Goal: Information Seeking & Learning: Compare options

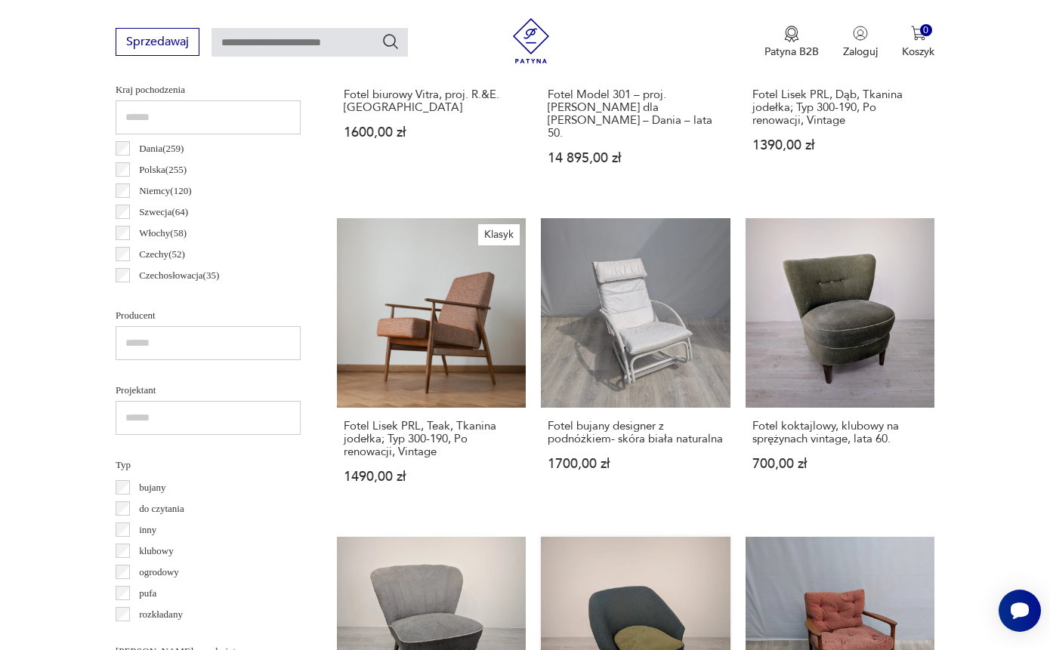
scroll to position [882, 0]
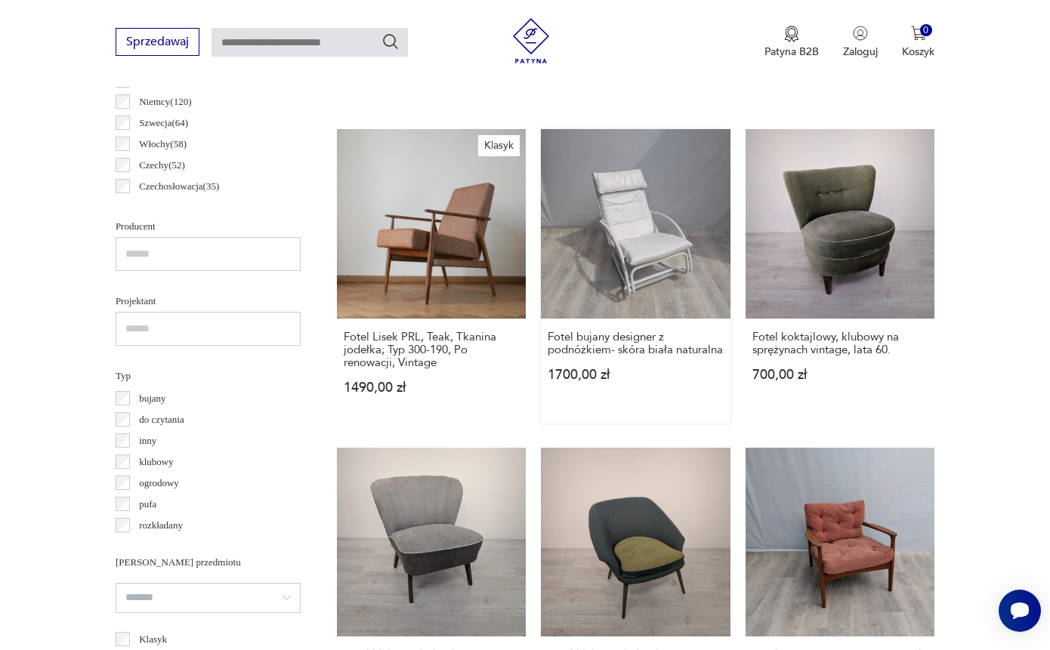
click at [619, 286] on link "Fotel bujany designer z podnóżkiem- skóra biała naturalna 1700,00 zł" at bounding box center [635, 276] width 189 height 294
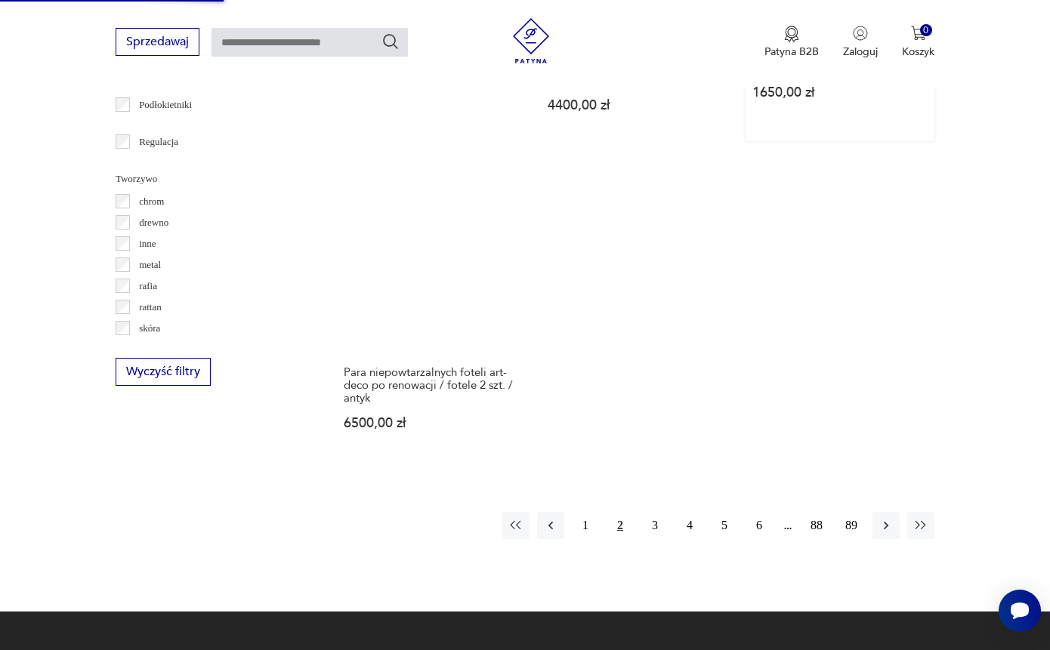
scroll to position [2166, 0]
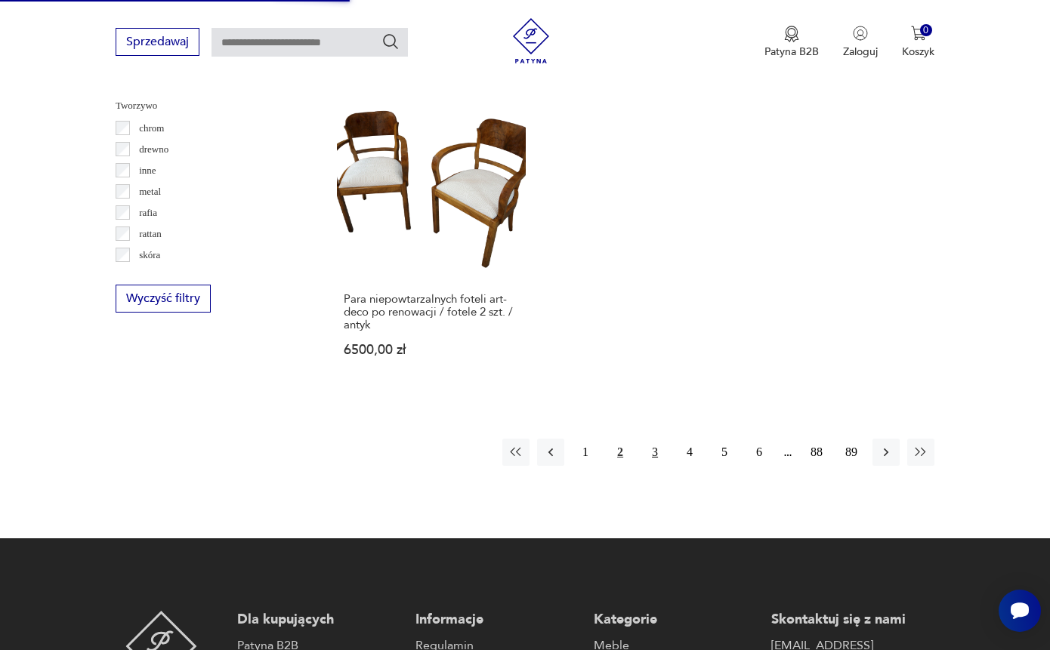
click at [648, 466] on button "3" at bounding box center [654, 452] width 27 height 27
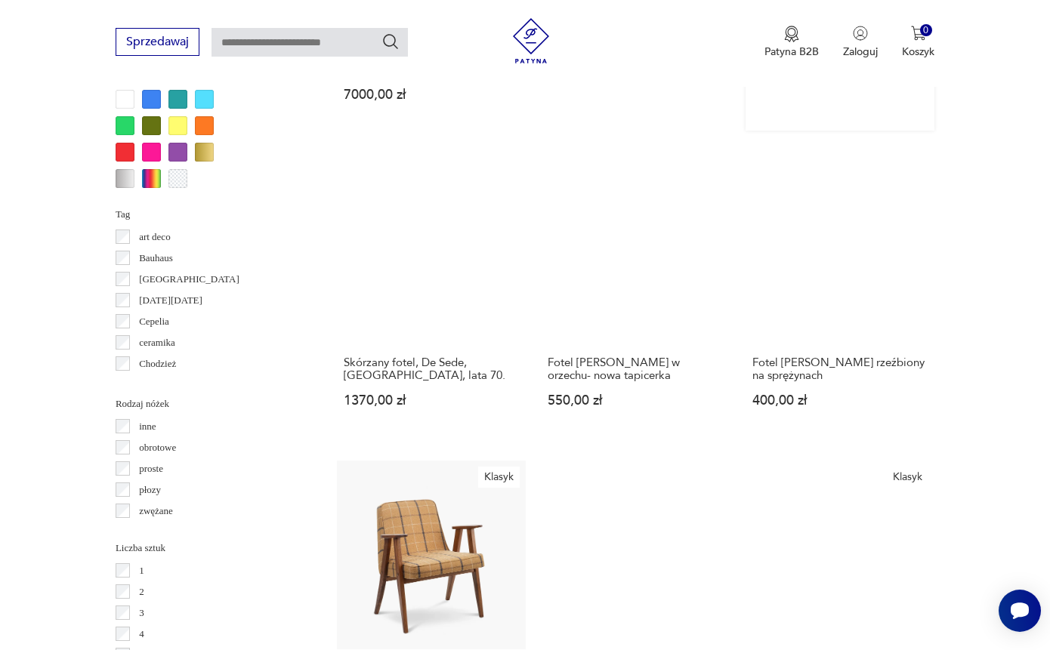
scroll to position [1709, 0]
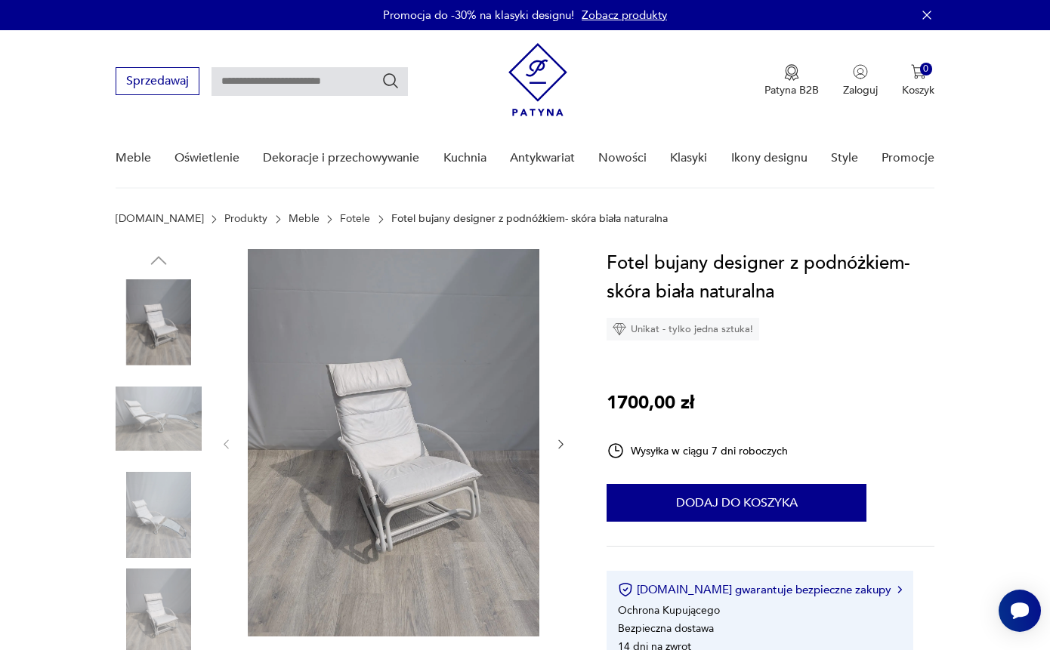
click at [153, 525] on img at bounding box center [159, 515] width 86 height 86
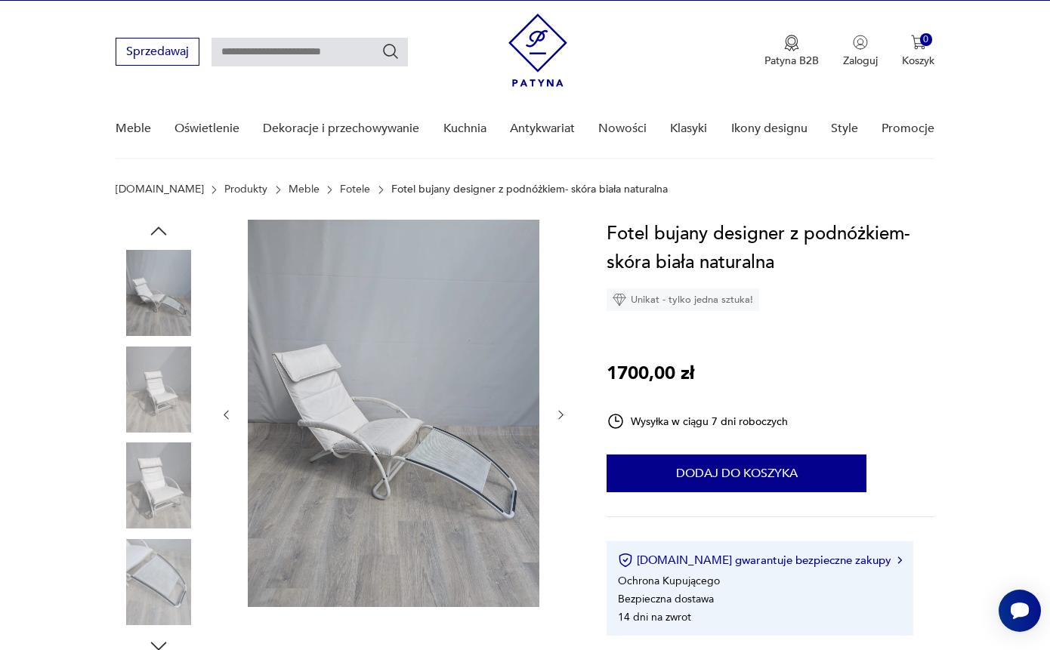
scroll to position [77, 0]
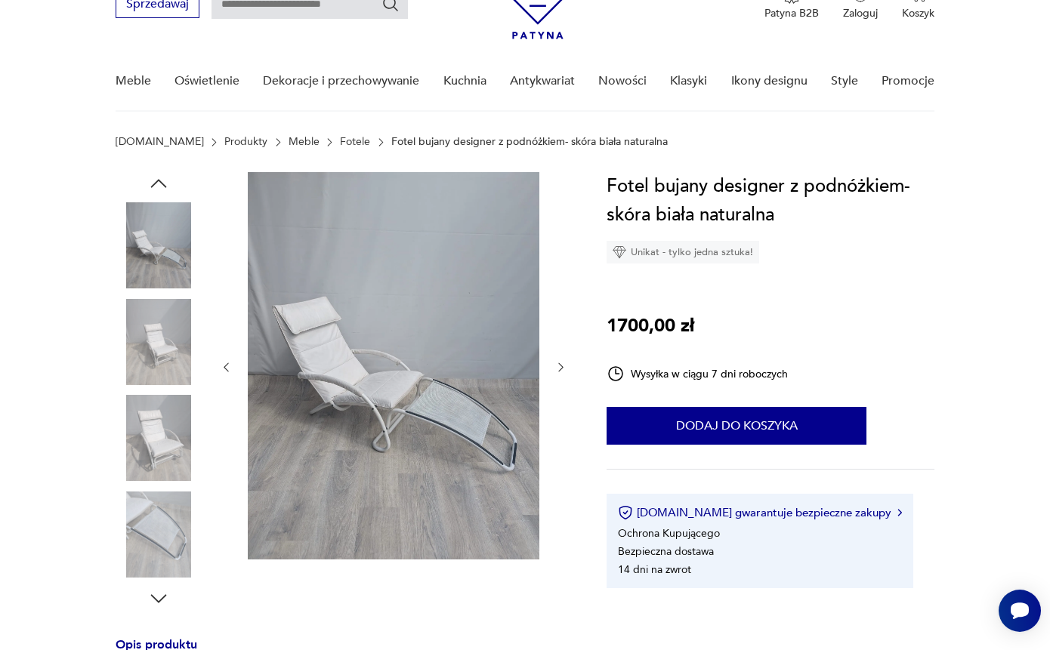
click at [162, 487] on div at bounding box center [159, 391] width 86 height 378
click at [162, 536] on img at bounding box center [159, 535] width 86 height 86
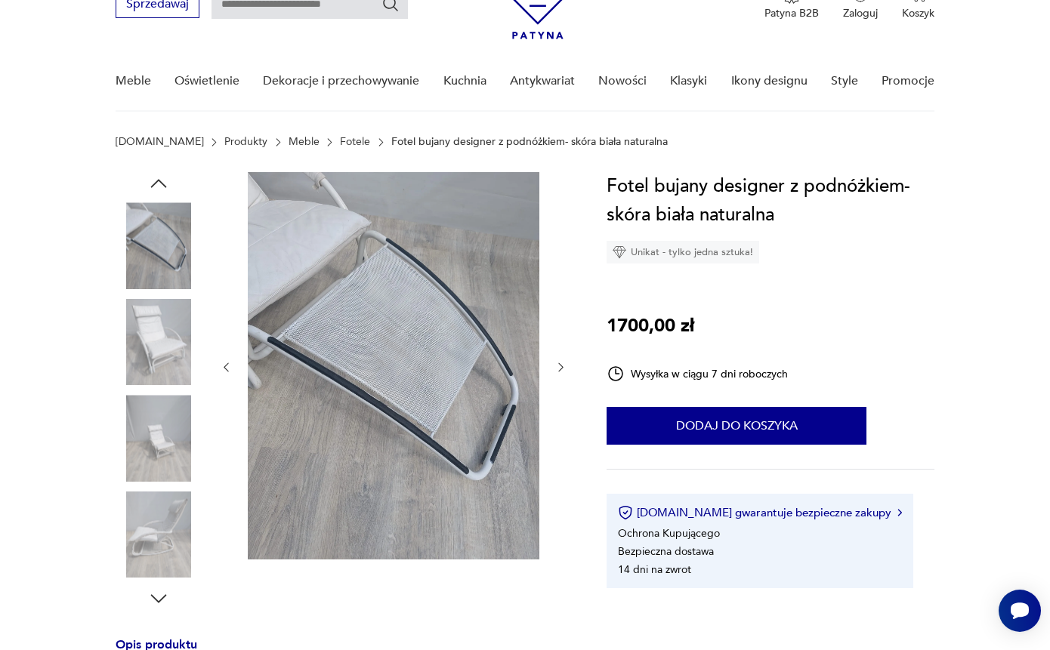
click at [157, 598] on icon "button" at bounding box center [158, 599] width 23 height 23
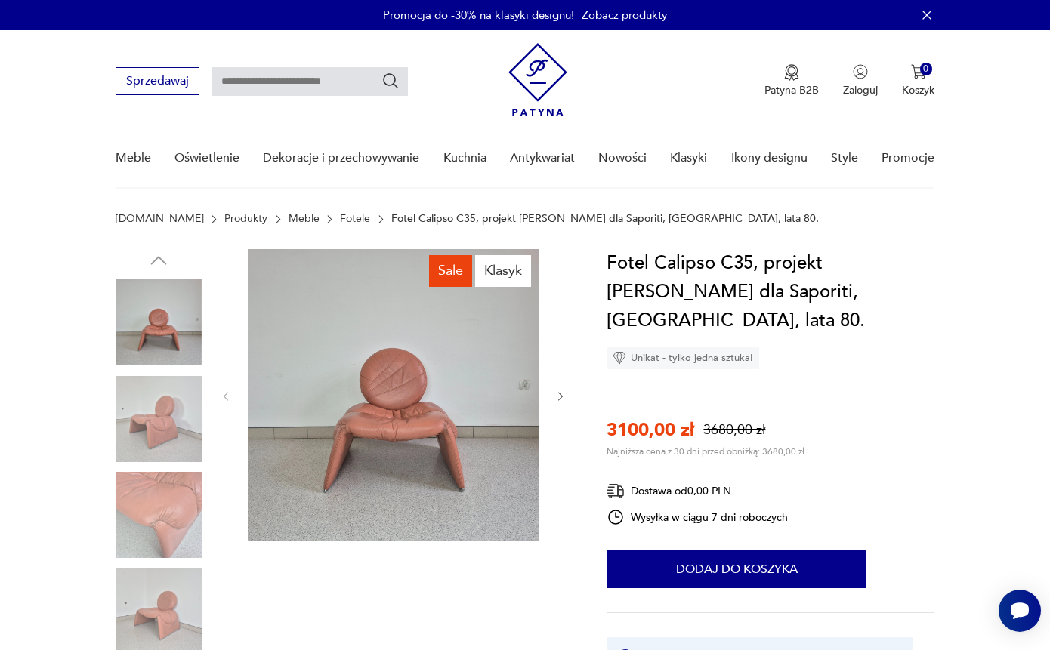
click at [150, 422] on img at bounding box center [159, 419] width 86 height 86
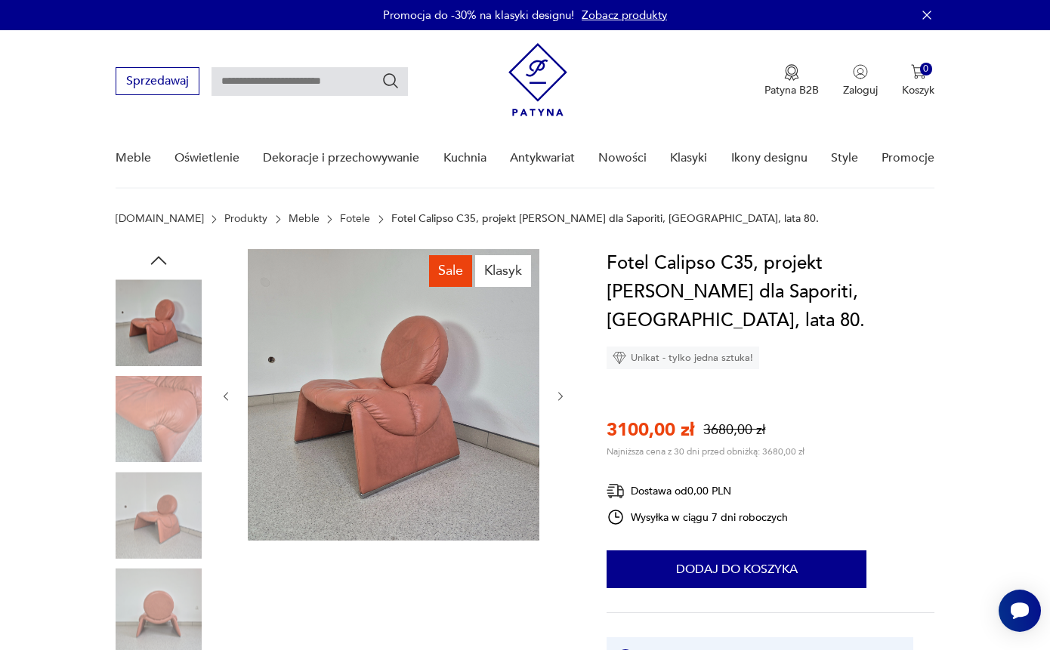
click at [154, 456] on img at bounding box center [159, 419] width 86 height 86
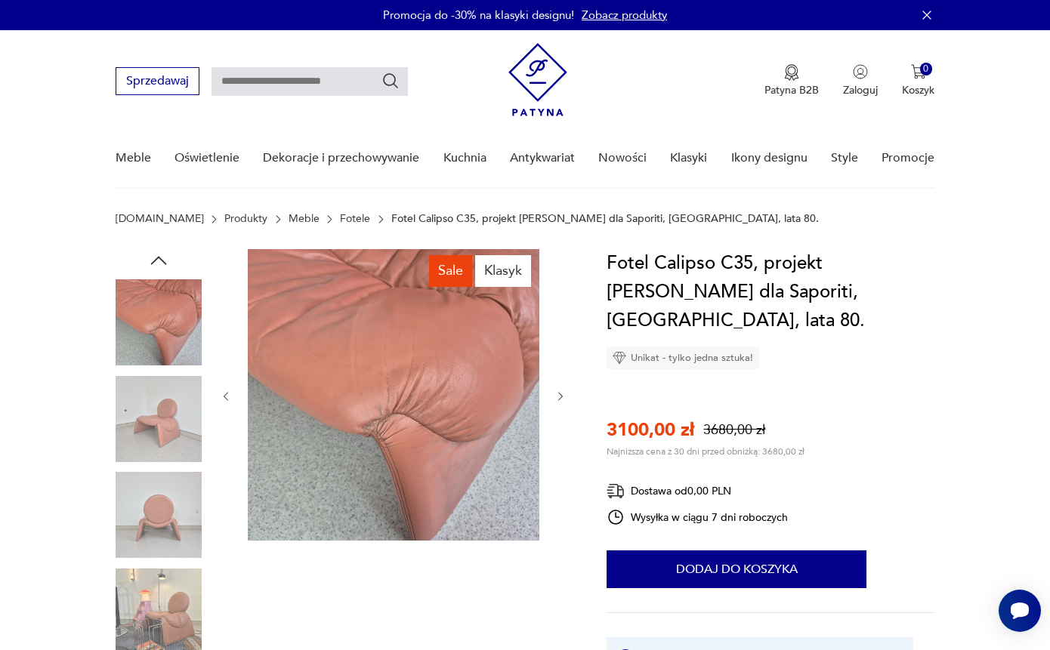
click at [152, 523] on img at bounding box center [159, 515] width 86 height 86
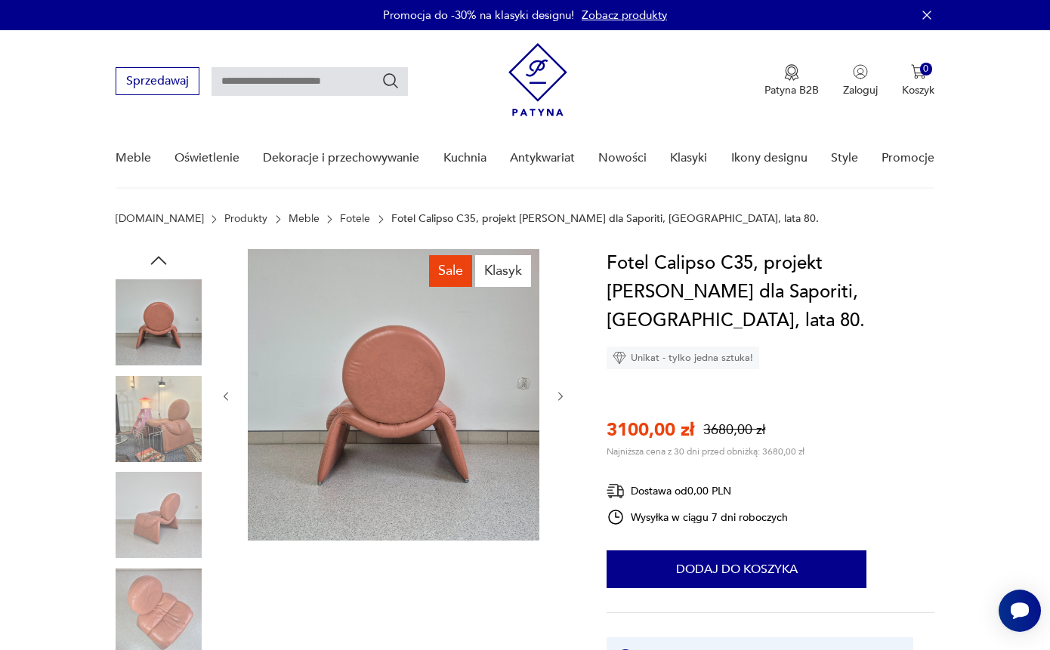
click at [152, 601] on img at bounding box center [159, 612] width 86 height 86
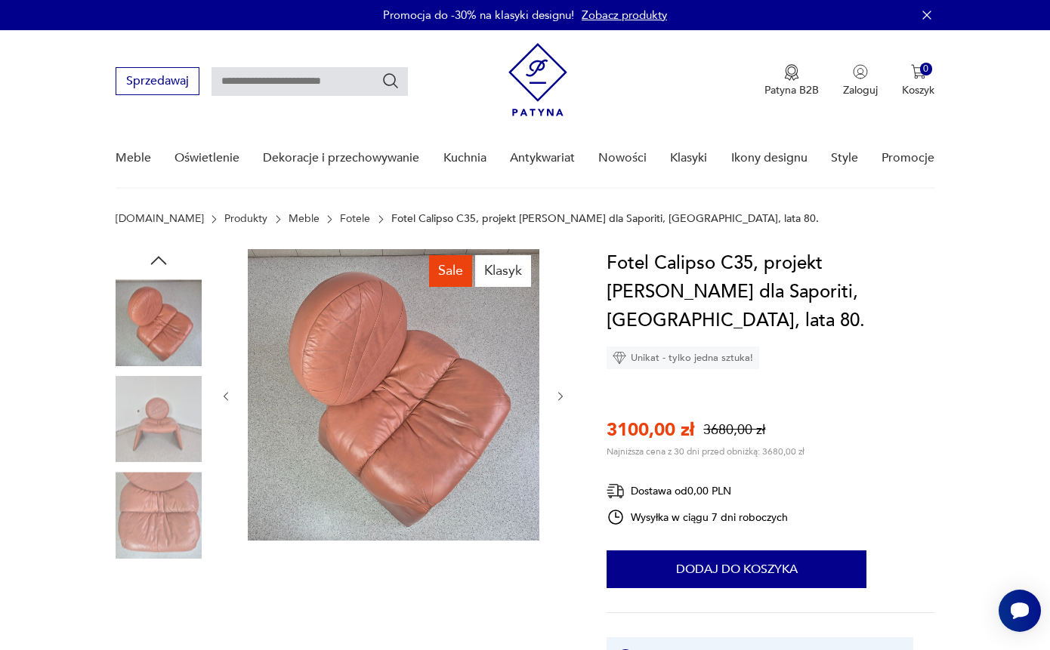
scroll to position [-1, 0]
click at [153, 351] on img at bounding box center [159, 322] width 86 height 86
click at [159, 252] on icon "button" at bounding box center [158, 260] width 23 height 23
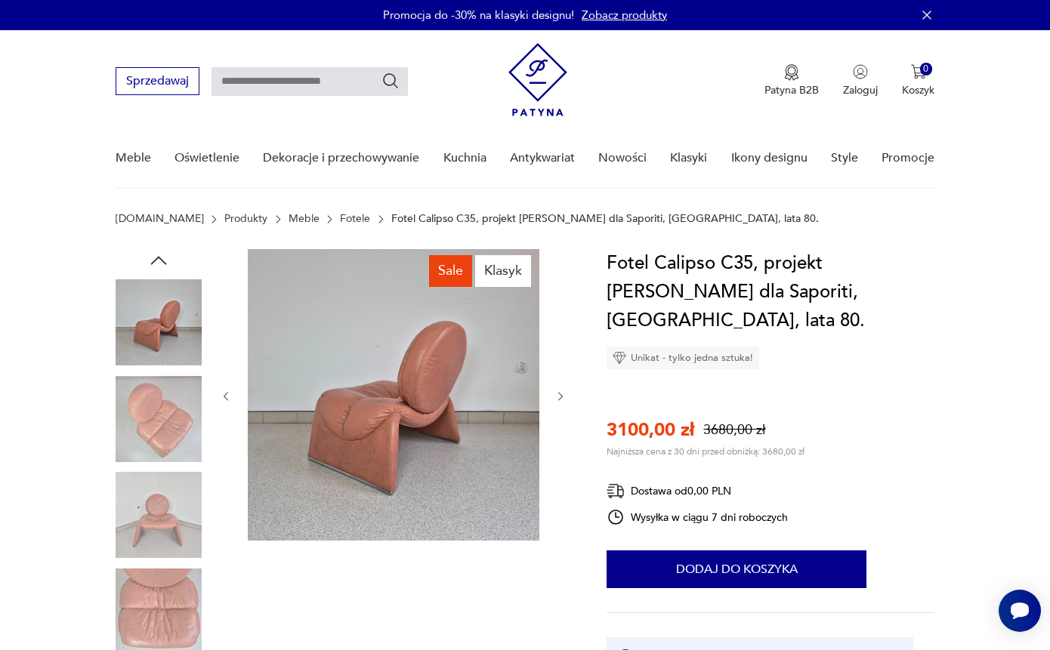
click at [156, 261] on icon "button" at bounding box center [159, 260] width 16 height 8
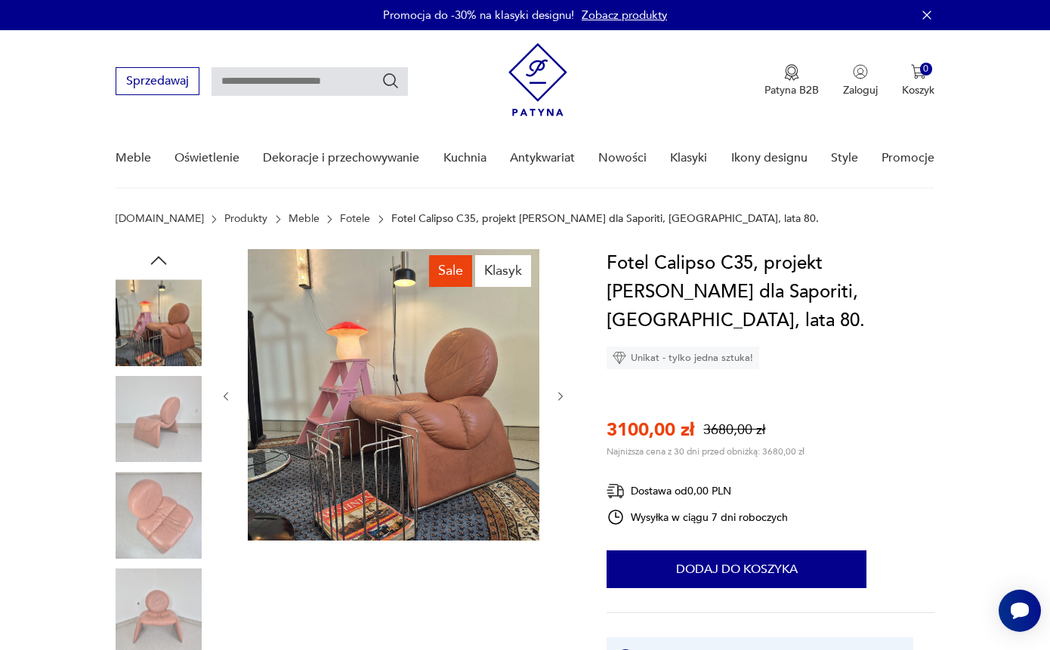
click at [171, 329] on img at bounding box center [159, 322] width 86 height 86
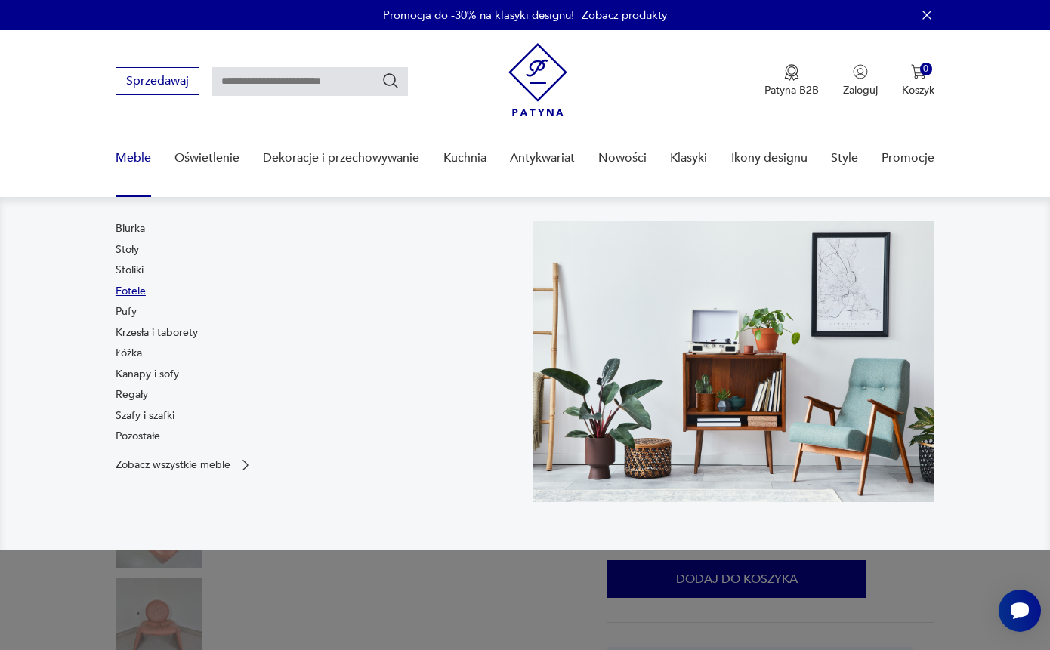
click at [134, 296] on link "Fotele" at bounding box center [131, 291] width 30 height 15
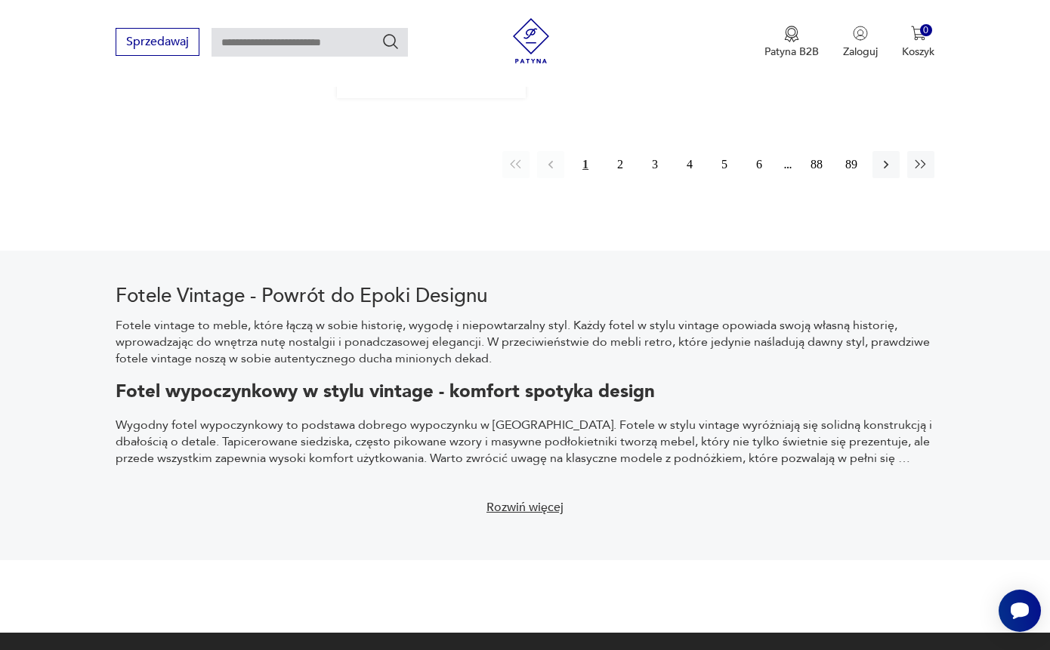
scroll to position [2535, 0]
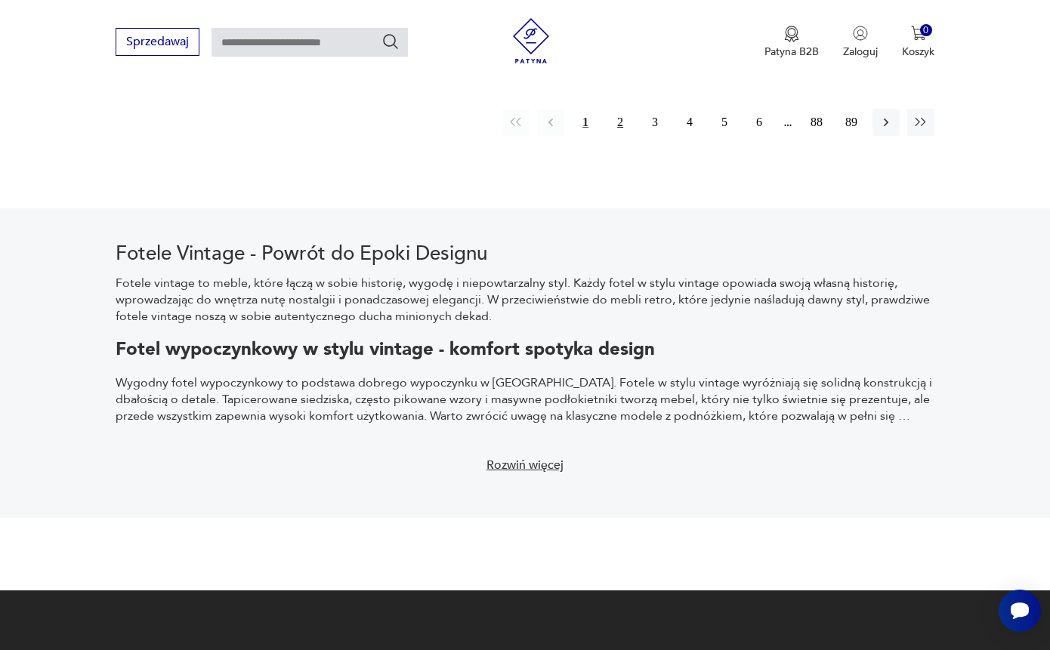
click at [614, 136] on button "2" at bounding box center [620, 122] width 27 height 27
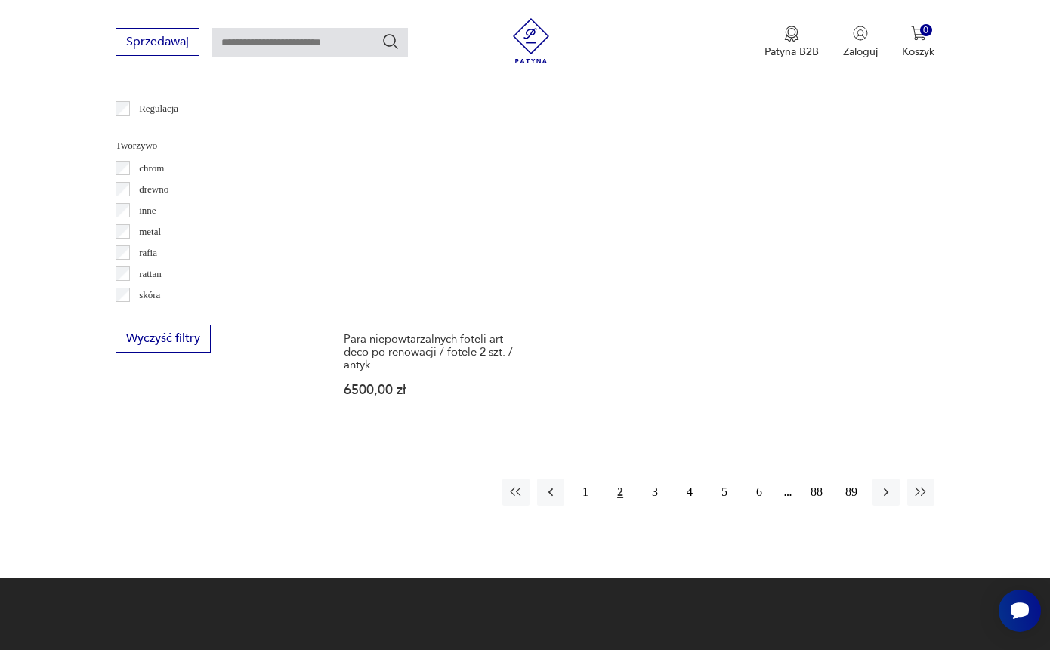
scroll to position [2228, 0]
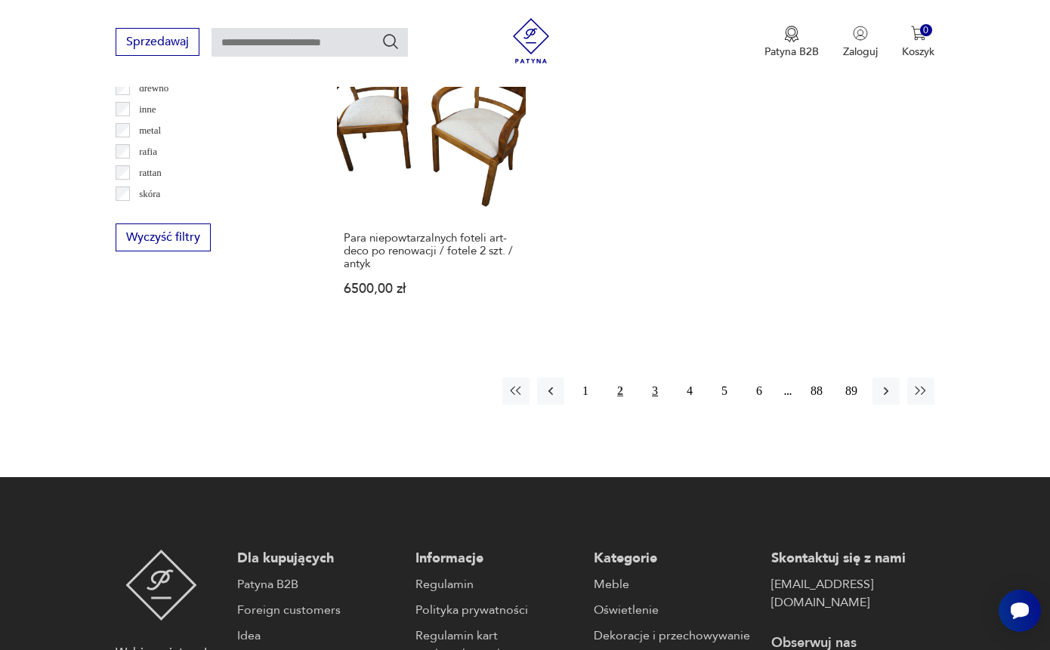
click at [653, 405] on button "3" at bounding box center [654, 391] width 27 height 27
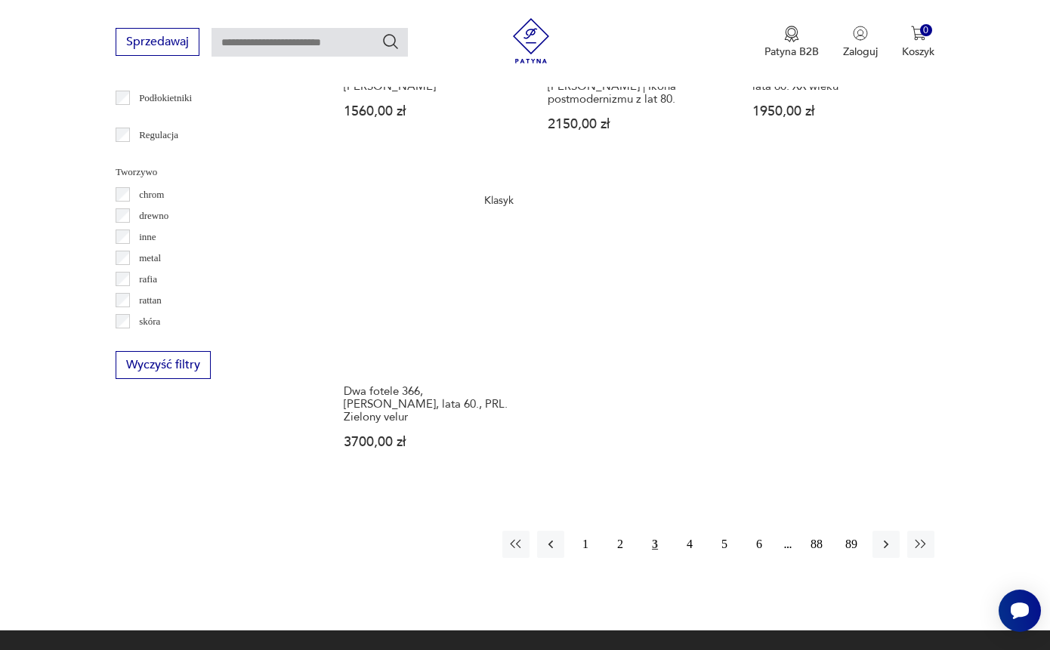
scroll to position [2100, 0]
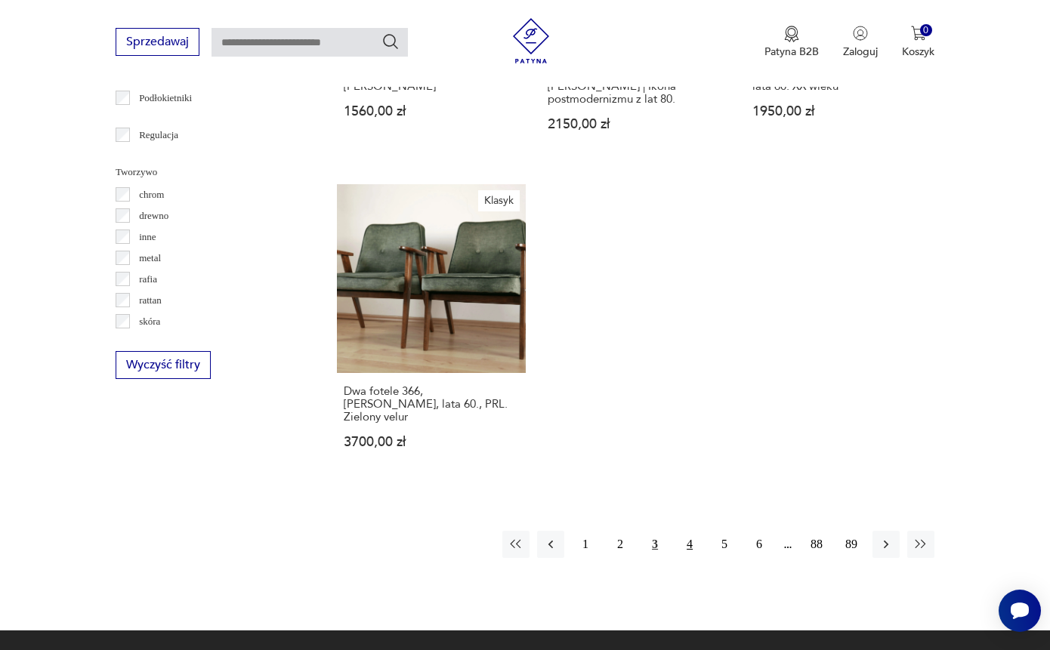
click at [686, 558] on button "4" at bounding box center [689, 544] width 27 height 27
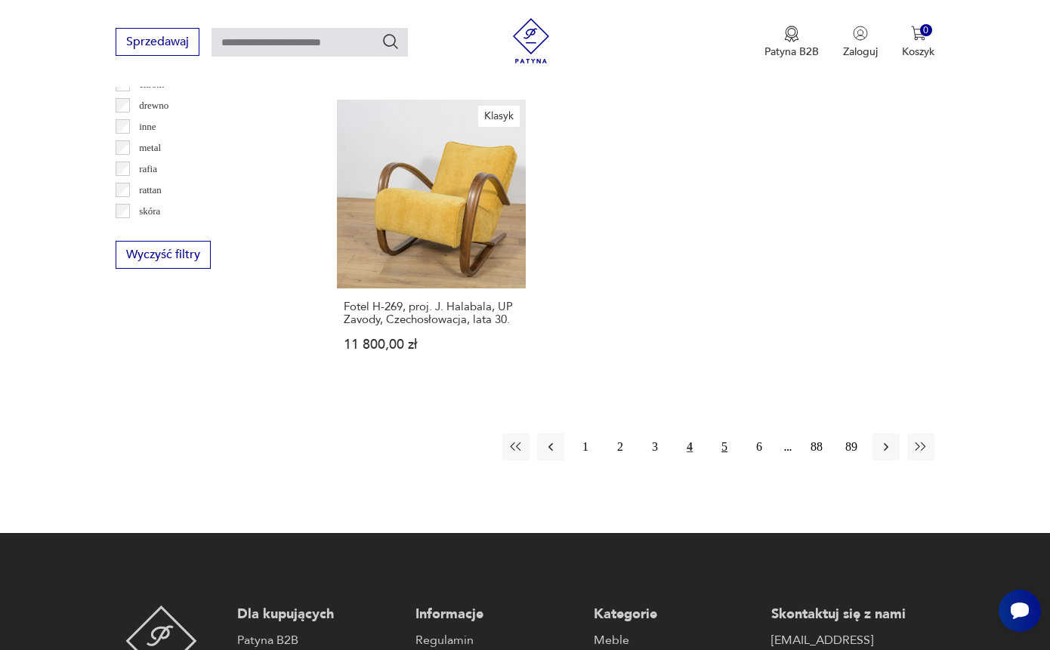
click at [721, 461] on button "5" at bounding box center [724, 447] width 27 height 27
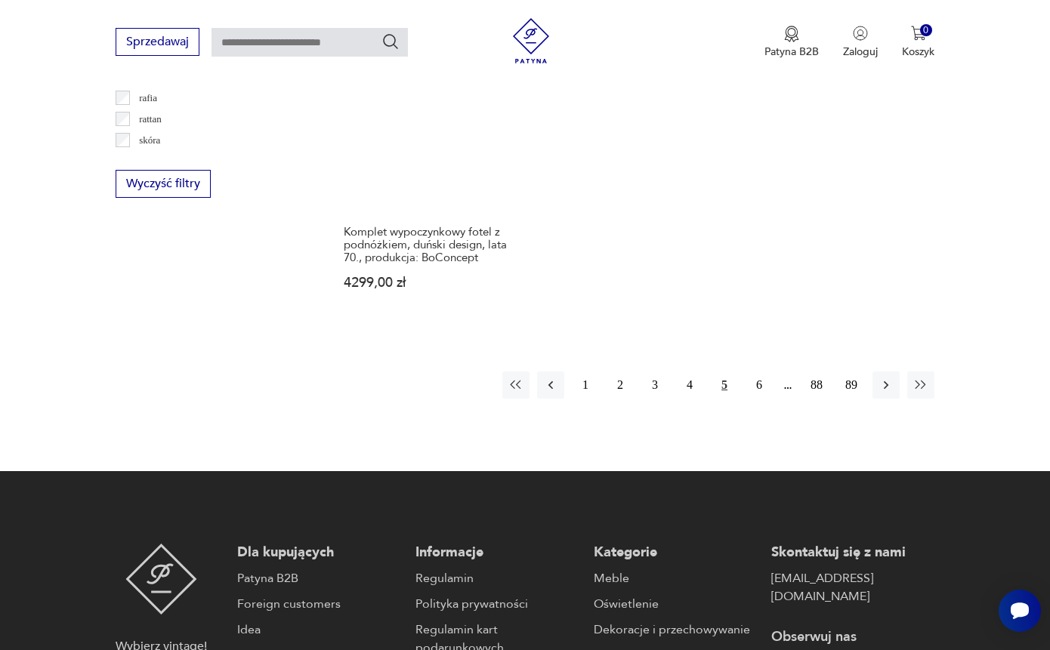
scroll to position [2355, 0]
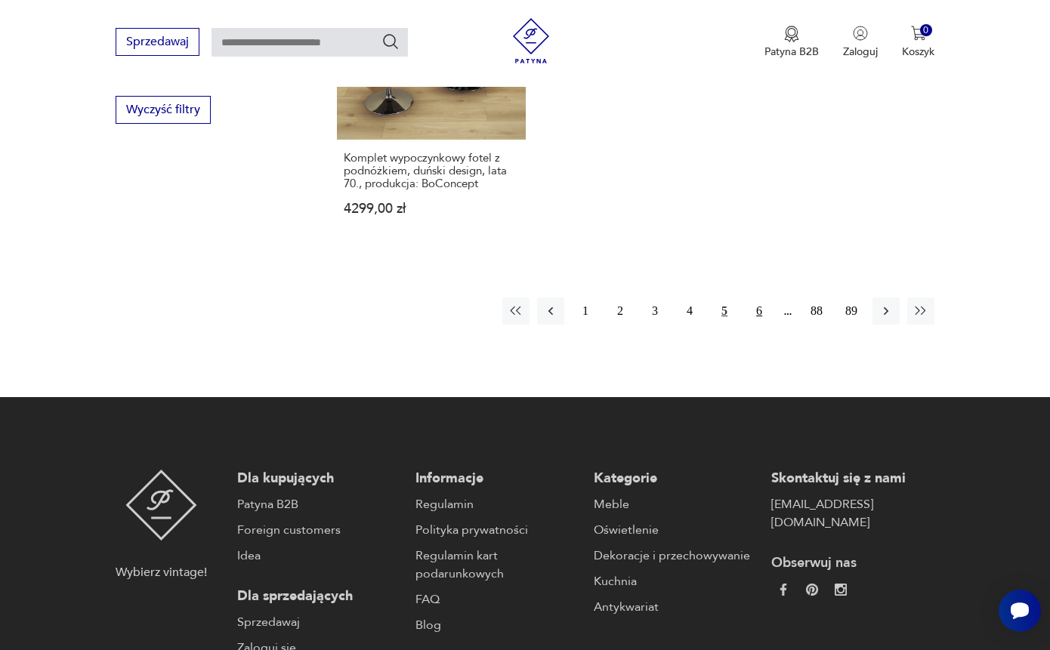
click at [759, 325] on button "6" at bounding box center [759, 311] width 27 height 27
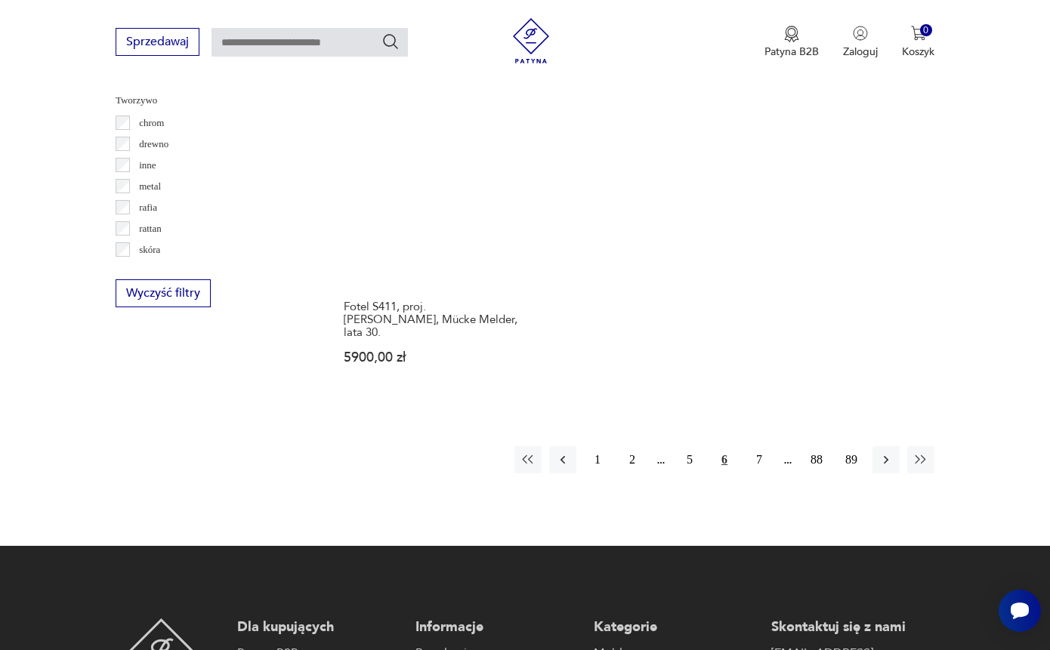
scroll to position [2340, 0]
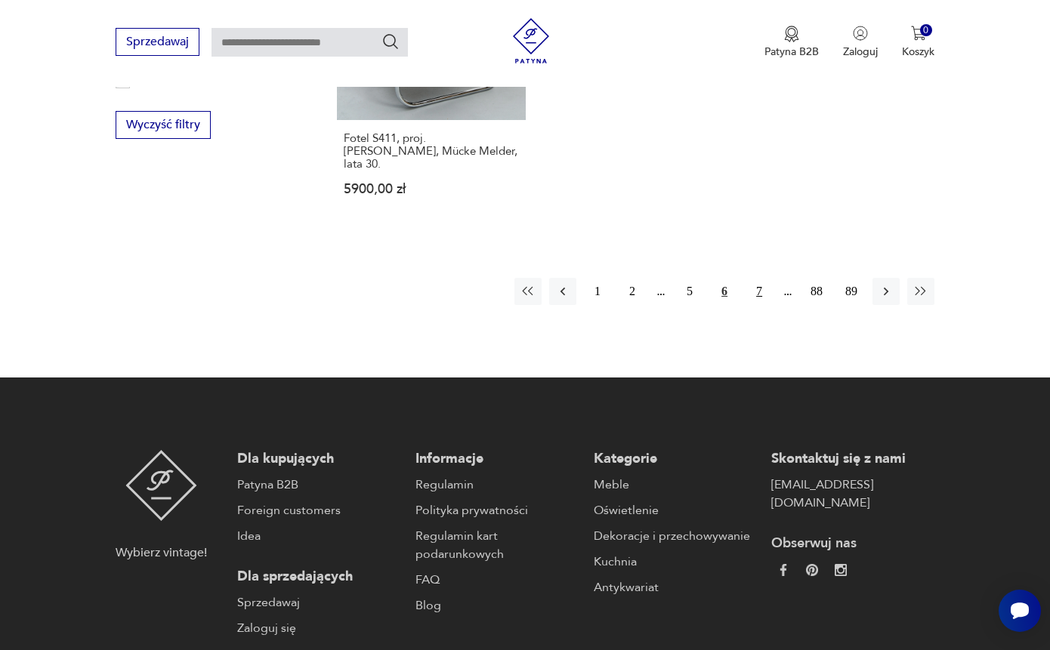
click at [762, 305] on button "7" at bounding box center [759, 291] width 27 height 27
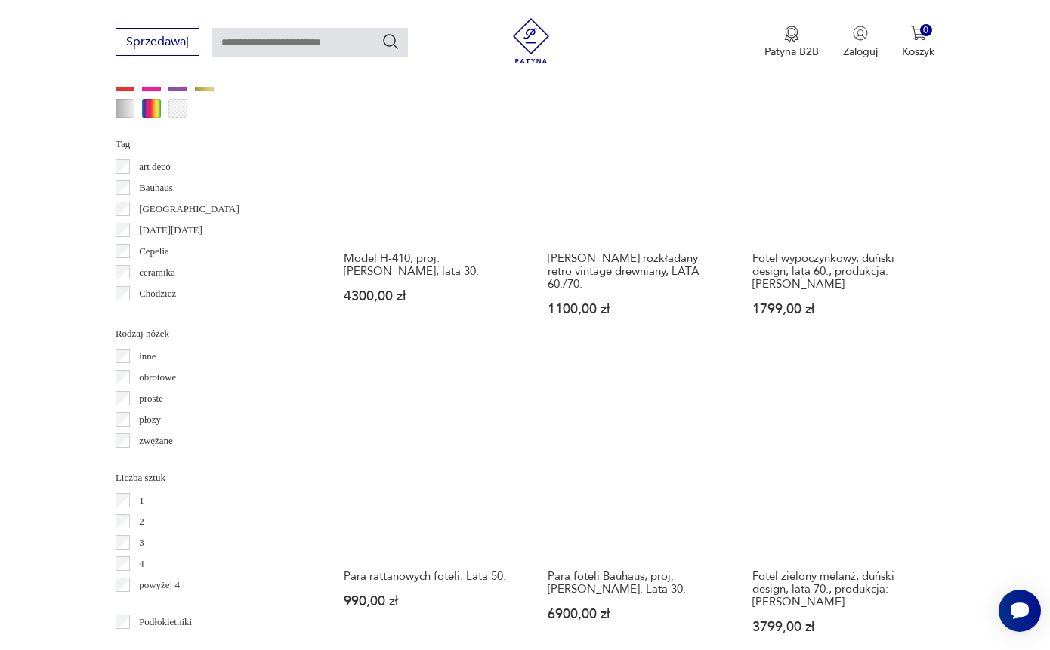
scroll to position [1556, 0]
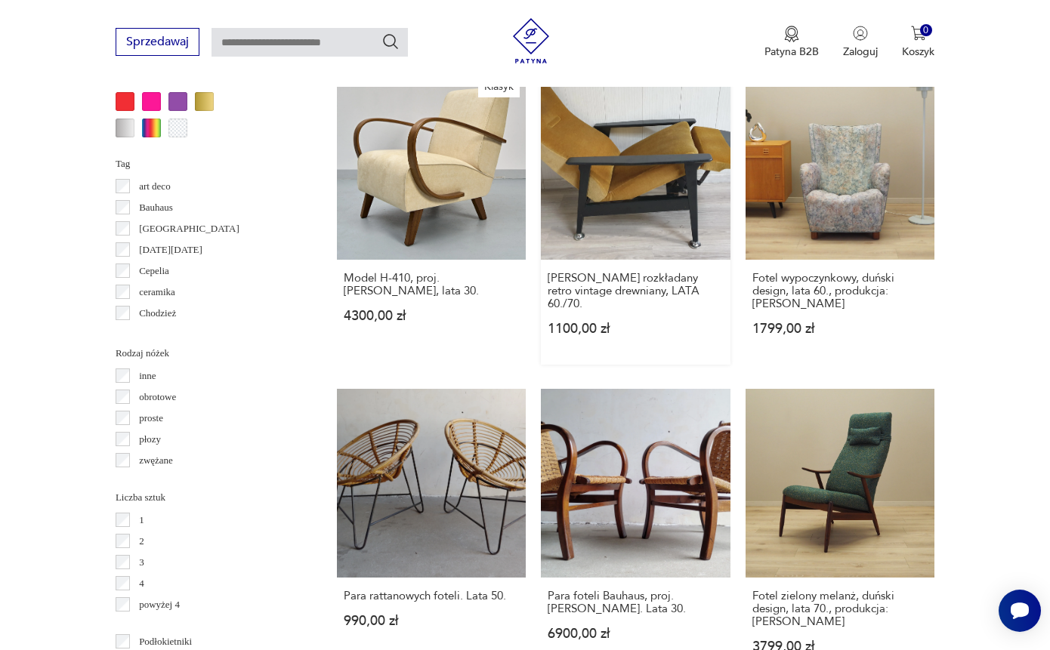
click at [656, 208] on link "fotel DUŃSKI rozkładany retro vintage drewniany, LATA 60./70. 1100,00 zł" at bounding box center [635, 217] width 189 height 294
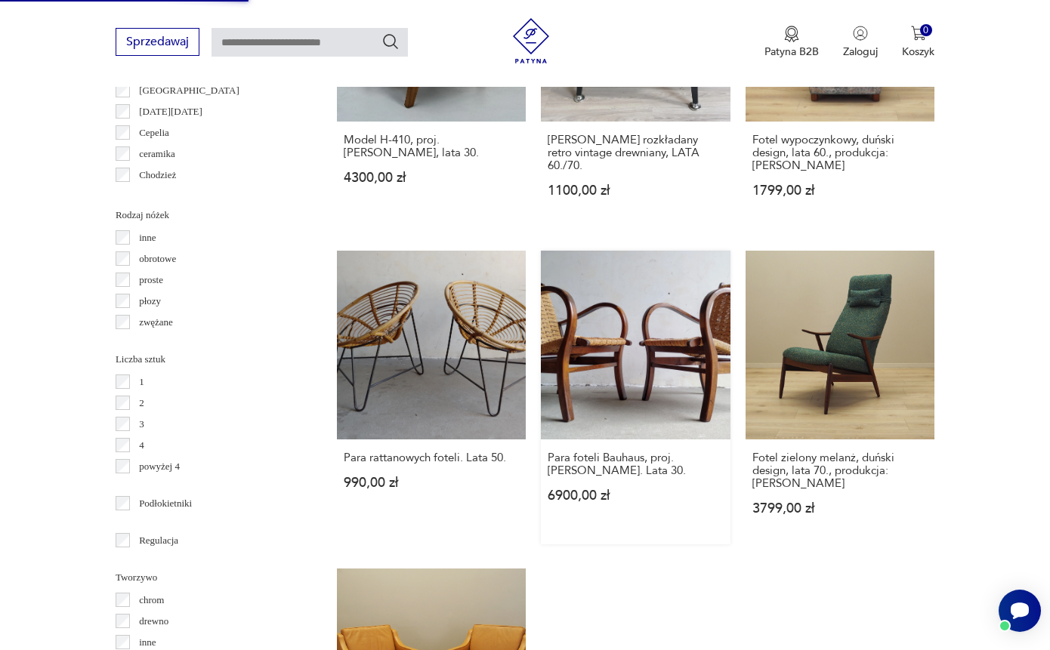
scroll to position [2084, 0]
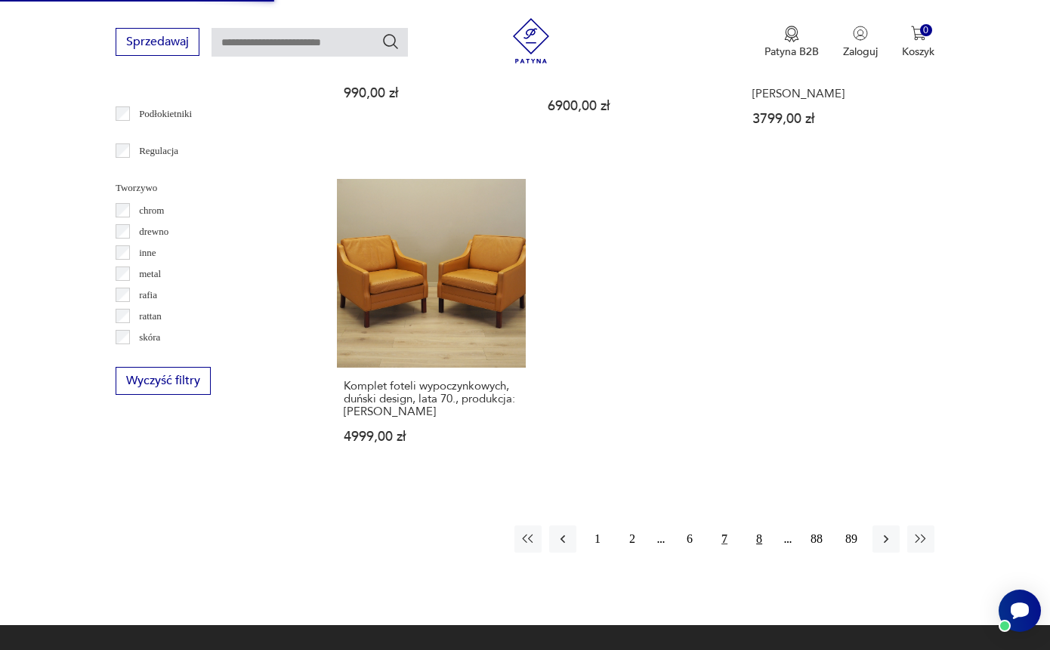
click at [759, 553] on button "8" at bounding box center [759, 539] width 27 height 27
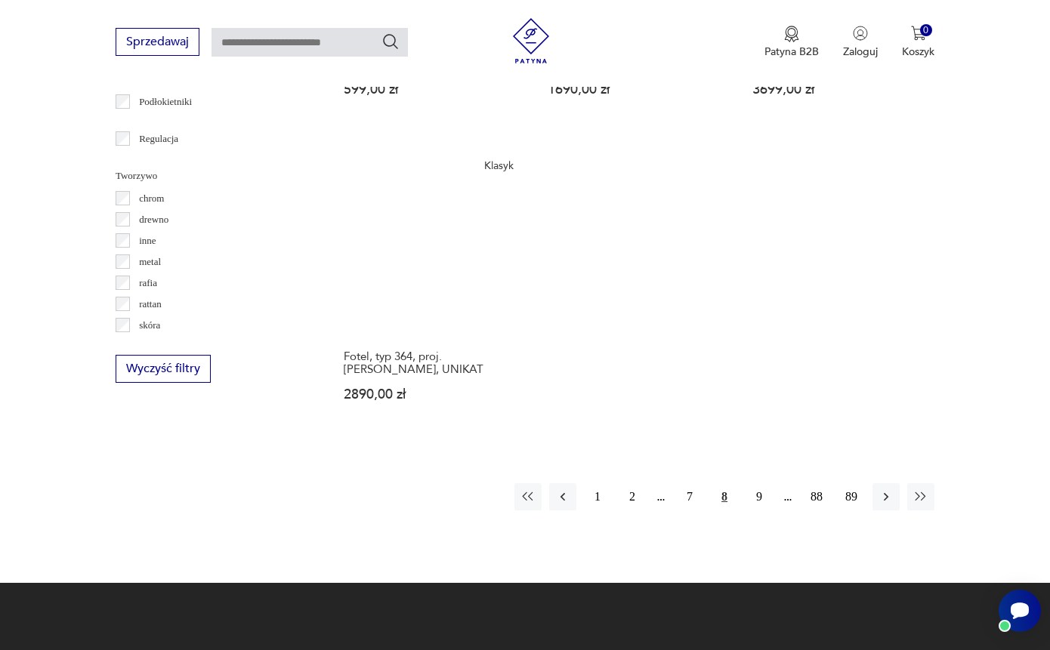
scroll to position [2212, 0]
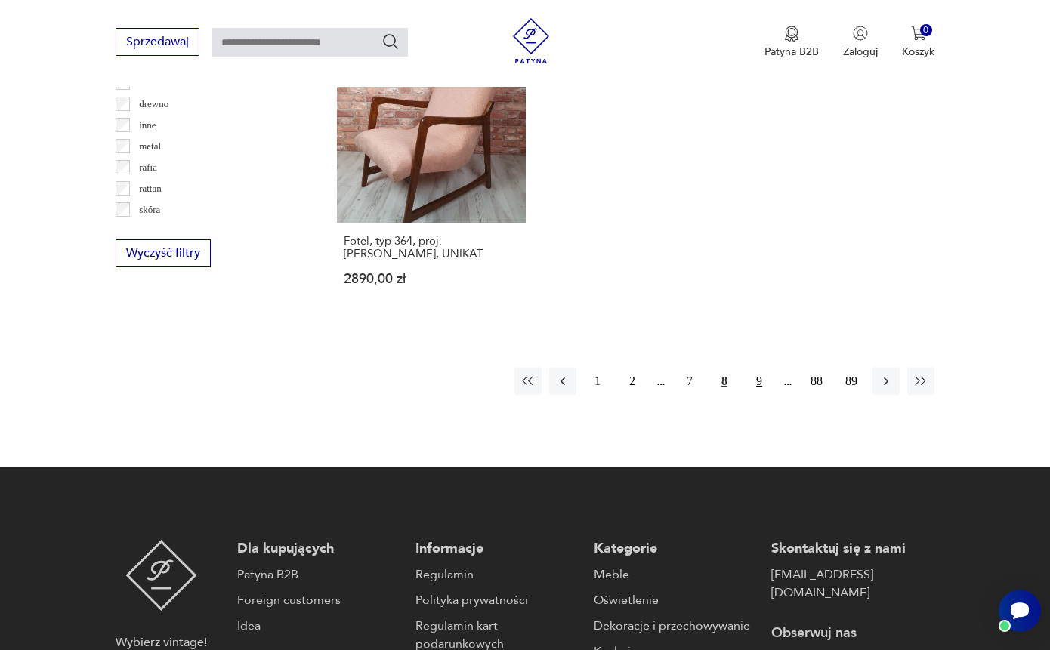
click at [752, 395] on button "9" at bounding box center [759, 381] width 27 height 27
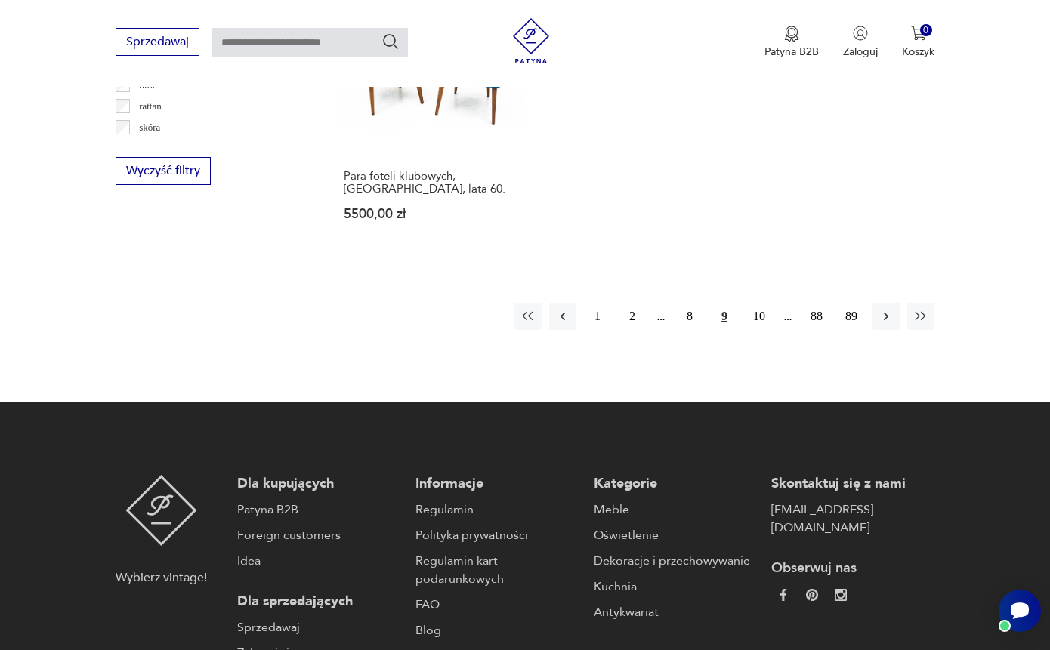
scroll to position [2329, 0]
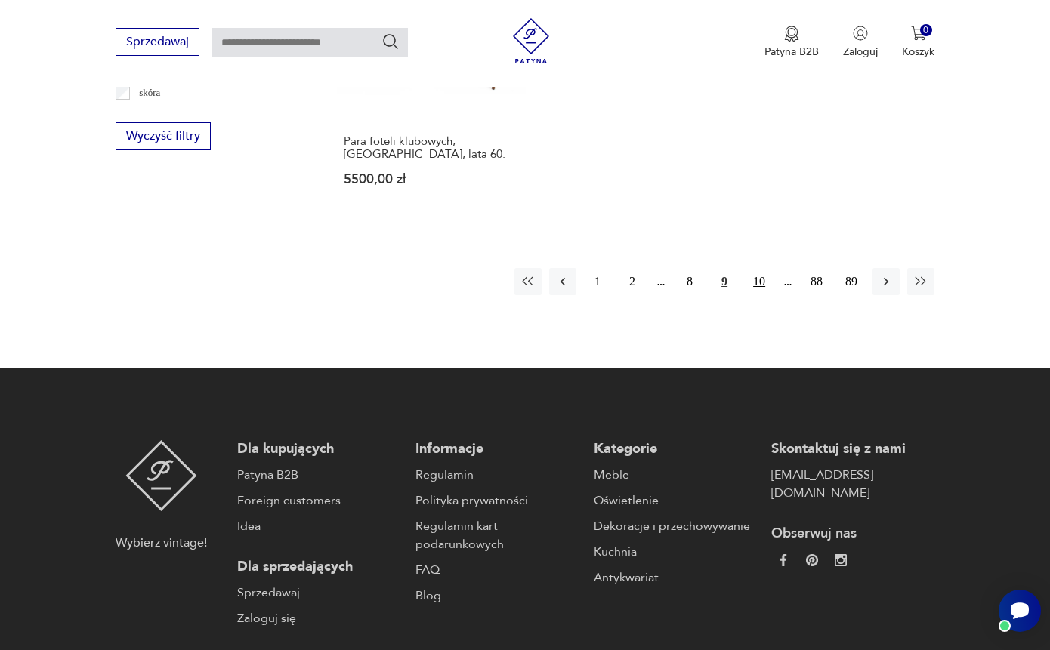
click at [758, 295] on button "10" at bounding box center [759, 281] width 27 height 27
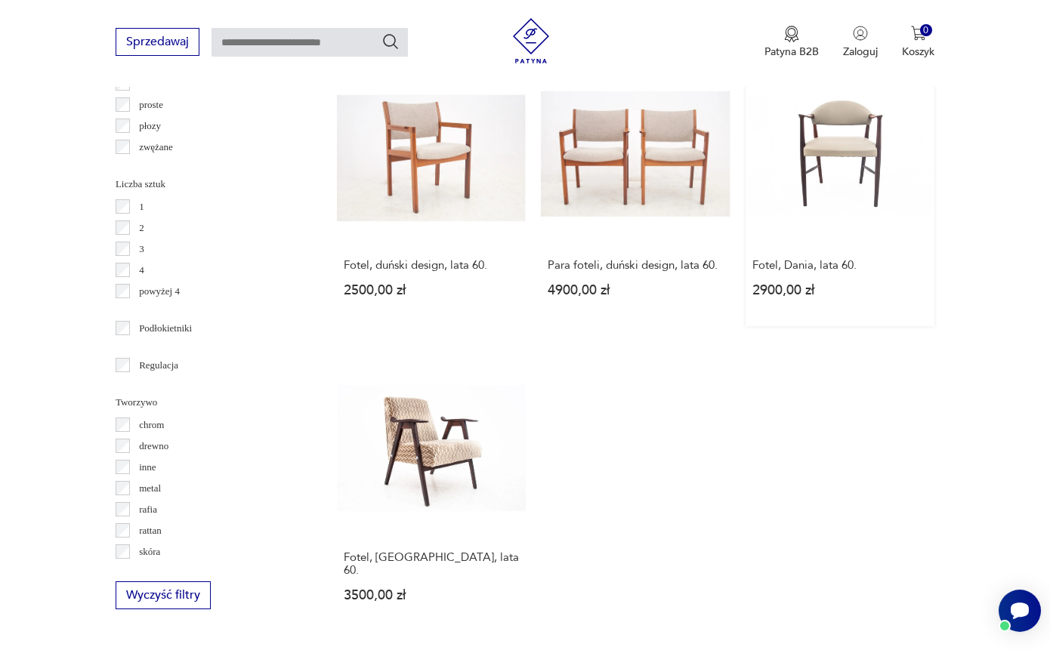
scroll to position [2191, 0]
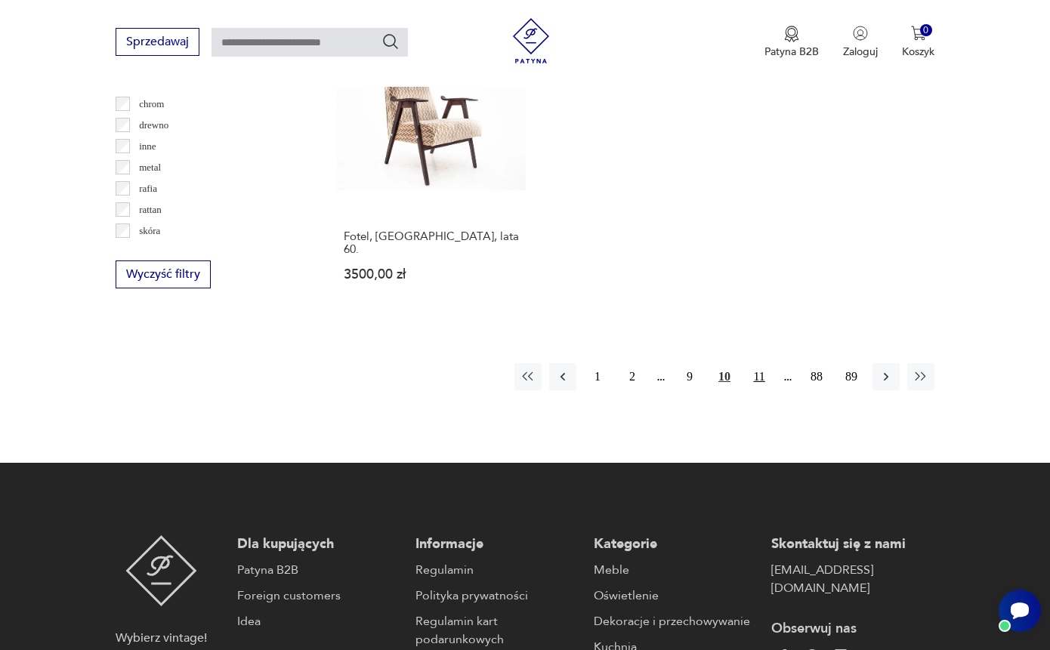
click at [756, 391] on button "11" at bounding box center [759, 376] width 27 height 27
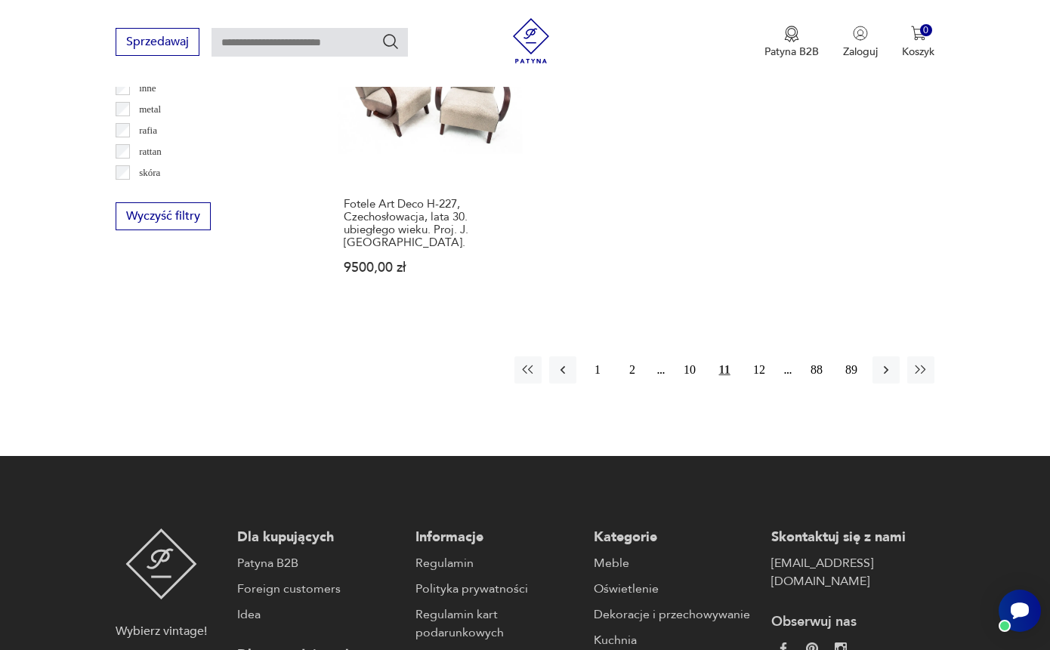
scroll to position [2305, 0]
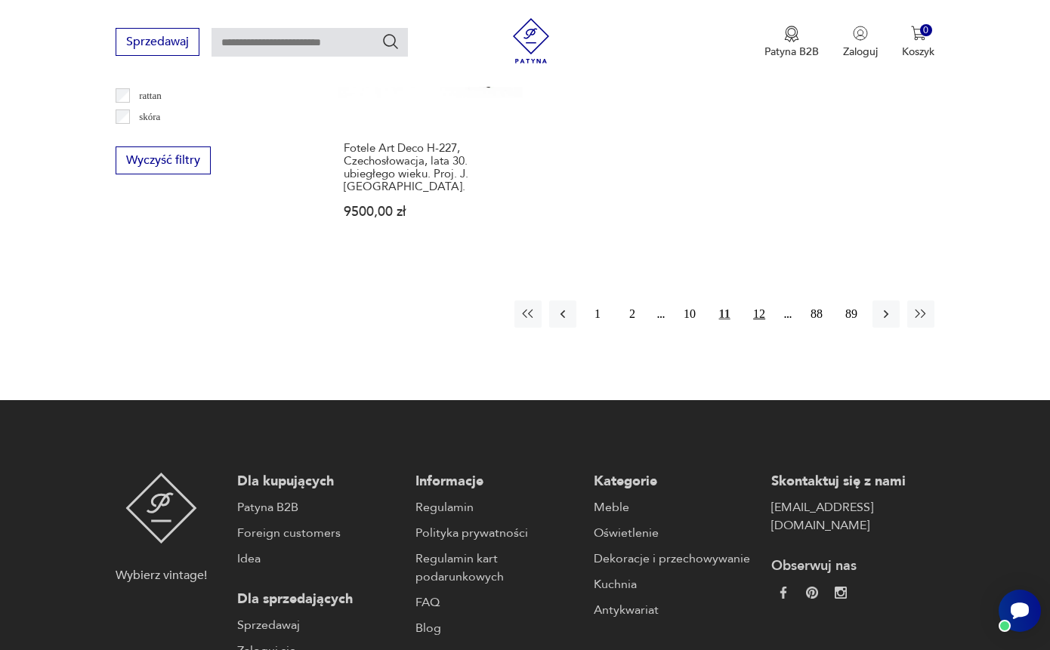
click at [762, 328] on button "12" at bounding box center [759, 314] width 27 height 27
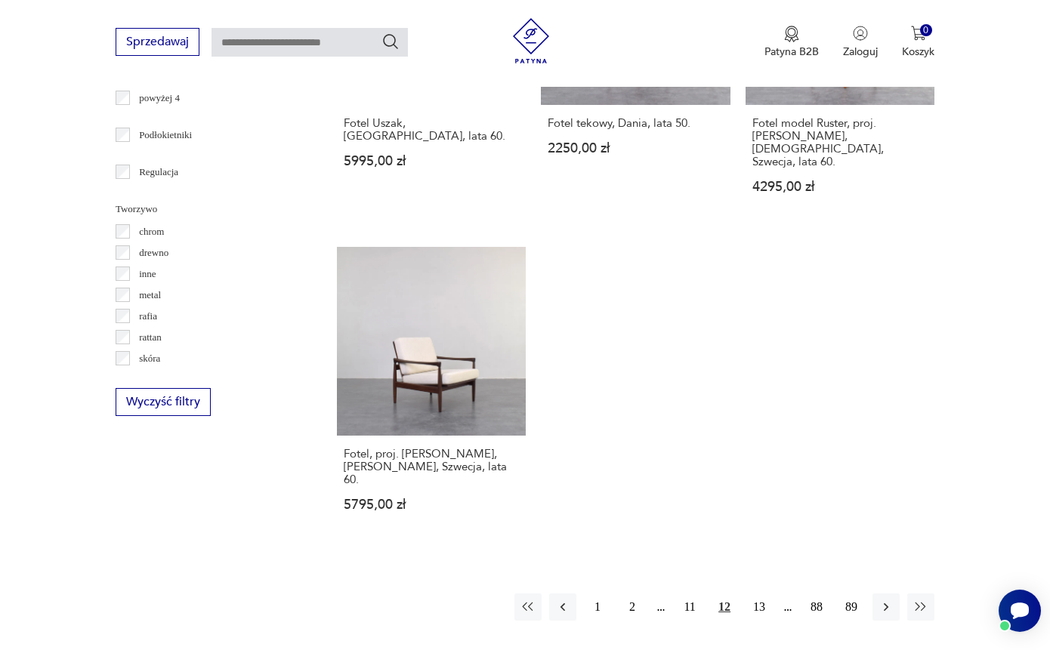
scroll to position [2175, 0]
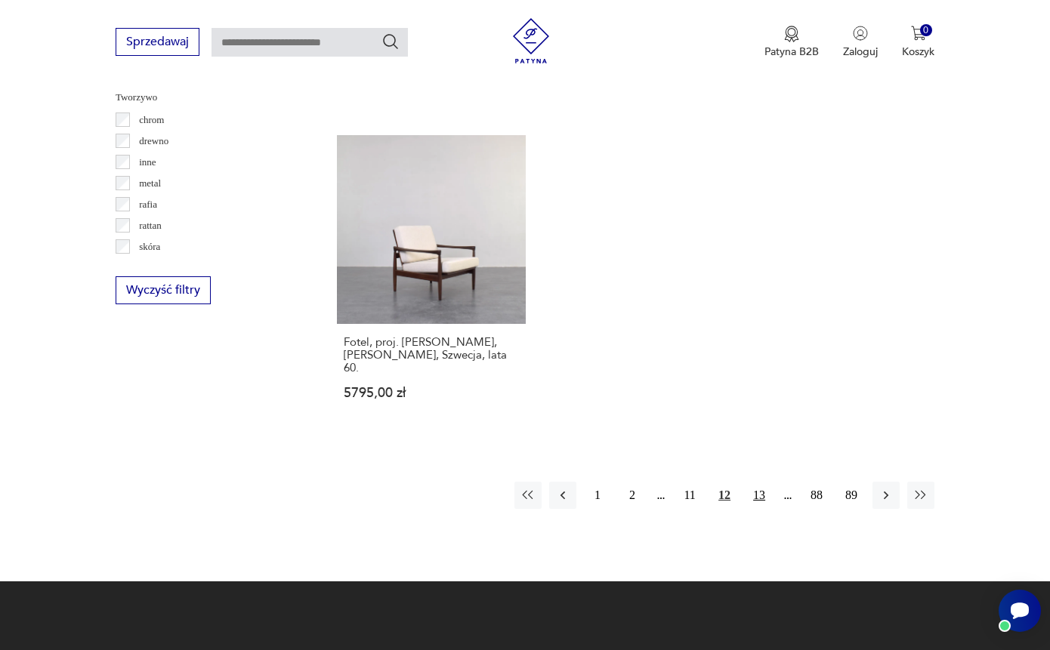
click at [766, 482] on button "13" at bounding box center [759, 495] width 27 height 27
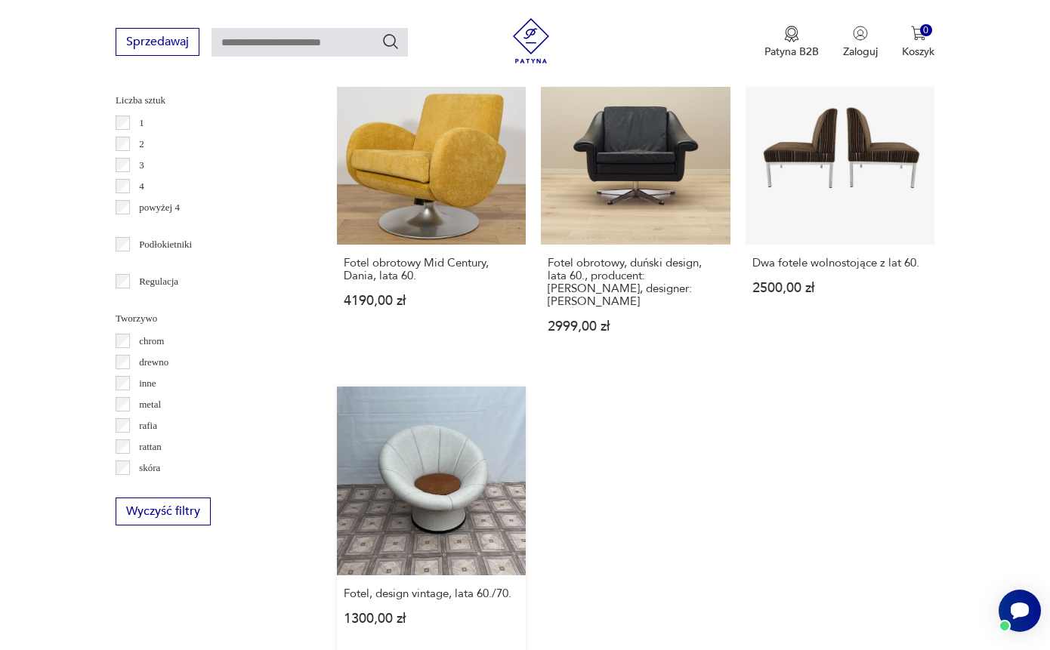
scroll to position [1938, 0]
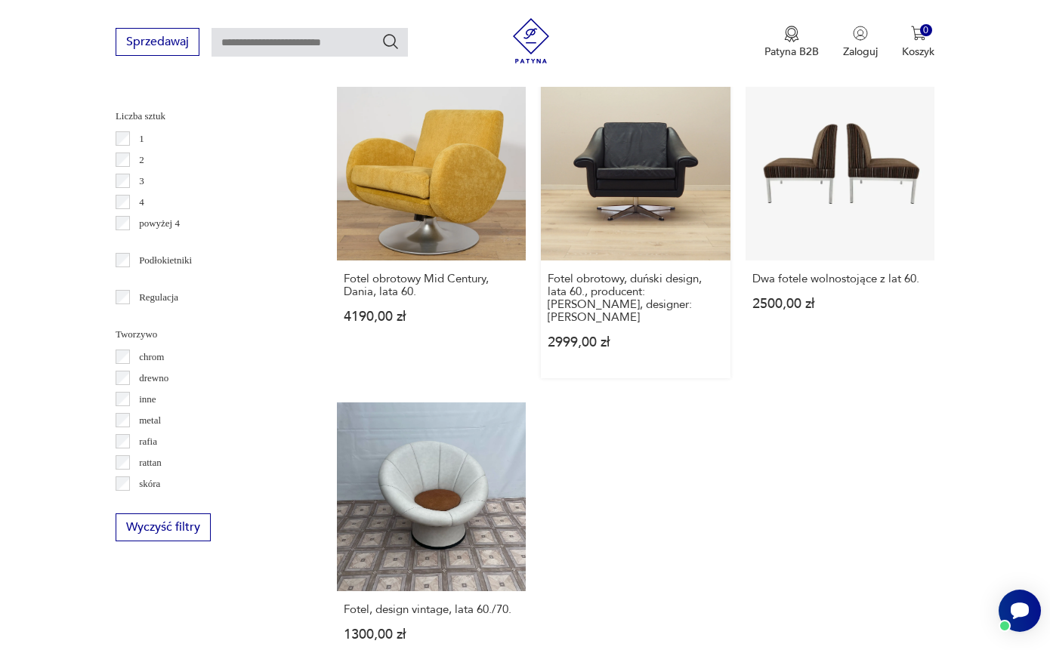
click at [640, 211] on link "Fotel obrotowy, duński design, lata 60., producent: Eran Møbler, designer: Aage…" at bounding box center [635, 225] width 189 height 307
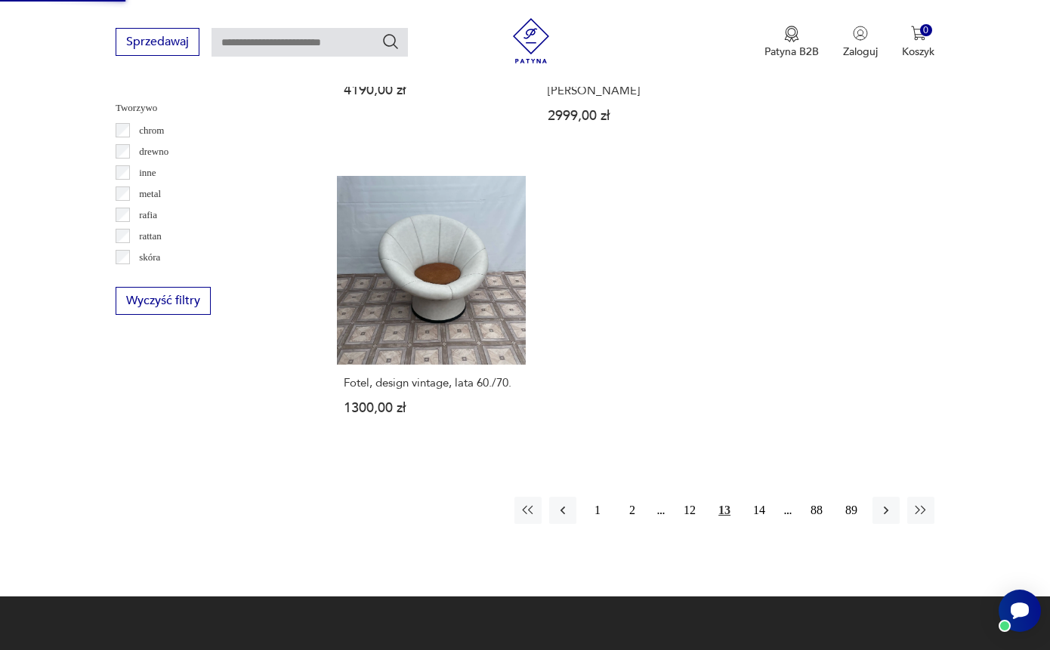
scroll to position [2148, 0]
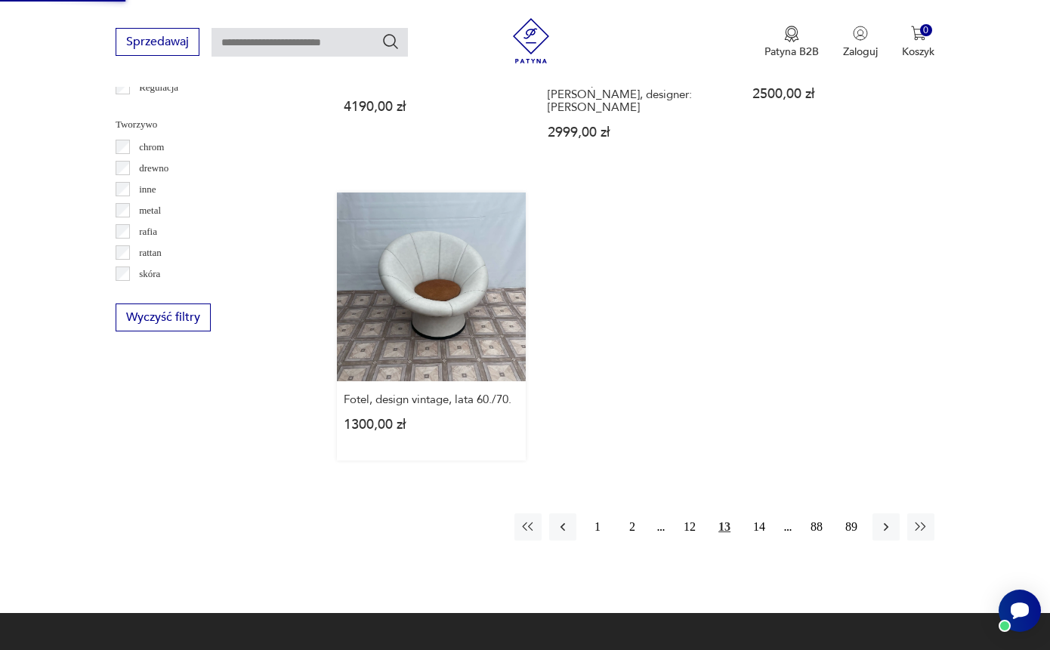
click at [444, 360] on link "Fotel, design vintage, lata 60./70. 1300,00 zł" at bounding box center [431, 327] width 189 height 268
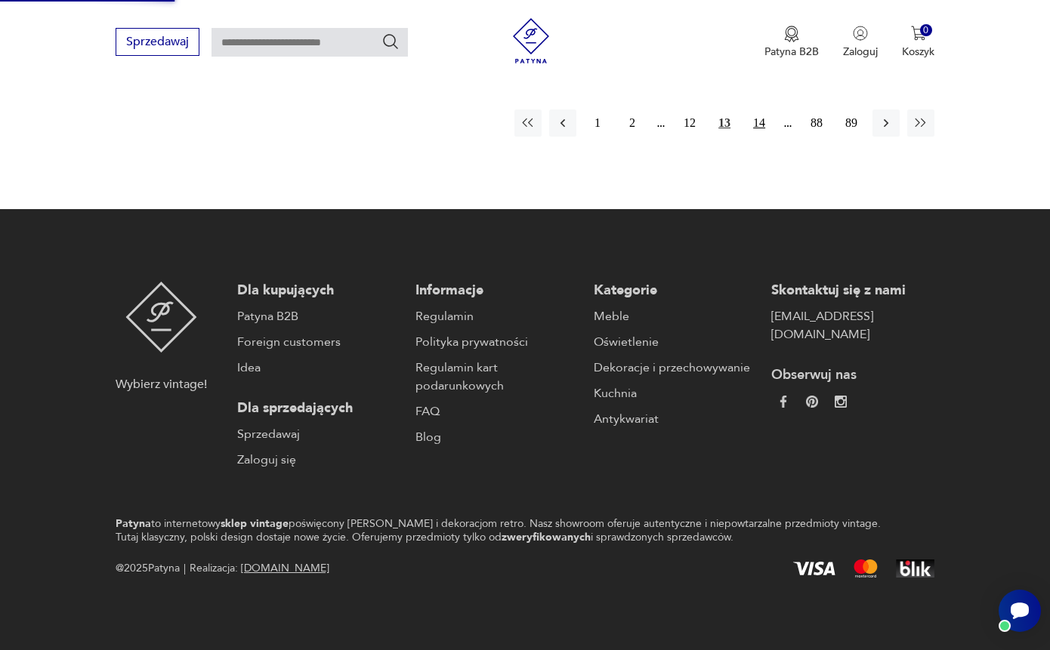
click at [760, 124] on button "14" at bounding box center [759, 123] width 27 height 27
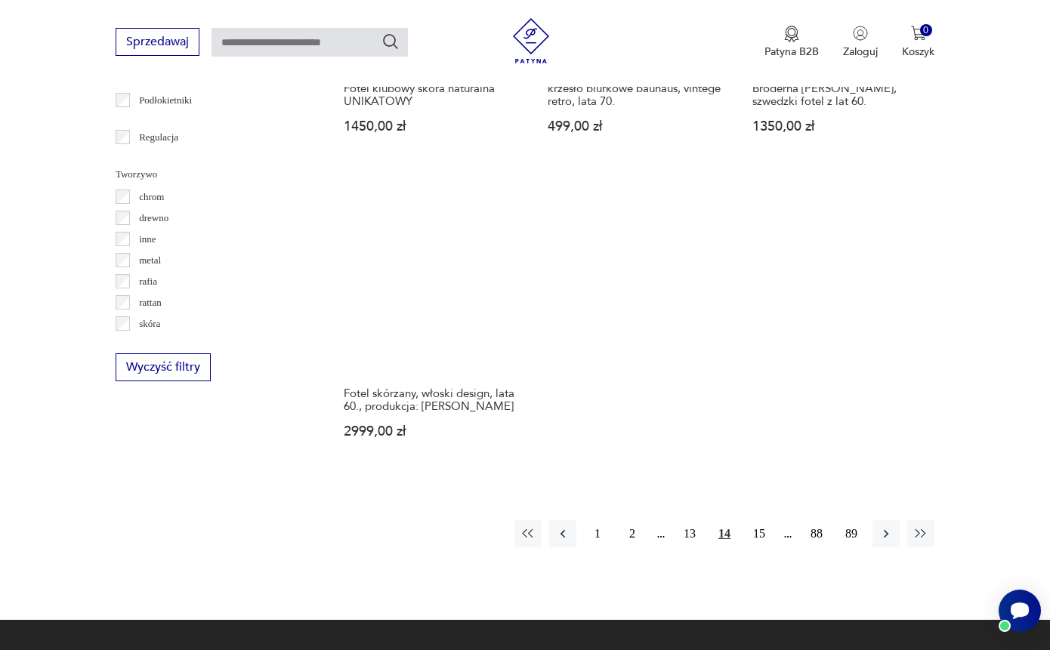
scroll to position [2104, 0]
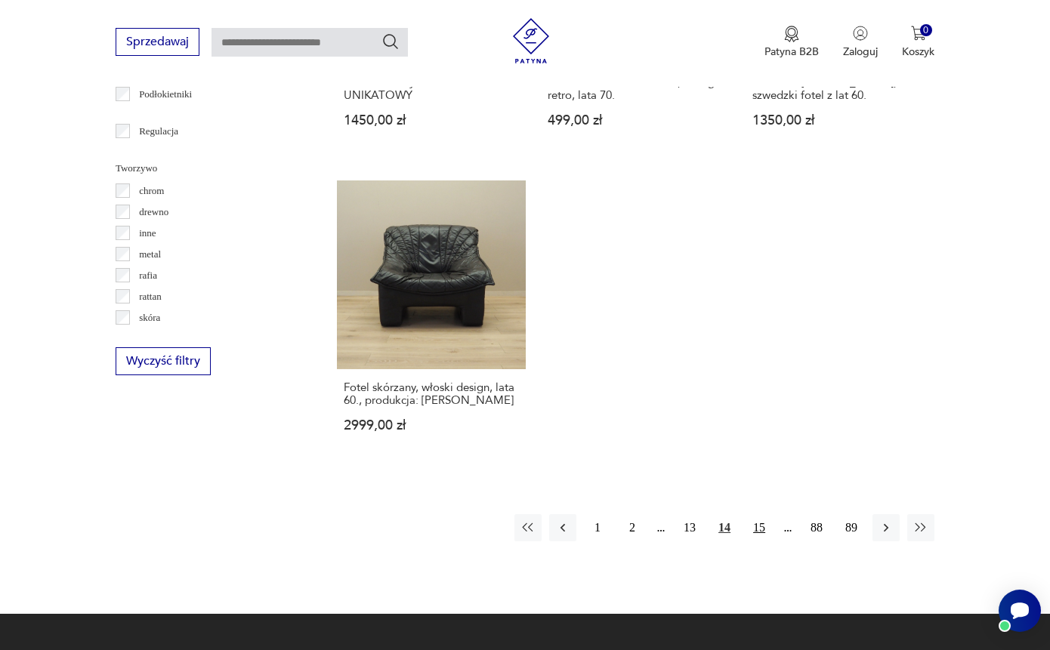
click at [753, 542] on button "15" at bounding box center [759, 527] width 27 height 27
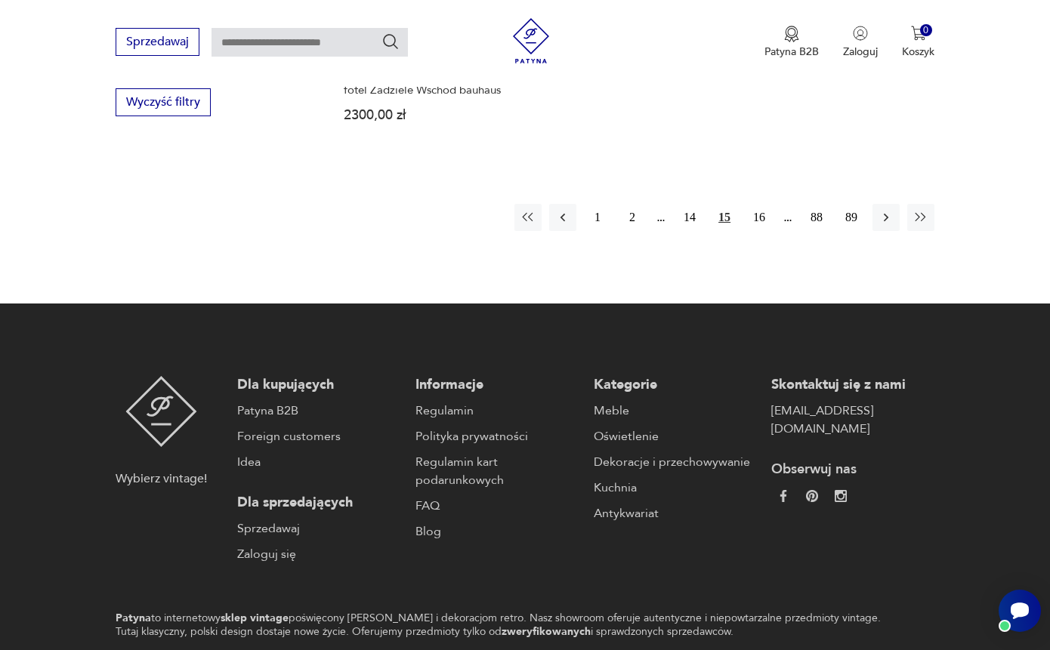
scroll to position [2402, 0]
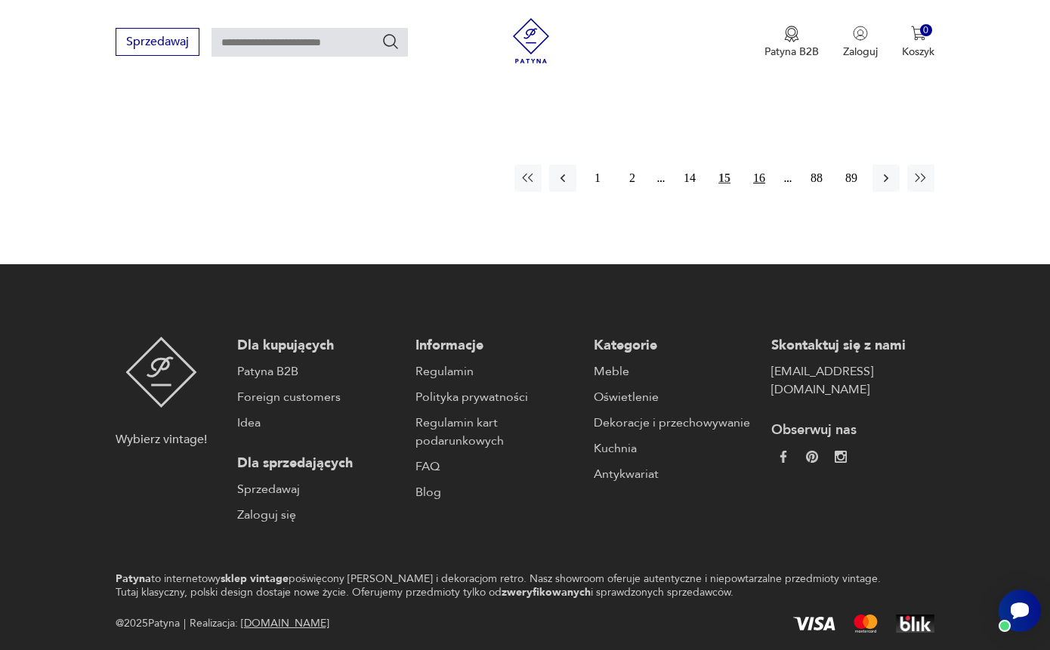
click at [761, 192] on button "16" at bounding box center [759, 178] width 27 height 27
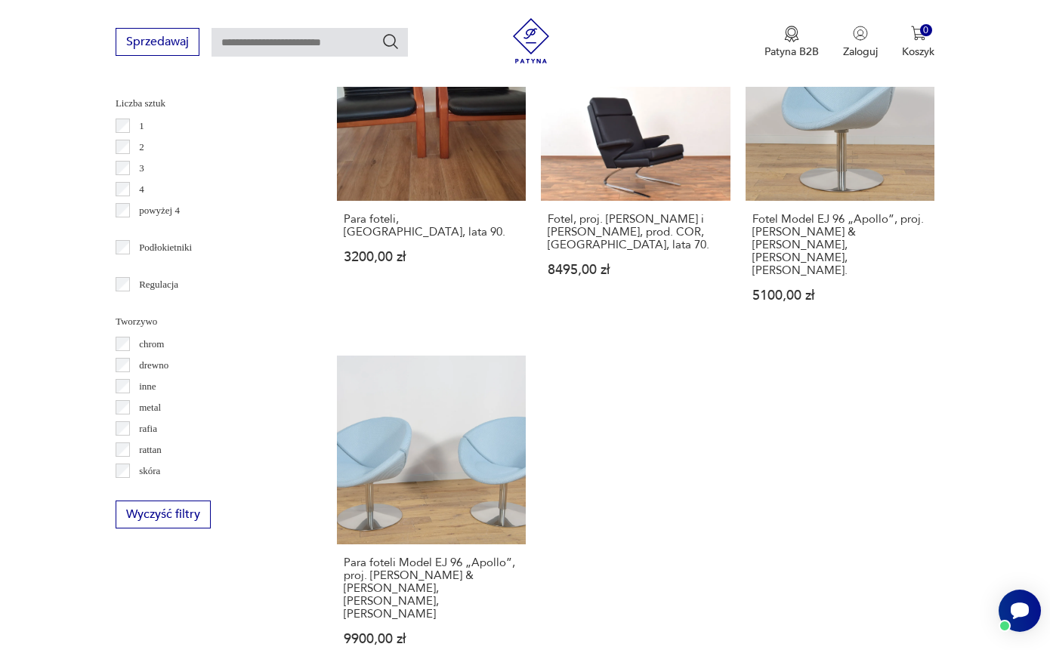
scroll to position [2147, 0]
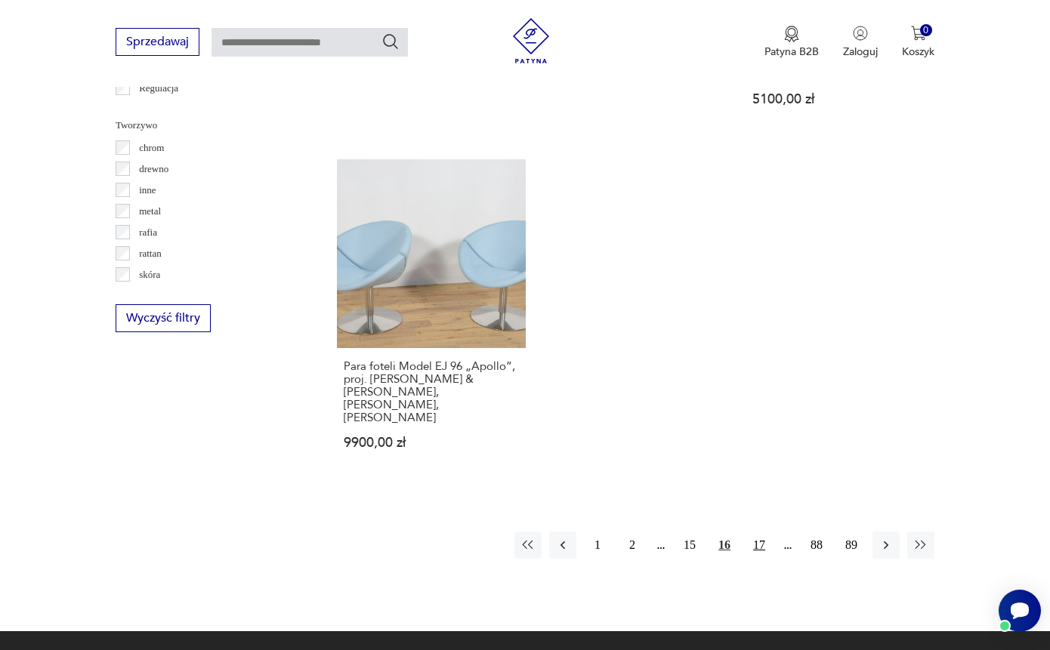
click at [756, 559] on button "17" at bounding box center [759, 545] width 27 height 27
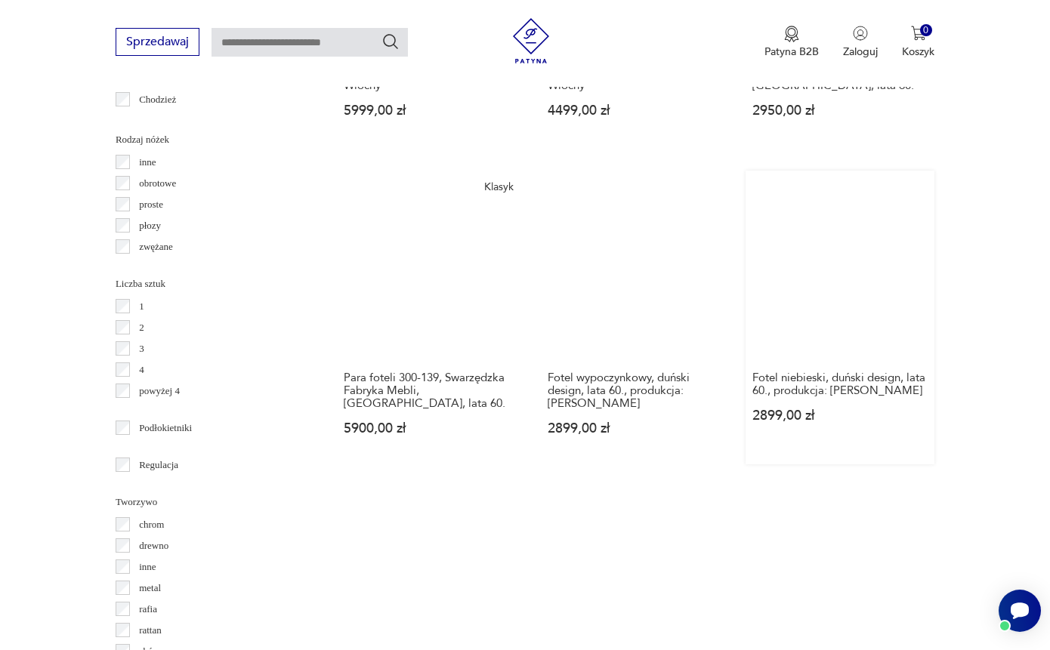
scroll to position [2104, 0]
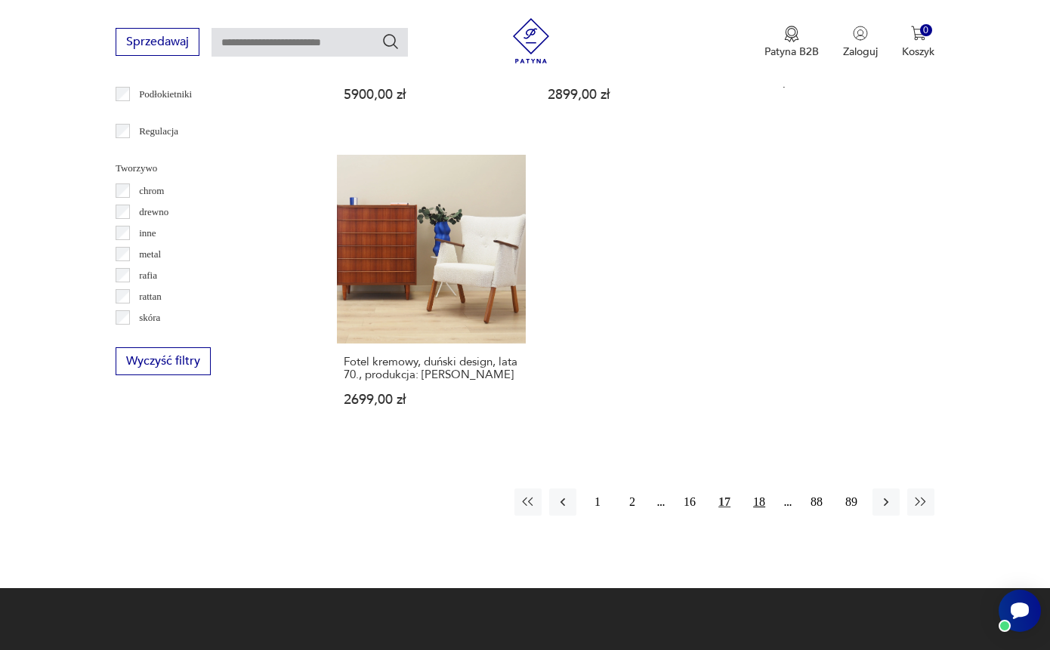
click at [765, 516] on button "18" at bounding box center [759, 502] width 27 height 27
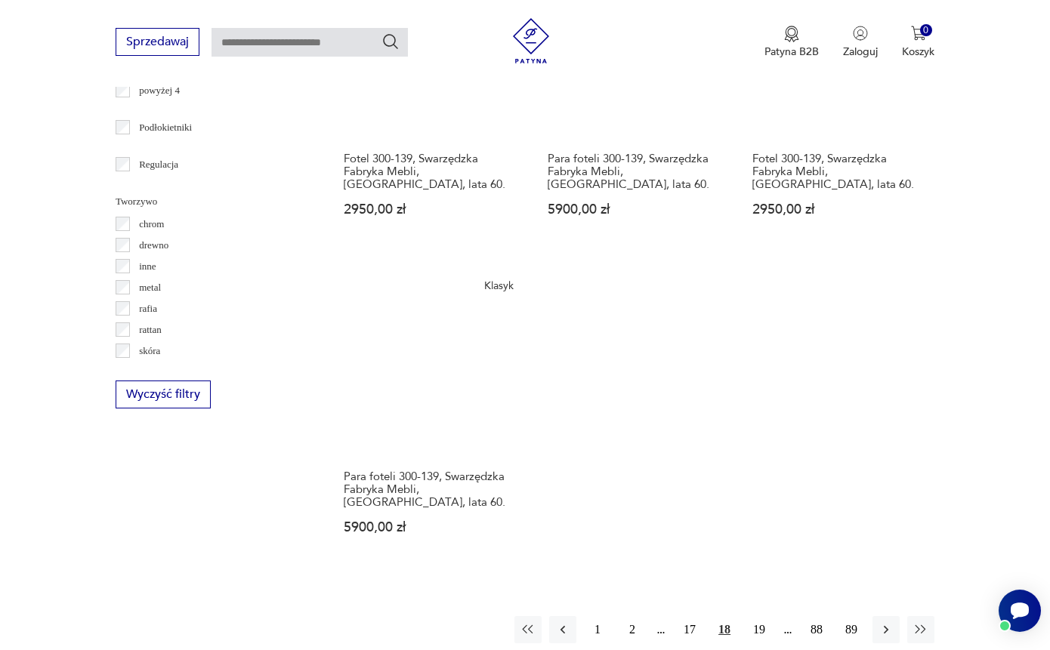
scroll to position [2298, 0]
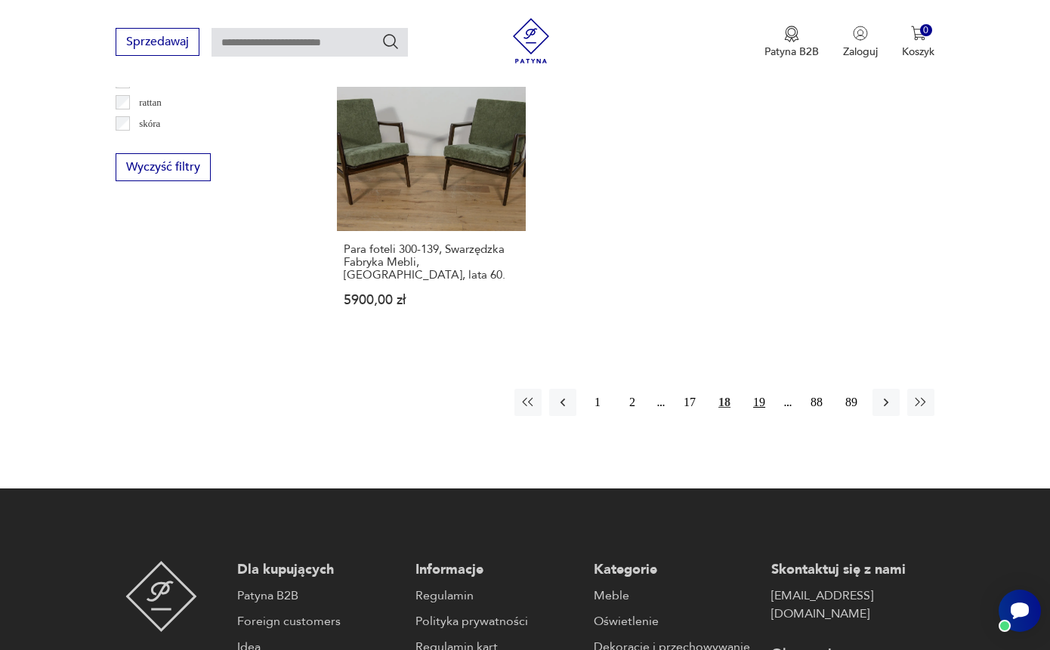
click at [758, 416] on button "19" at bounding box center [759, 402] width 27 height 27
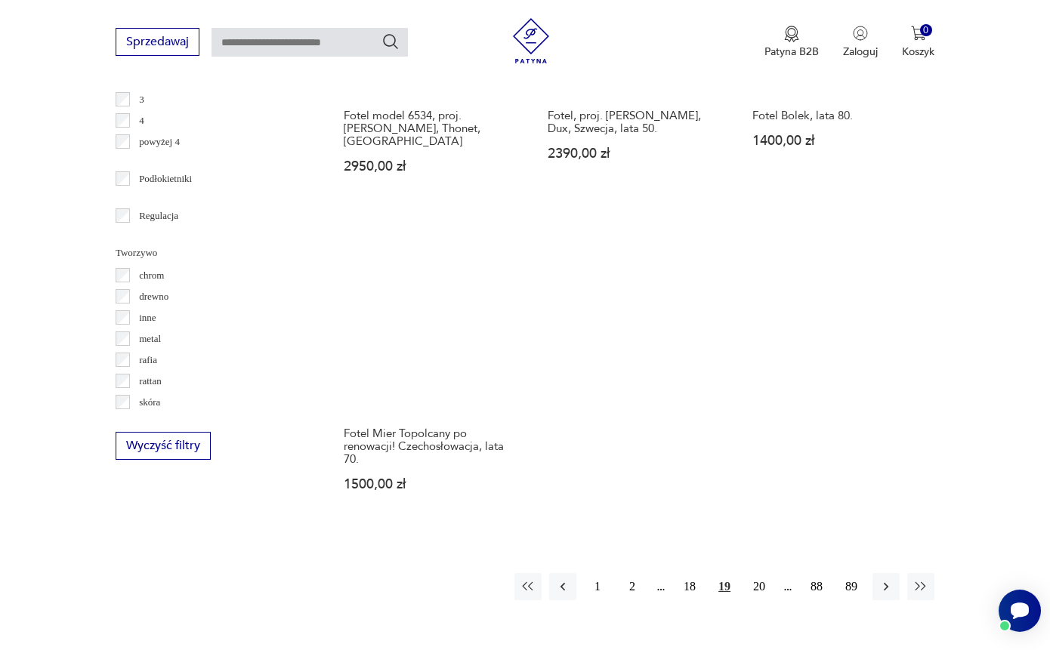
scroll to position [2124, 0]
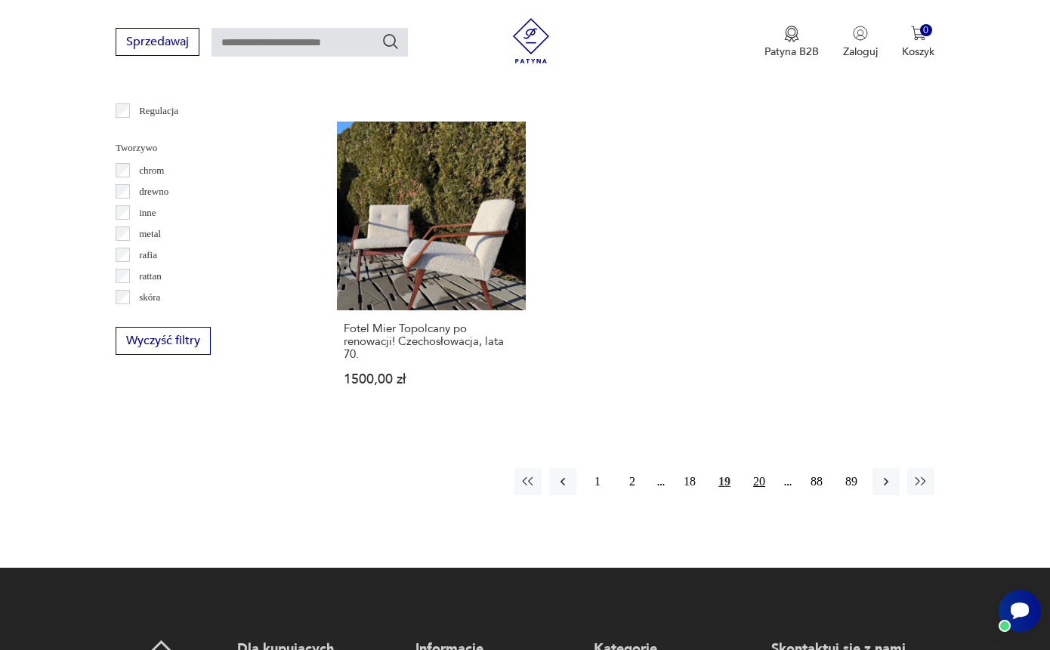
click at [760, 496] on button "20" at bounding box center [759, 481] width 27 height 27
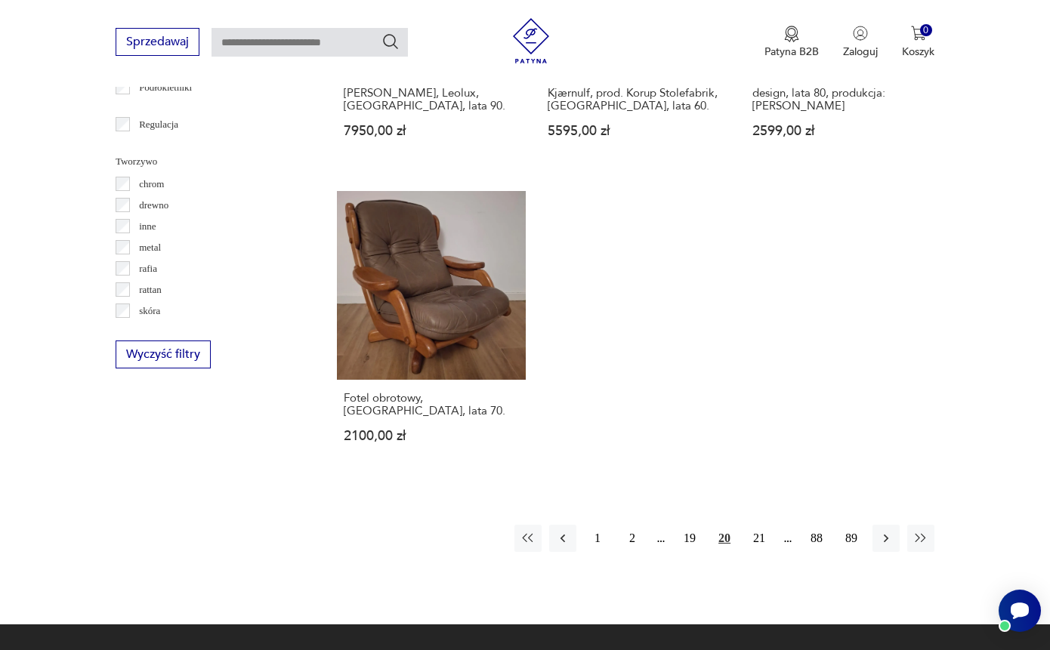
scroll to position [2148, 0]
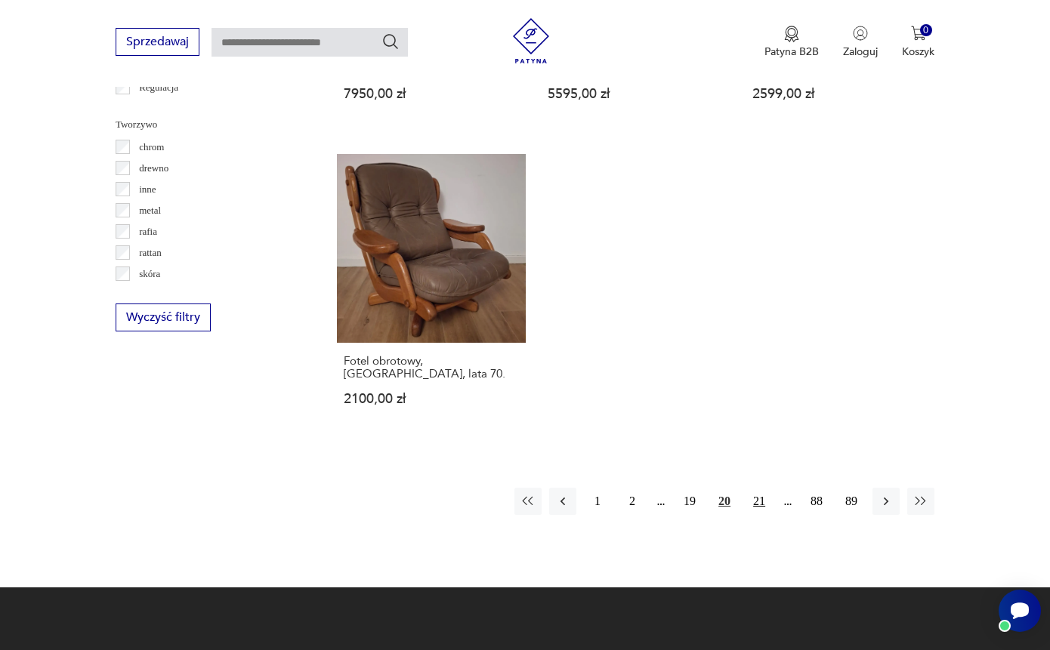
click at [757, 515] on button "21" at bounding box center [759, 501] width 27 height 27
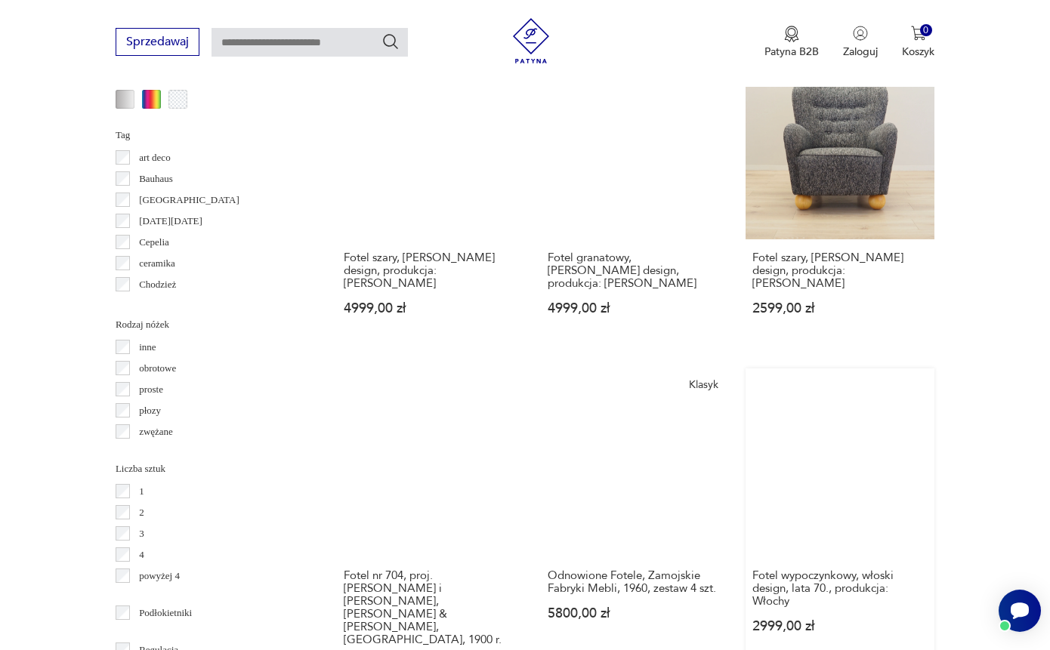
scroll to position [2040, 0]
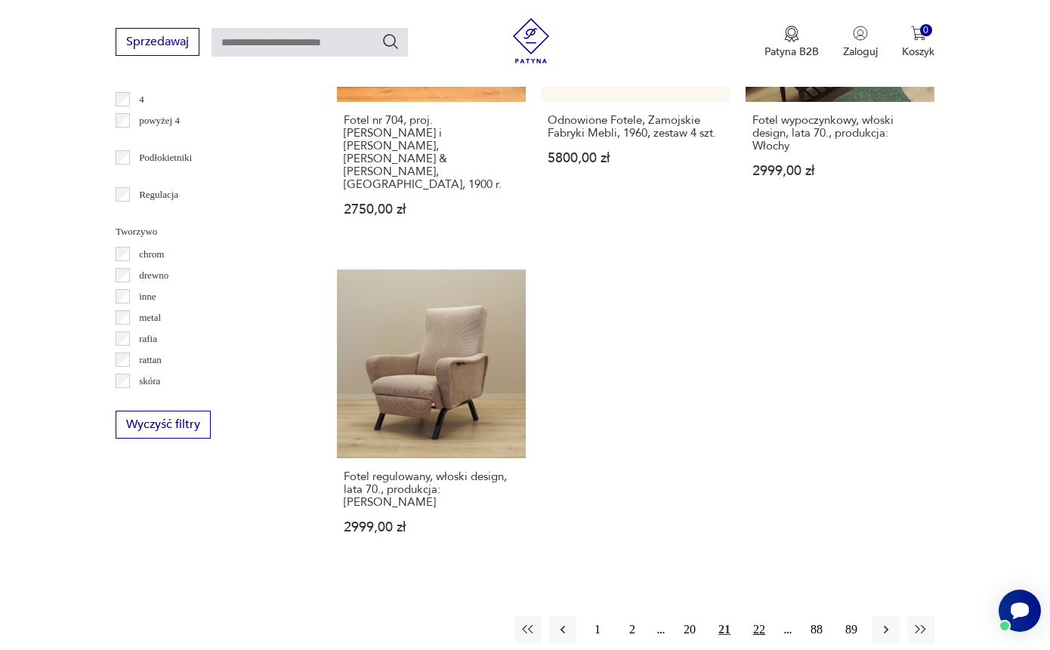
click at [755, 618] on button "22" at bounding box center [759, 629] width 27 height 27
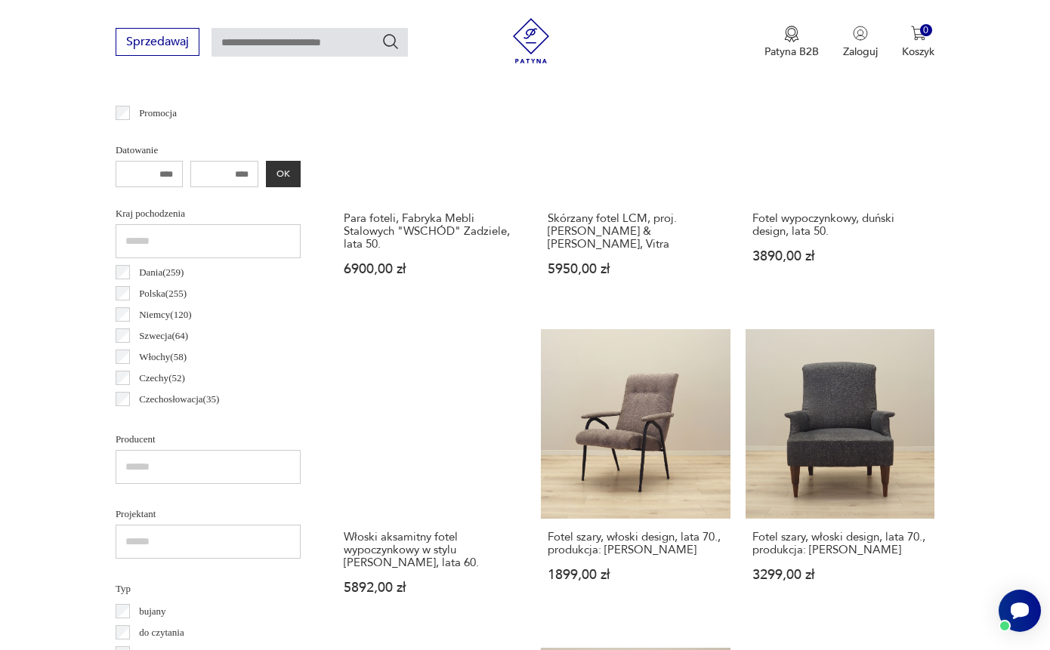
scroll to position [402, 0]
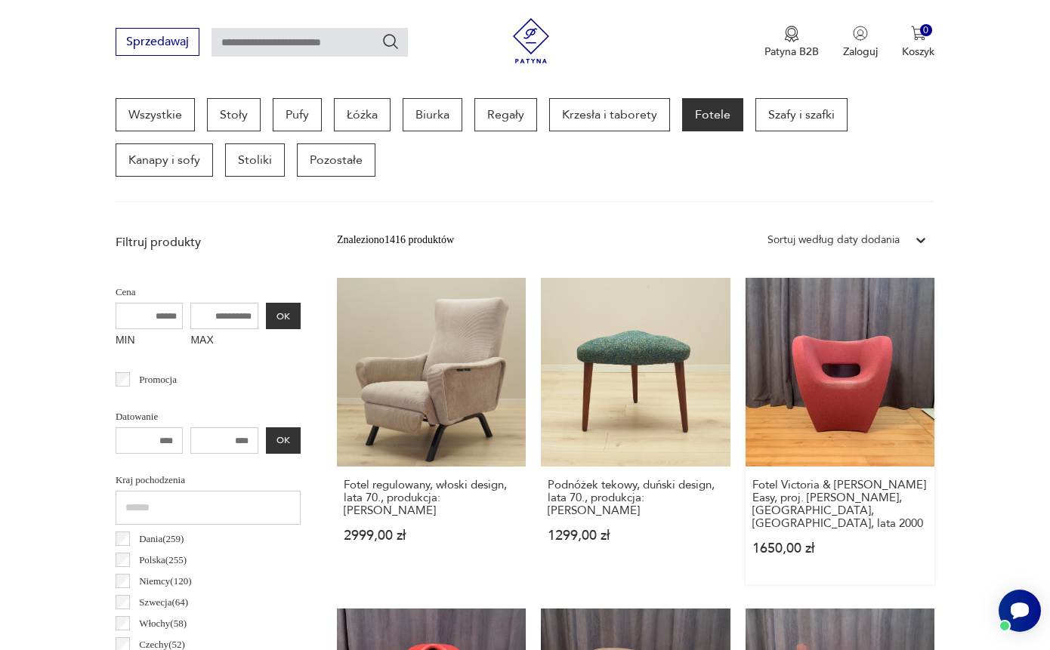
click at [844, 400] on link "Fotel Victoria & Albert Easy, proj. Ron Arad, Moroso, Włochy, lata 2000 1650,00…" at bounding box center [840, 431] width 189 height 307
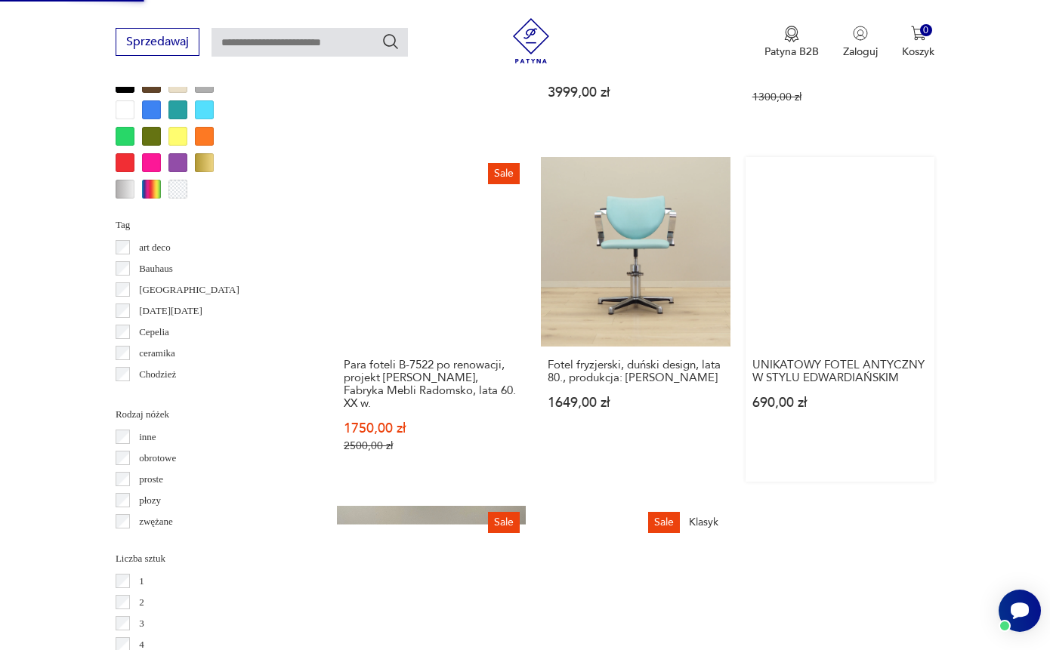
scroll to position [1783, 0]
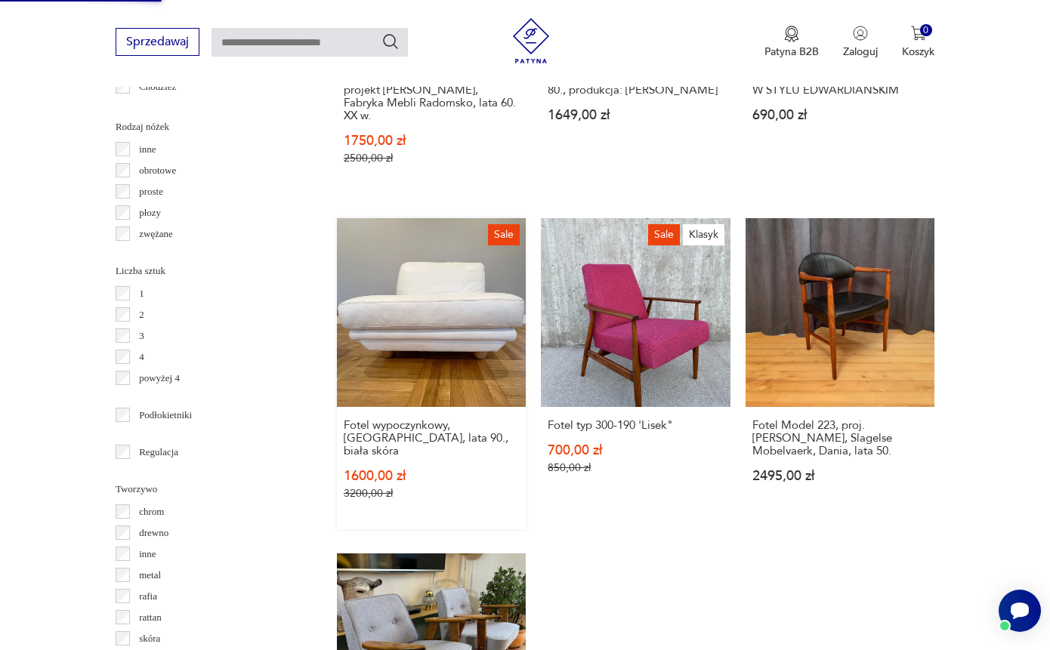
click at [437, 367] on link "Sale Fotel wypoczynkowy, Włochy, lata 90., biała skóra 1600,00 zł 3200,00 zł" at bounding box center [431, 373] width 189 height 311
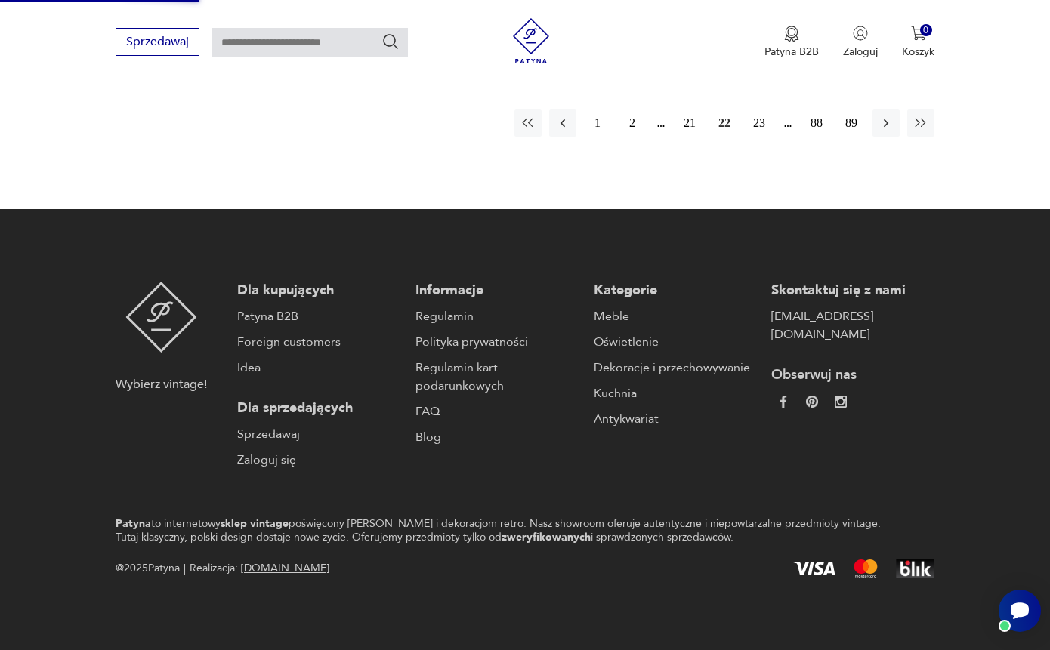
scroll to position [2222, 0]
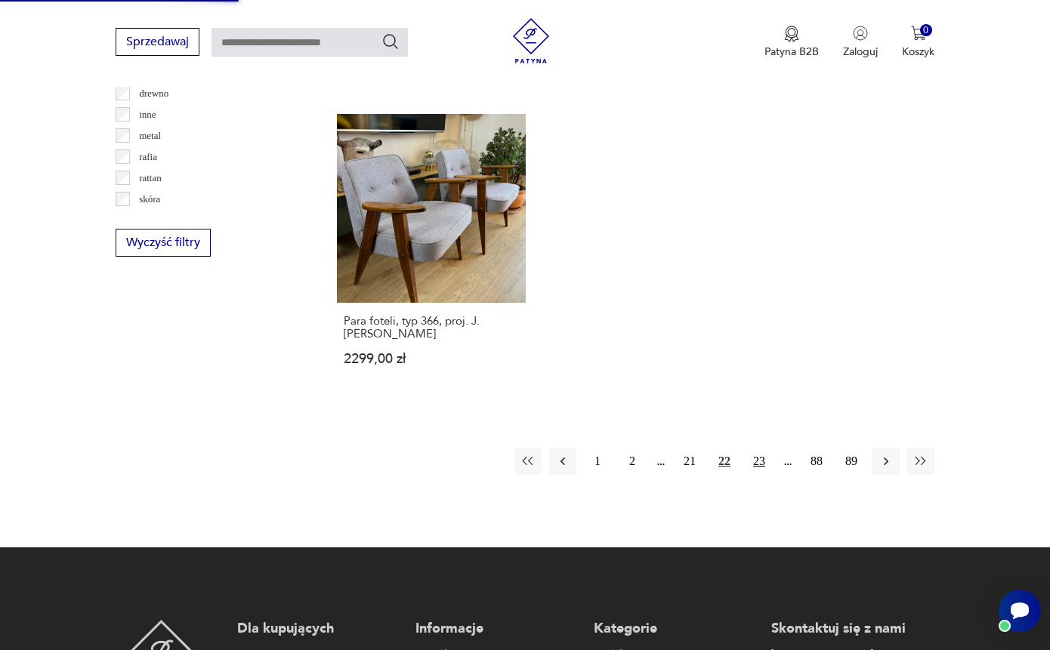
click at [755, 475] on button "23" at bounding box center [759, 461] width 27 height 27
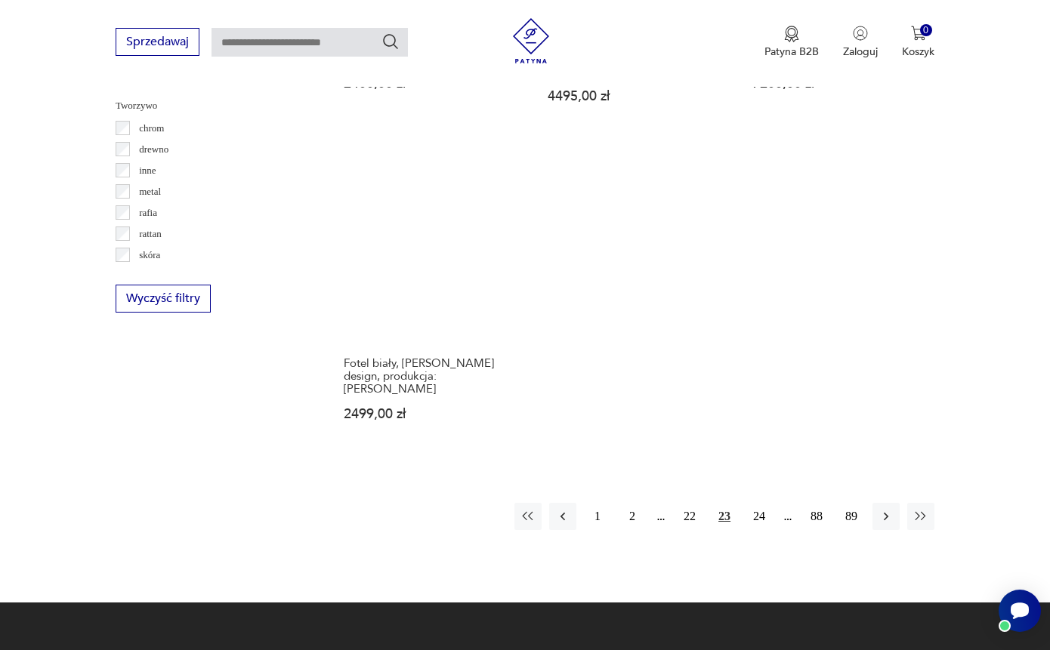
scroll to position [2259, 0]
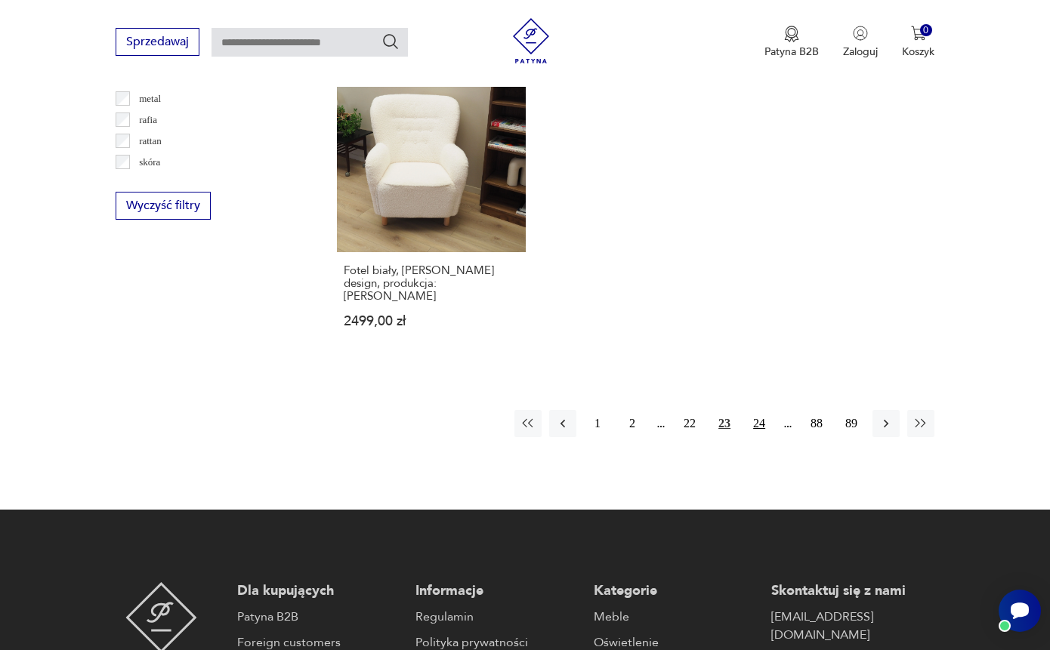
click at [756, 437] on button "24" at bounding box center [759, 423] width 27 height 27
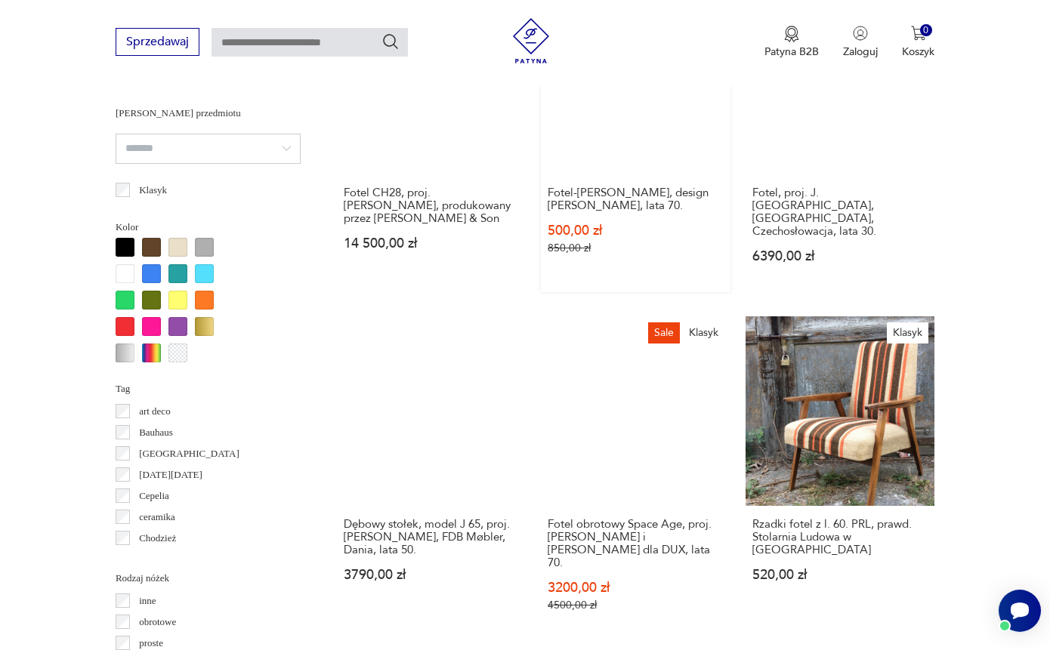
scroll to position [1334, 0]
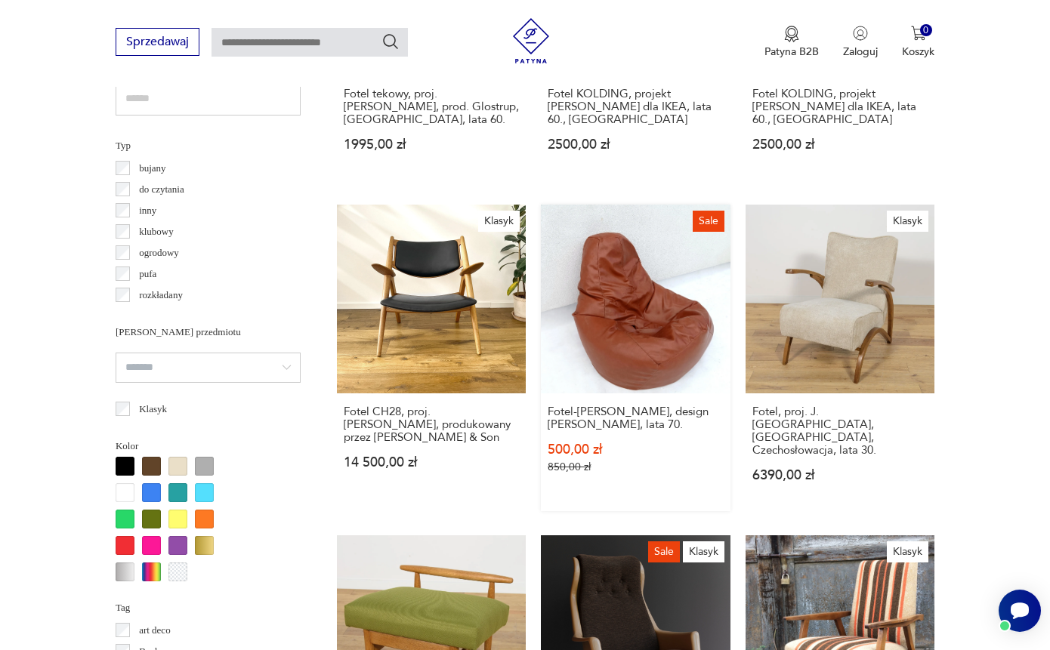
click at [592, 339] on link "Sale Fotel-puf Sacco, design Pierro Gatti, lata 70. 500,00 zł 850,00 zł" at bounding box center [635, 358] width 189 height 307
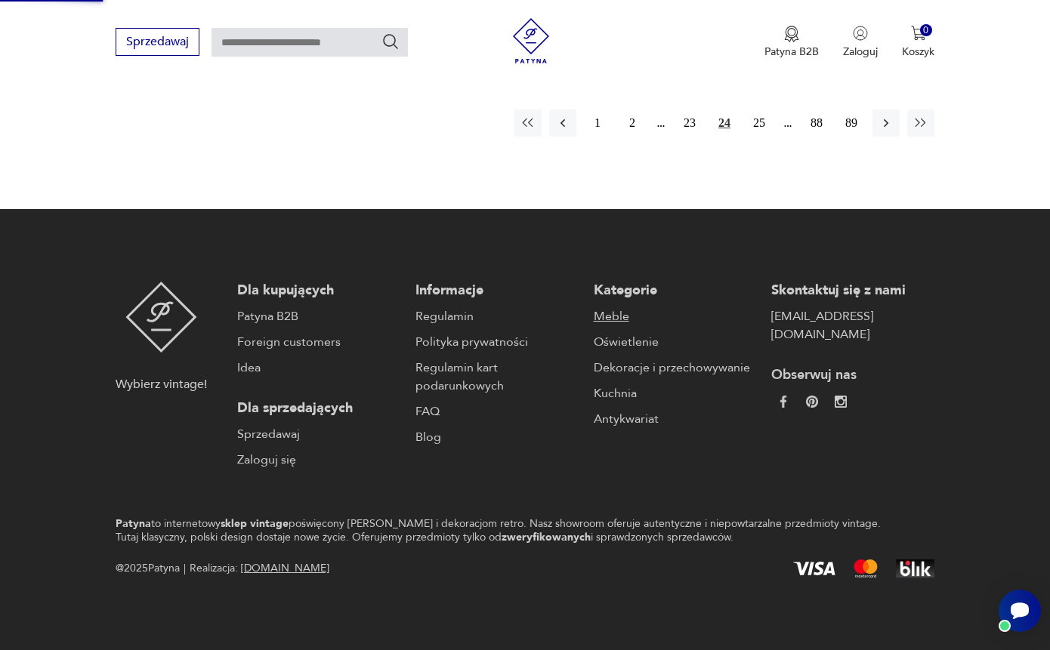
scroll to position [2303, 0]
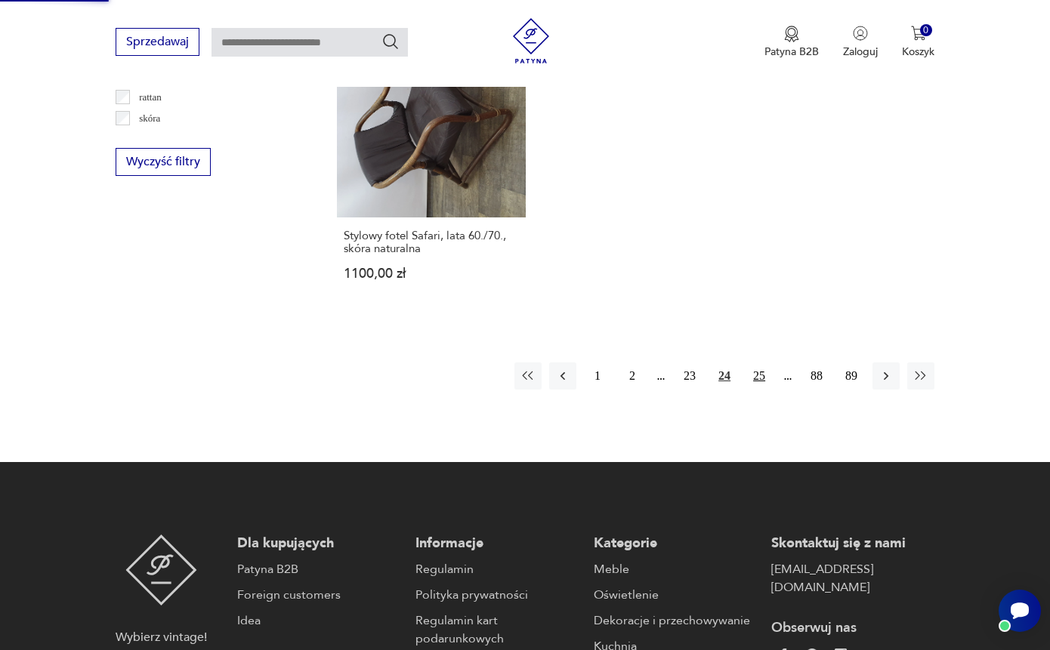
click at [760, 390] on button "25" at bounding box center [759, 376] width 27 height 27
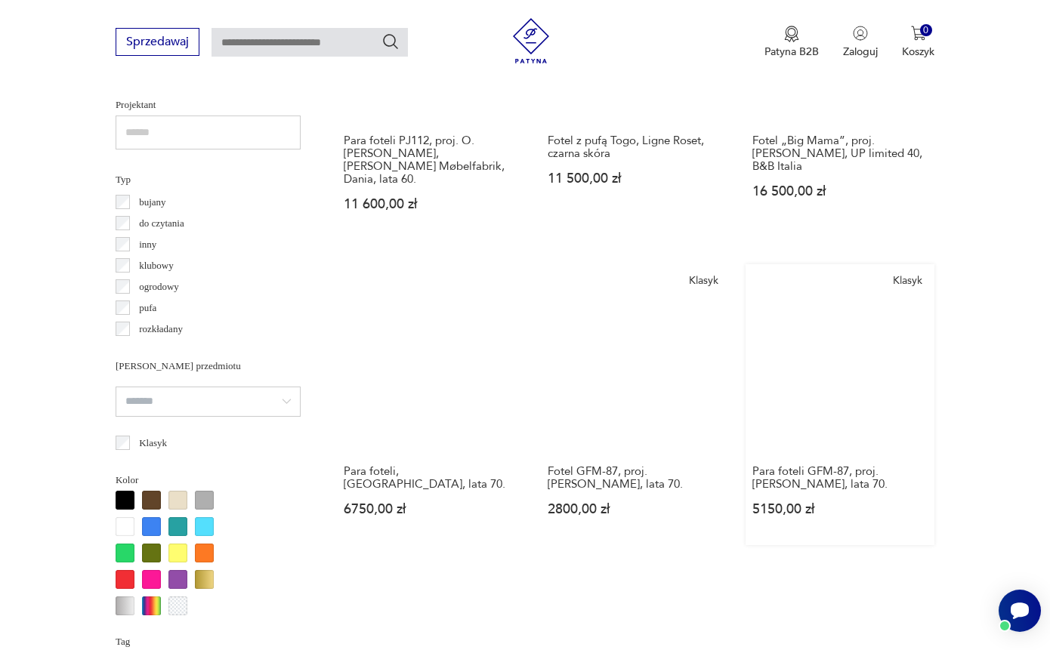
scroll to position [1538, 0]
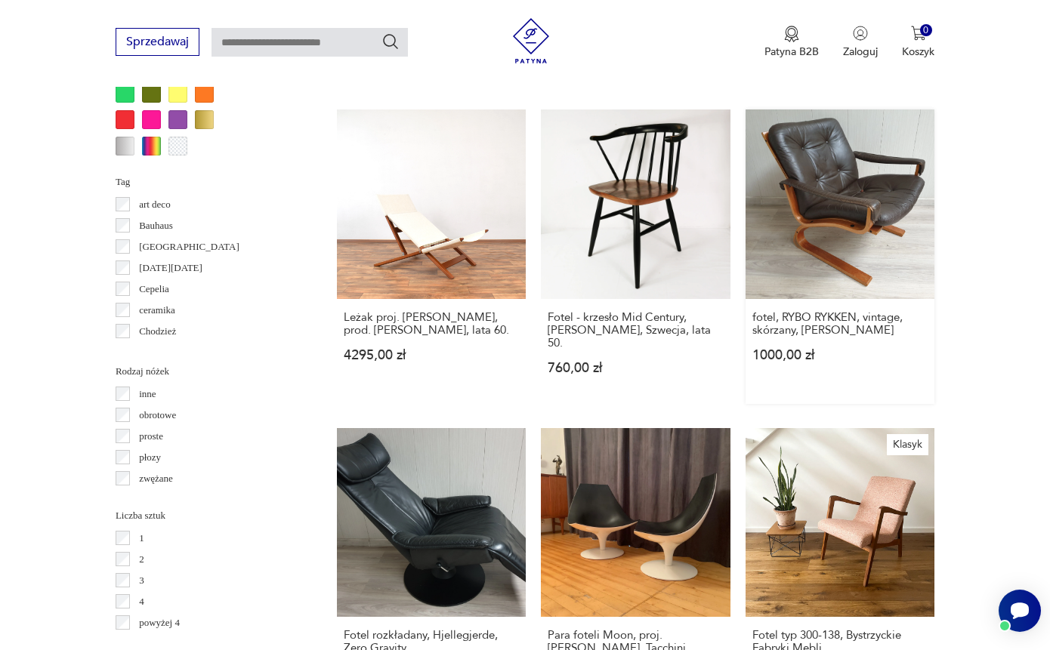
click at [834, 247] on link "fotel, RYBO RYKKEN, vintage, skórzany, Solheim Kengu 1000,00 zł" at bounding box center [840, 257] width 189 height 294
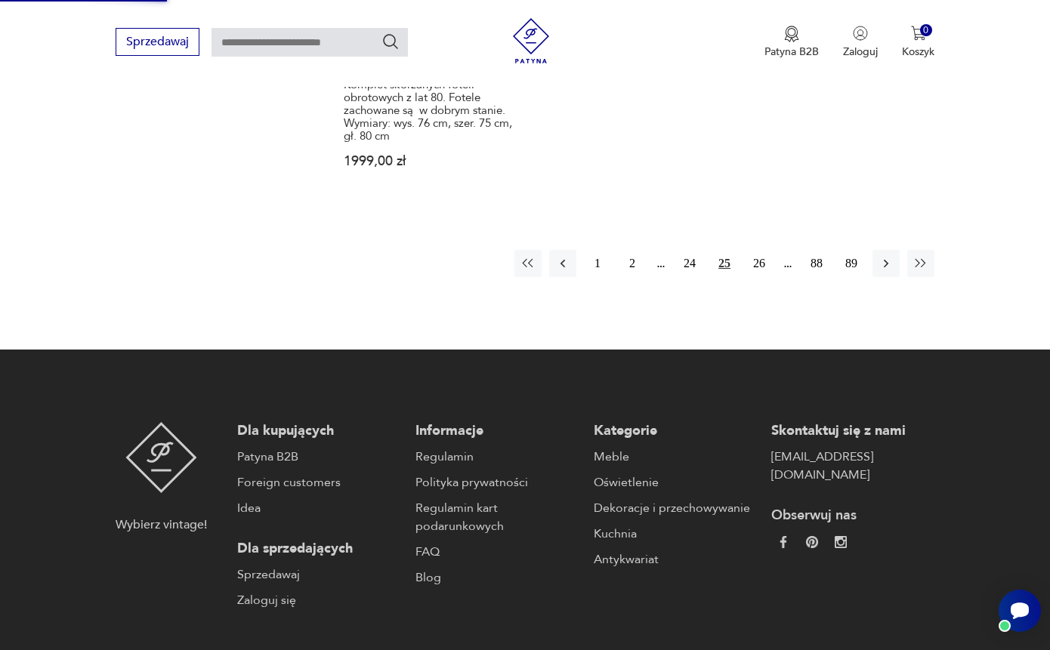
scroll to position [2190, 0]
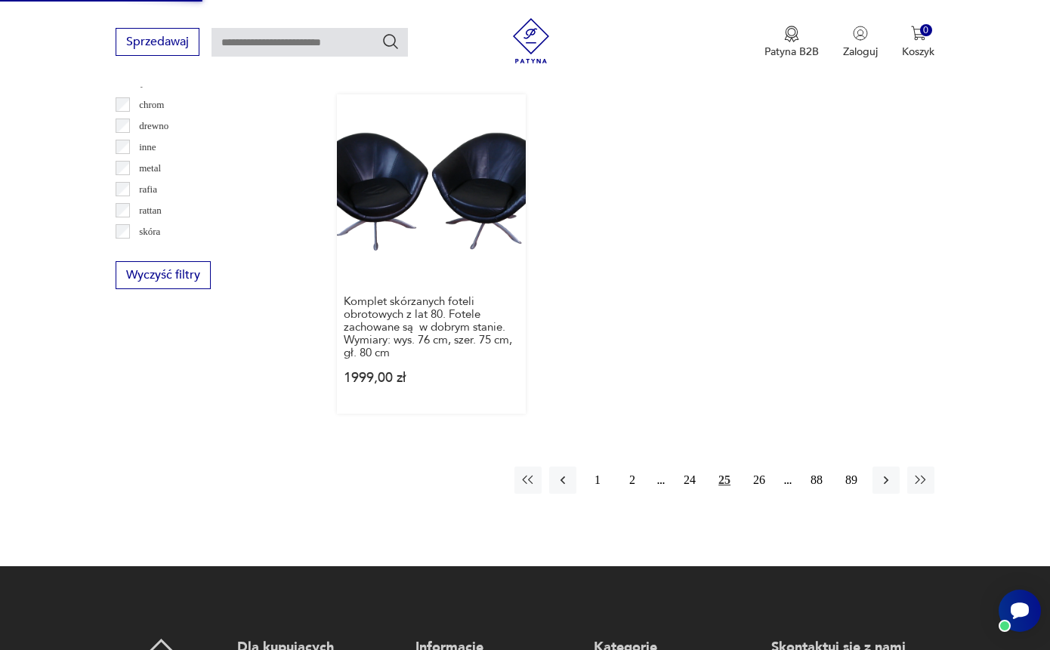
click at [449, 184] on link "Komplet skórzanych foteli obrotowych z lat 80. Fotele zachowane są w dobrym sta…" at bounding box center [431, 254] width 189 height 320
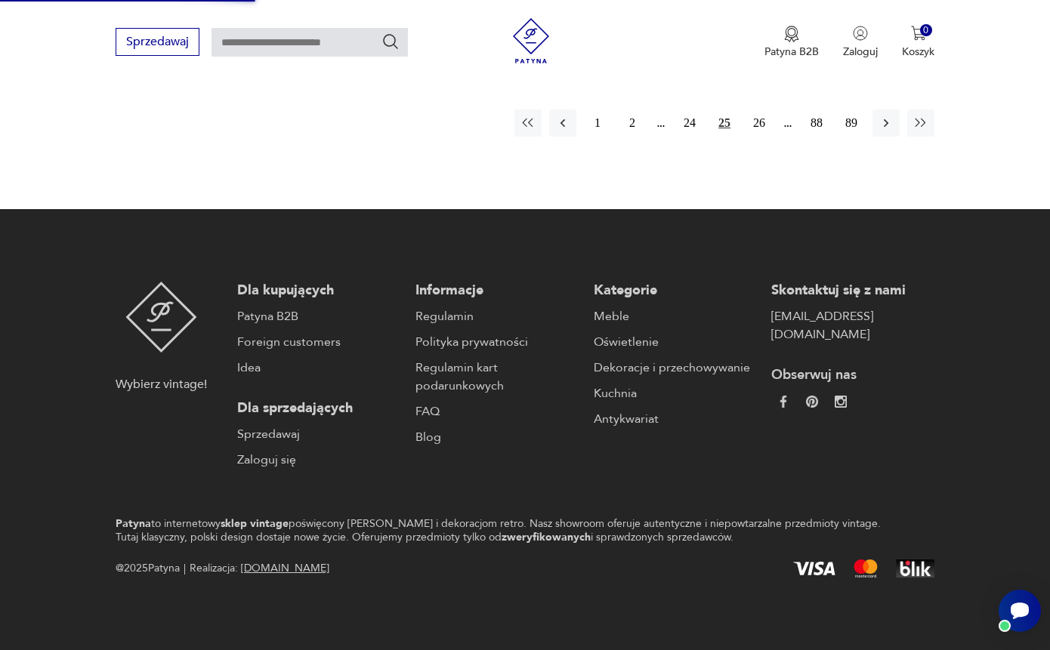
scroll to position [2570, 0]
click at [759, 137] on button "26" at bounding box center [759, 123] width 27 height 27
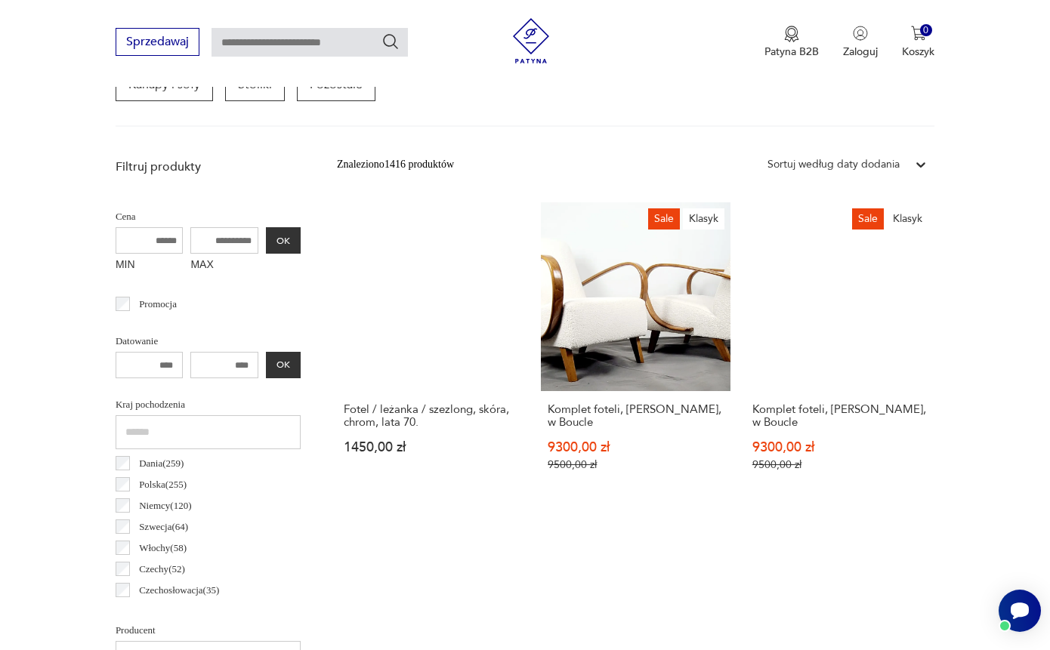
scroll to position [567, 0]
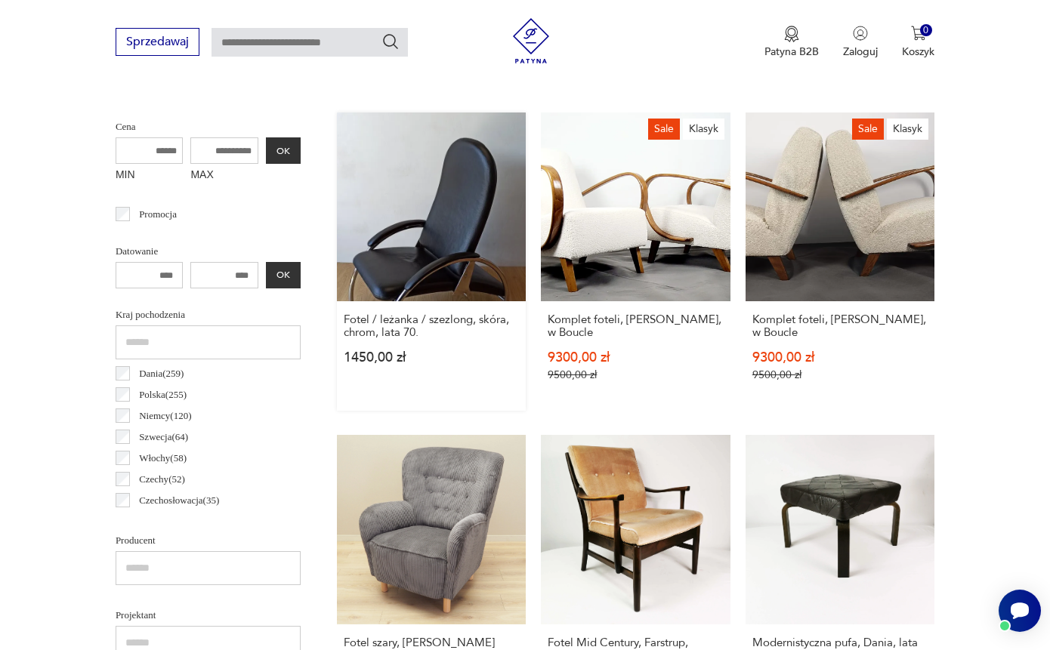
click at [418, 171] on link "Fotel / leżanka / szezlong, skóra, chrom, lata 70. 1450,00 zł" at bounding box center [431, 262] width 189 height 298
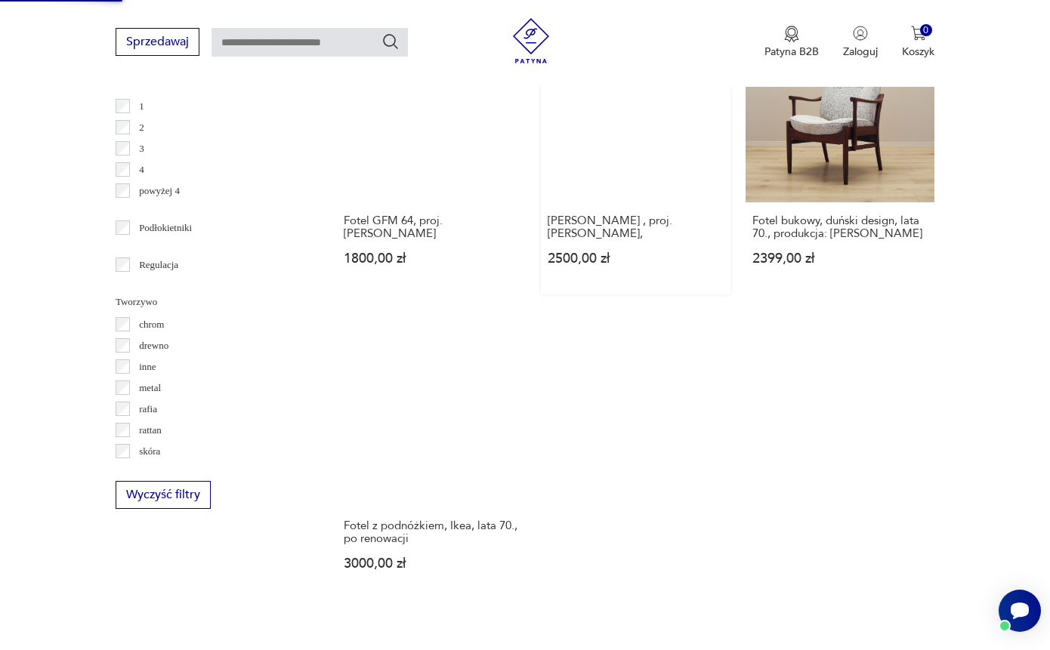
scroll to position [2131, 0]
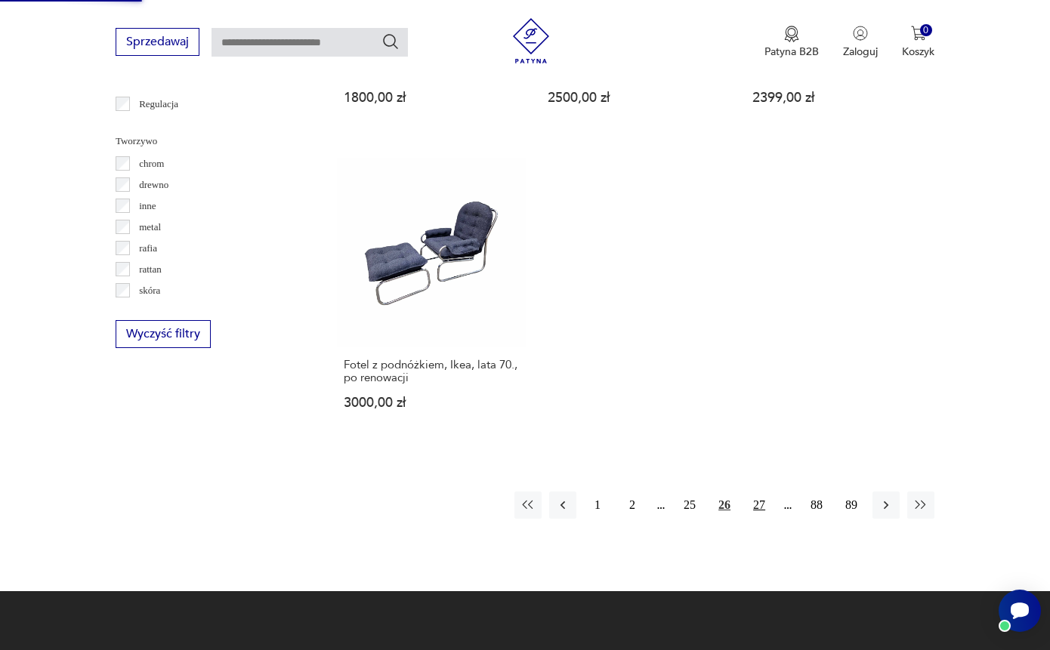
click at [764, 519] on button "27" at bounding box center [759, 505] width 27 height 27
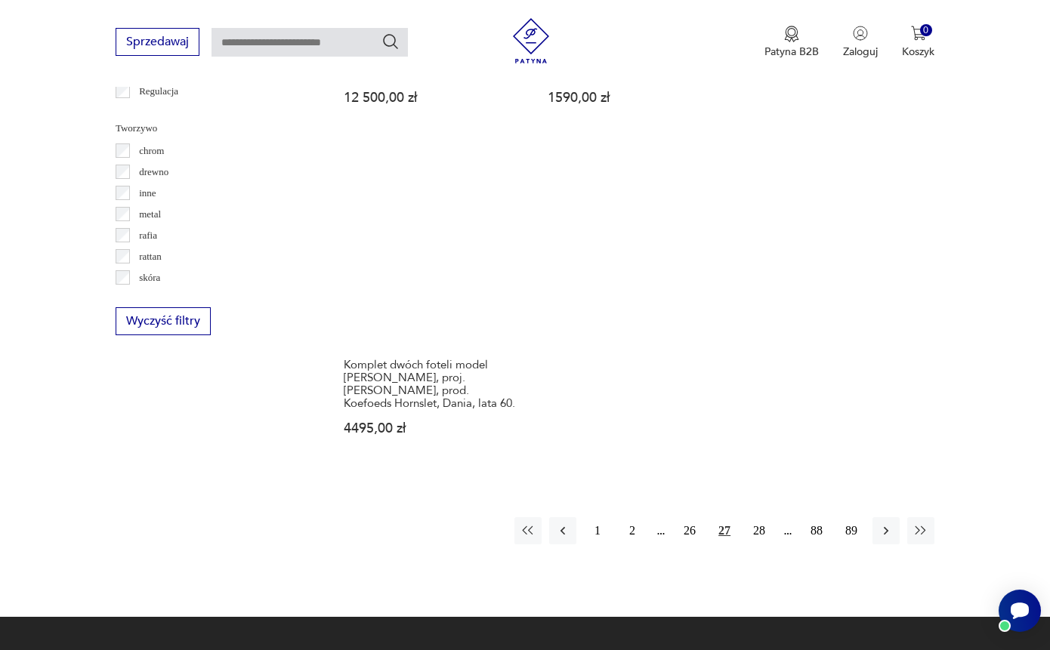
scroll to position [2278, 0]
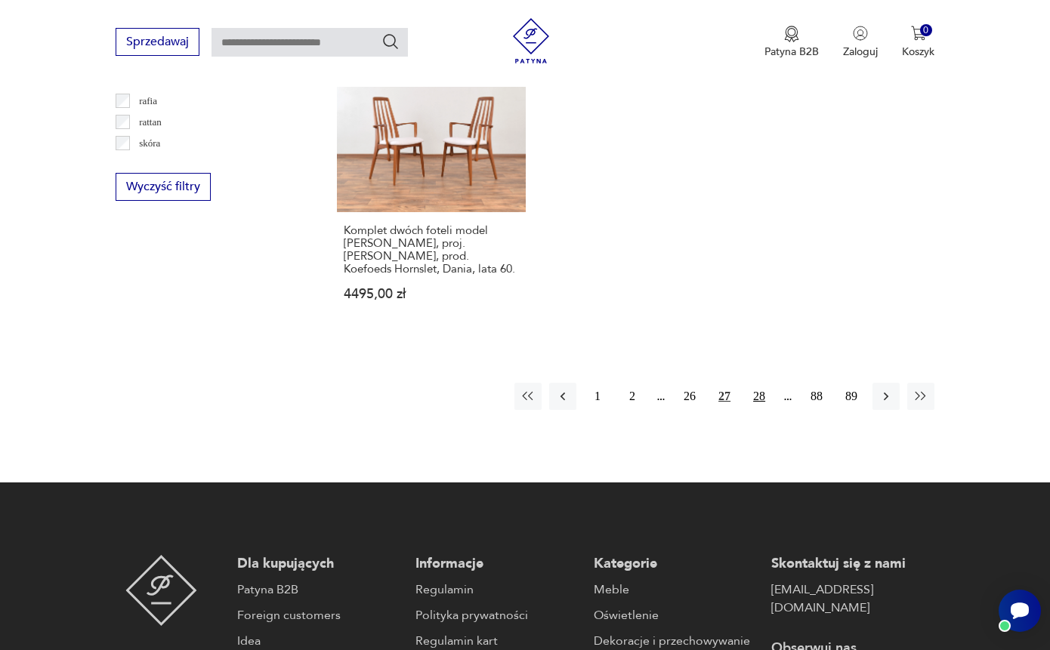
click at [758, 410] on button "28" at bounding box center [759, 396] width 27 height 27
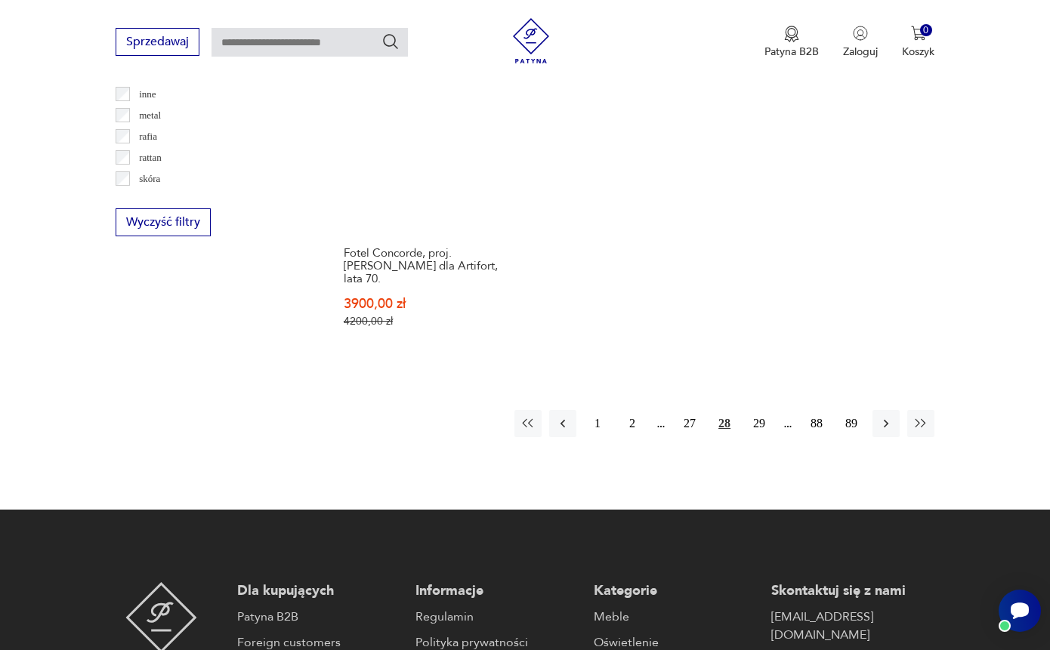
scroll to position [2374, 0]
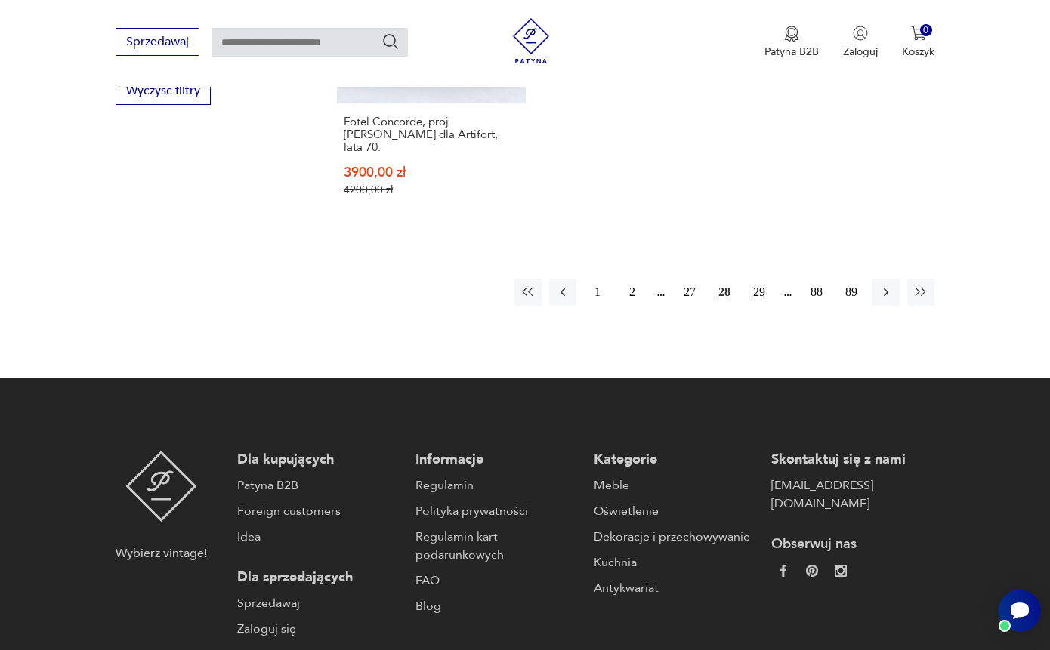
click at [764, 306] on button "29" at bounding box center [759, 292] width 27 height 27
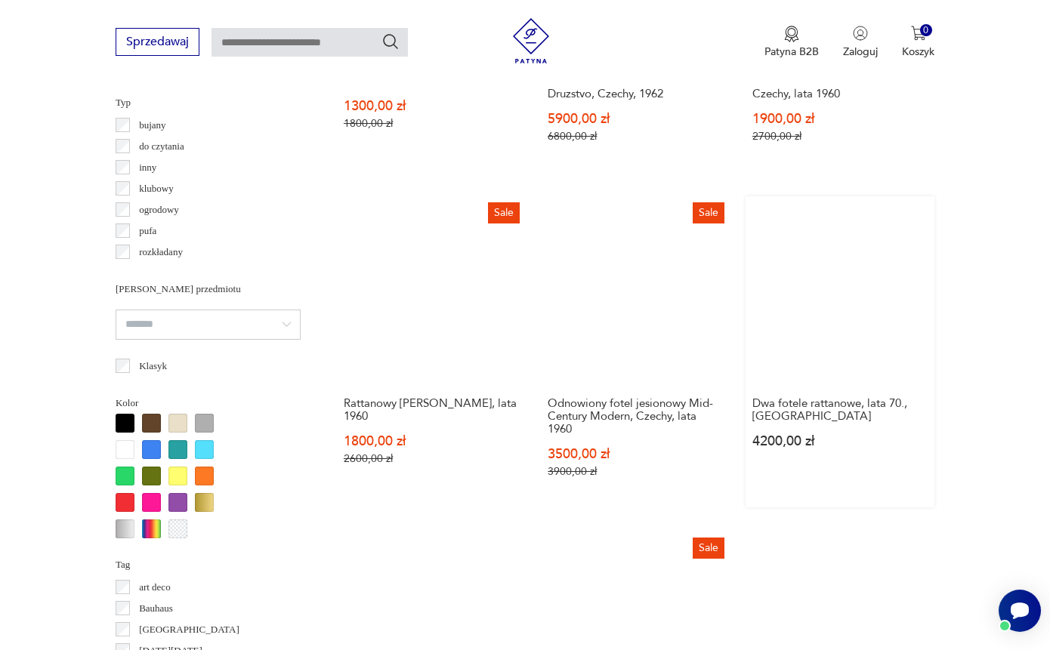
scroll to position [1454, 0]
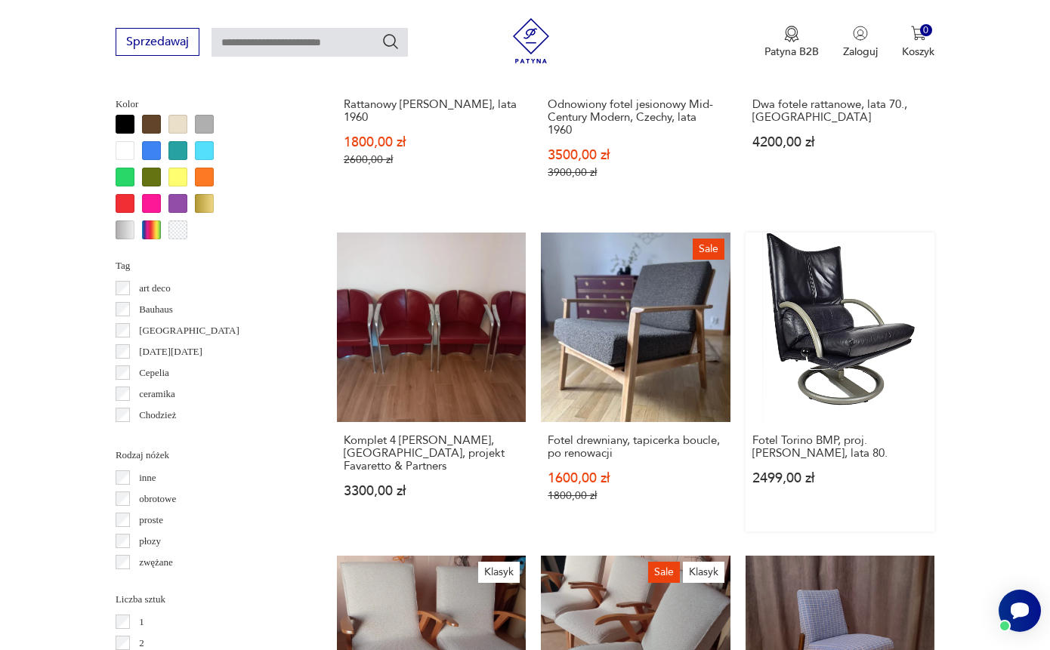
click at [818, 350] on link "Fotel Torino BMP, proj. Rolf Benz, lata 80. 2499,00 zł" at bounding box center [840, 382] width 189 height 298
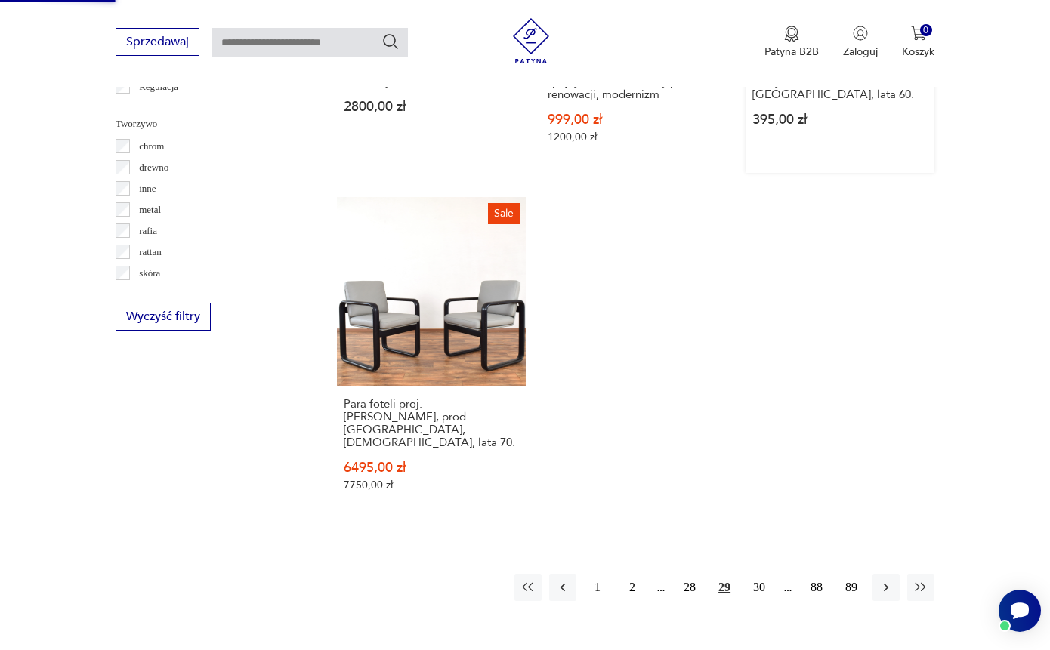
scroll to position [2266, 0]
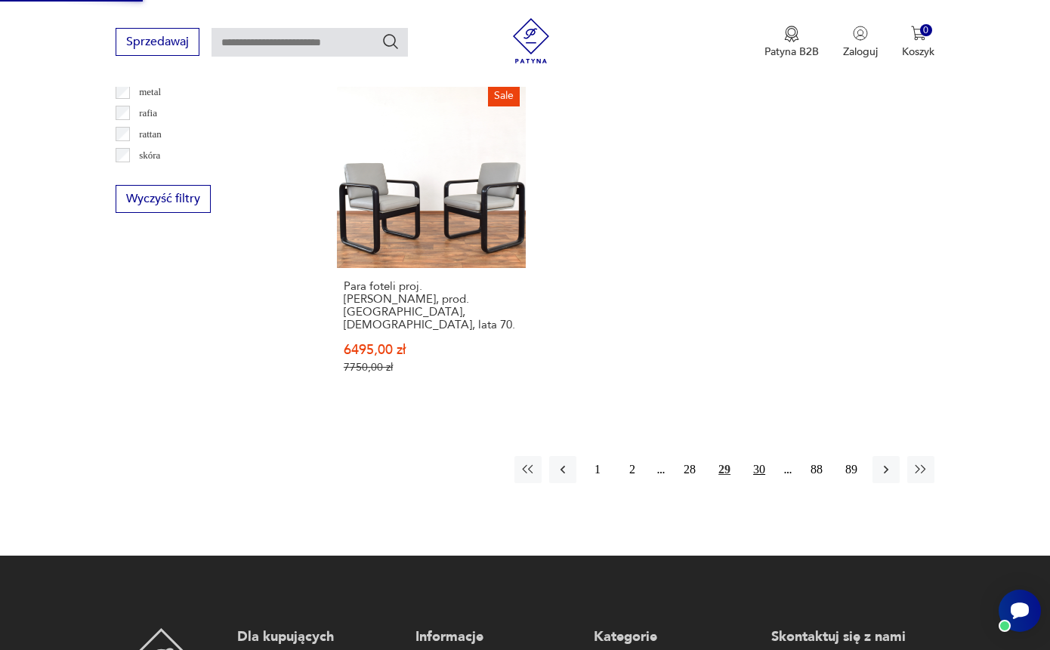
click at [755, 483] on button "30" at bounding box center [759, 469] width 27 height 27
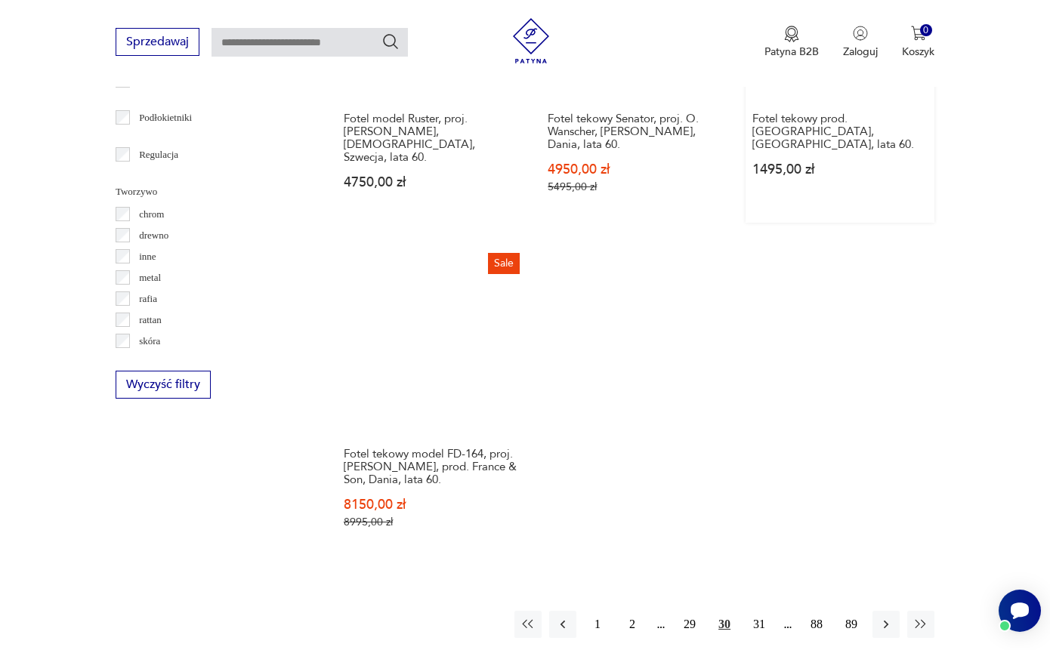
scroll to position [2132, 0]
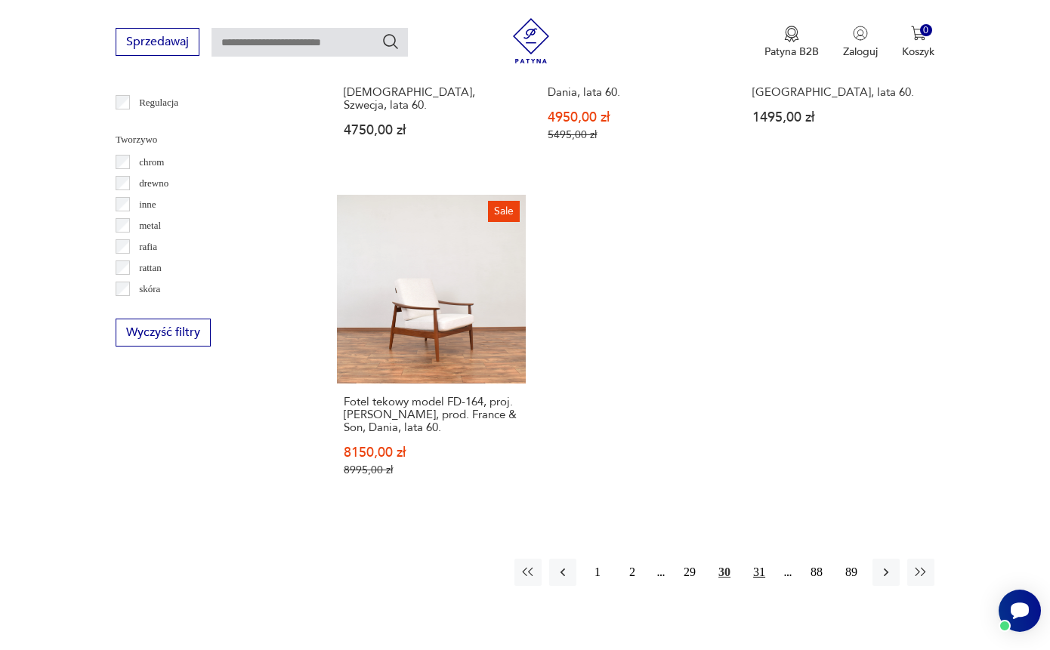
click at [762, 573] on button "31" at bounding box center [759, 572] width 27 height 27
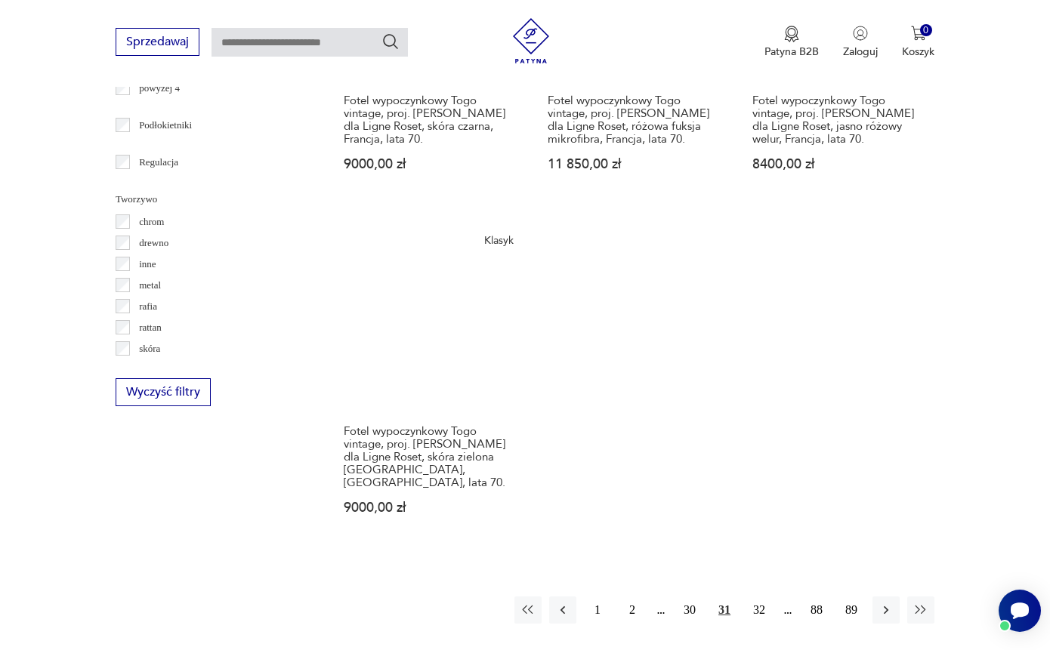
scroll to position [2139, 0]
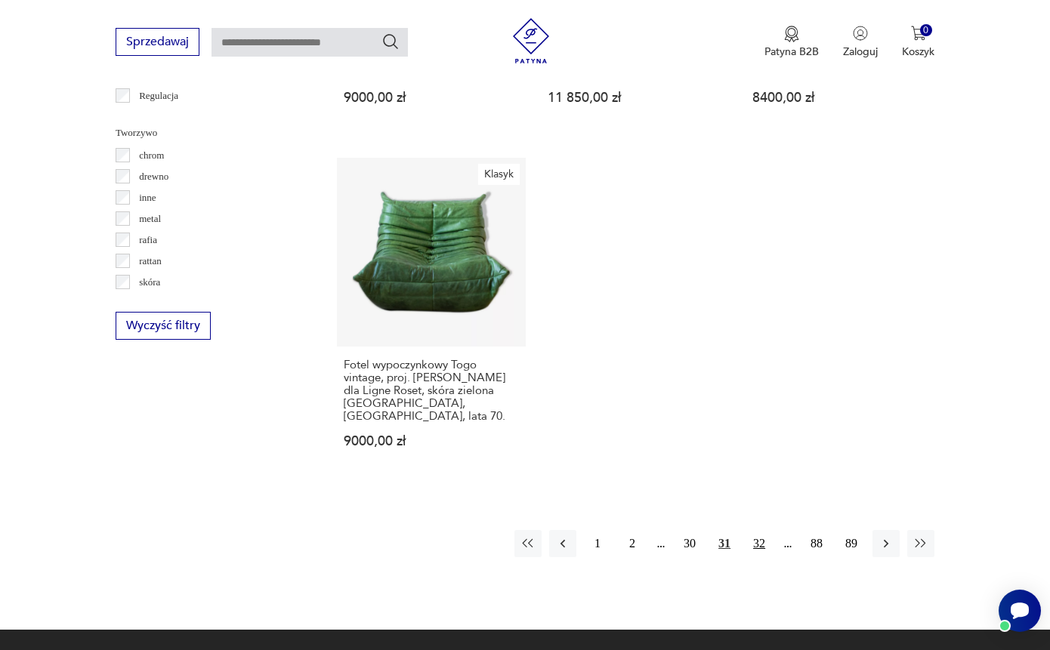
click at [759, 557] on button "32" at bounding box center [759, 543] width 27 height 27
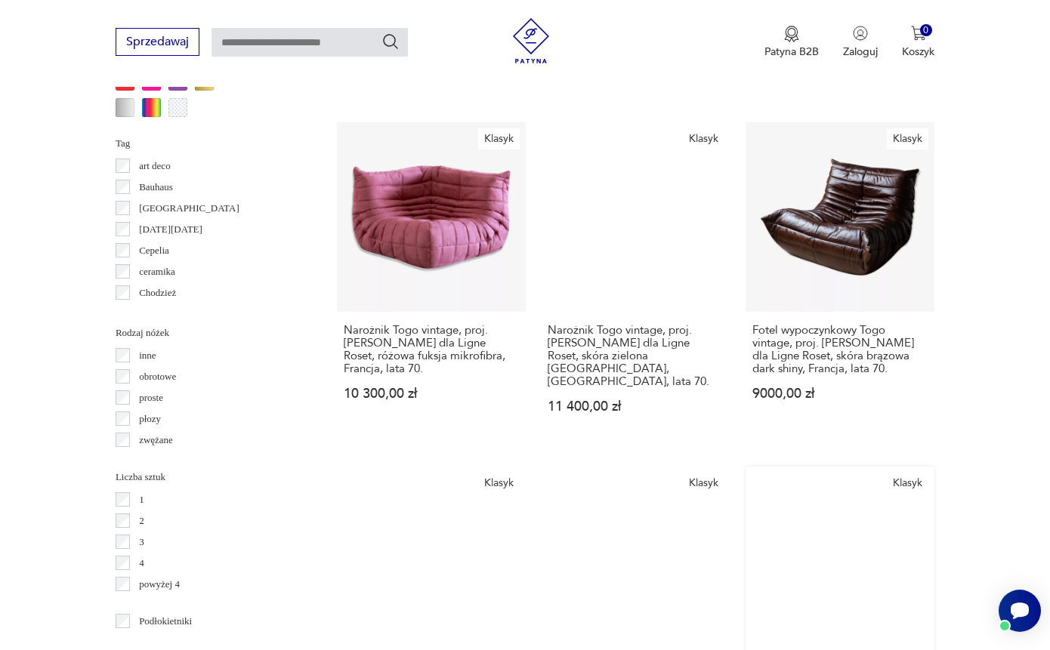
scroll to position [1726, 1]
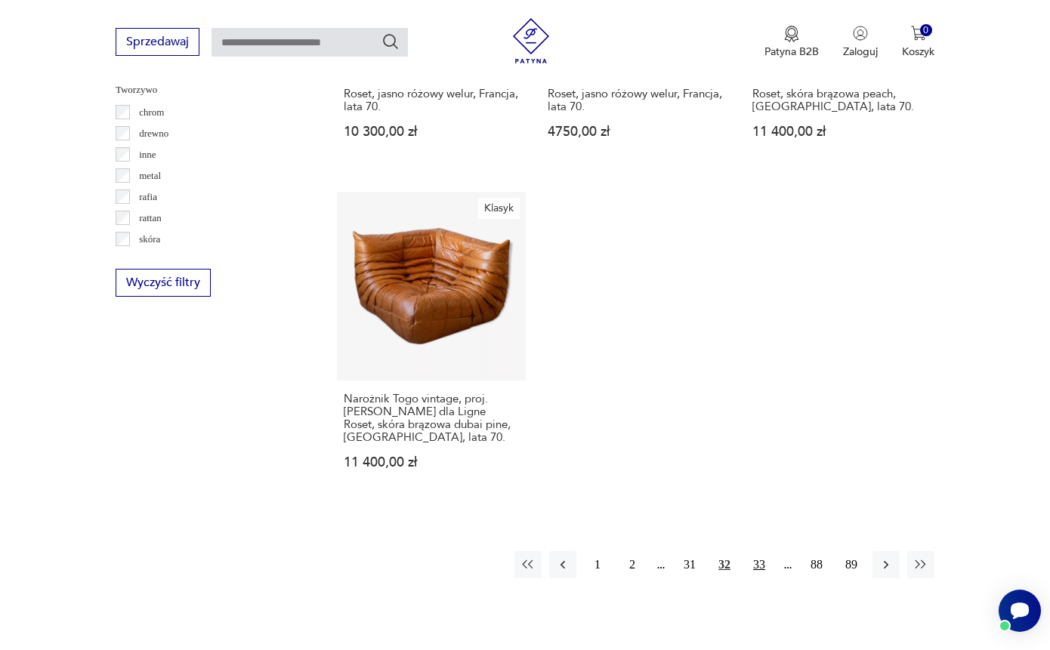
click at [769, 571] on button "33" at bounding box center [759, 564] width 27 height 27
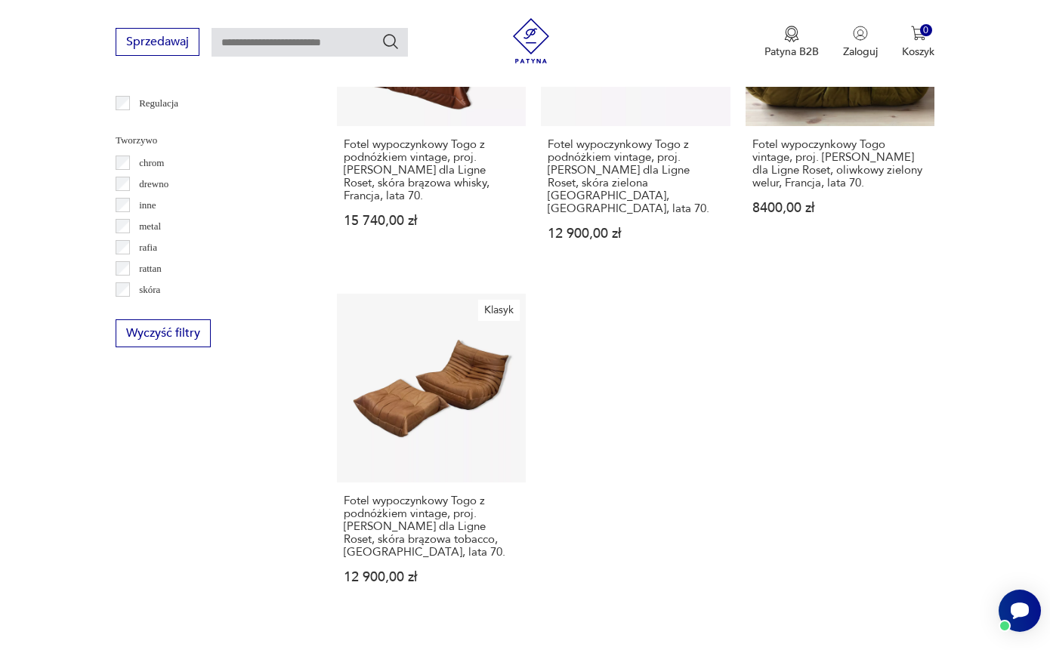
scroll to position [2226, 0]
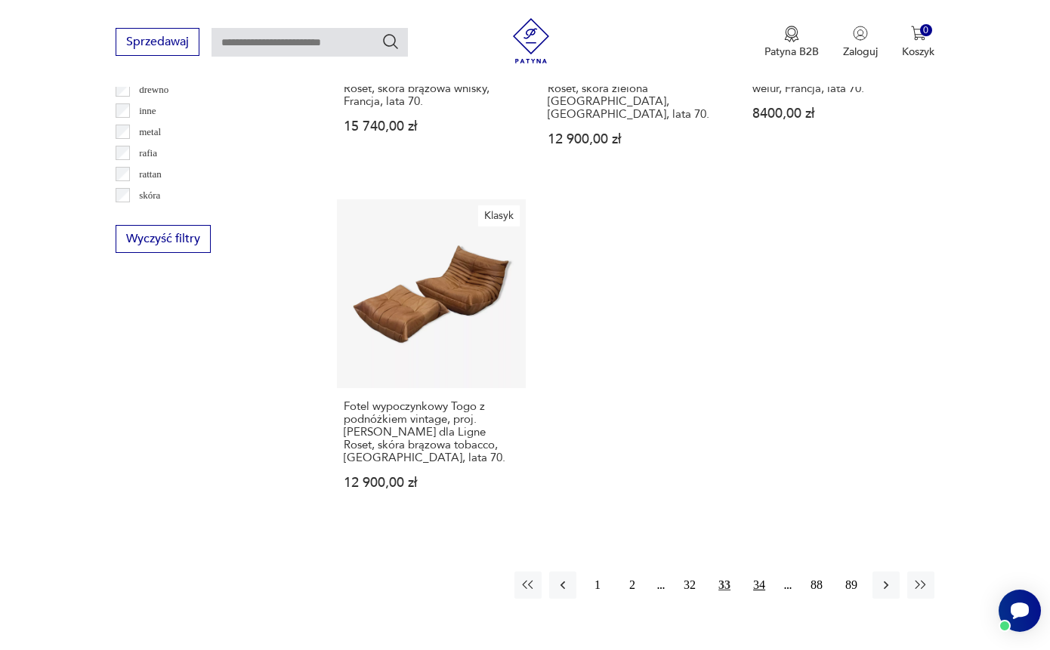
click at [767, 580] on button "34" at bounding box center [759, 585] width 27 height 27
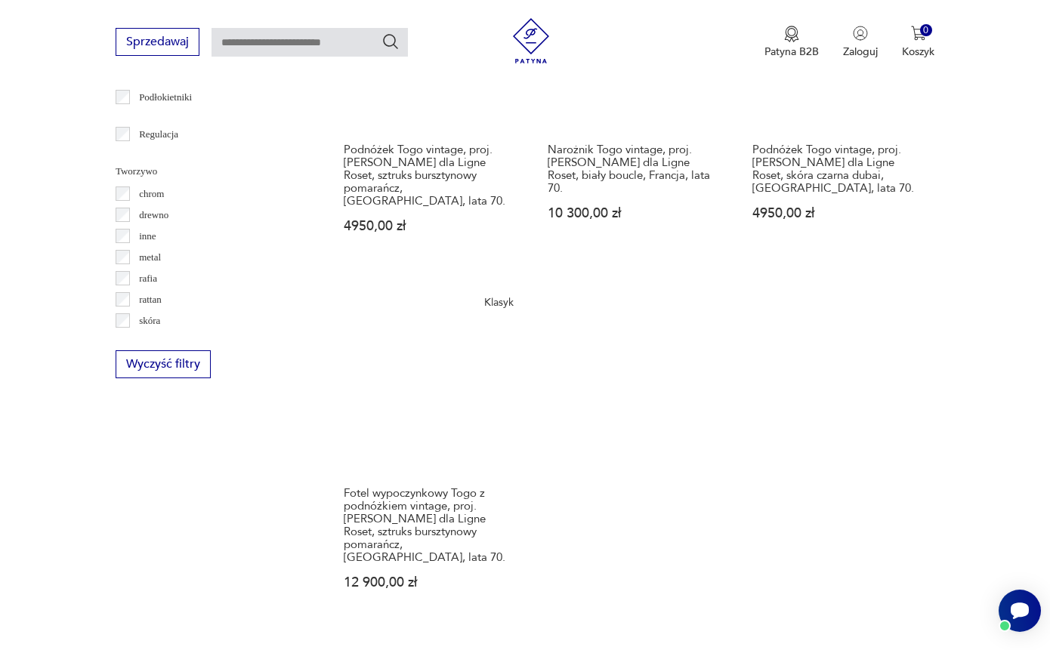
scroll to position [2245, 0]
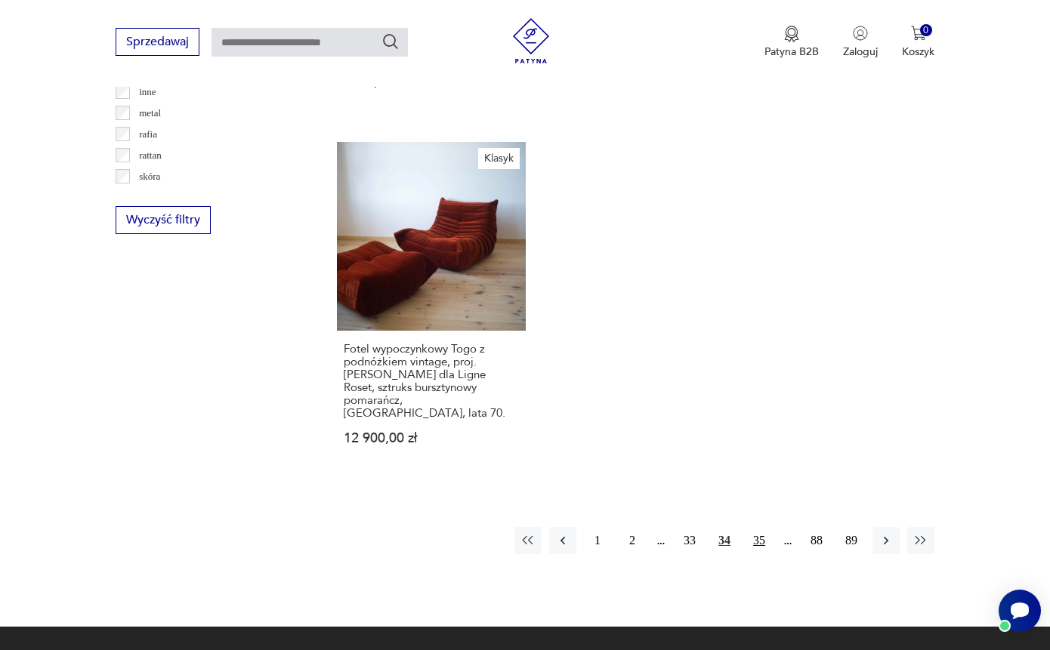
click at [763, 548] on button "35" at bounding box center [759, 540] width 27 height 27
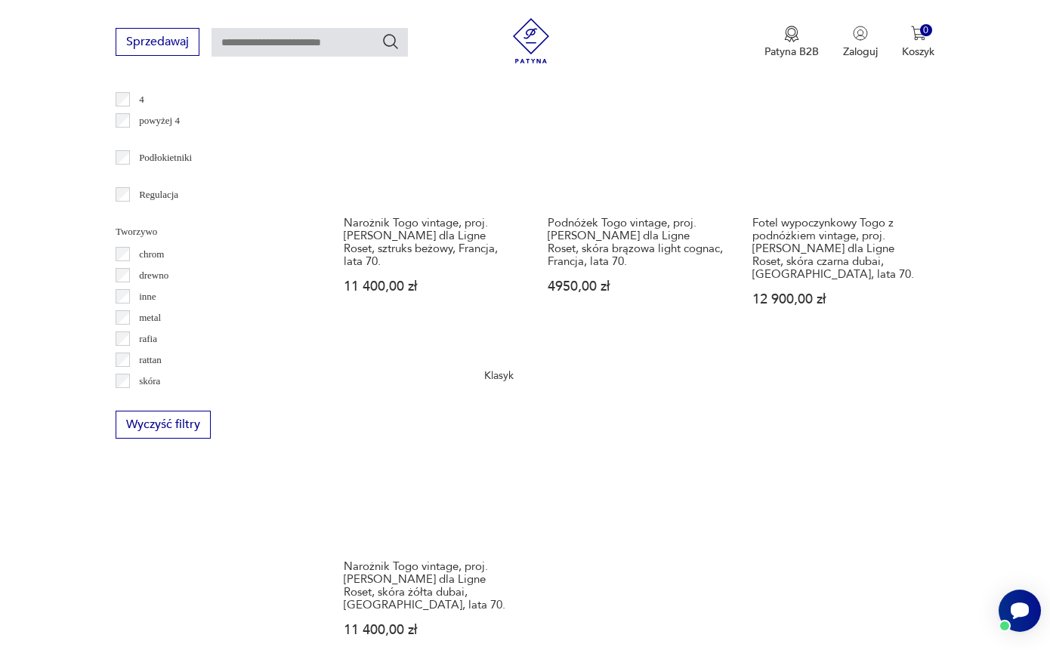
scroll to position [2207, 0]
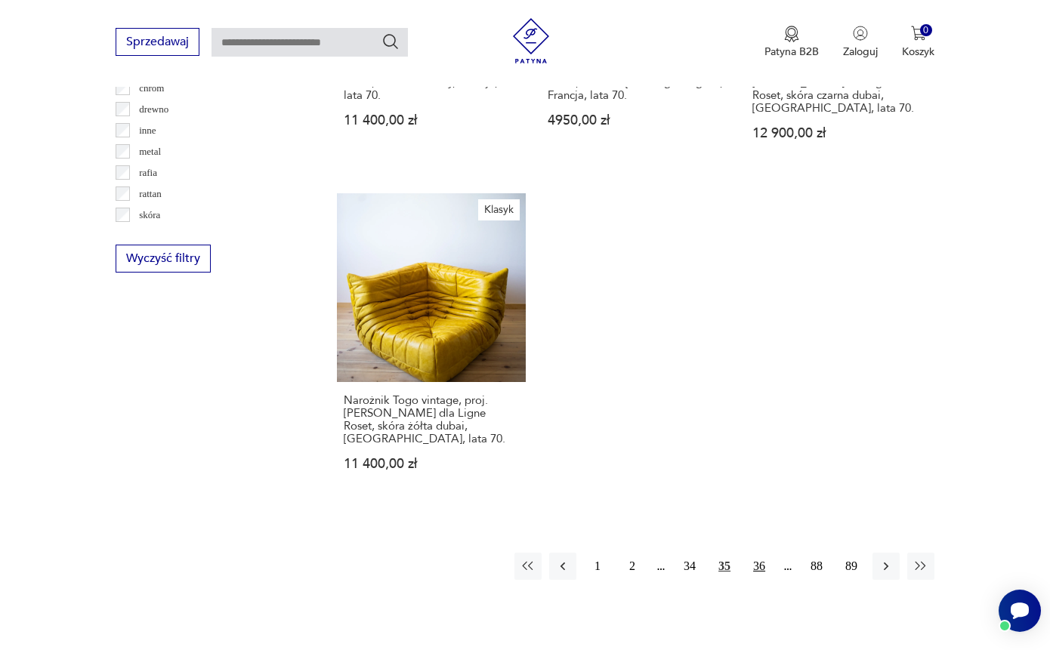
click at [764, 580] on button "36" at bounding box center [759, 566] width 27 height 27
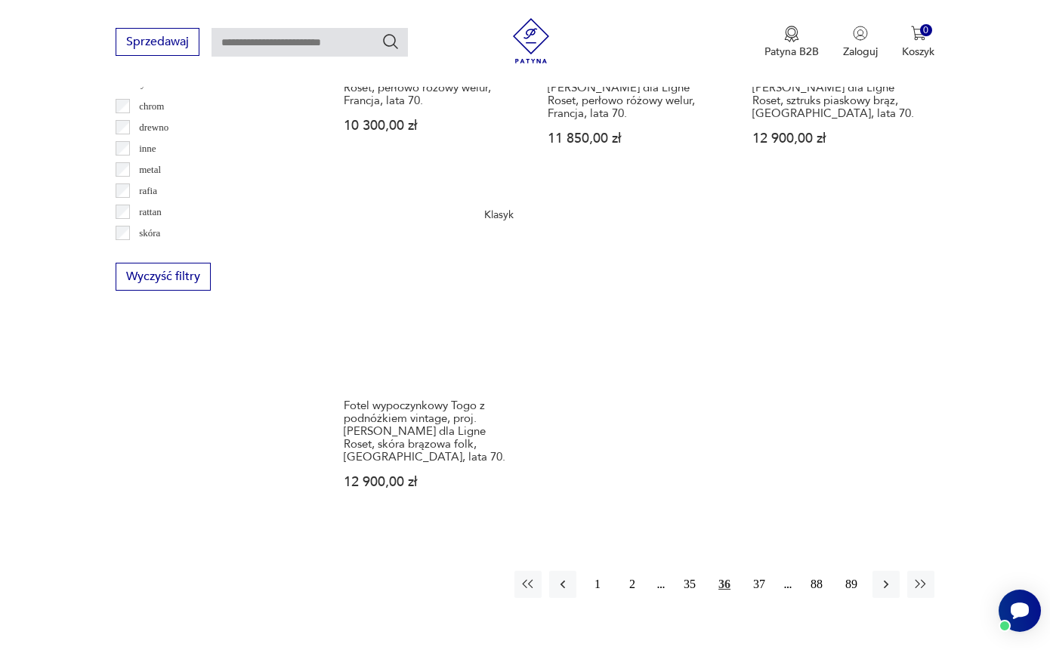
scroll to position [2312, 0]
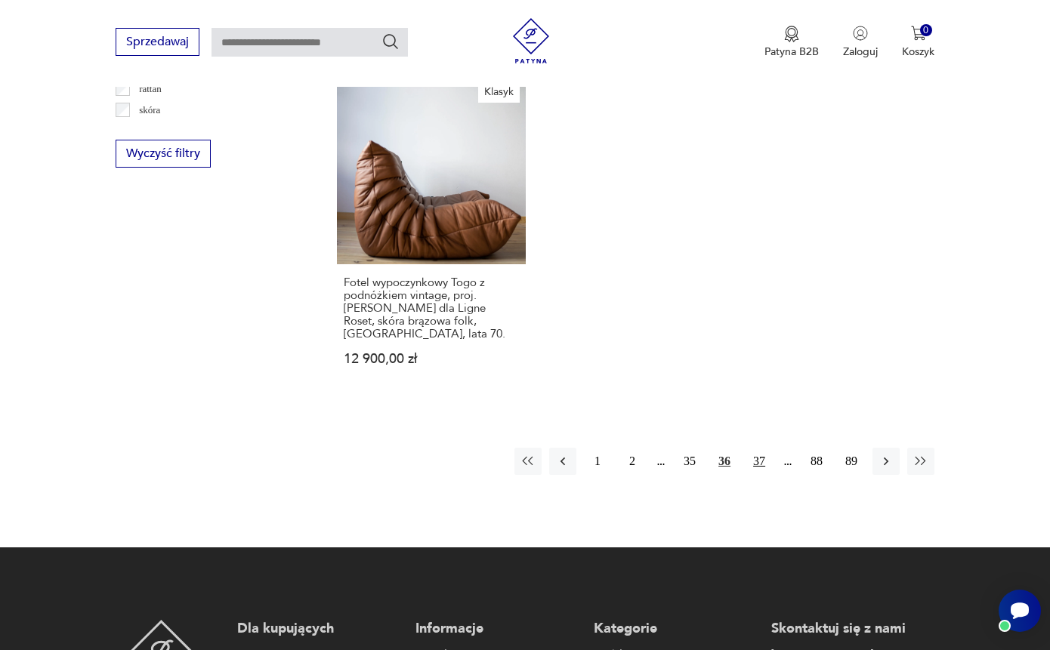
click at [757, 473] on button "37" at bounding box center [759, 461] width 27 height 27
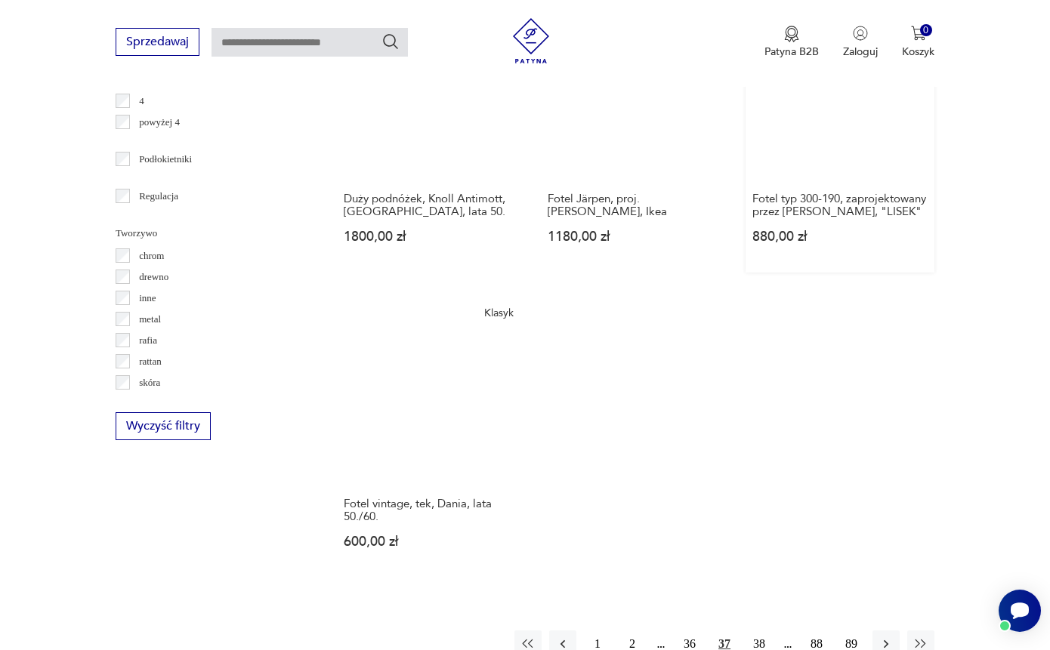
scroll to position [2097, 0]
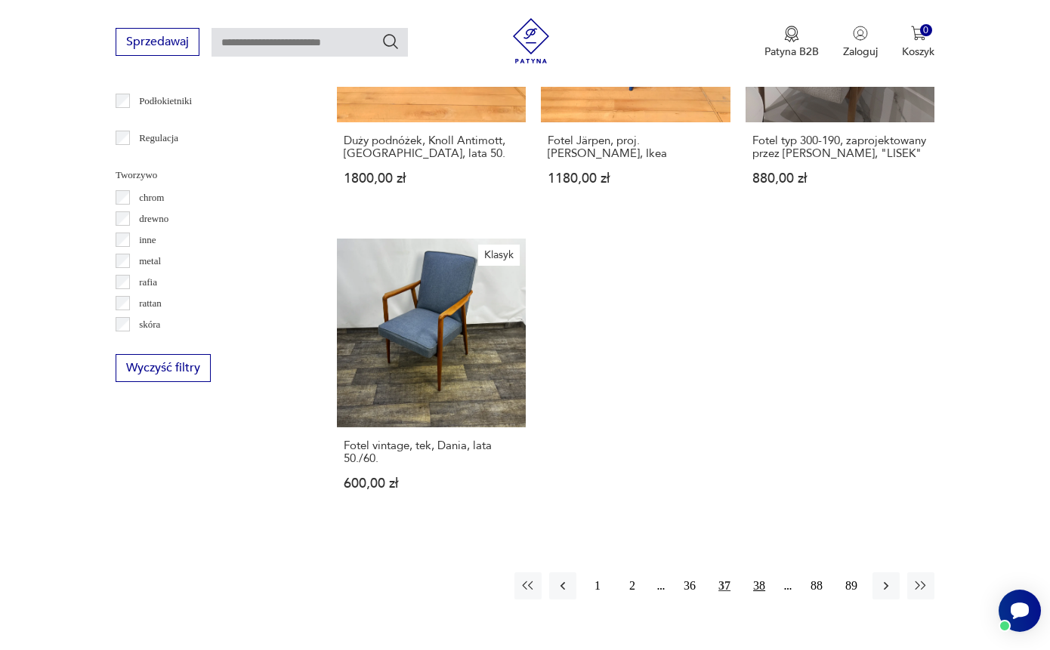
click at [763, 600] on button "38" at bounding box center [759, 586] width 27 height 27
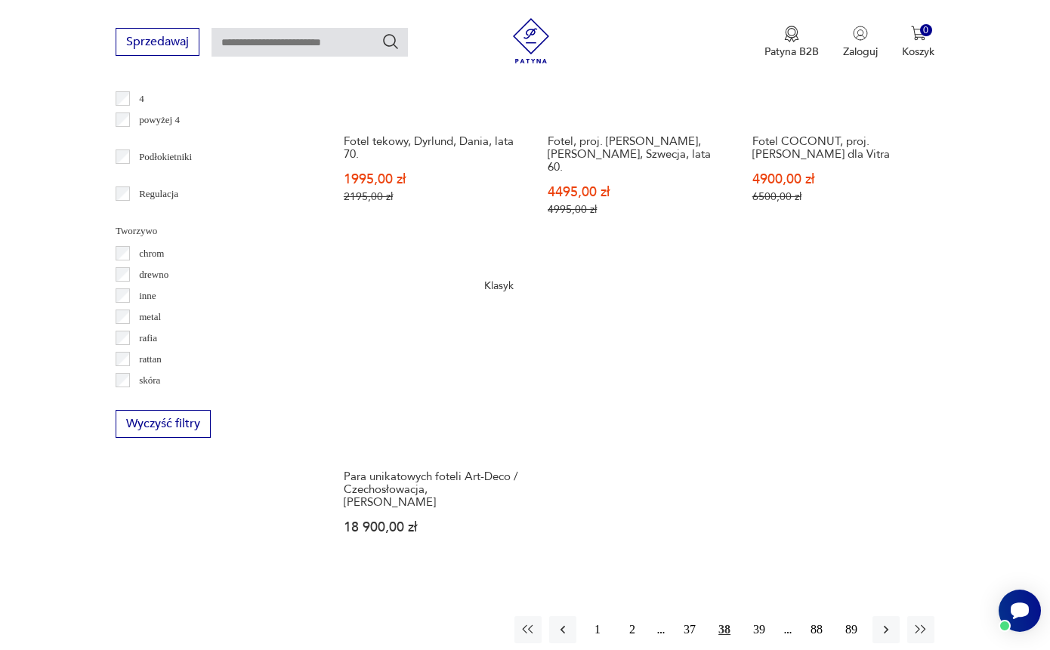
scroll to position [2216, 0]
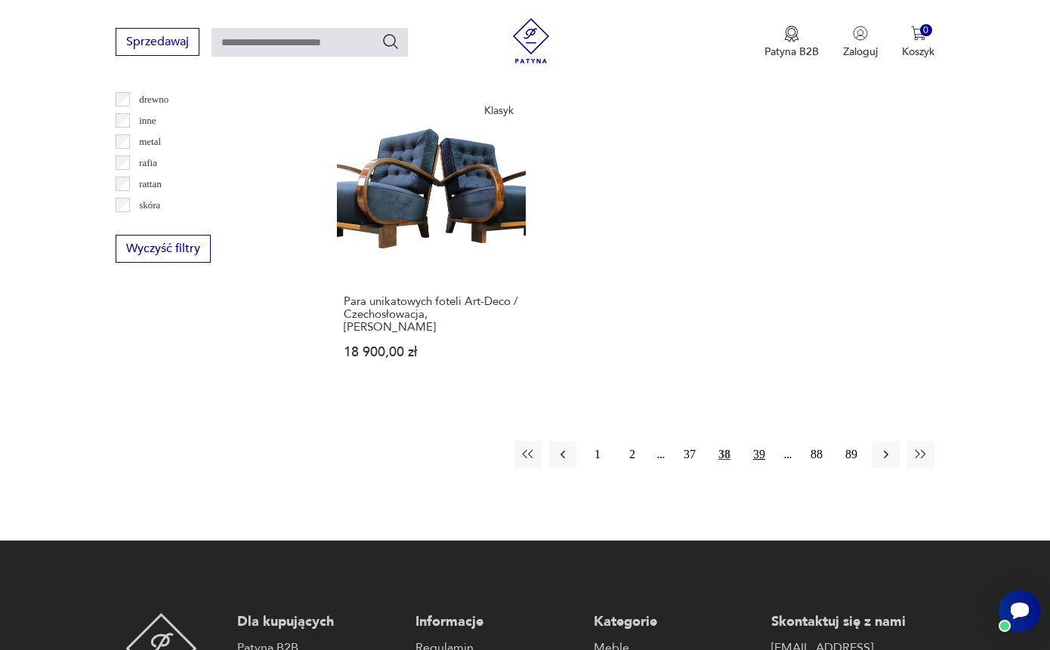
click at [760, 468] on button "39" at bounding box center [759, 454] width 27 height 27
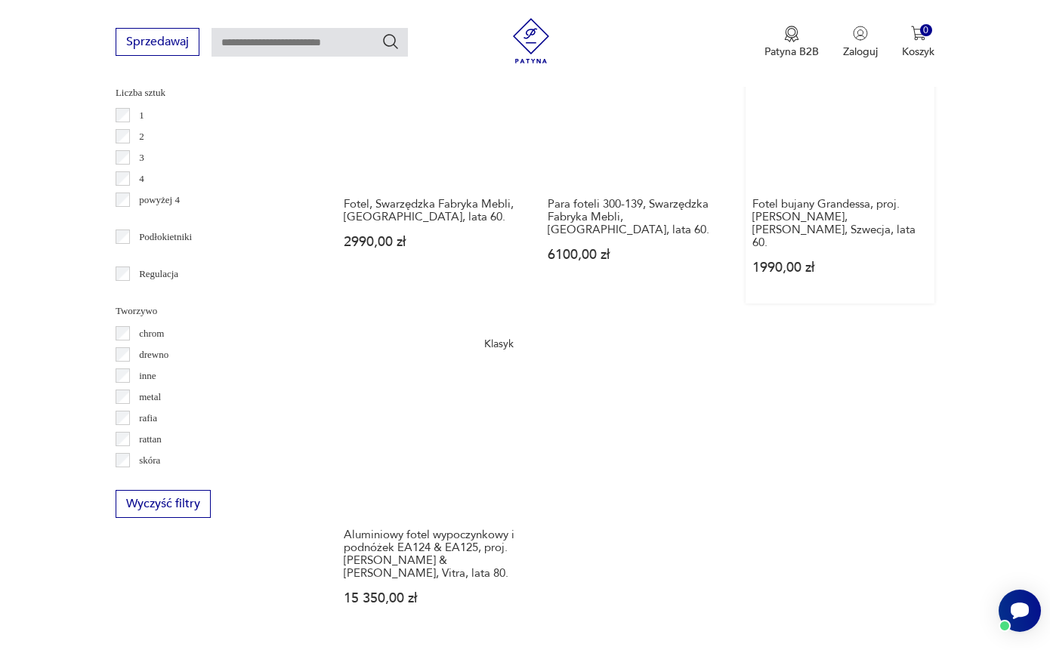
scroll to position [2108, 0]
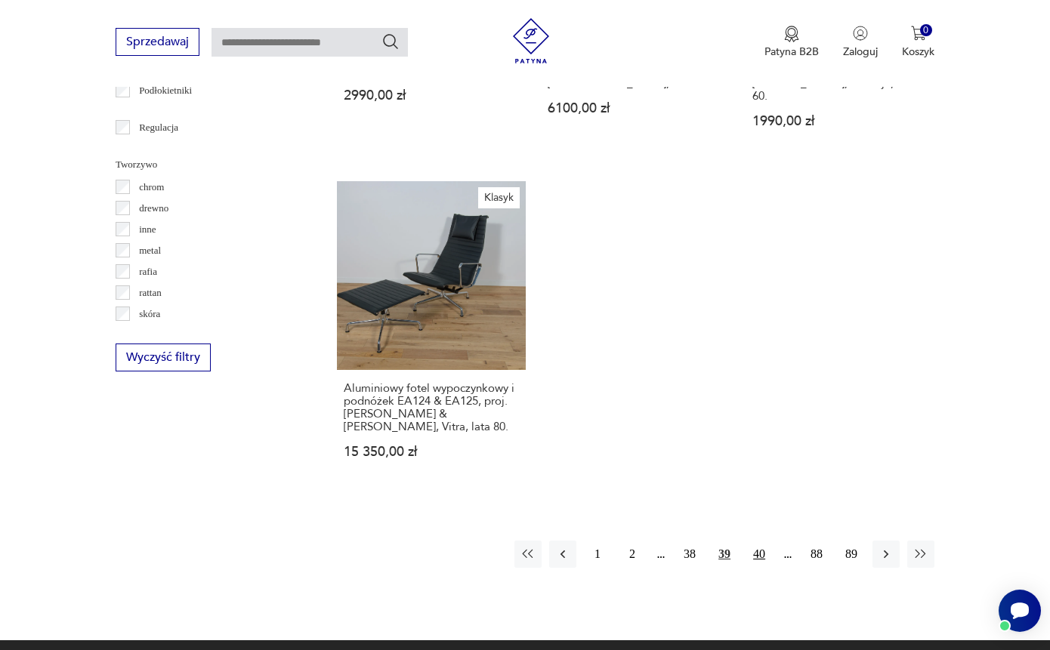
click at [761, 554] on button "40" at bounding box center [759, 554] width 27 height 27
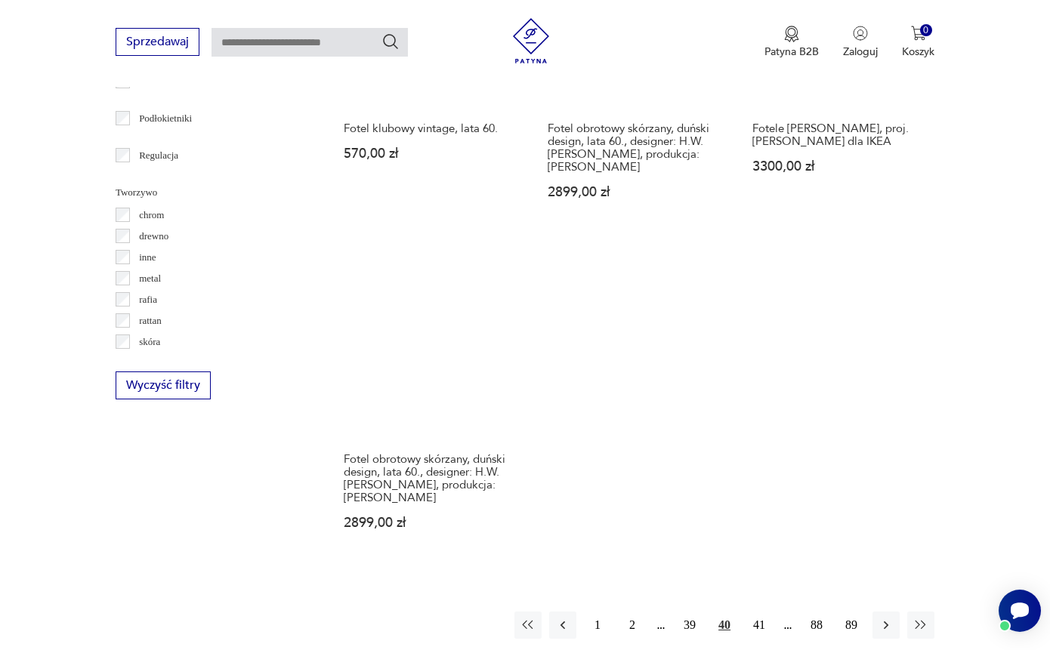
scroll to position [2116, 0]
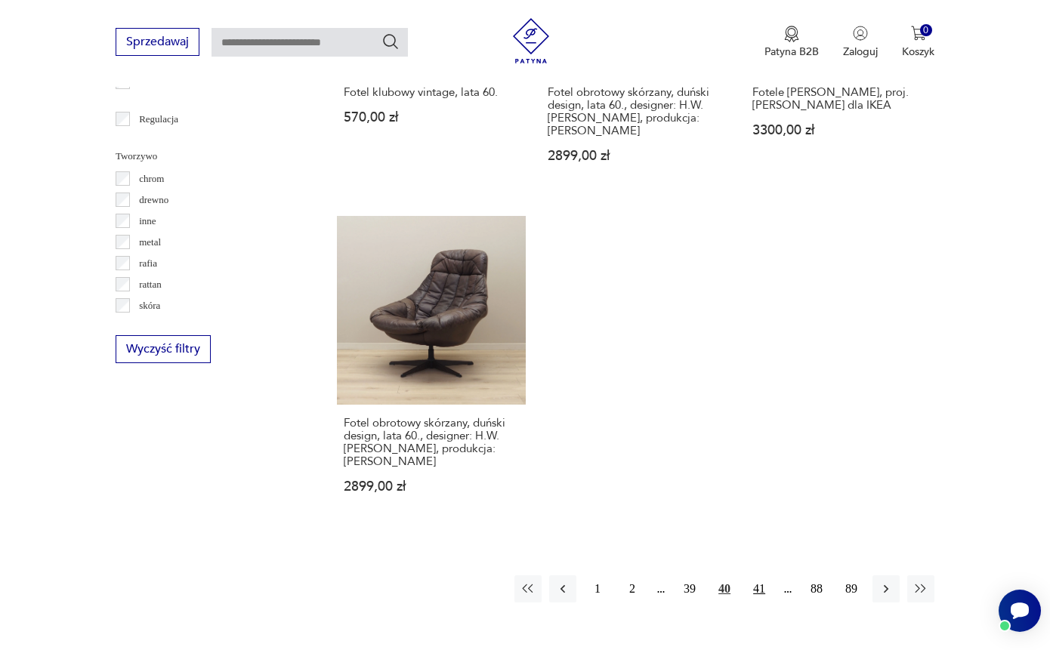
click at [759, 603] on button "41" at bounding box center [759, 589] width 27 height 27
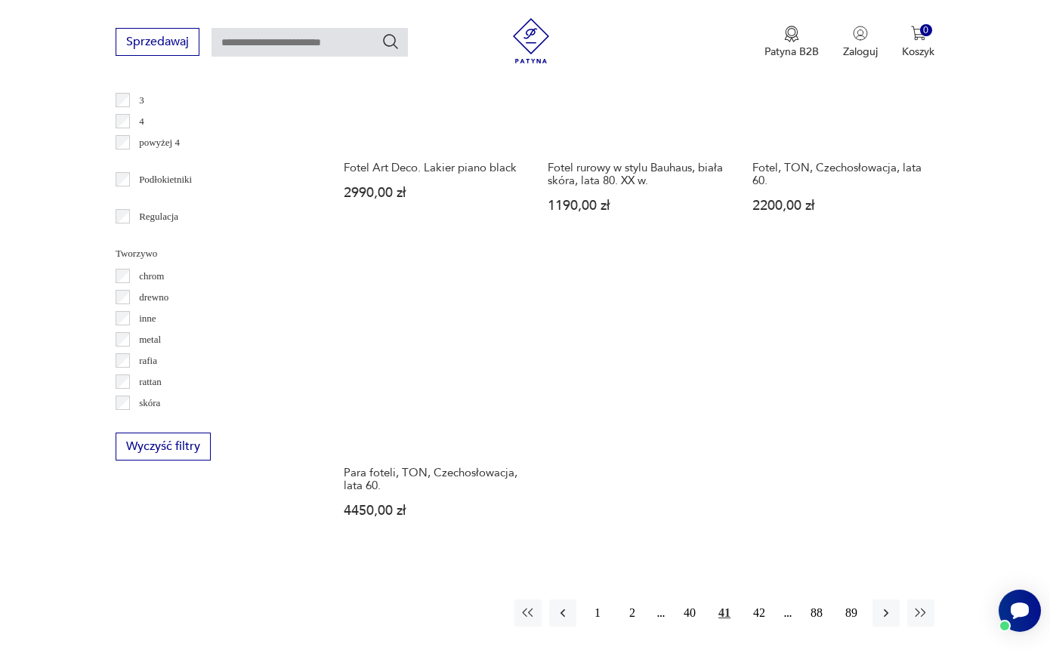
scroll to position [2251, 0]
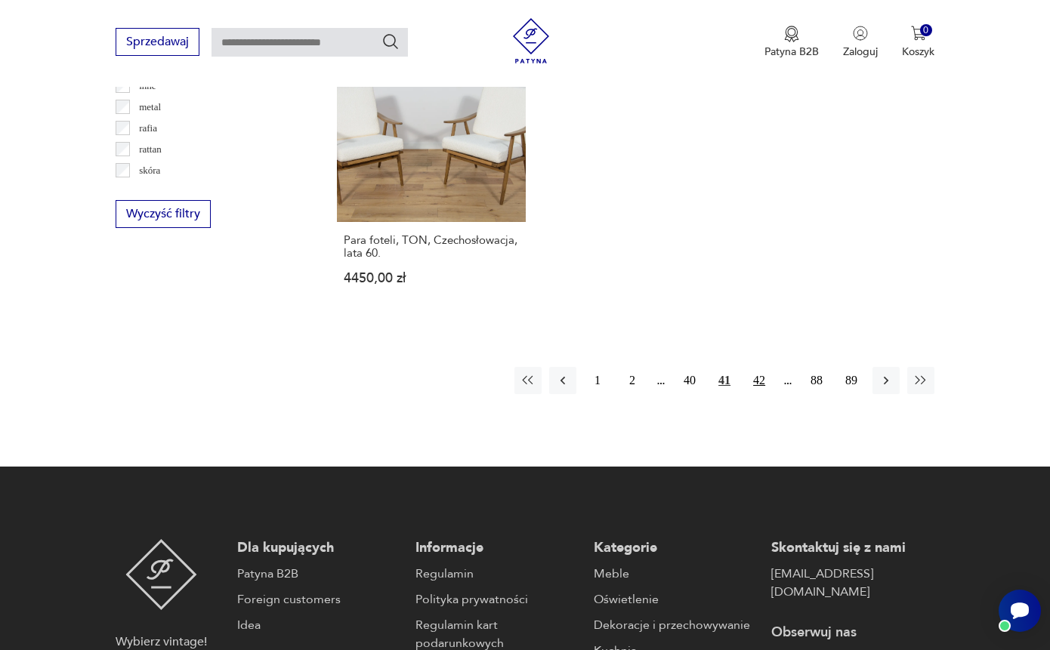
click at [758, 394] on button "42" at bounding box center [759, 380] width 27 height 27
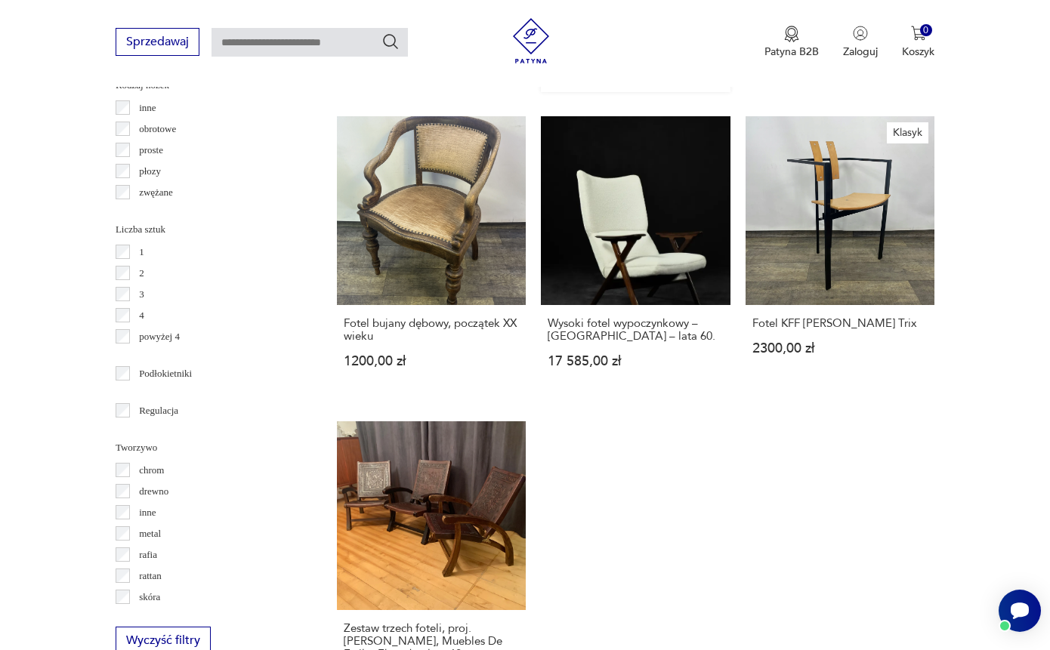
scroll to position [2029, 0]
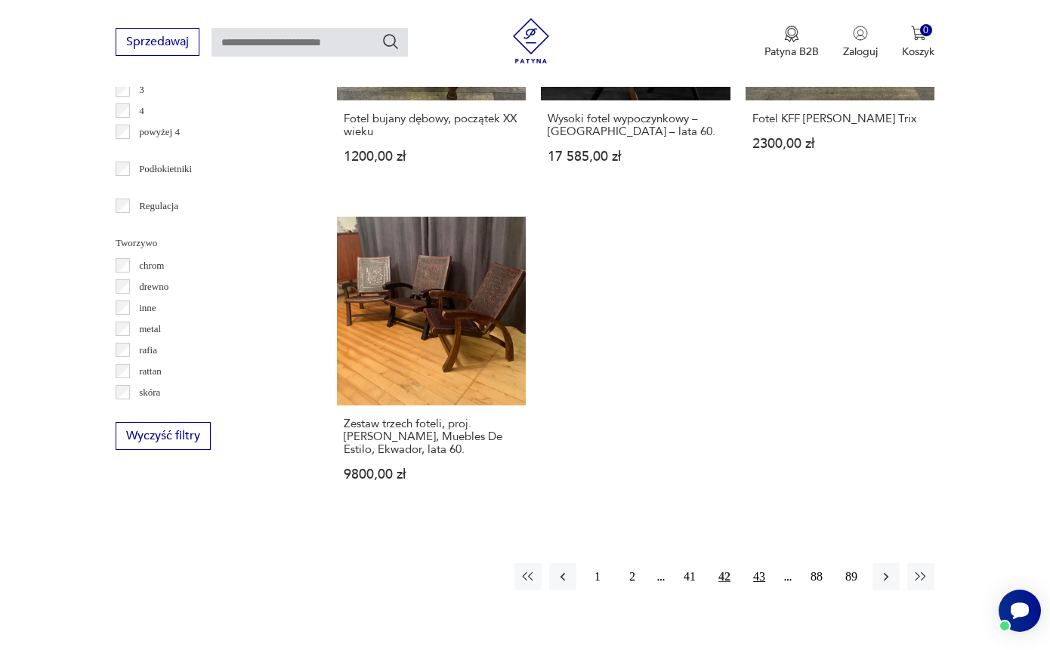
click at [760, 591] on button "43" at bounding box center [759, 577] width 27 height 27
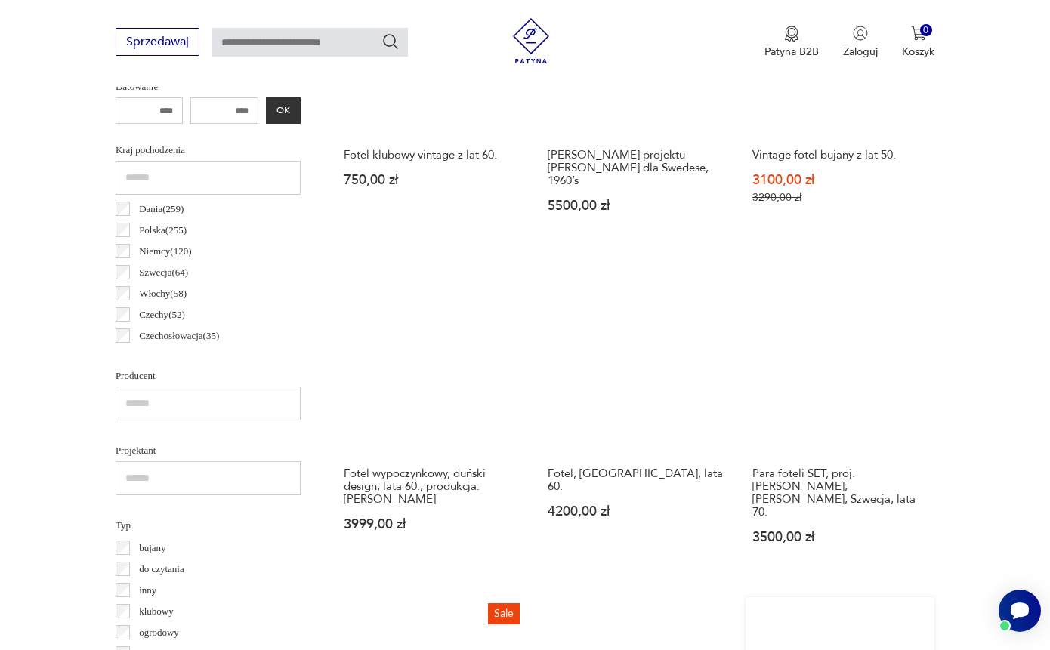
scroll to position [943, 0]
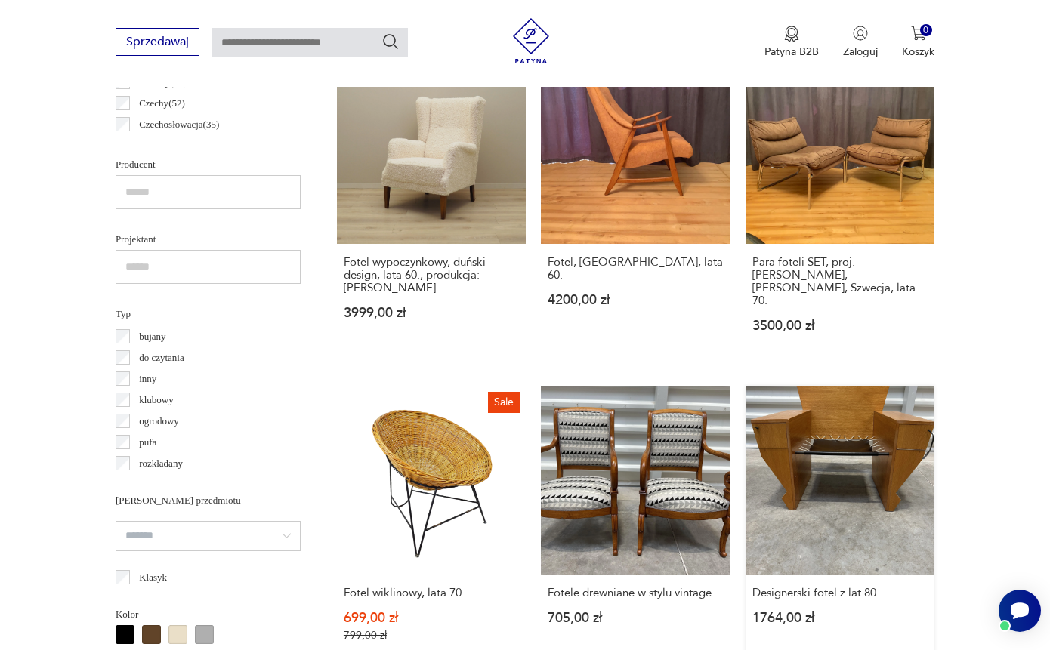
click at [866, 477] on link "Designerski fotel z lat 80. 1764,00 zł" at bounding box center [840, 529] width 189 height 286
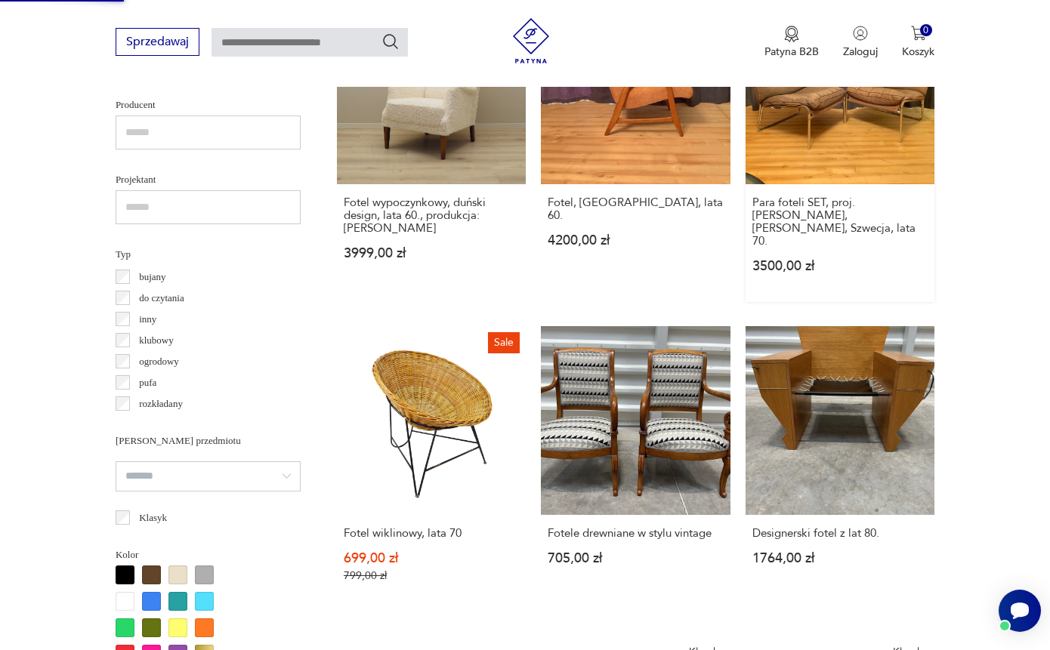
scroll to position [2141, 0]
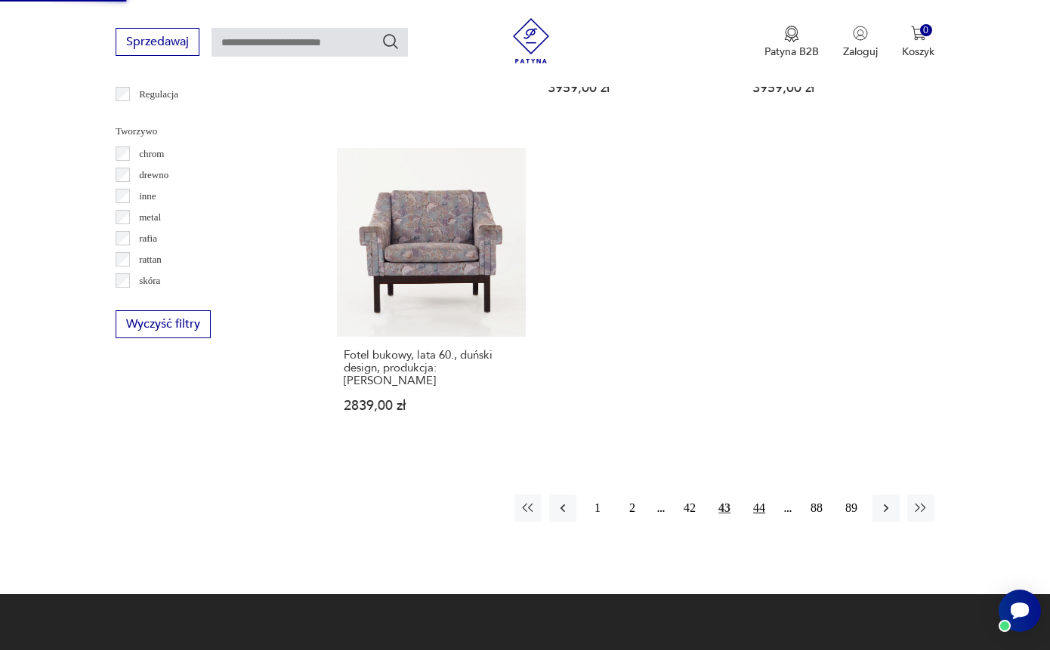
click at [764, 522] on button "44" at bounding box center [759, 508] width 27 height 27
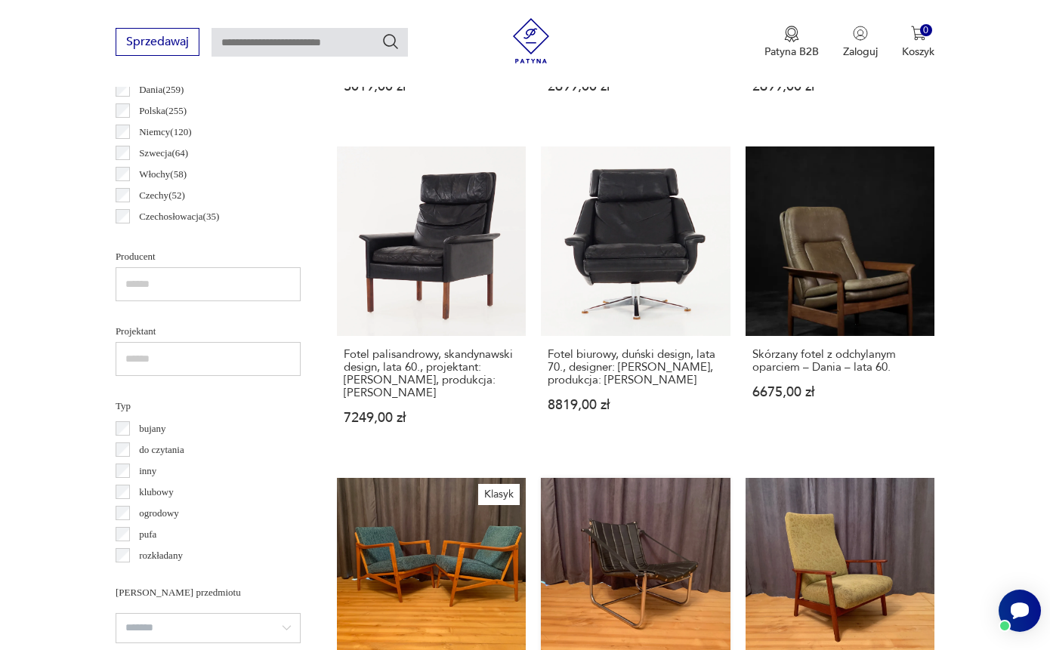
scroll to position [1113, 0]
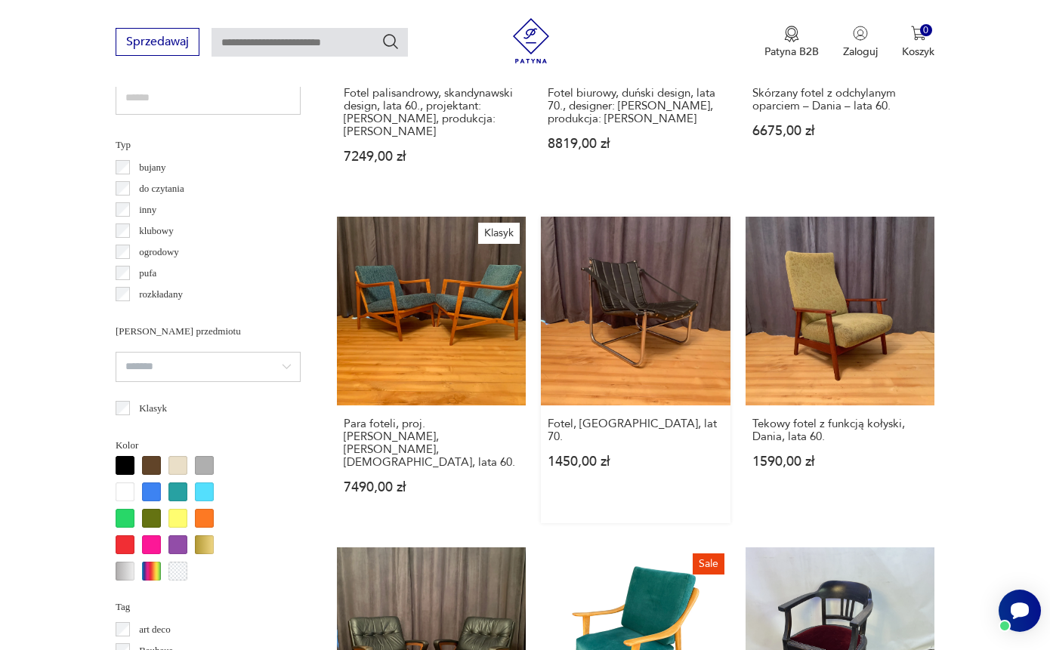
click at [651, 356] on link "Fotel, Włochy, lat 70. 1450,00 zł" at bounding box center [635, 370] width 189 height 307
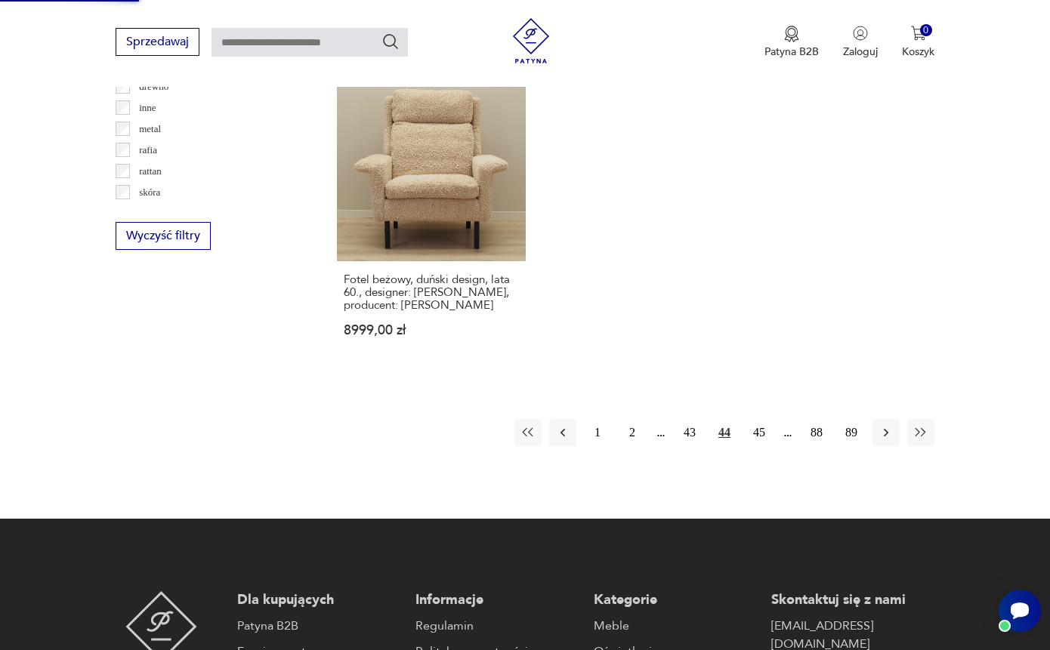
scroll to position [2287, 0]
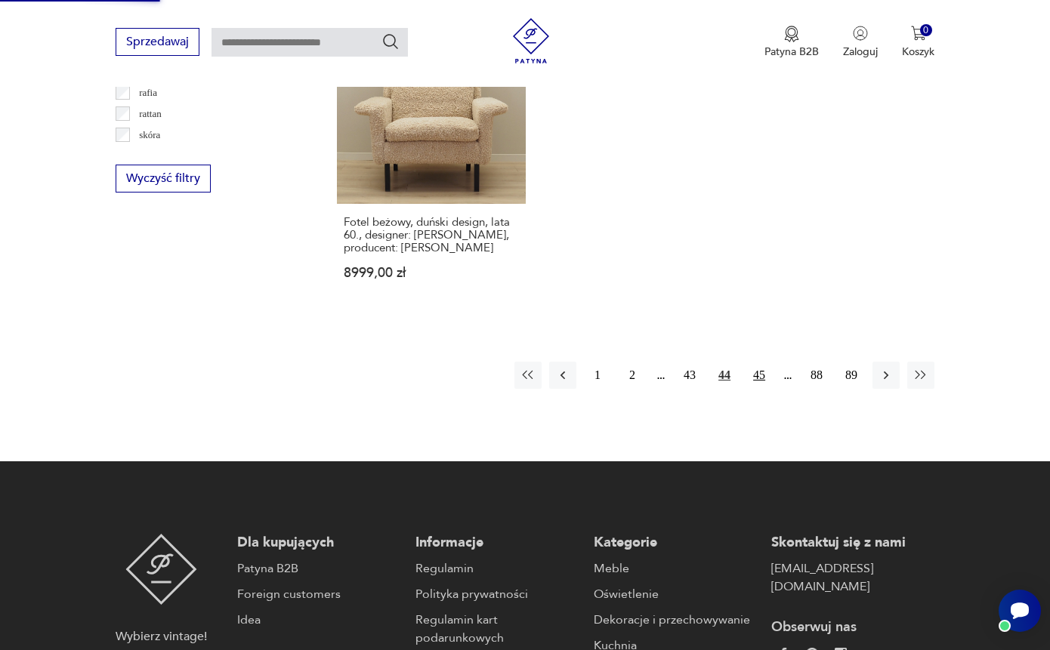
click at [761, 389] on button "45" at bounding box center [759, 375] width 27 height 27
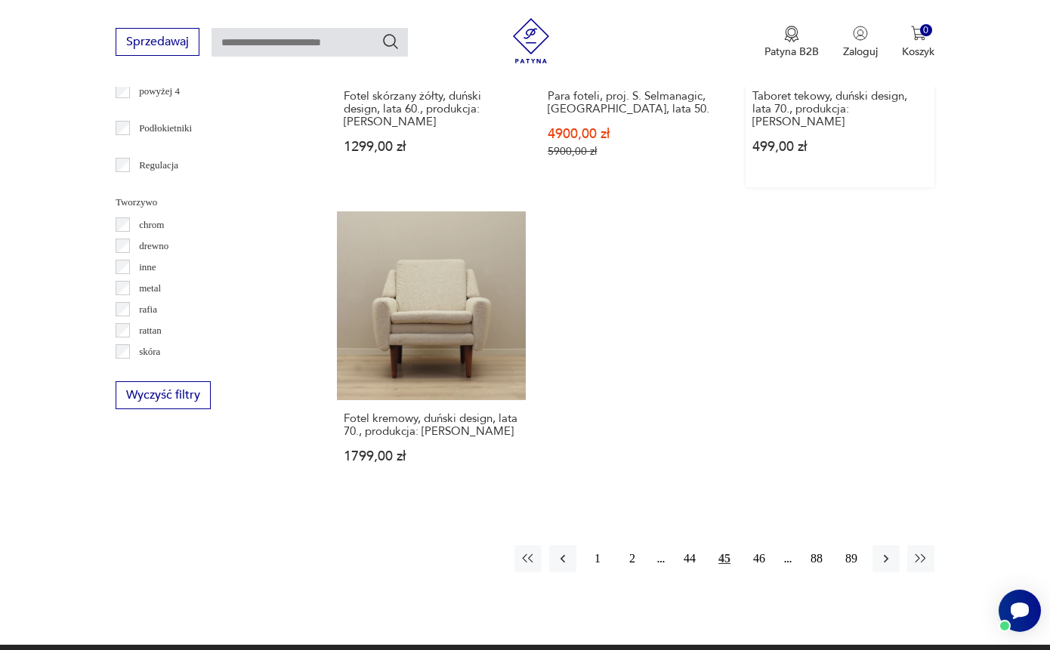
scroll to position [2176, 0]
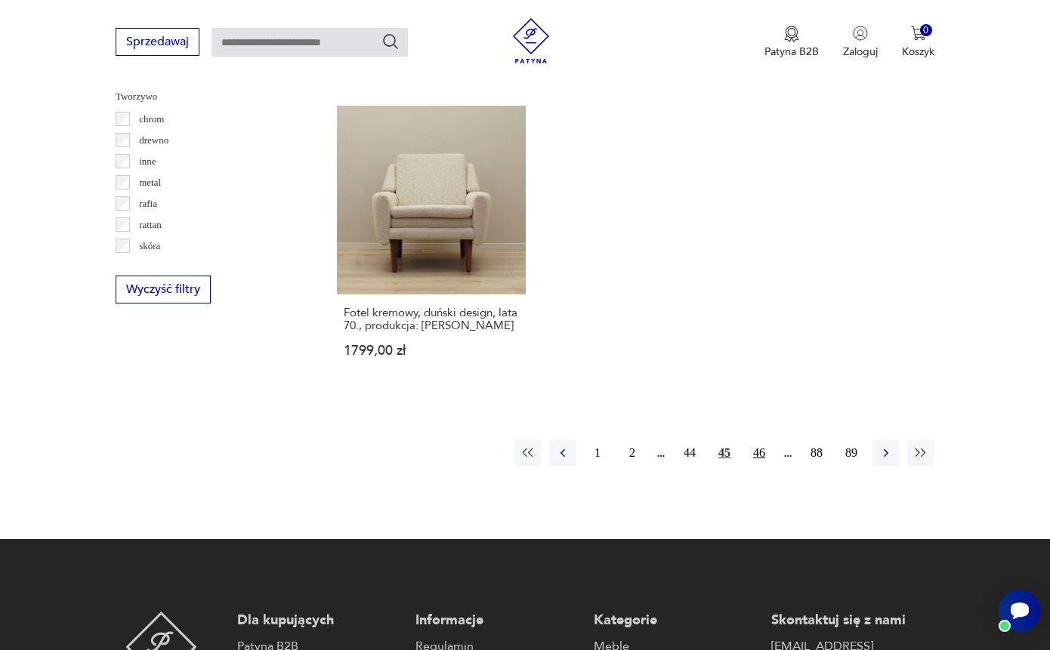
click at [756, 467] on button "46" at bounding box center [759, 453] width 27 height 27
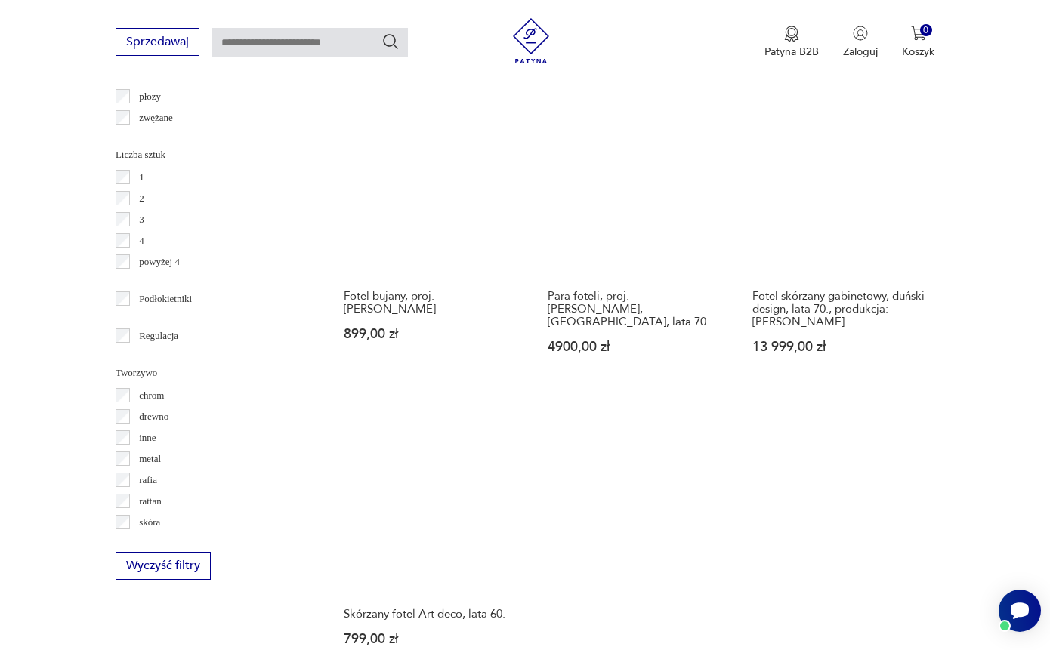
scroll to position [2071, 0]
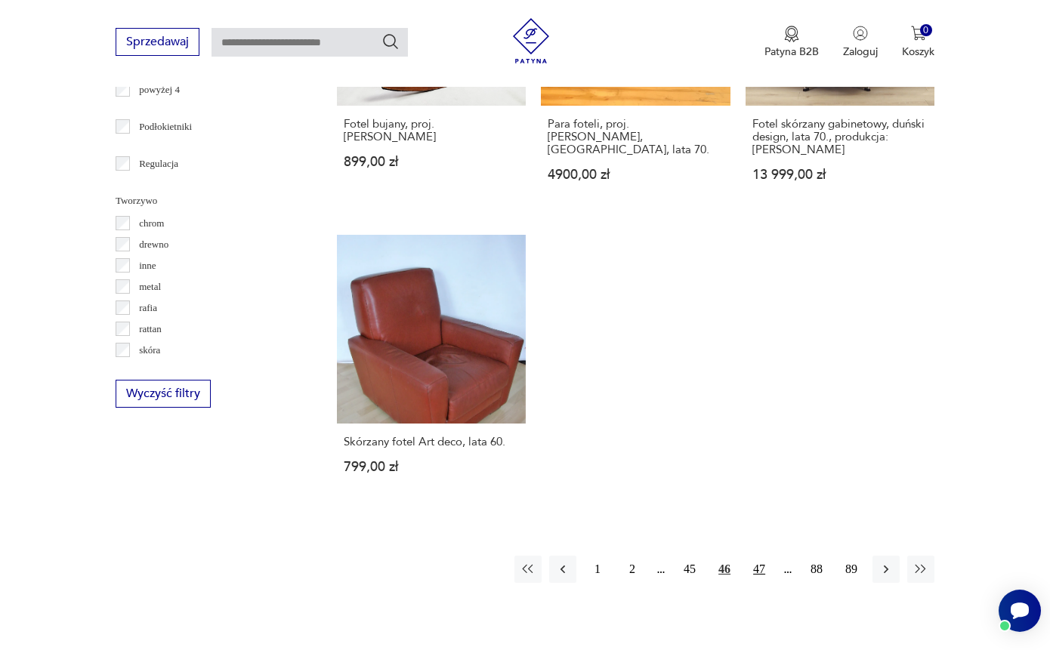
click at [754, 583] on button "47" at bounding box center [759, 569] width 27 height 27
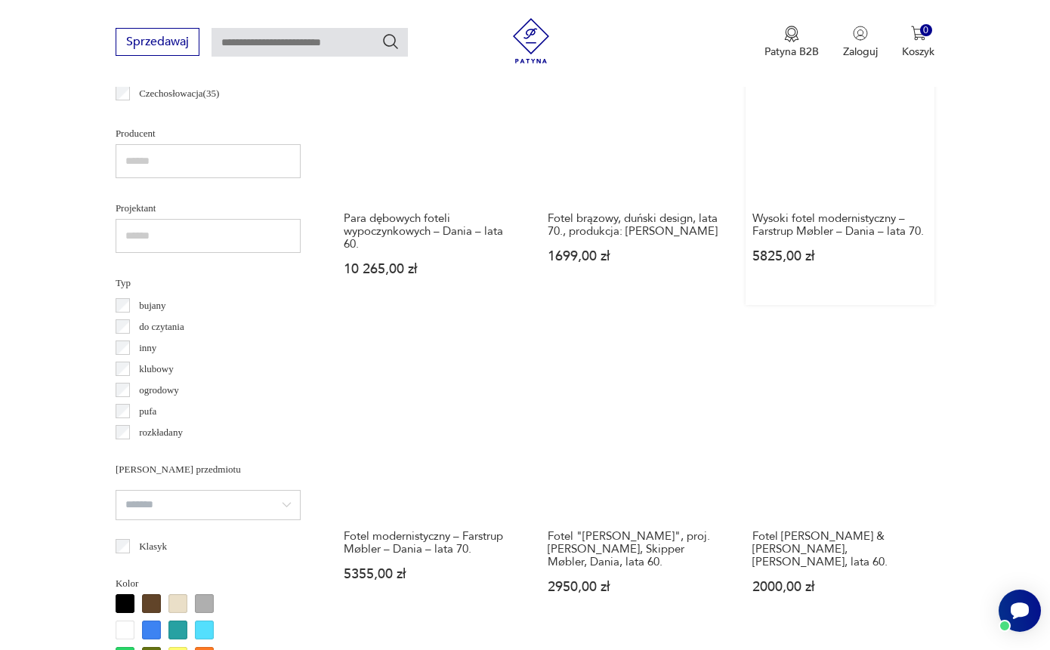
scroll to position [1008, 0]
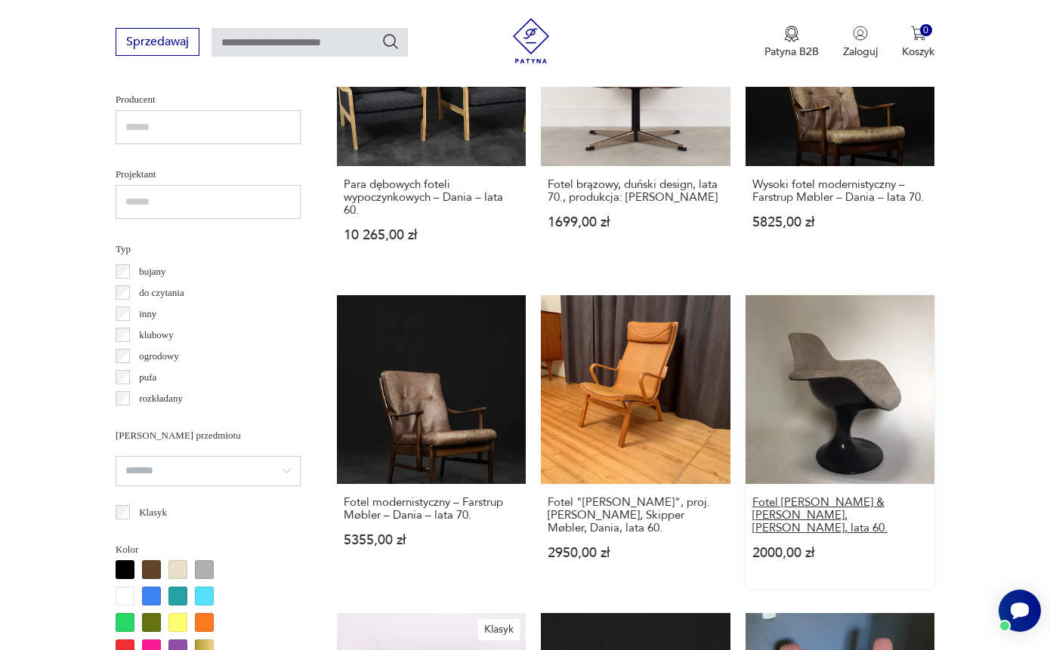
click at [792, 535] on h3 "Fotel Farner & Grunder Orbit, Herman Miller, lata 60." at bounding box center [839, 515] width 175 height 39
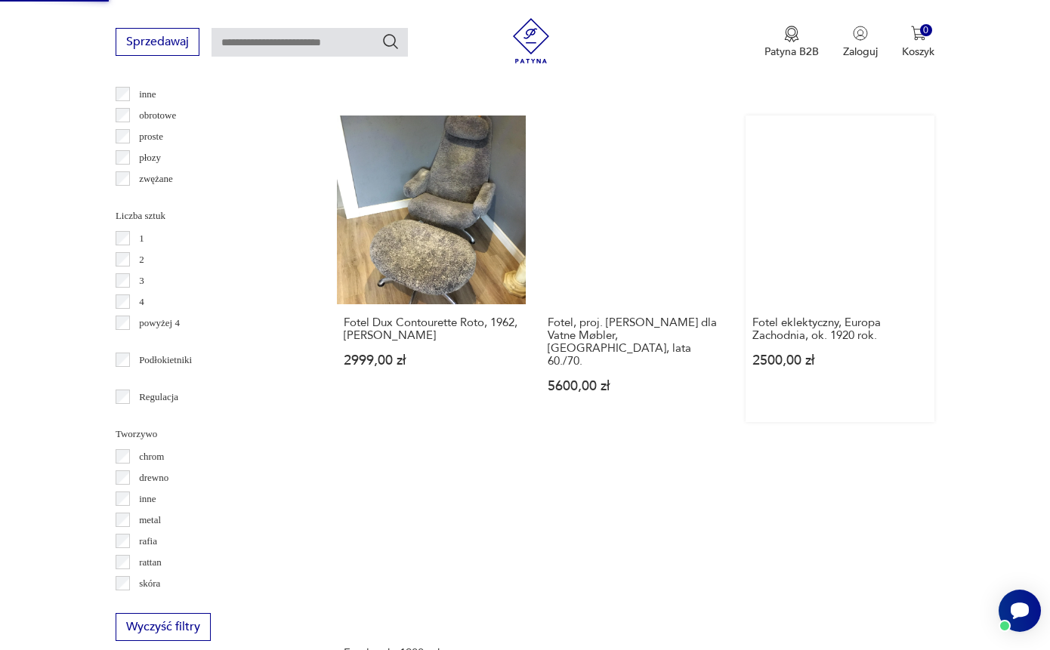
scroll to position [2160, 0]
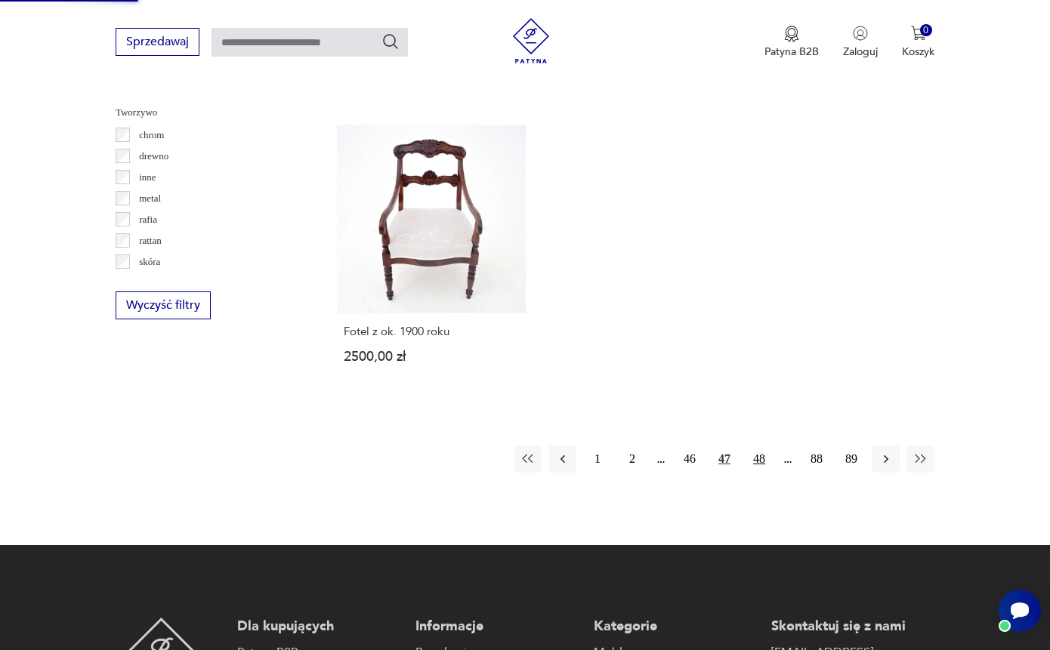
click at [761, 473] on button "48" at bounding box center [759, 459] width 27 height 27
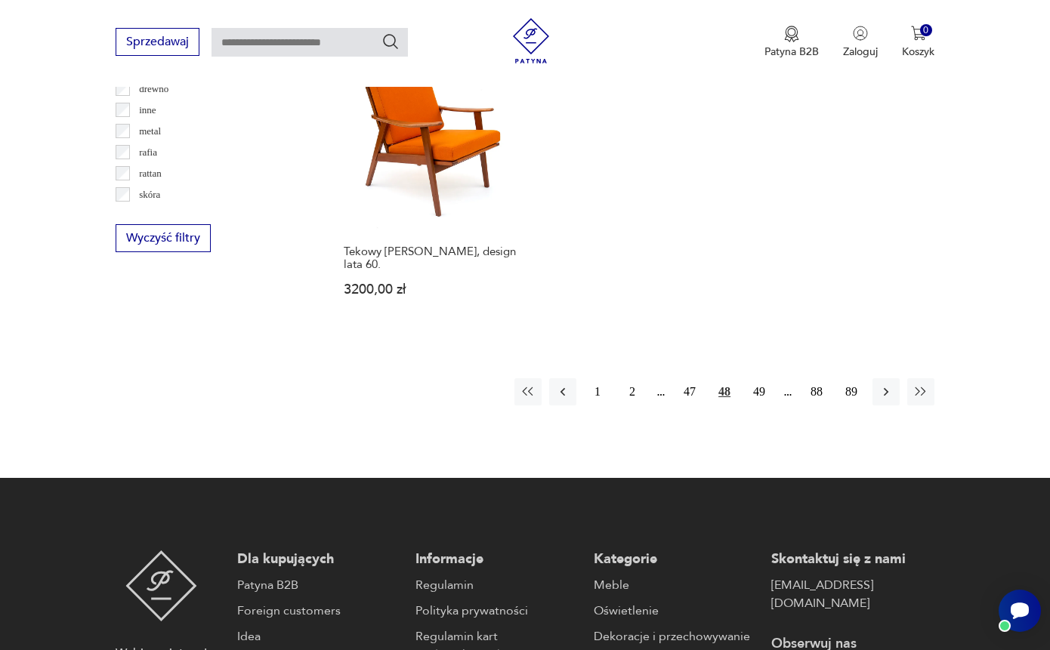
scroll to position [2254, 0]
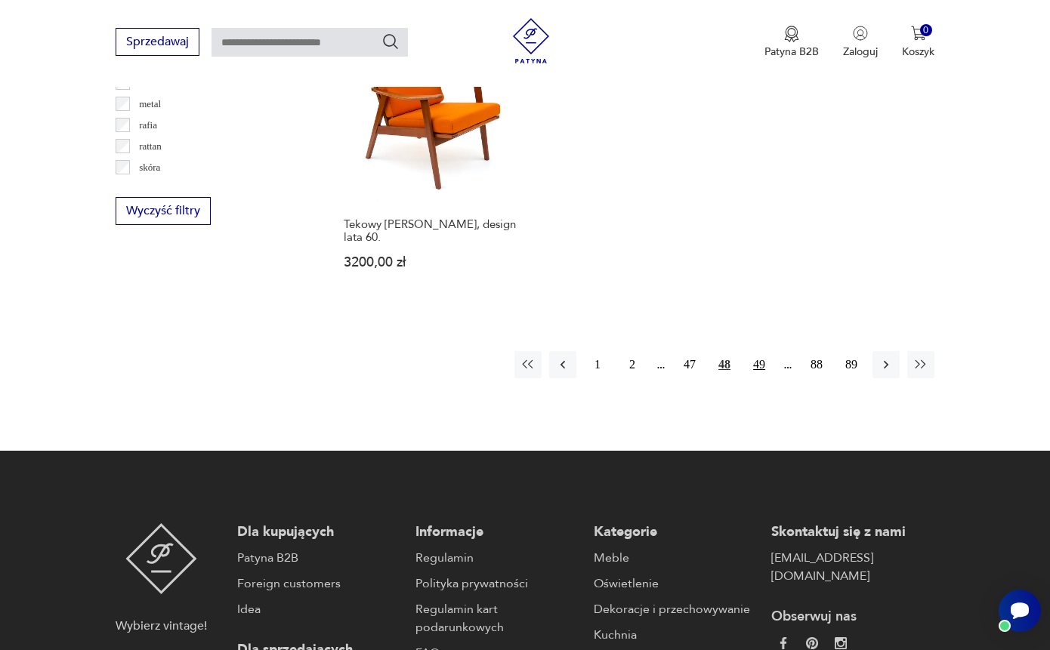
click at [761, 378] on button "49" at bounding box center [759, 364] width 27 height 27
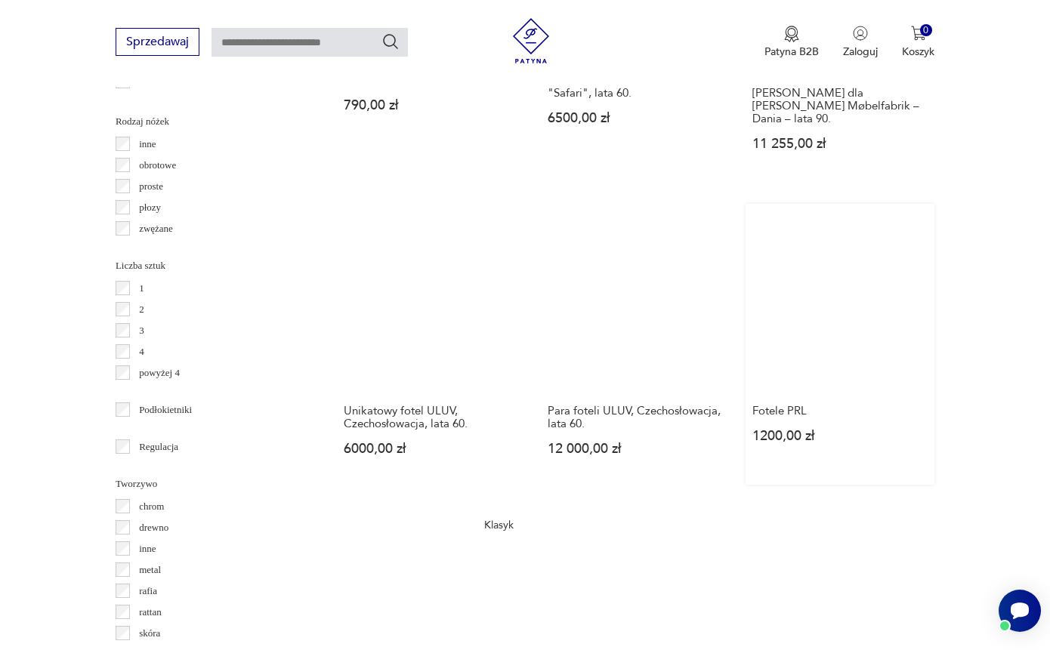
scroll to position [2064, 0]
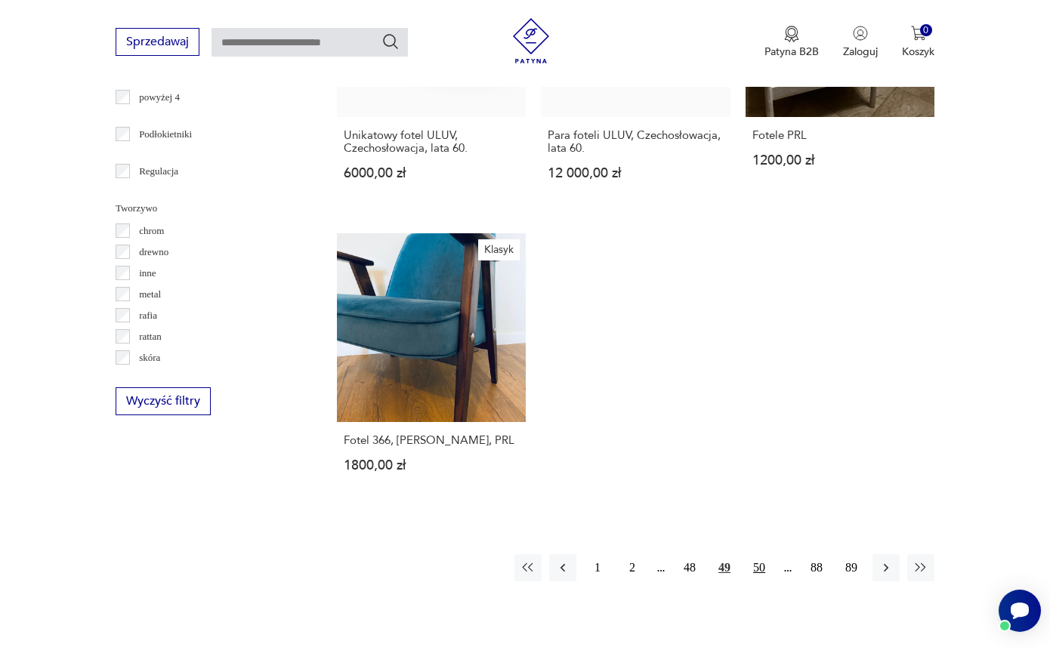
click at [757, 582] on button "50" at bounding box center [759, 567] width 27 height 27
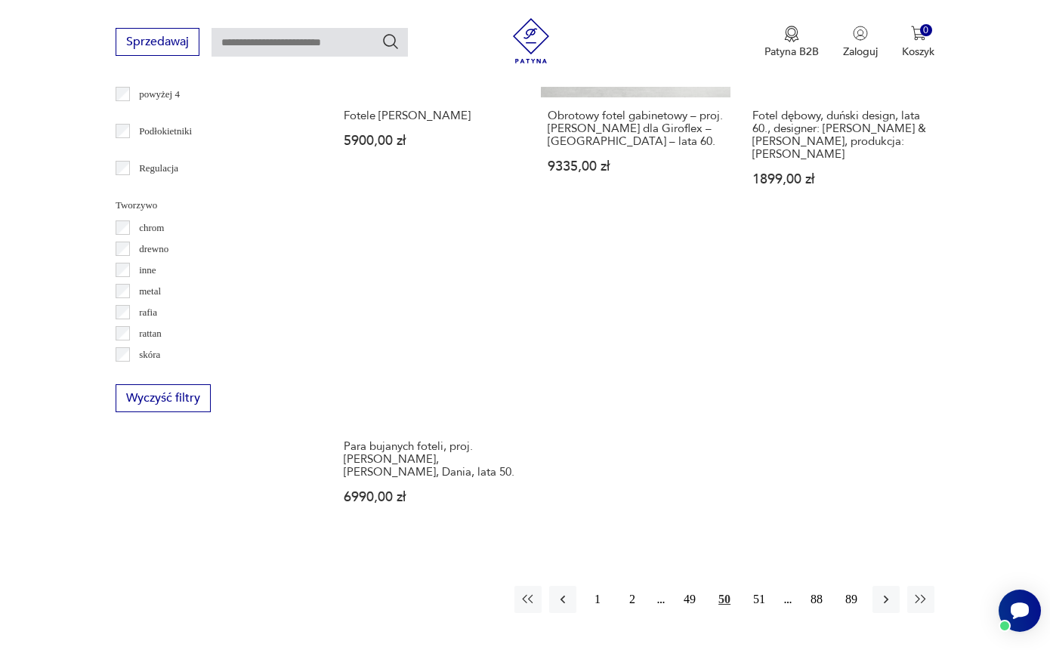
scroll to position [2184, 0]
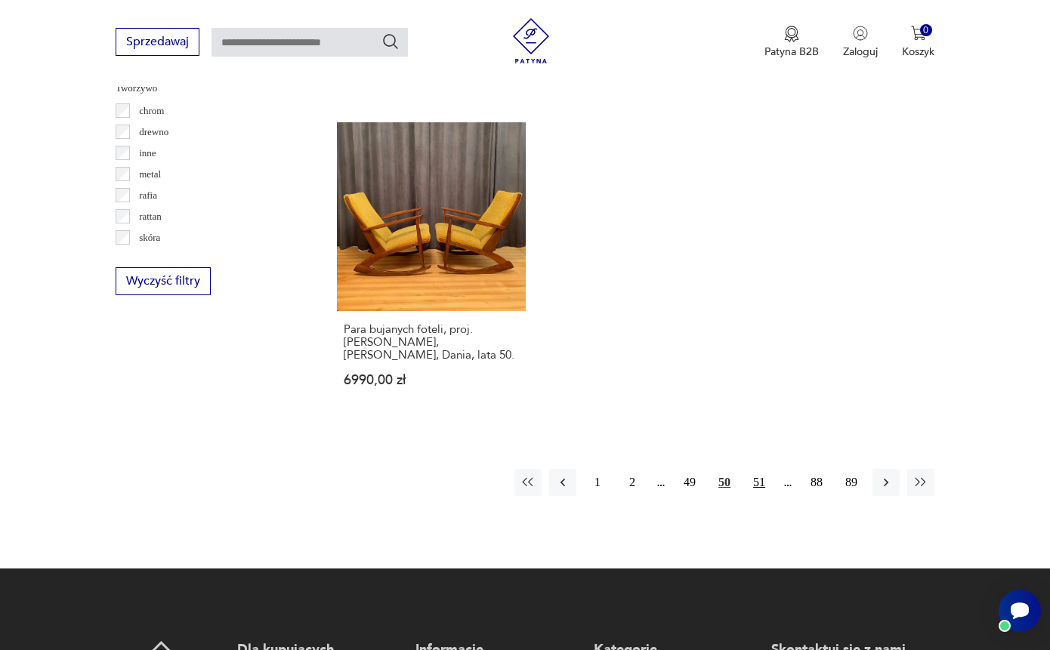
click at [755, 496] on button "51" at bounding box center [759, 482] width 27 height 27
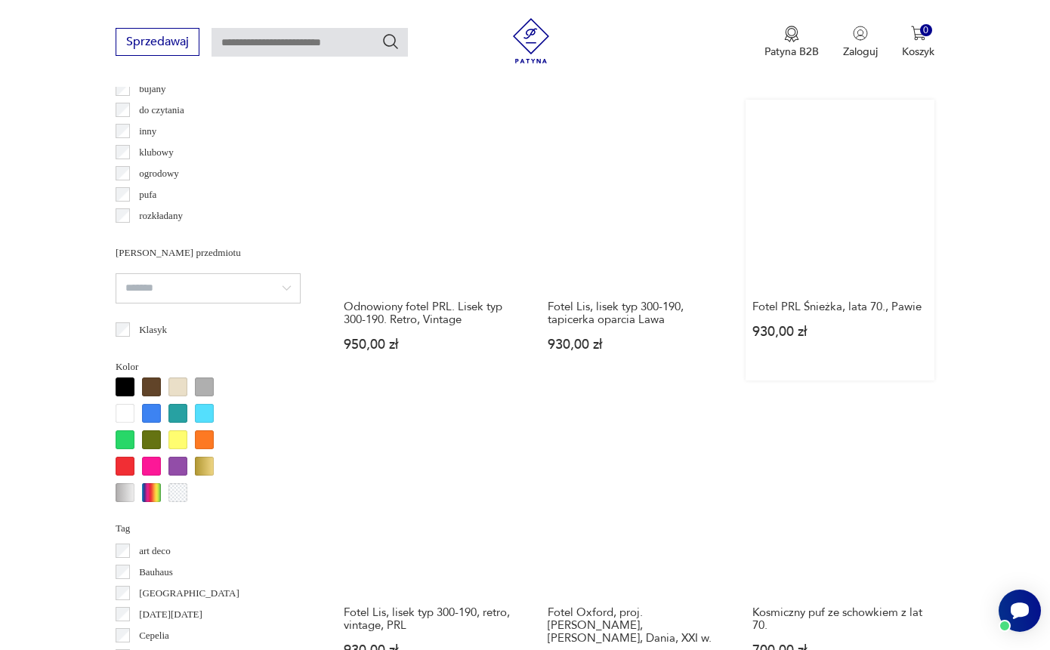
scroll to position [2171, 0]
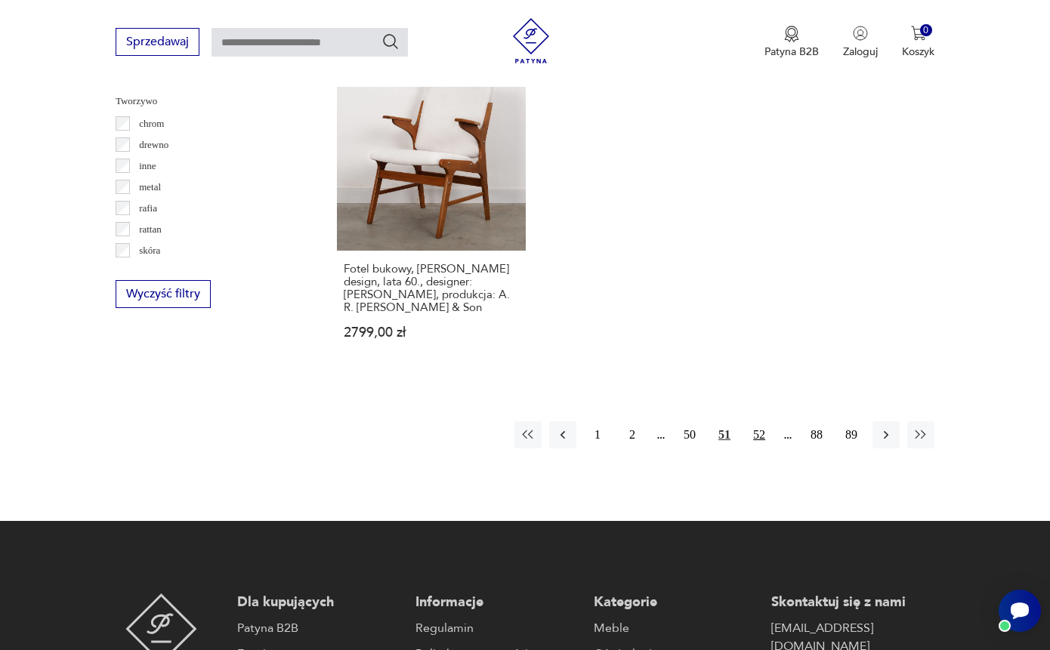
click at [756, 449] on button "52" at bounding box center [759, 435] width 27 height 27
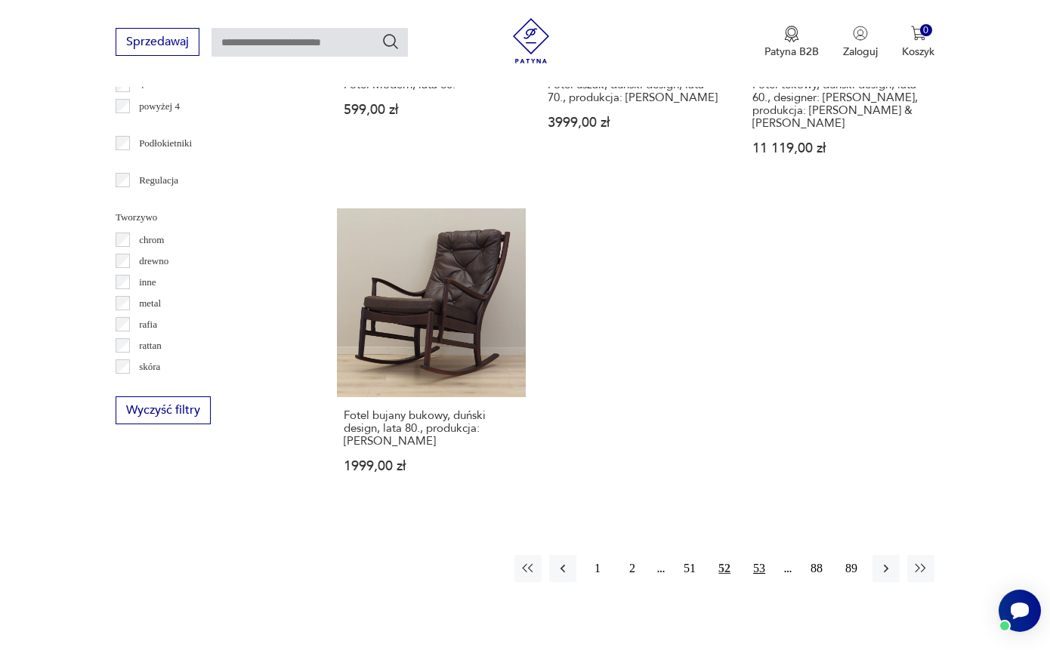
click at [753, 582] on button "53" at bounding box center [759, 568] width 27 height 27
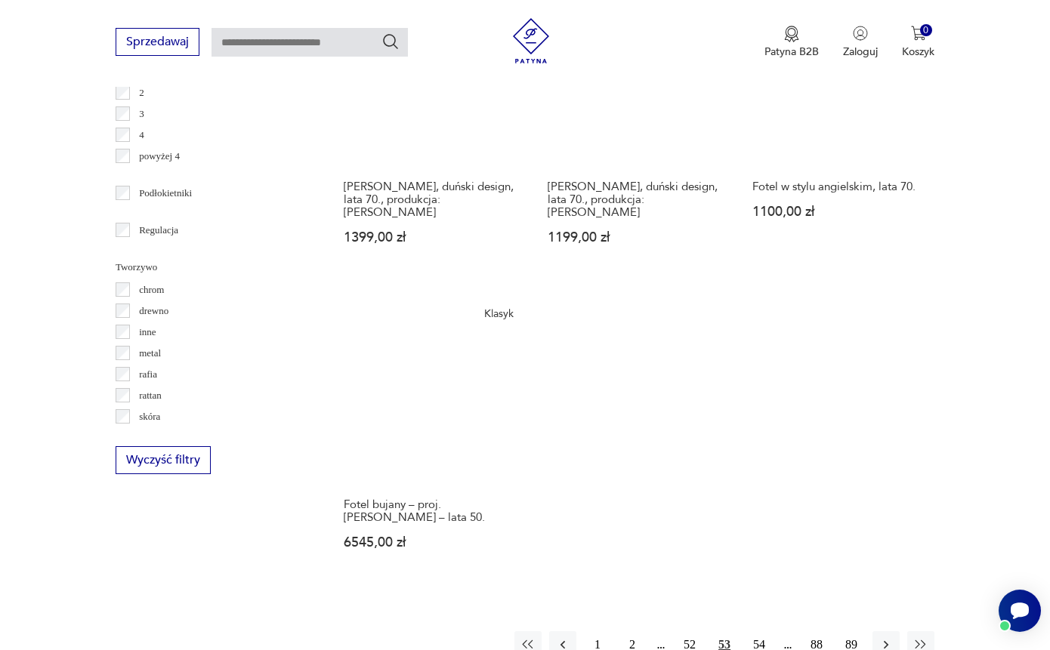
scroll to position [2135, 0]
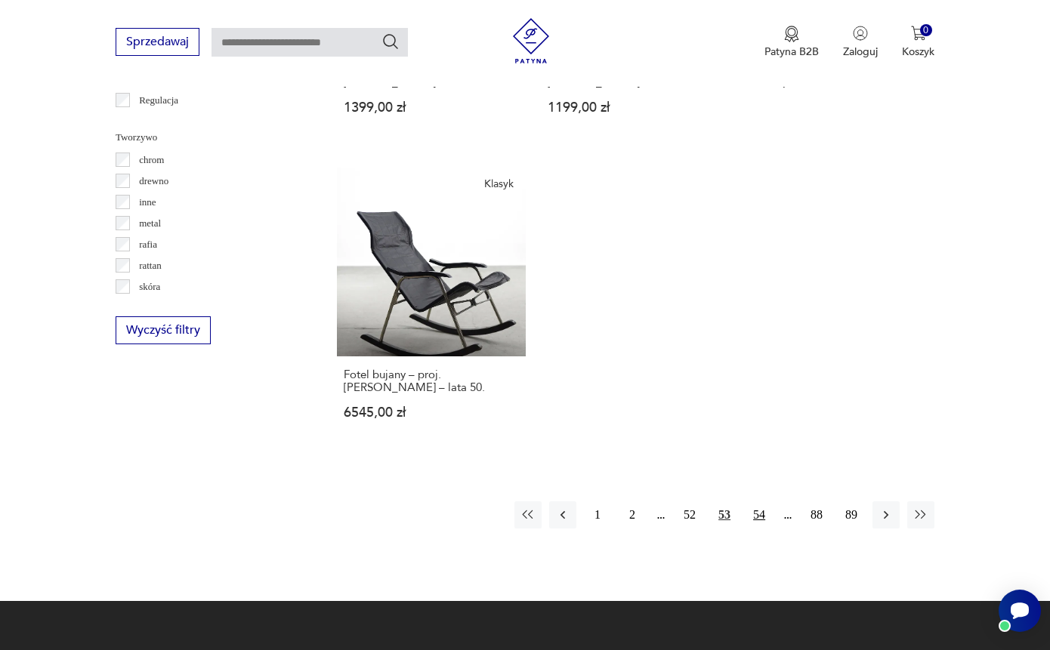
click at [765, 529] on button "54" at bounding box center [759, 515] width 27 height 27
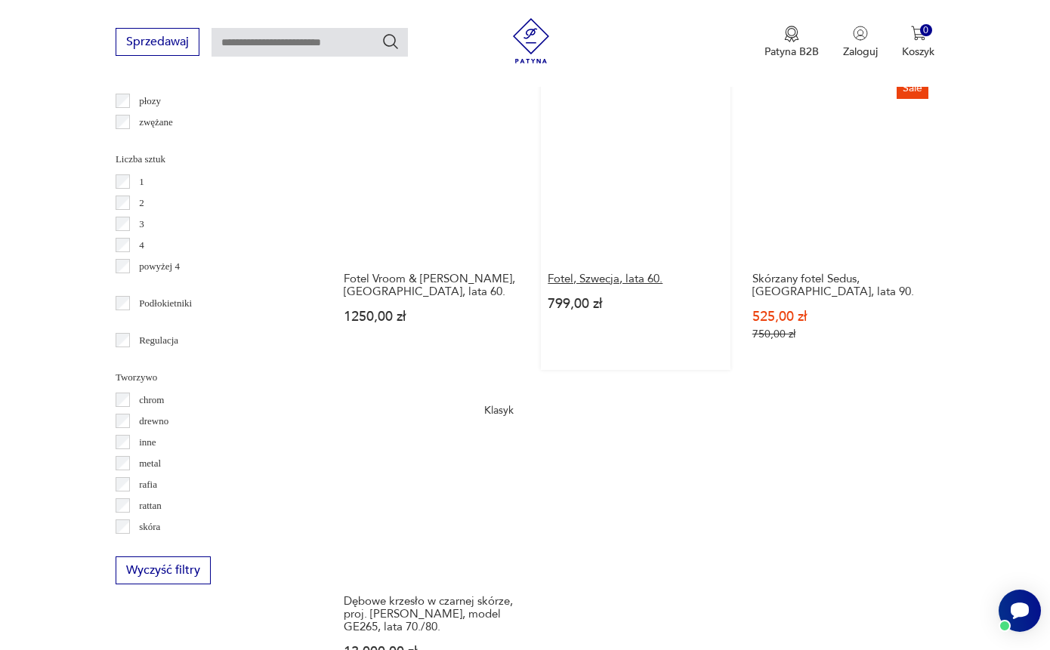
scroll to position [2077, 0]
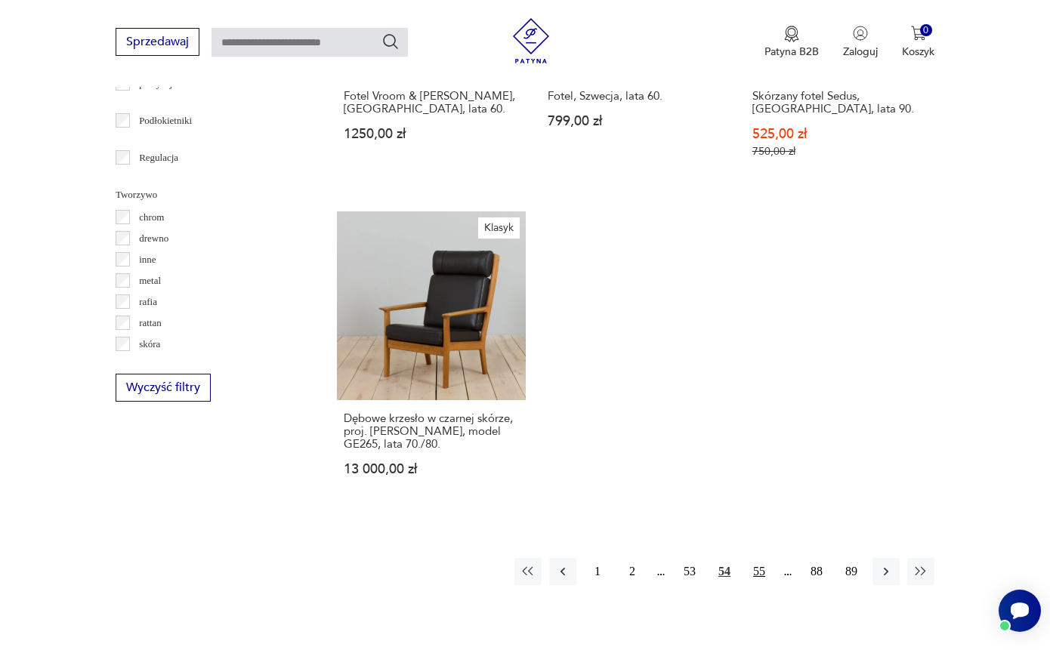
click at [764, 585] on button "55" at bounding box center [759, 571] width 27 height 27
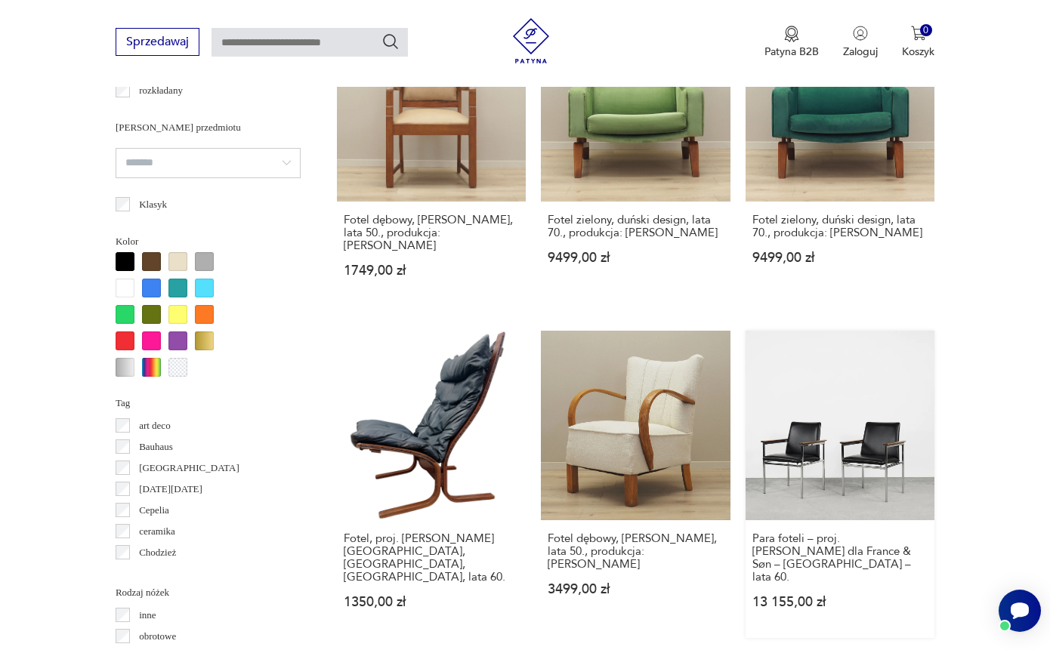
scroll to position [1331, 0]
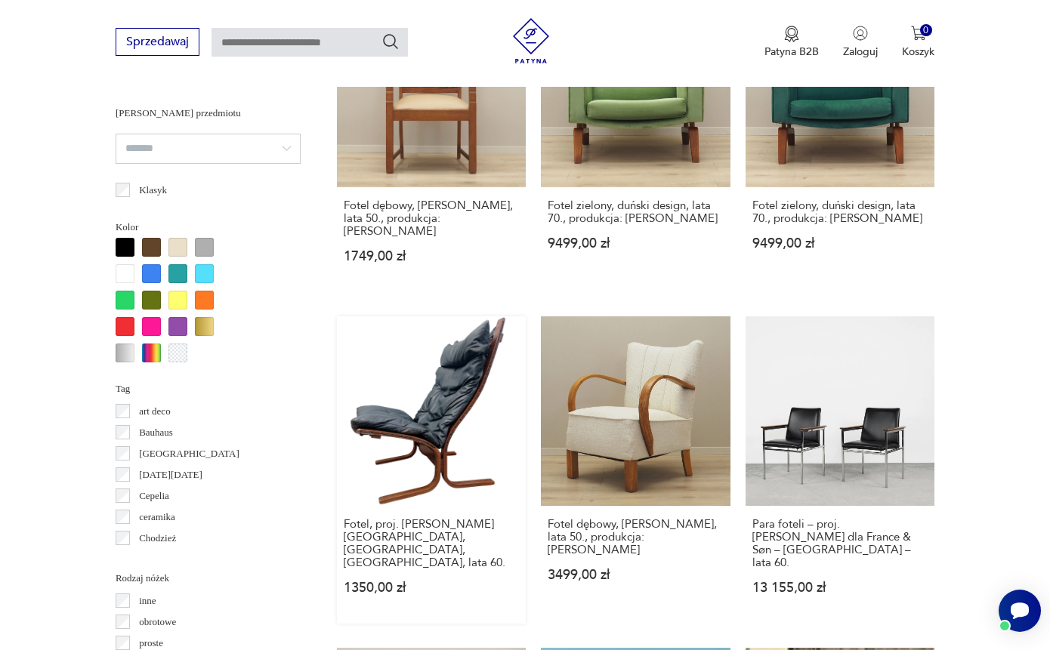
click at [420, 425] on link "Fotel, proj. I. Relling, Westnofa, Norwegia, lata 60. 1350,00 zł" at bounding box center [431, 470] width 189 height 307
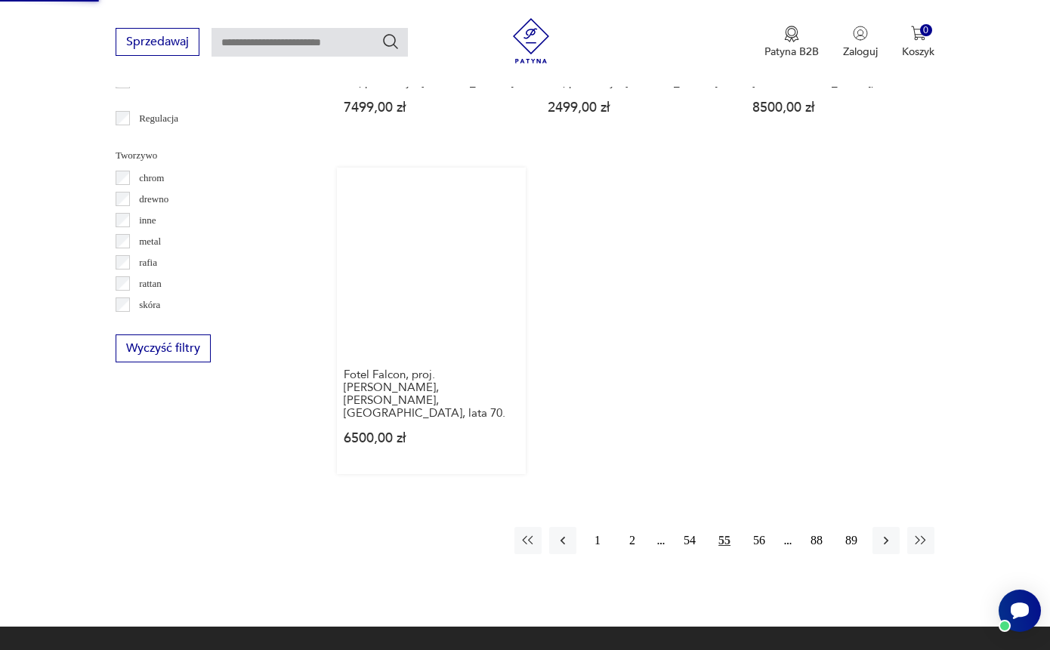
scroll to position [2250, 0]
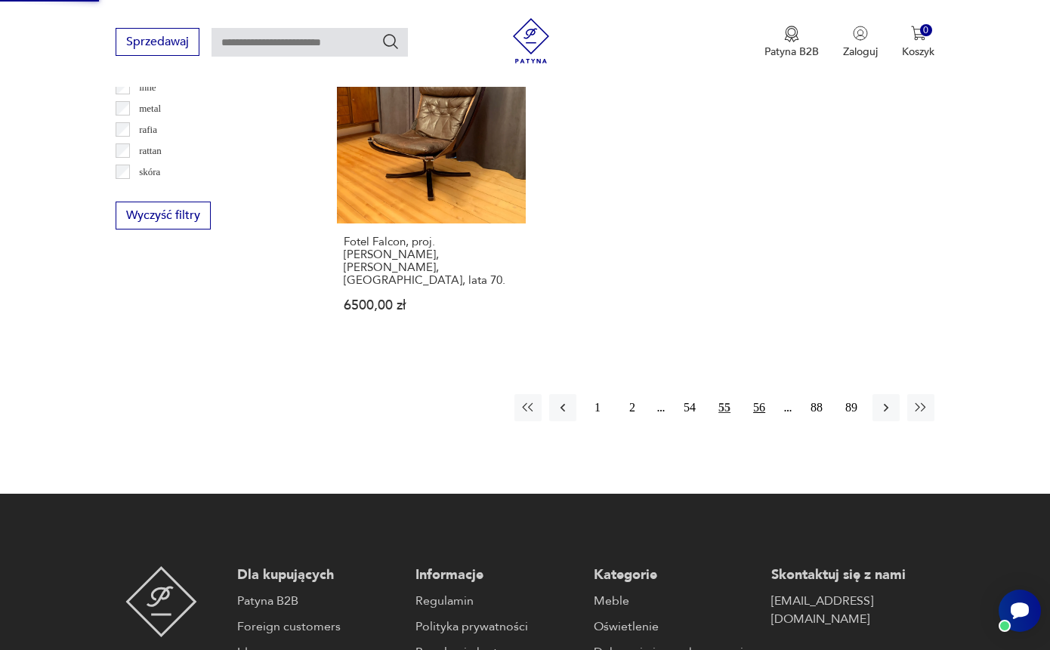
click at [758, 404] on button "56" at bounding box center [759, 407] width 27 height 27
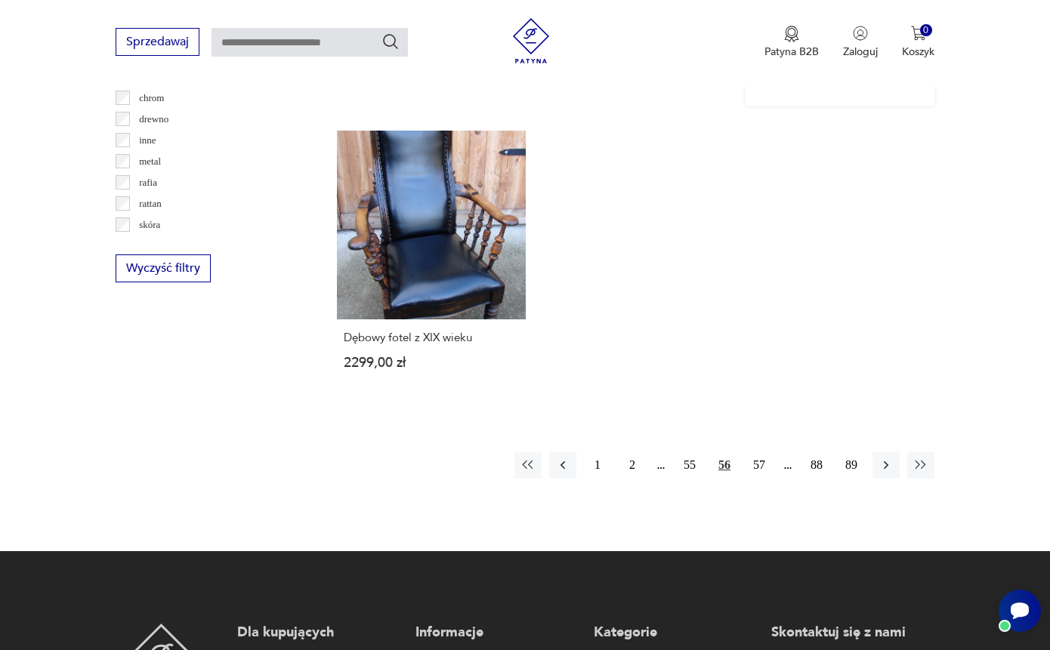
scroll to position [2232, 0]
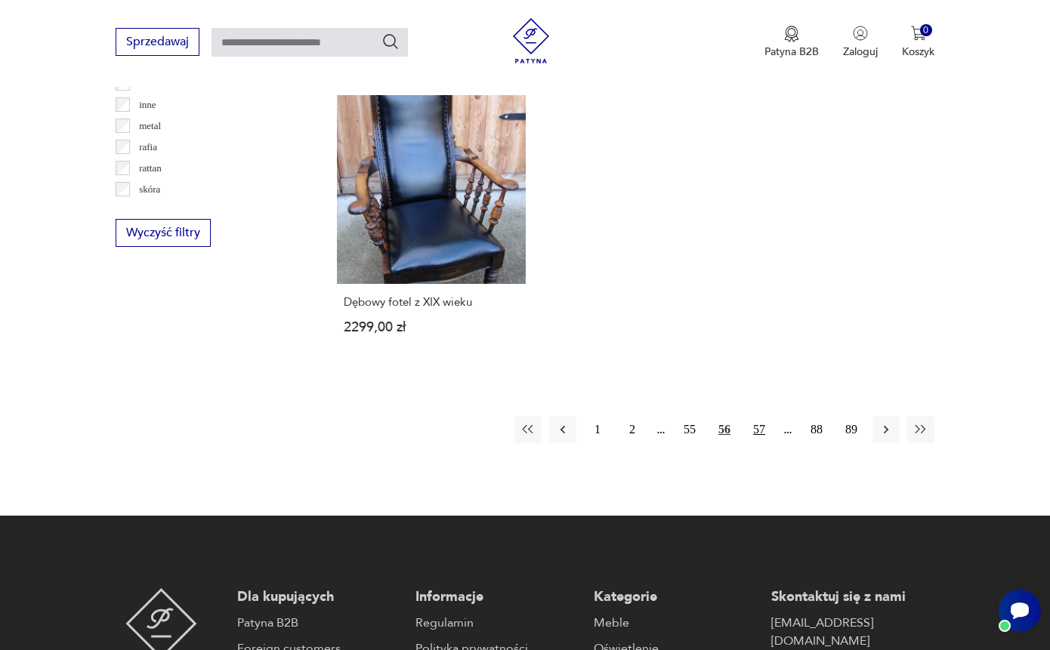
click at [754, 443] on button "57" at bounding box center [759, 429] width 27 height 27
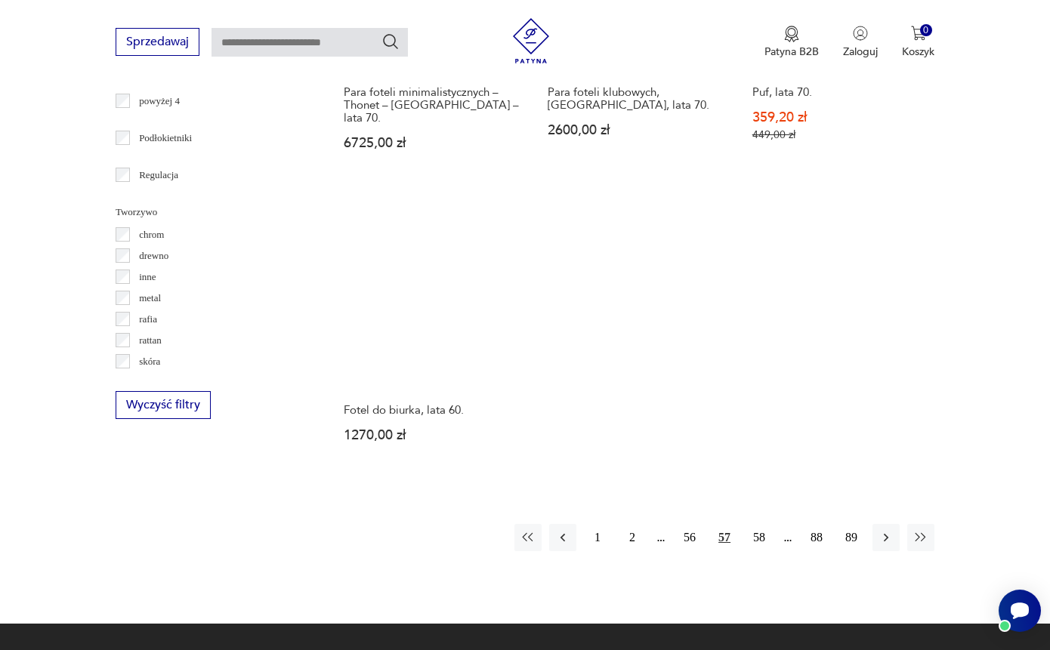
scroll to position [2250, 0]
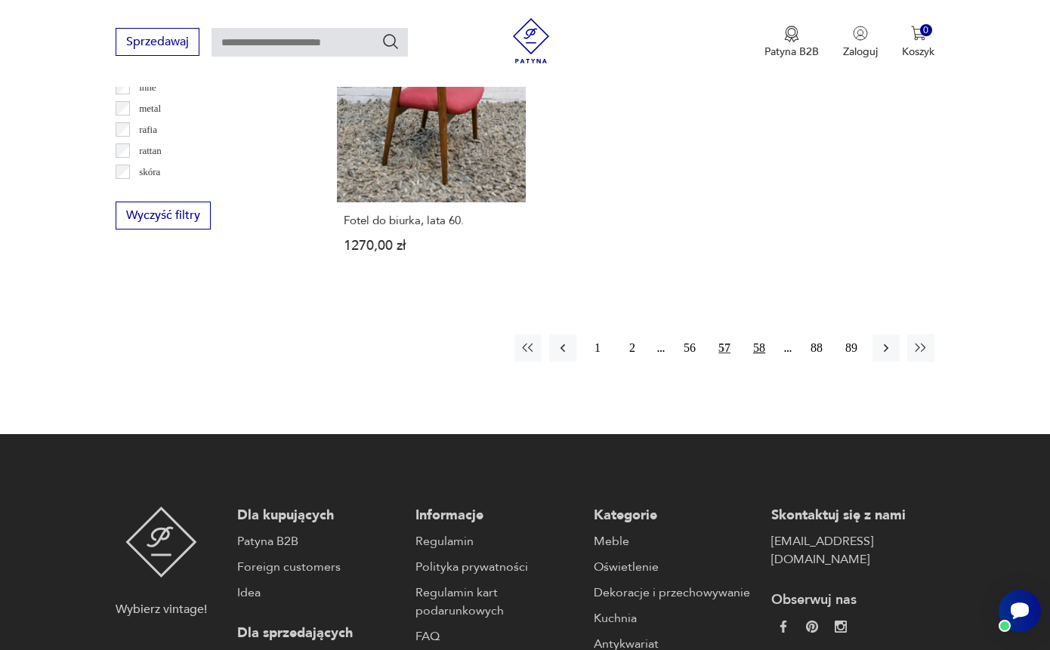
click at [761, 362] on button "58" at bounding box center [759, 348] width 27 height 27
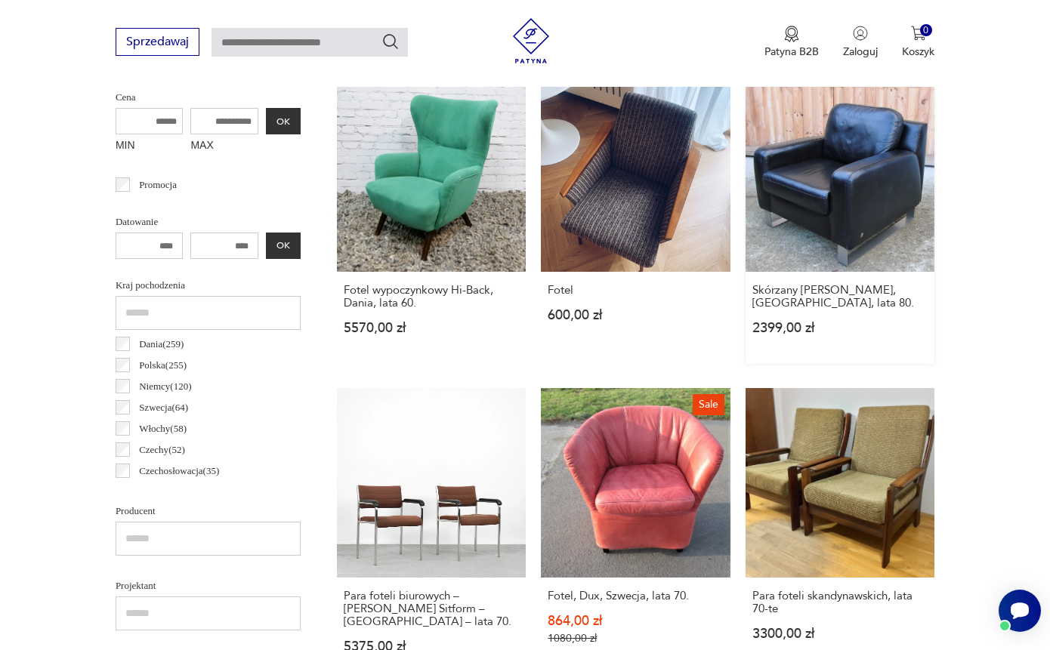
click at [876, 206] on link "Skórzany fotel Musterring, Niemcy, lata 80. 2399,00 zł" at bounding box center [840, 223] width 189 height 281
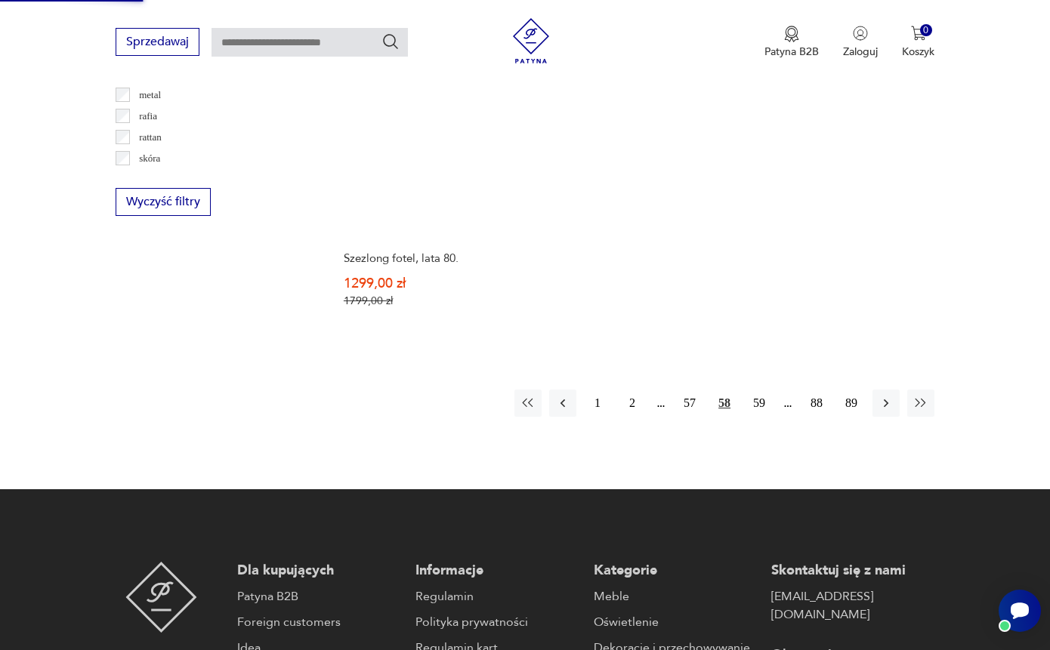
scroll to position [2293, 0]
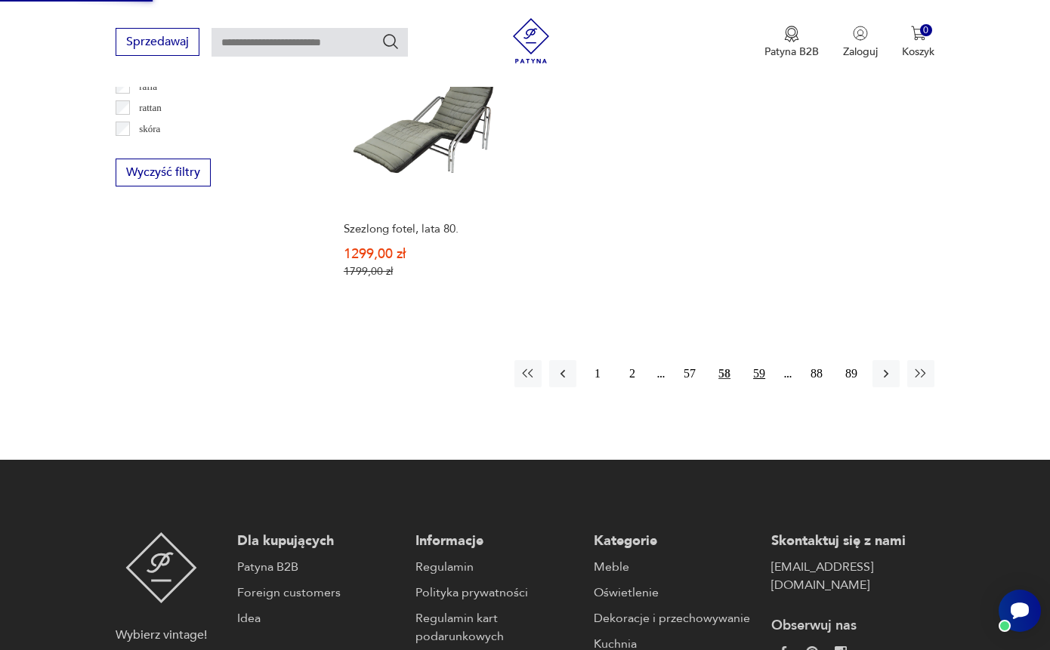
click at [759, 372] on button "59" at bounding box center [759, 373] width 27 height 27
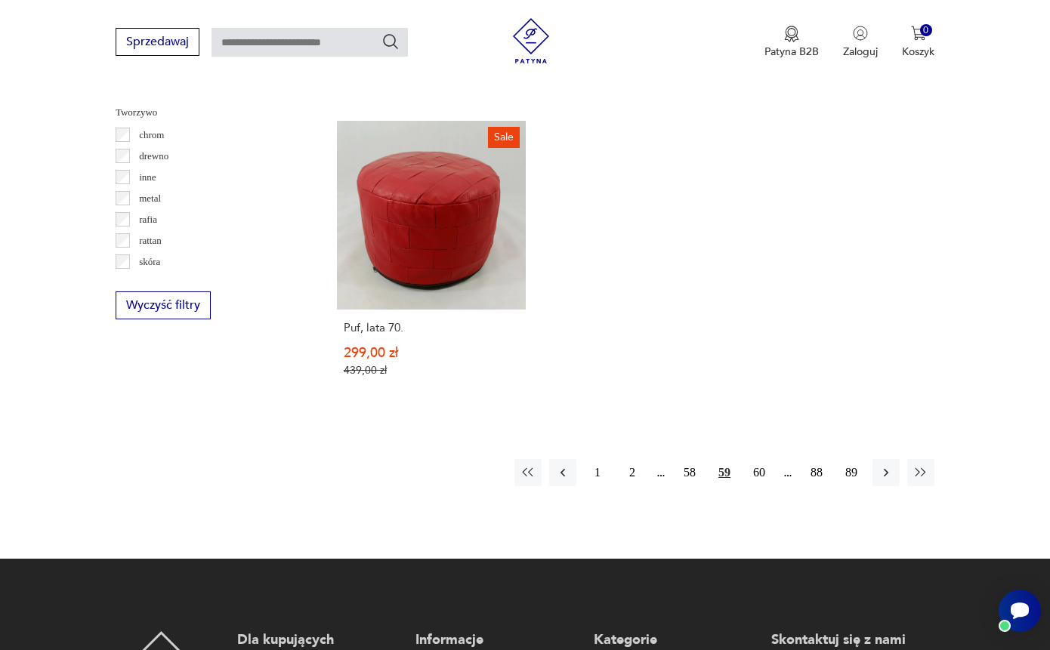
scroll to position [2173, 0]
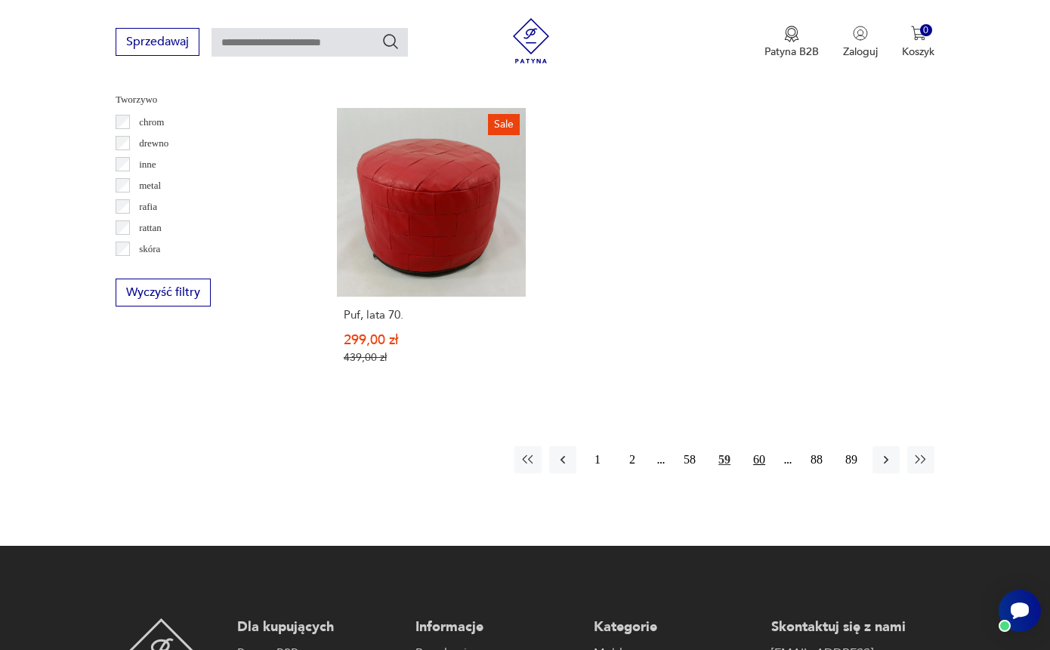
click at [765, 474] on button "60" at bounding box center [759, 459] width 27 height 27
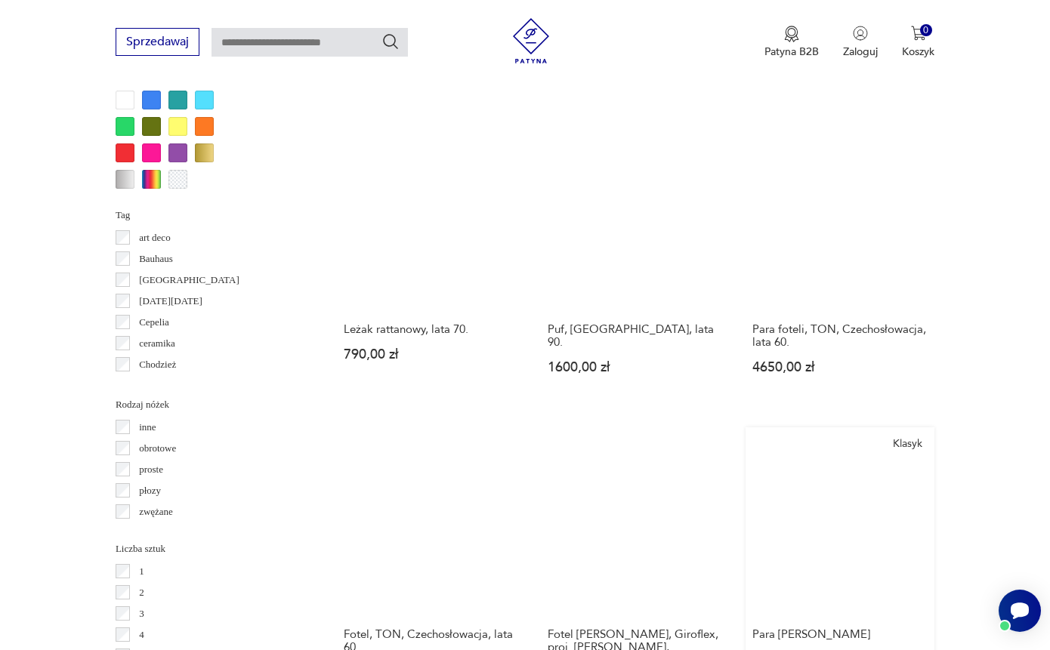
scroll to position [1552, 0]
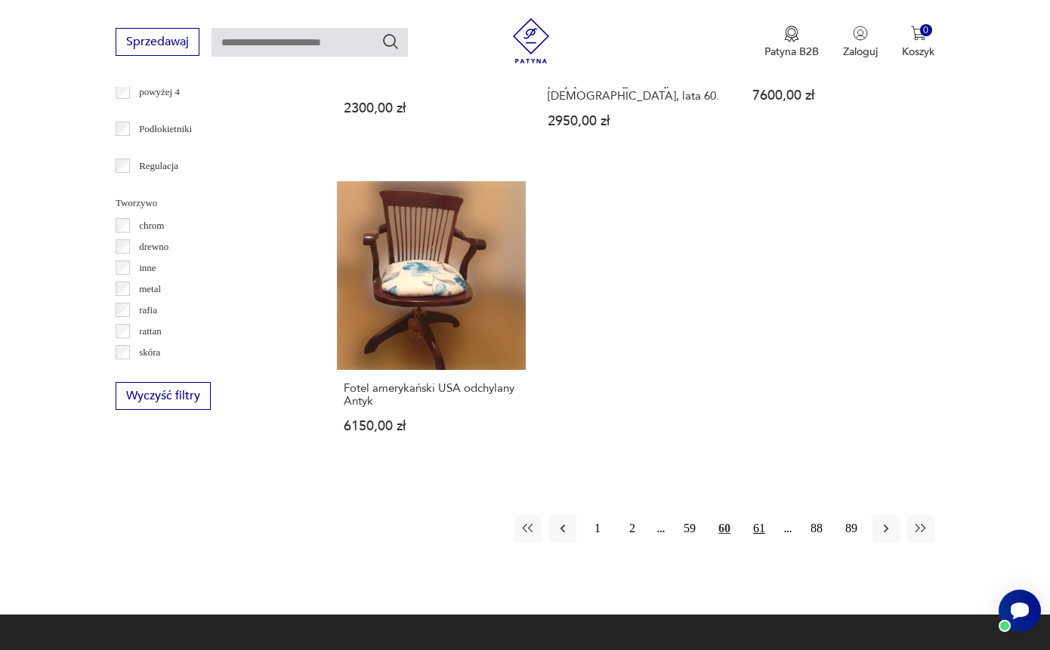
click at [755, 542] on button "61" at bounding box center [759, 528] width 27 height 27
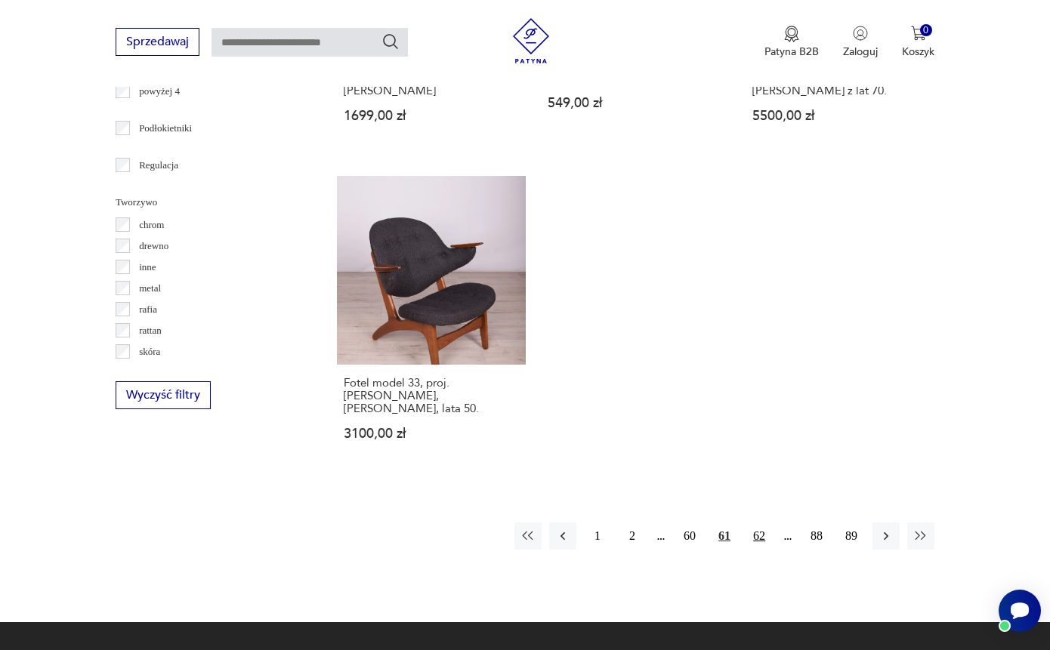
click at [764, 550] on button "62" at bounding box center [759, 536] width 27 height 27
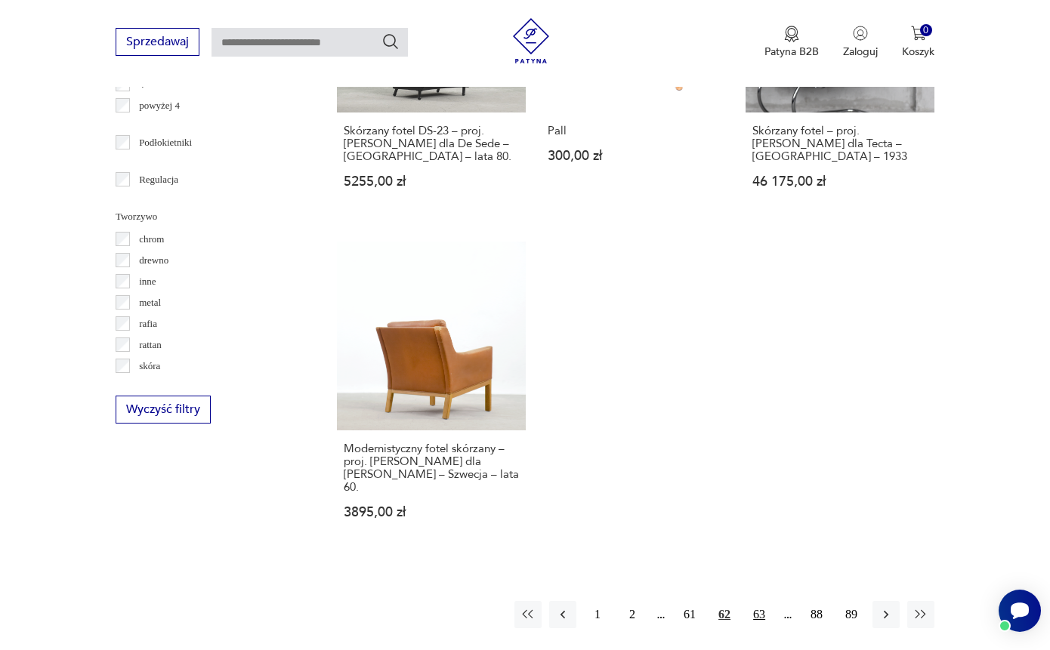
click at [755, 622] on button "63" at bounding box center [759, 614] width 27 height 27
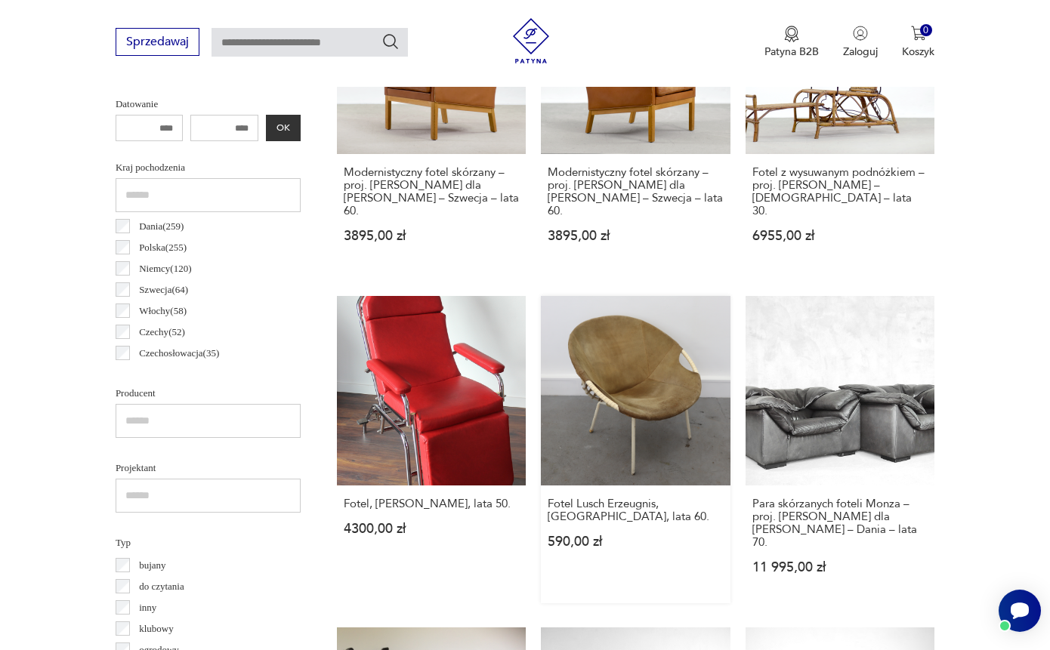
click at [608, 407] on link "Fotel Lusch Erzeugnis, Niemcy, lata 60. 590,00 zł" at bounding box center [635, 449] width 189 height 307
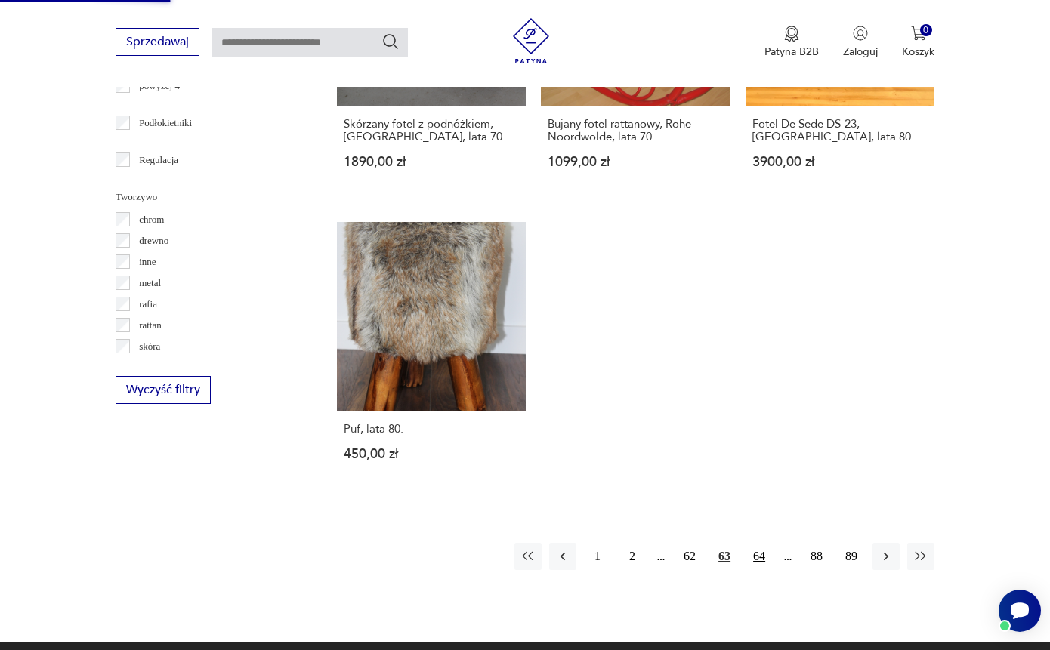
click at [756, 570] on button "64" at bounding box center [759, 556] width 27 height 27
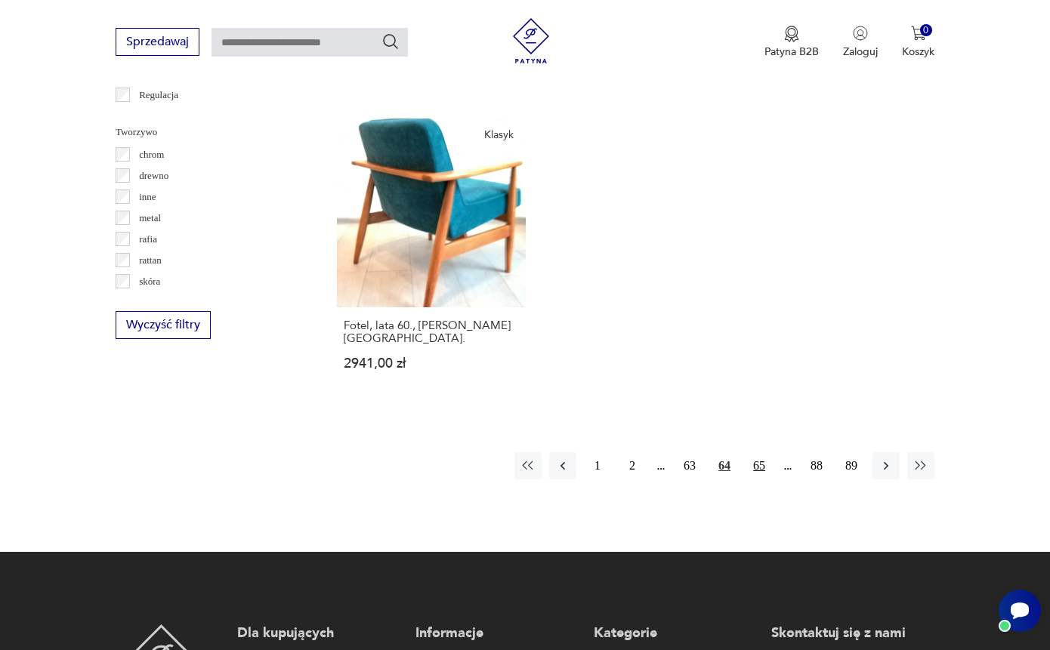
click at [755, 480] on button "65" at bounding box center [759, 465] width 27 height 27
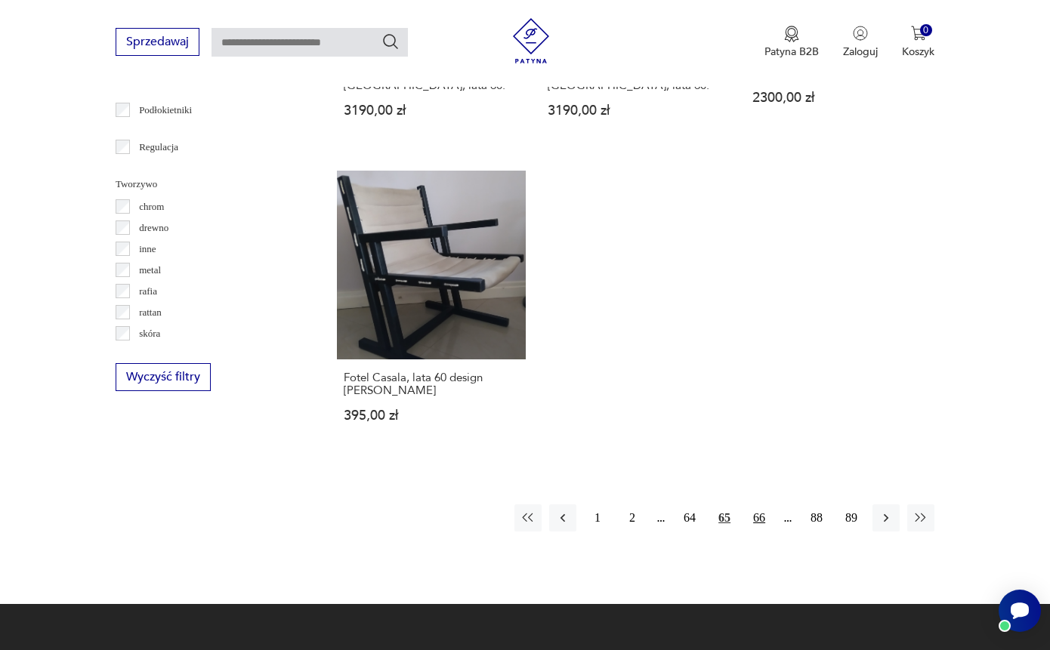
click at [758, 521] on button "66" at bounding box center [759, 518] width 27 height 27
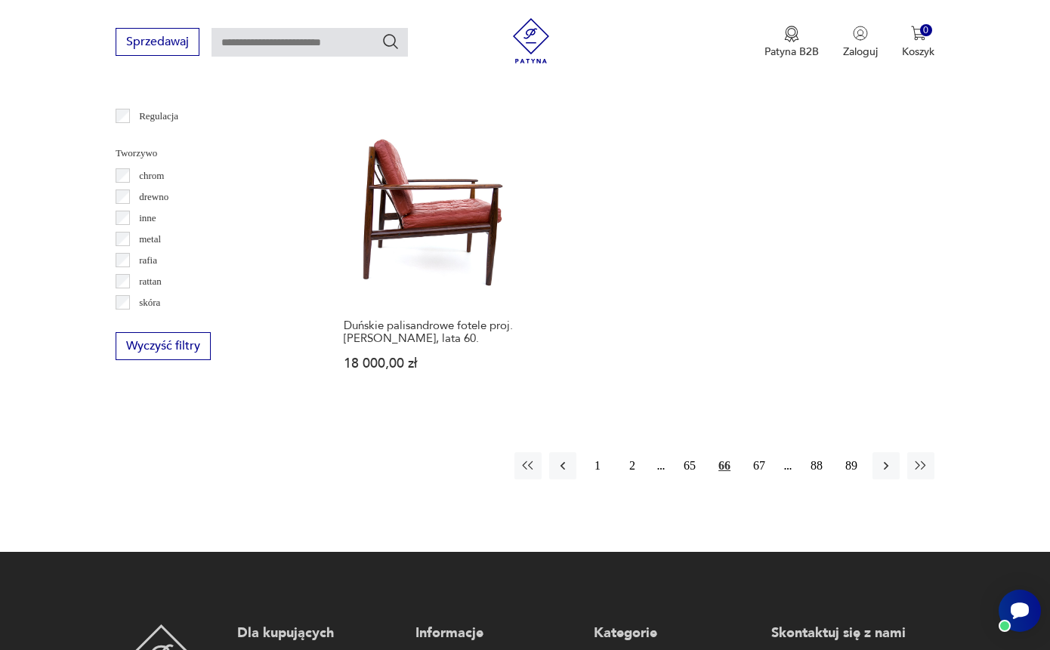
scroll to position [2228, 0]
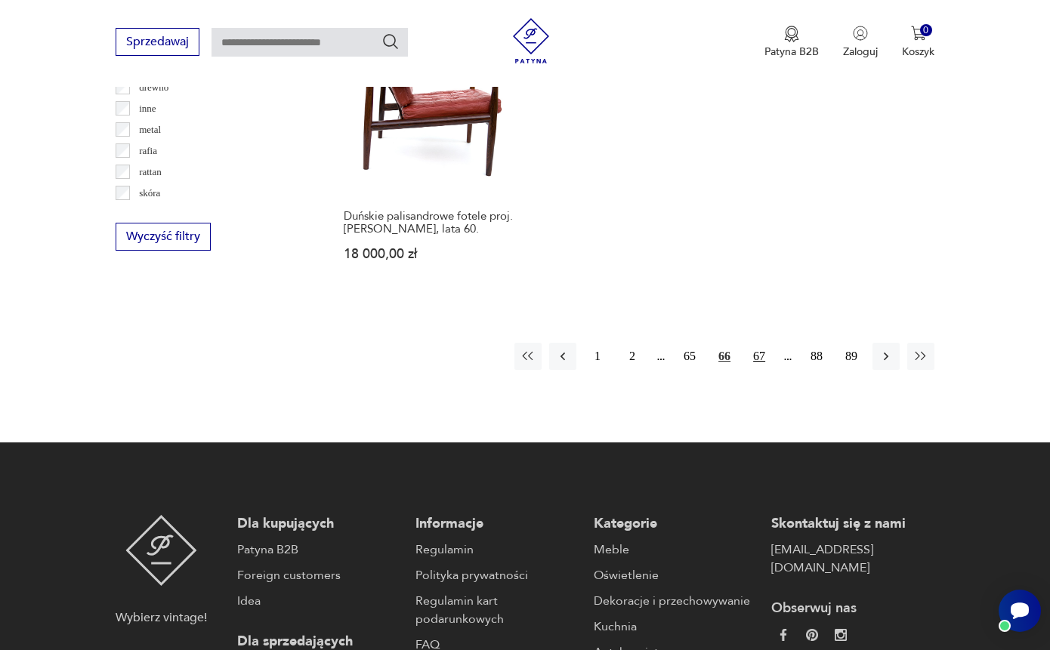
click at [757, 370] on button "67" at bounding box center [759, 356] width 27 height 27
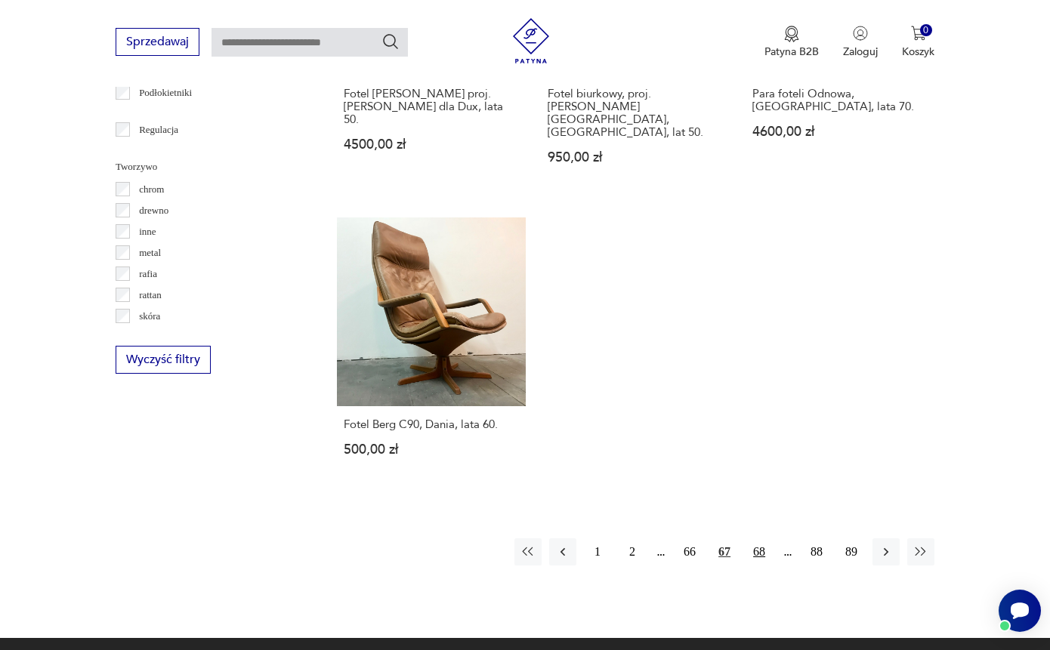
click at [761, 546] on button "68" at bounding box center [759, 552] width 27 height 27
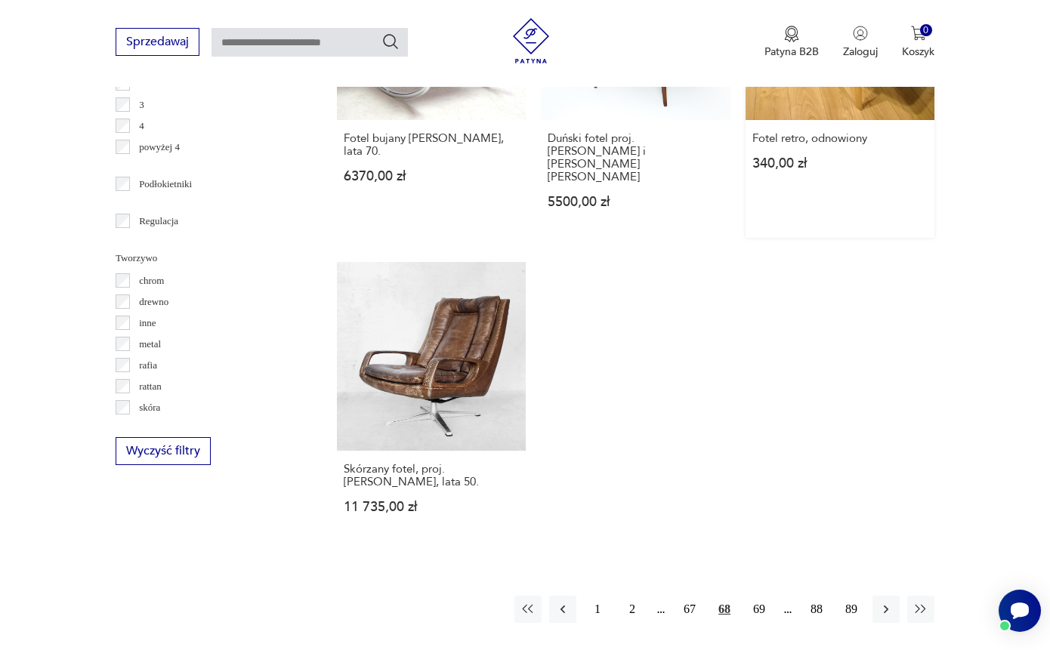
scroll to position [2042, 0]
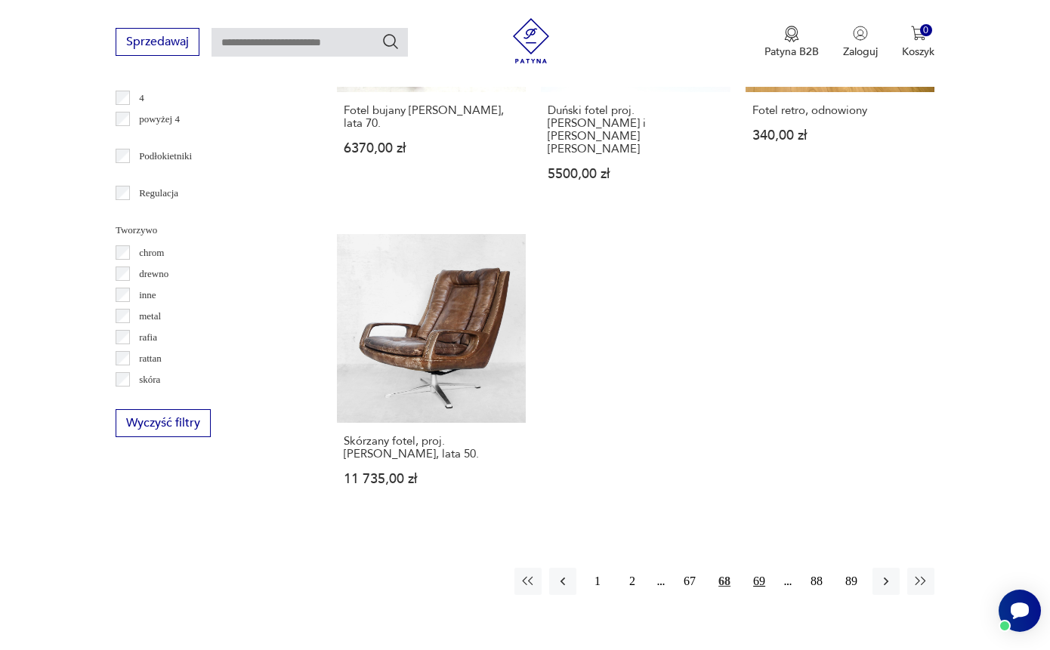
click at [754, 595] on button "69" at bounding box center [759, 581] width 27 height 27
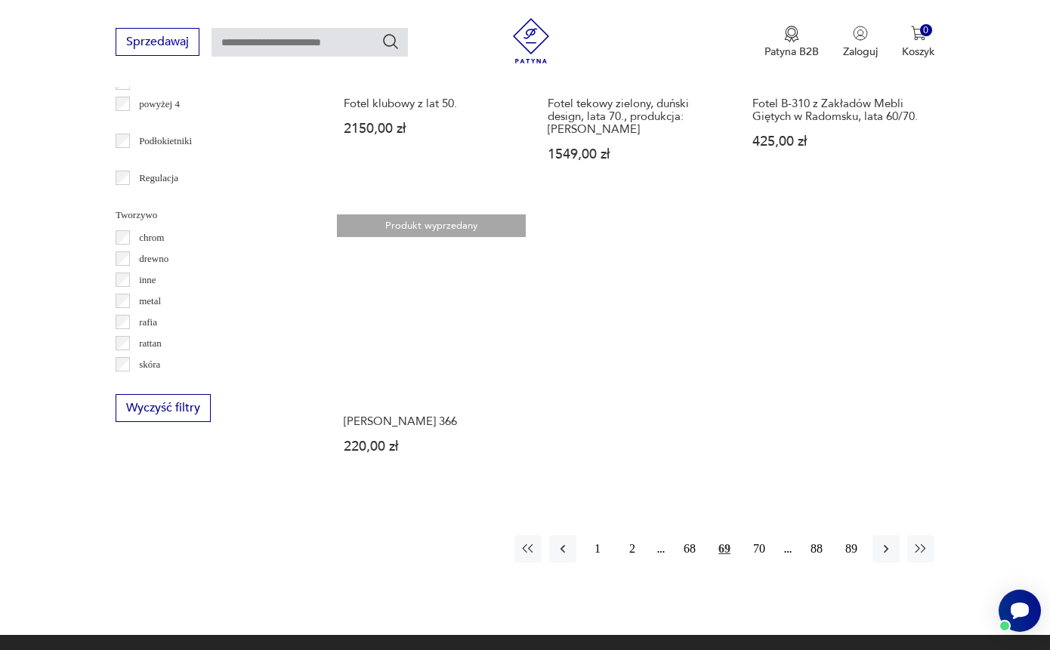
scroll to position [2134, 0]
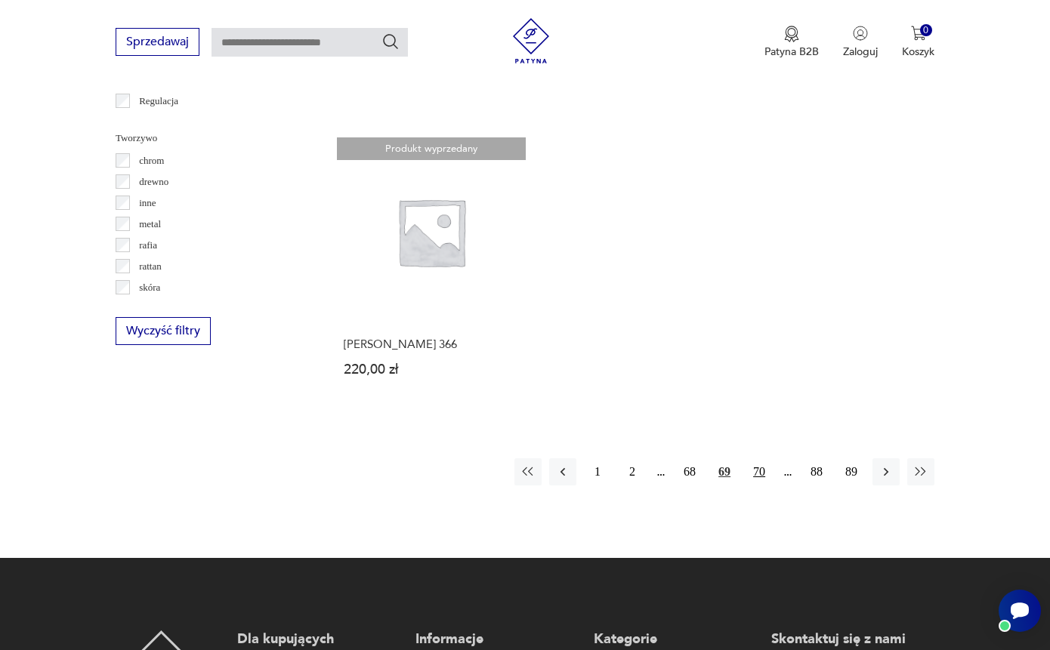
click at [752, 486] on button "70" at bounding box center [759, 472] width 27 height 27
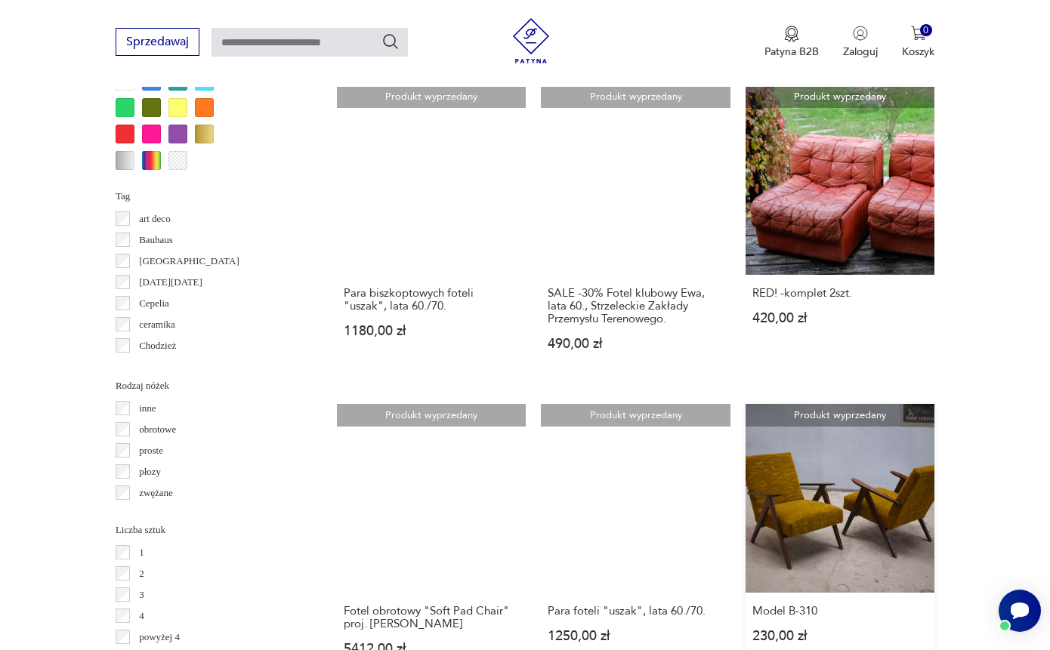
scroll to position [2220, 0]
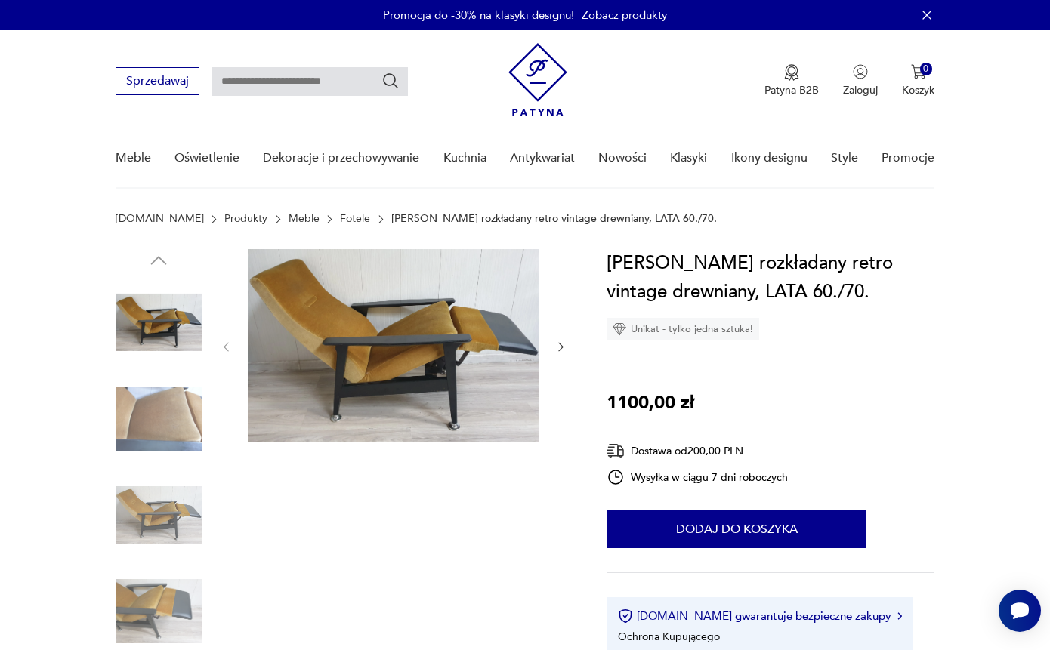
click at [151, 500] on img at bounding box center [159, 515] width 86 height 86
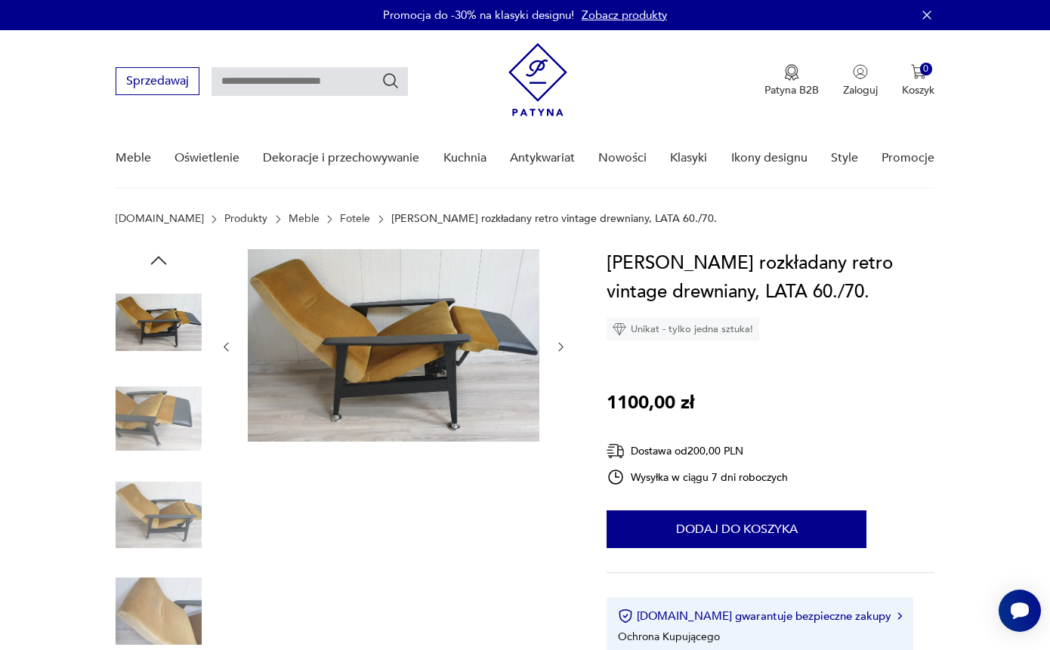
click at [153, 529] on img at bounding box center [159, 515] width 86 height 86
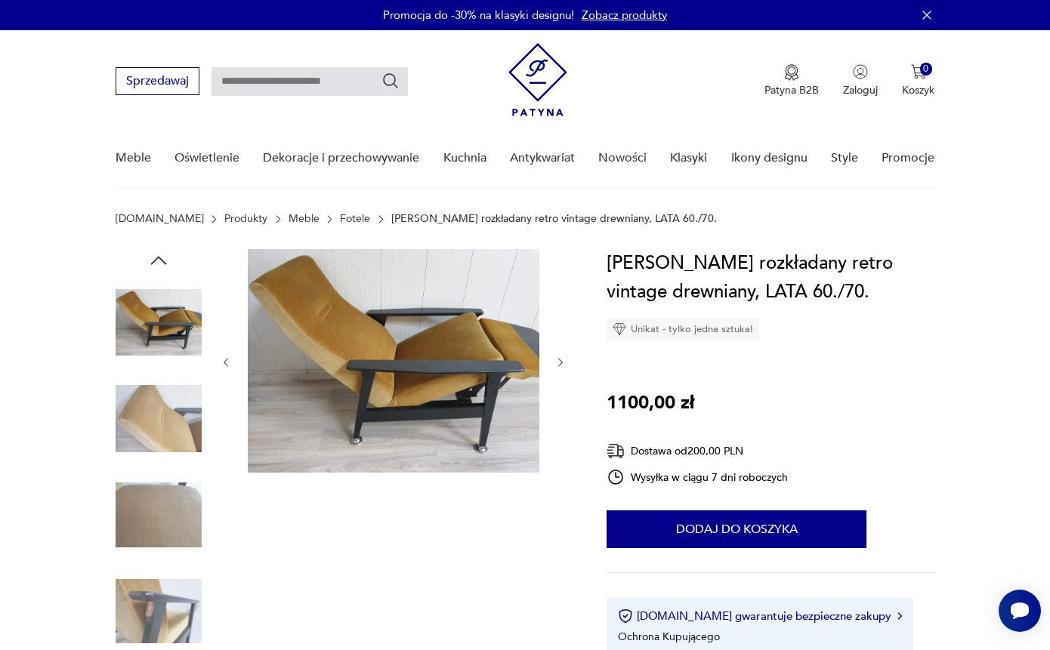
click at [153, 565] on div at bounding box center [159, 468] width 86 height 378
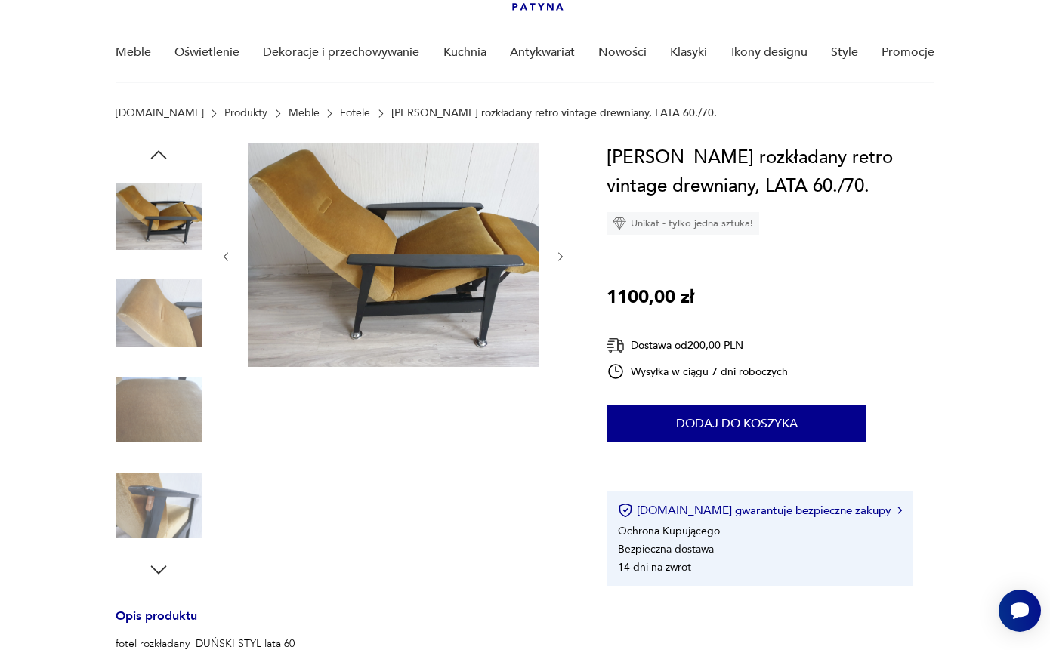
click at [159, 520] on img at bounding box center [159, 506] width 86 height 86
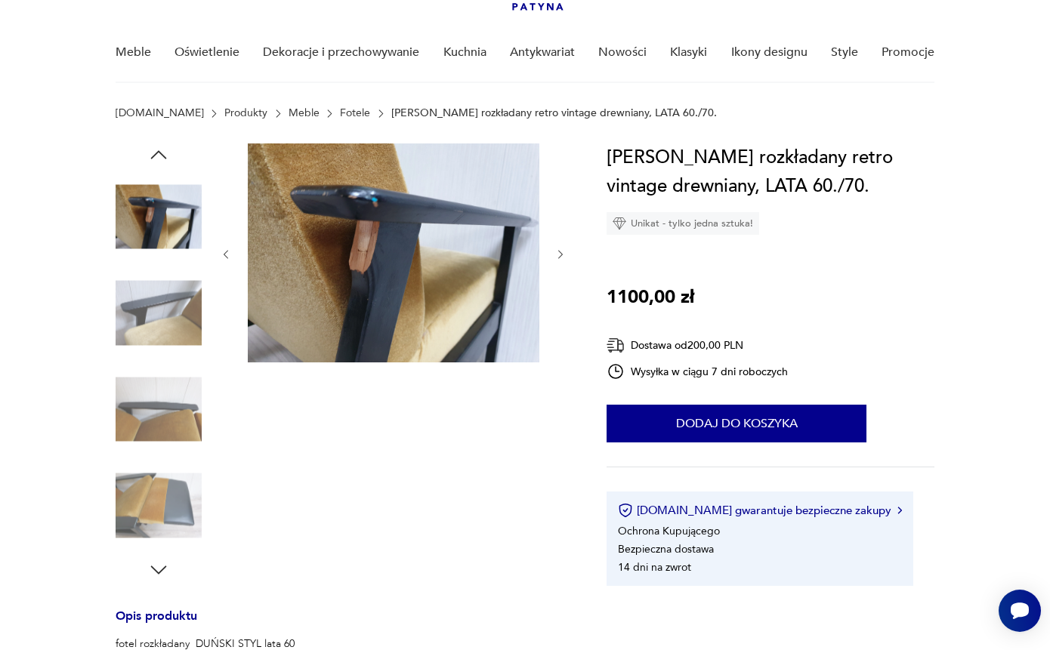
click at [159, 566] on icon "button" at bounding box center [158, 570] width 23 height 23
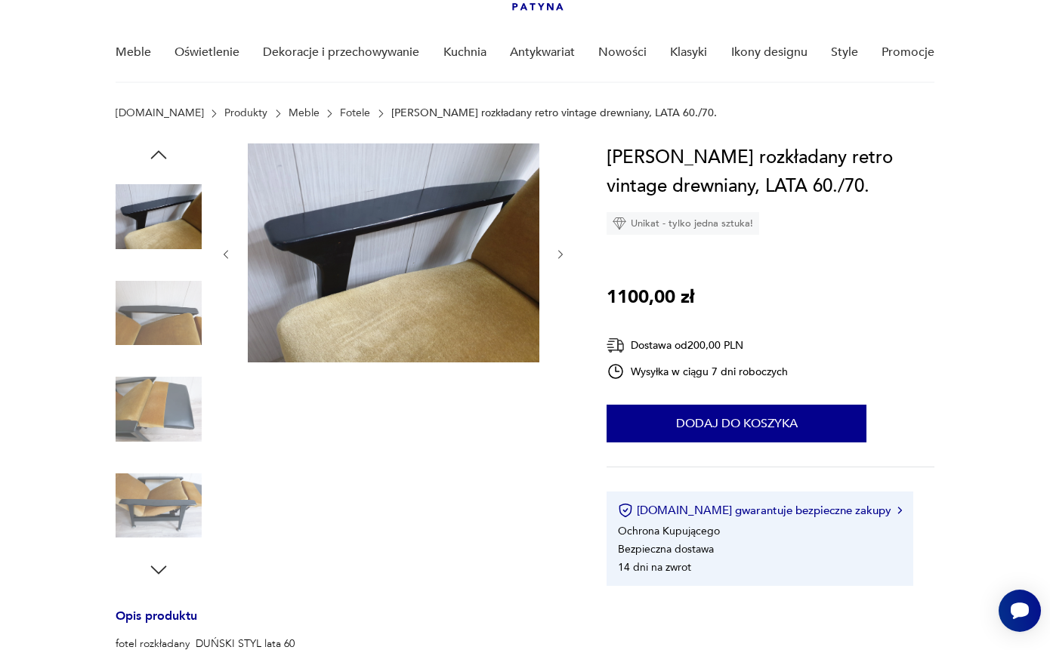
click at [155, 444] on img at bounding box center [159, 409] width 86 height 86
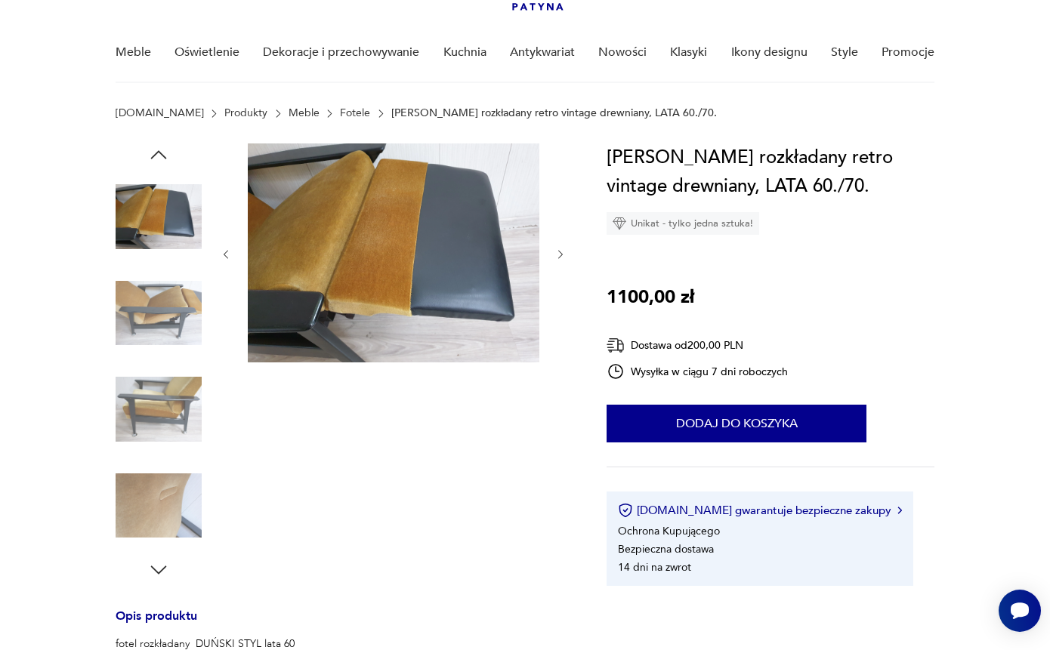
click at [164, 468] on img at bounding box center [159, 506] width 86 height 86
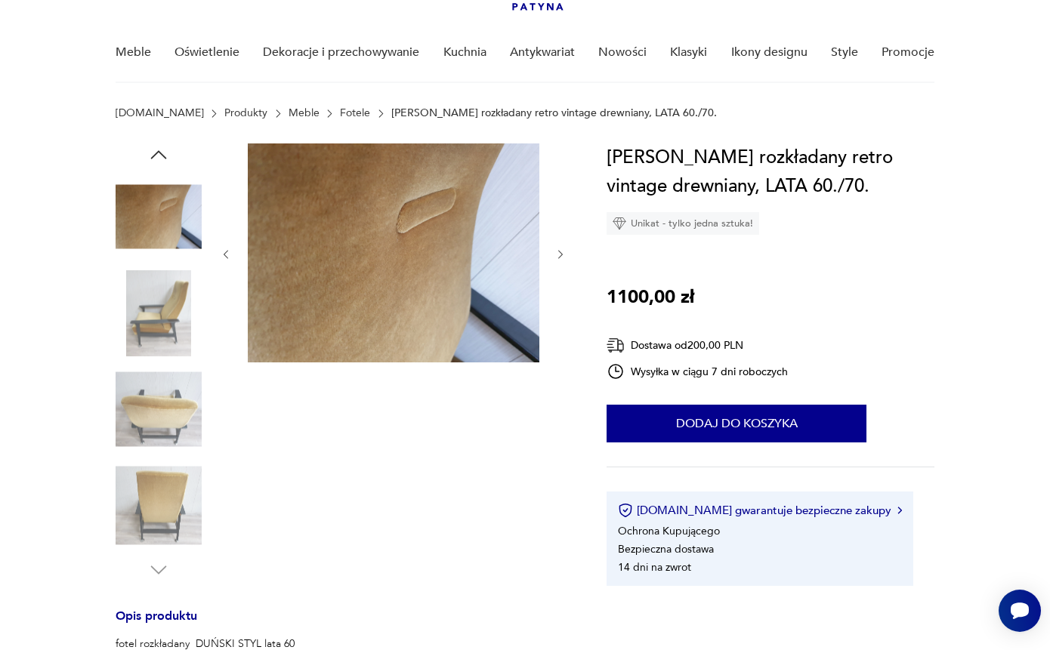
click at [166, 483] on img at bounding box center [159, 506] width 86 height 86
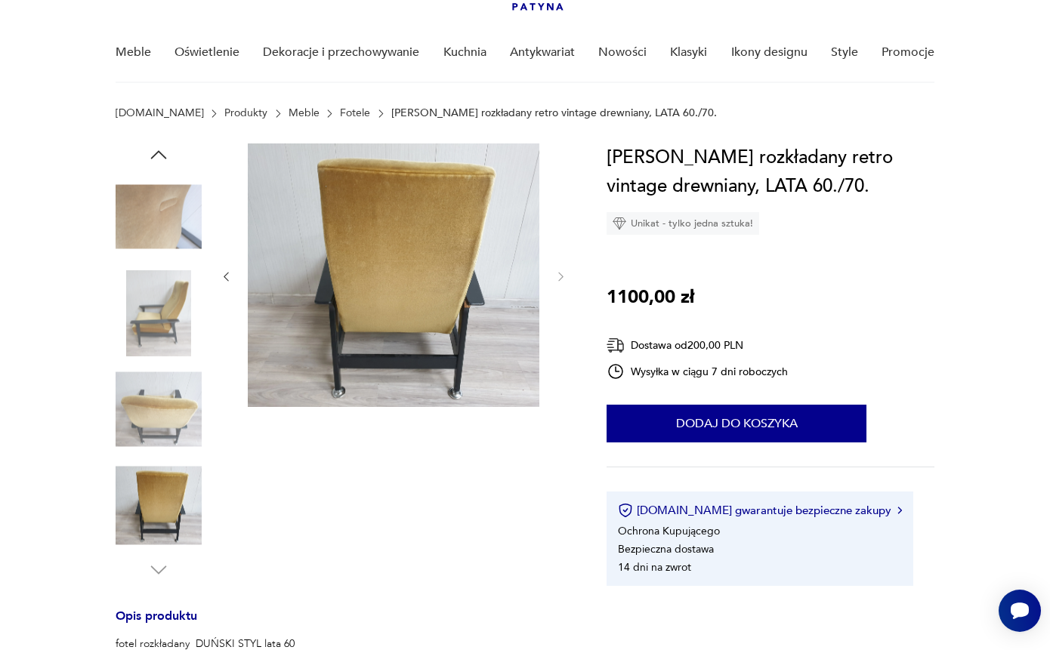
click at [162, 414] on img at bounding box center [159, 409] width 86 height 86
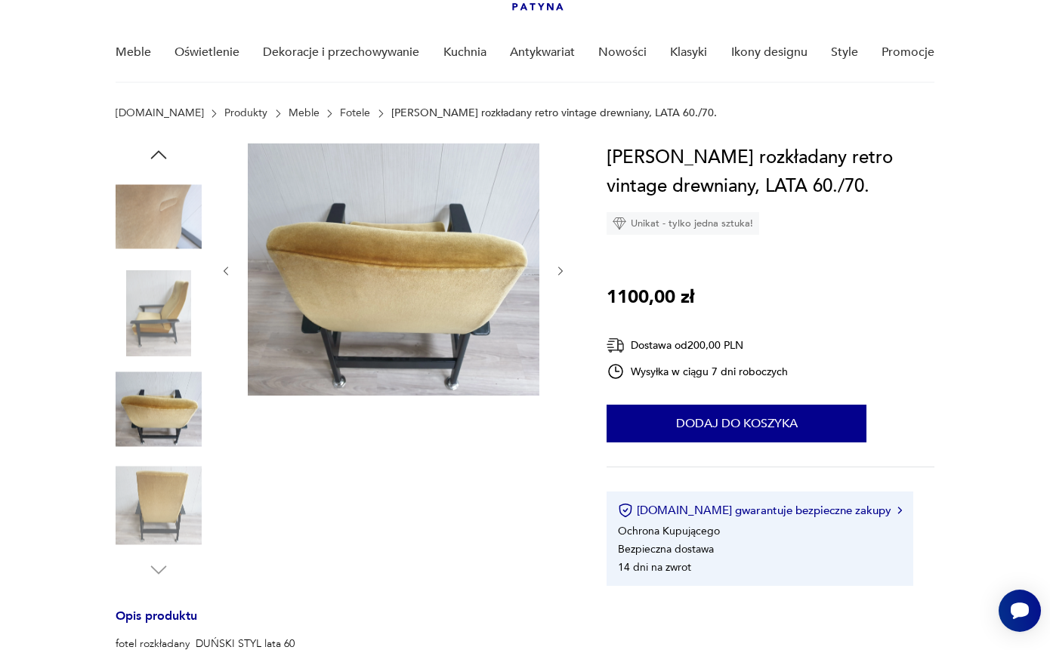
click at [162, 357] on div at bounding box center [159, 313] width 86 height 86
click at [162, 311] on img at bounding box center [159, 313] width 86 height 86
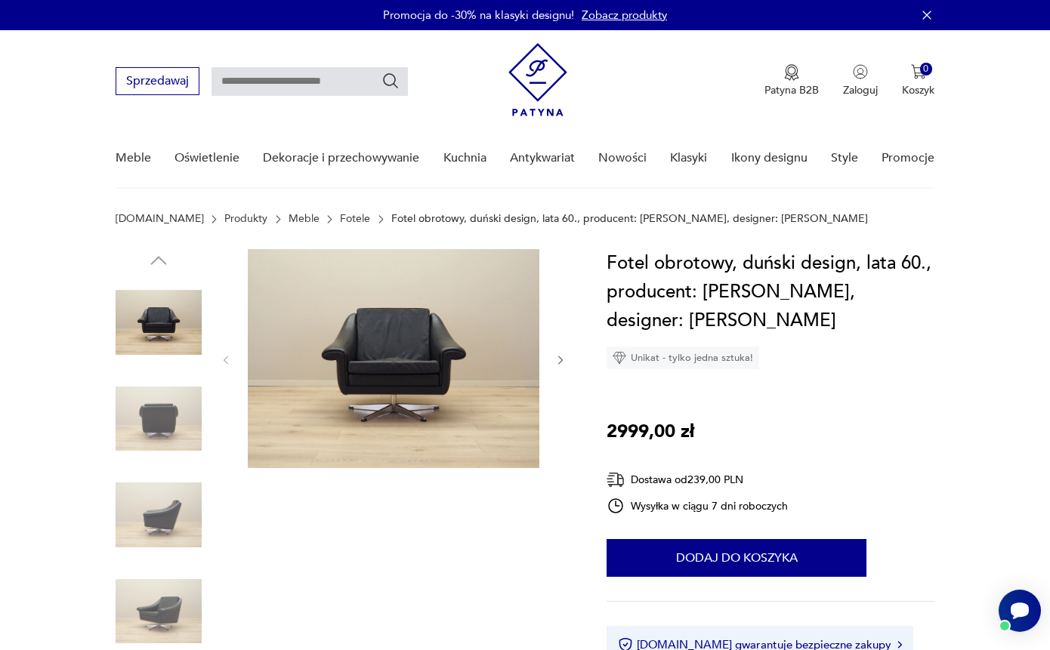
click at [174, 413] on img at bounding box center [159, 419] width 86 height 86
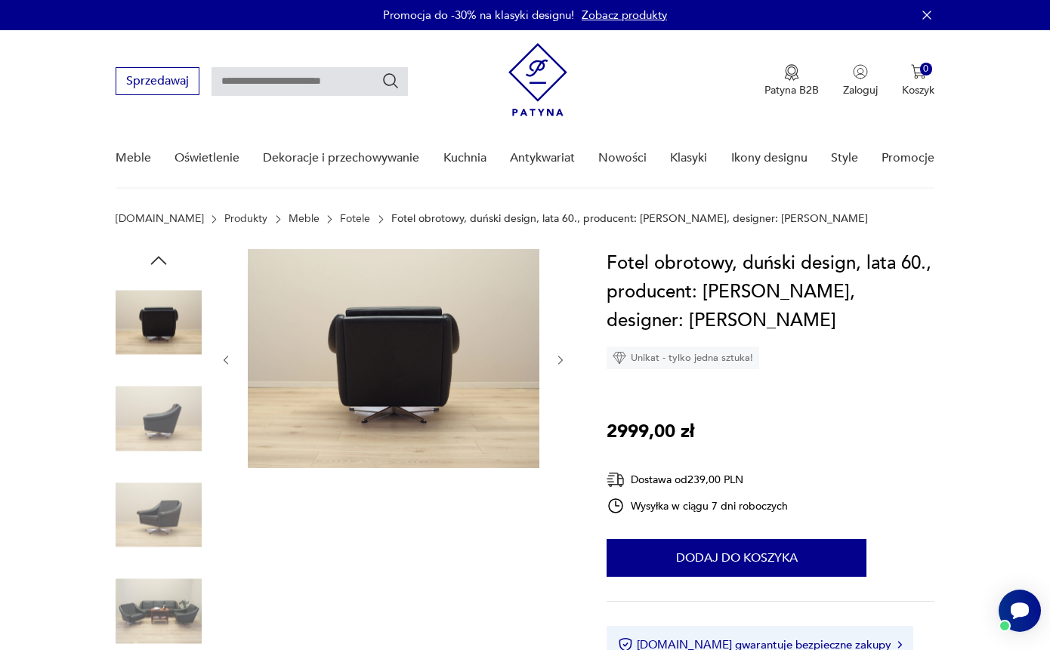
click at [168, 508] on img at bounding box center [159, 515] width 86 height 86
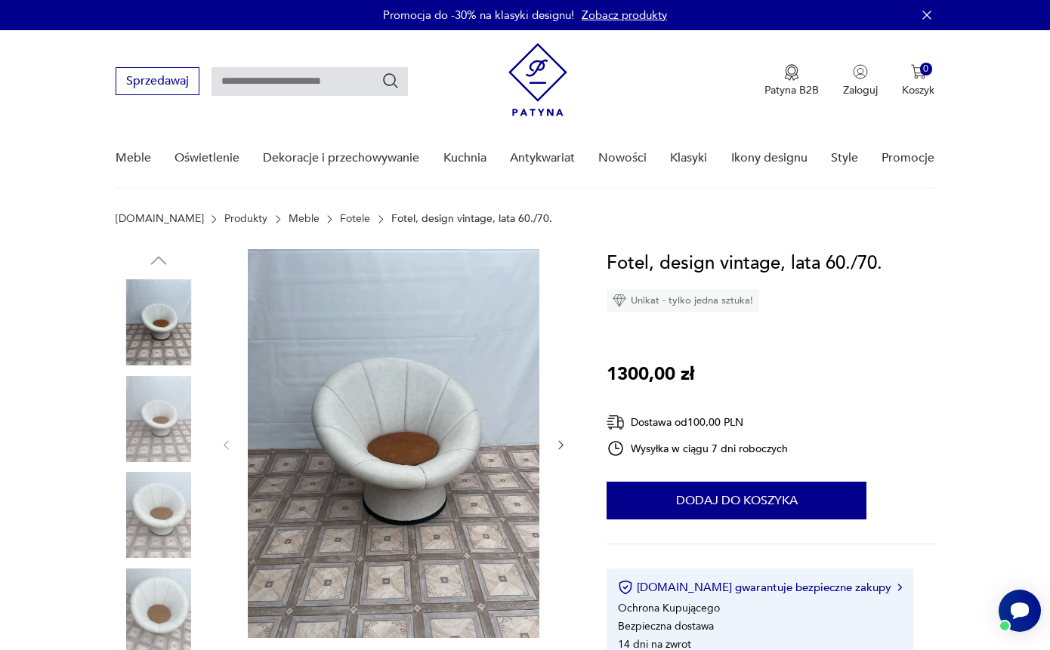
click at [148, 523] on img at bounding box center [159, 515] width 86 height 86
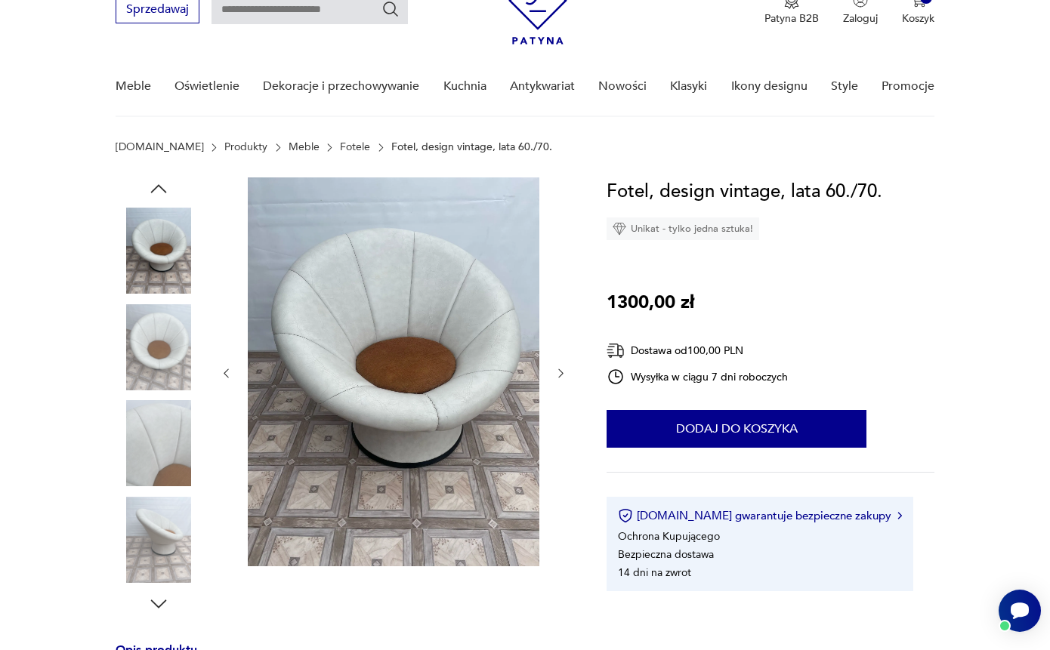
scroll to position [73, 0]
click at [162, 457] on img at bounding box center [159, 443] width 86 height 86
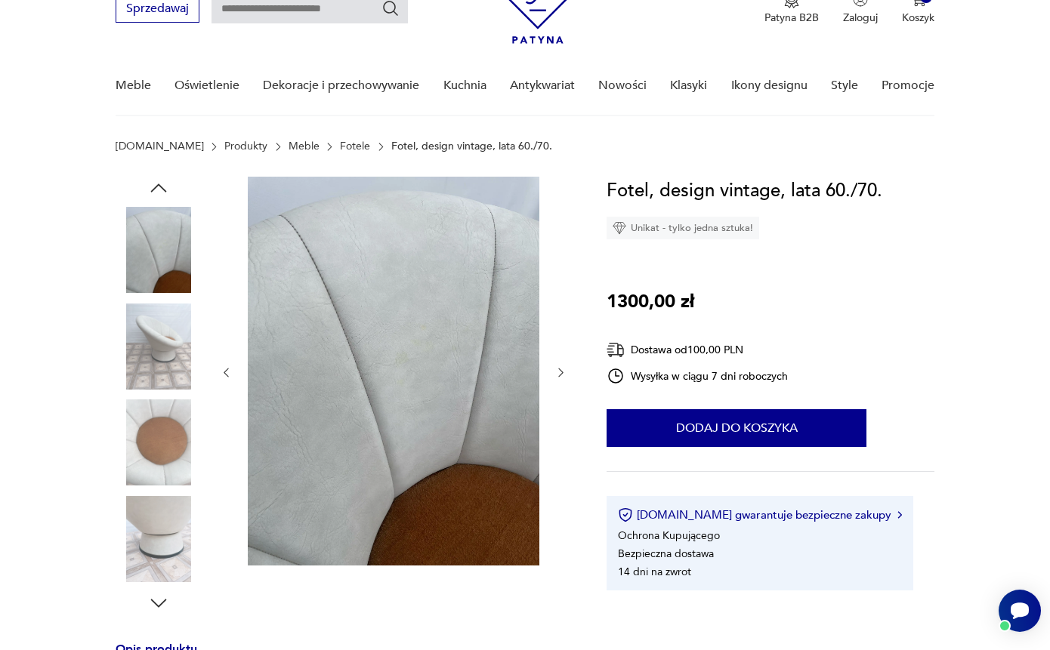
click at [156, 603] on icon "button" at bounding box center [158, 603] width 23 height 23
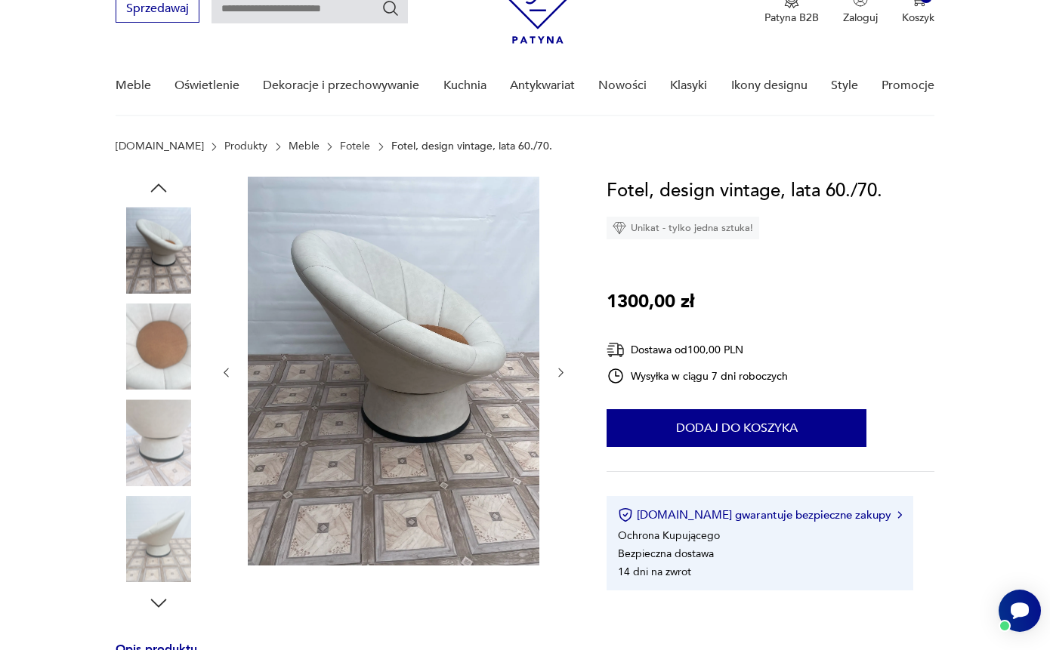
click at [157, 545] on img at bounding box center [159, 539] width 86 height 86
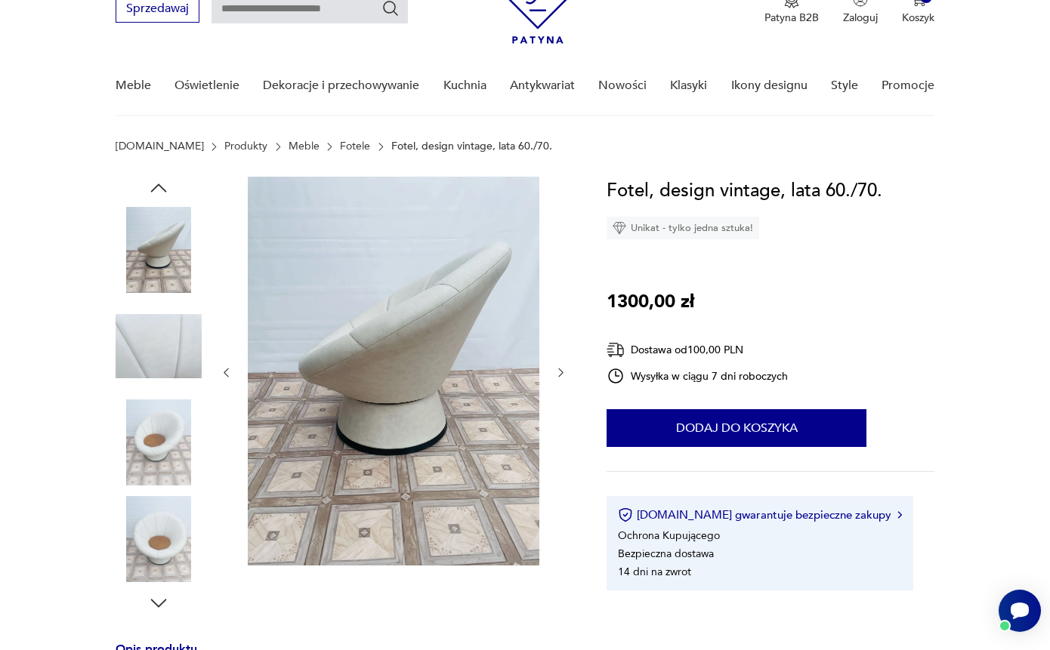
click at [159, 468] on img at bounding box center [159, 443] width 86 height 86
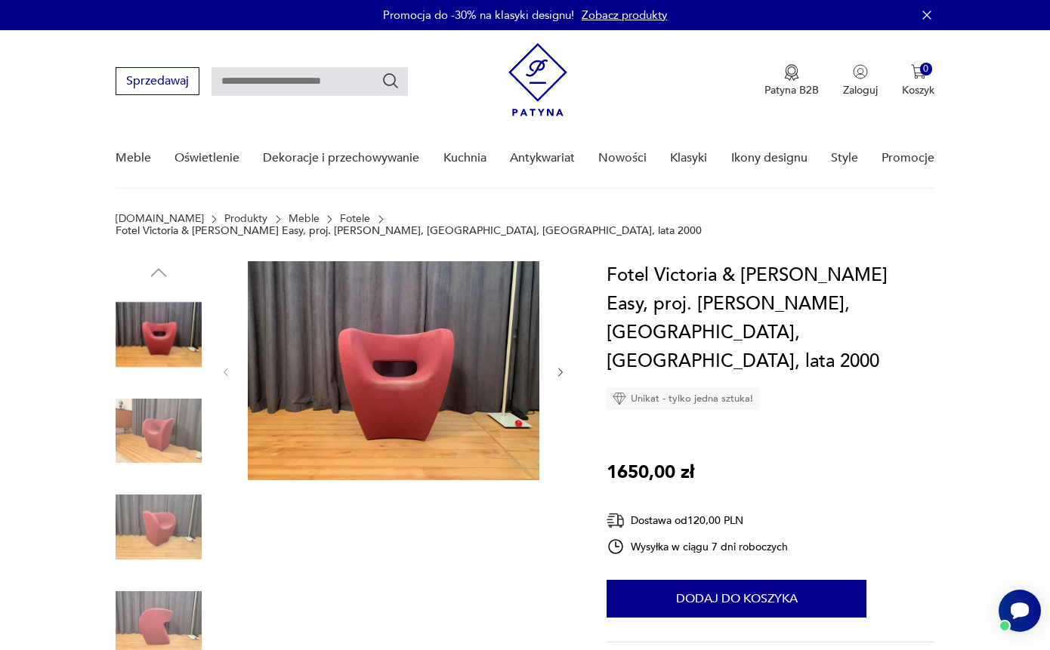
click at [157, 426] on img at bounding box center [159, 431] width 86 height 86
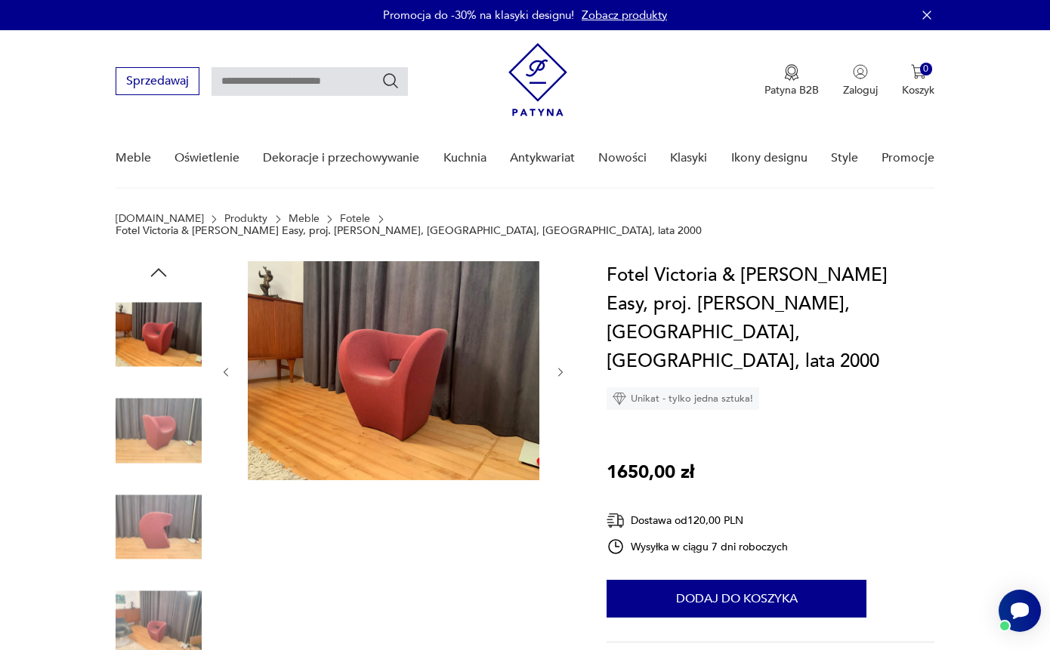
click at [157, 484] on img at bounding box center [159, 527] width 86 height 86
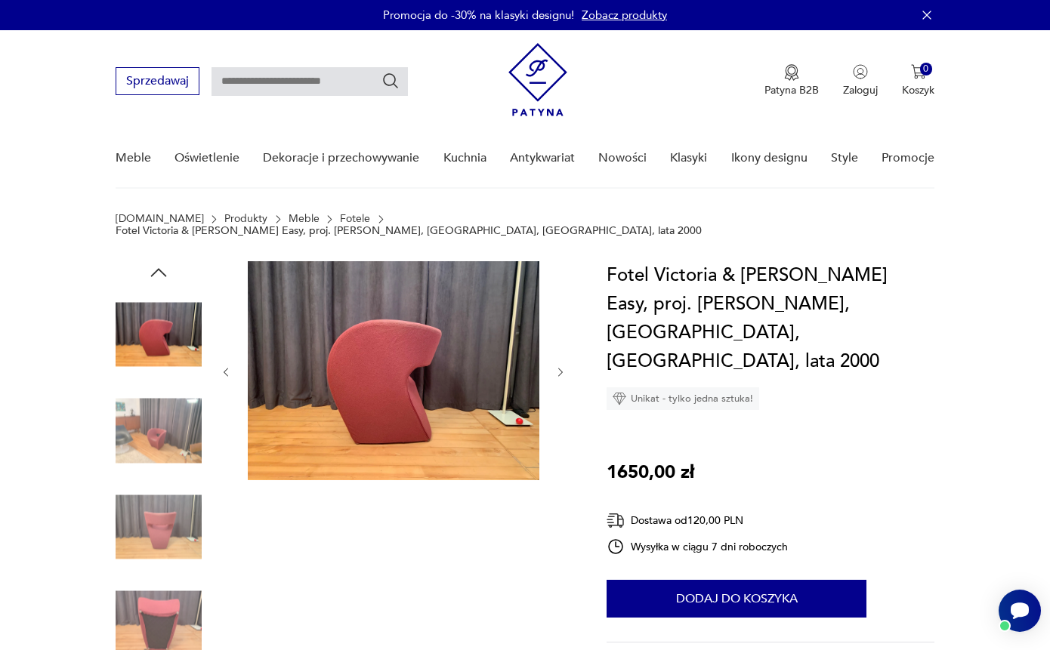
click at [161, 505] on img at bounding box center [159, 527] width 86 height 86
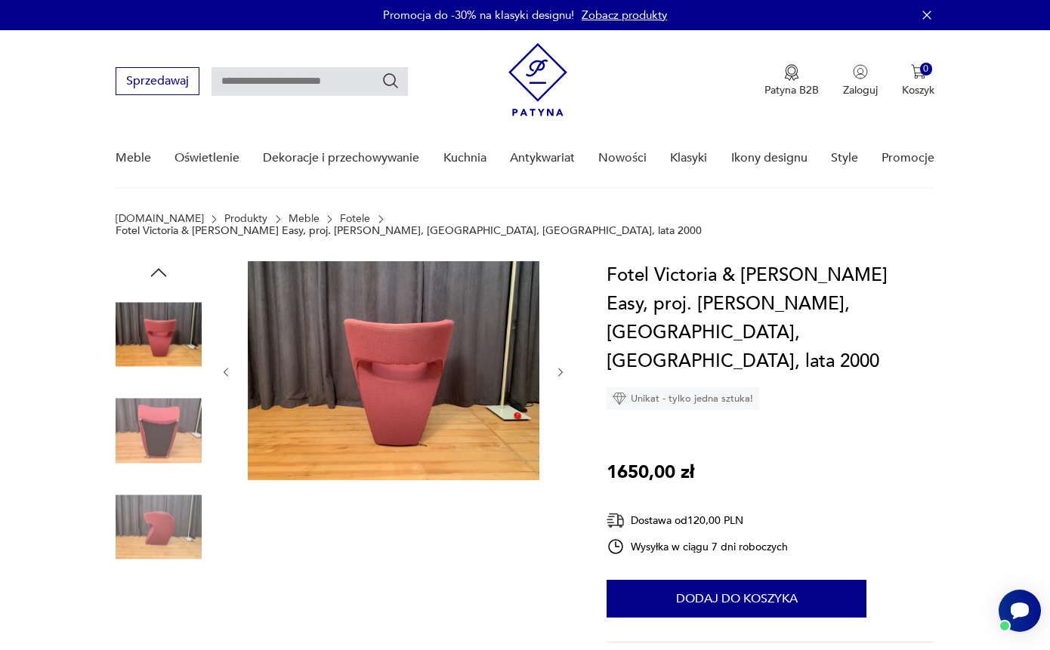
click at [161, 542] on img at bounding box center [159, 527] width 86 height 86
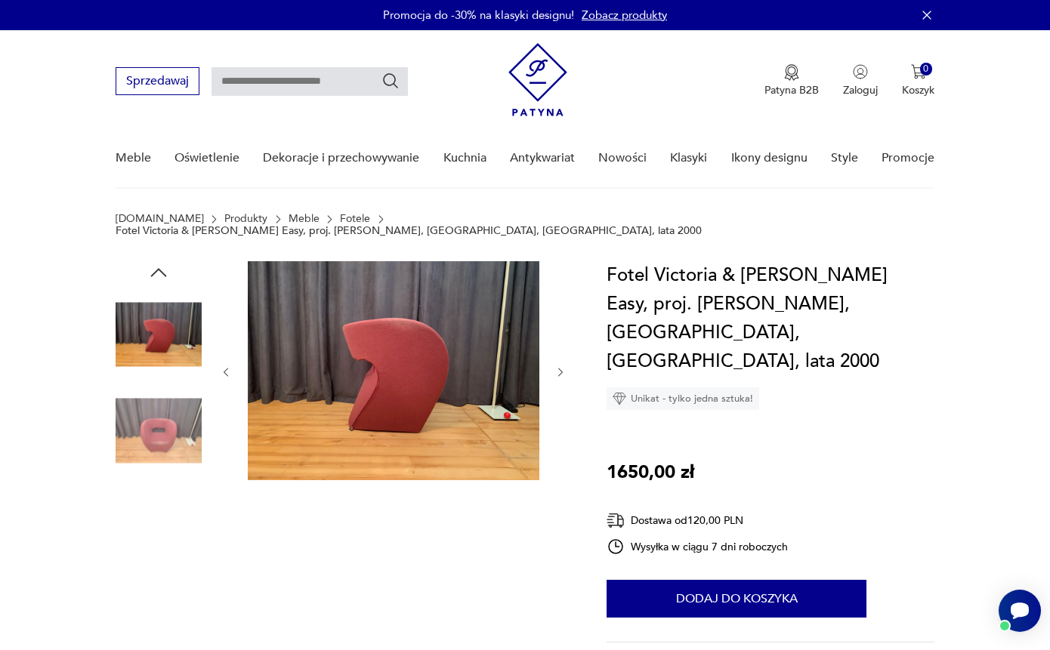
click at [165, 602] on img at bounding box center [159, 624] width 86 height 86
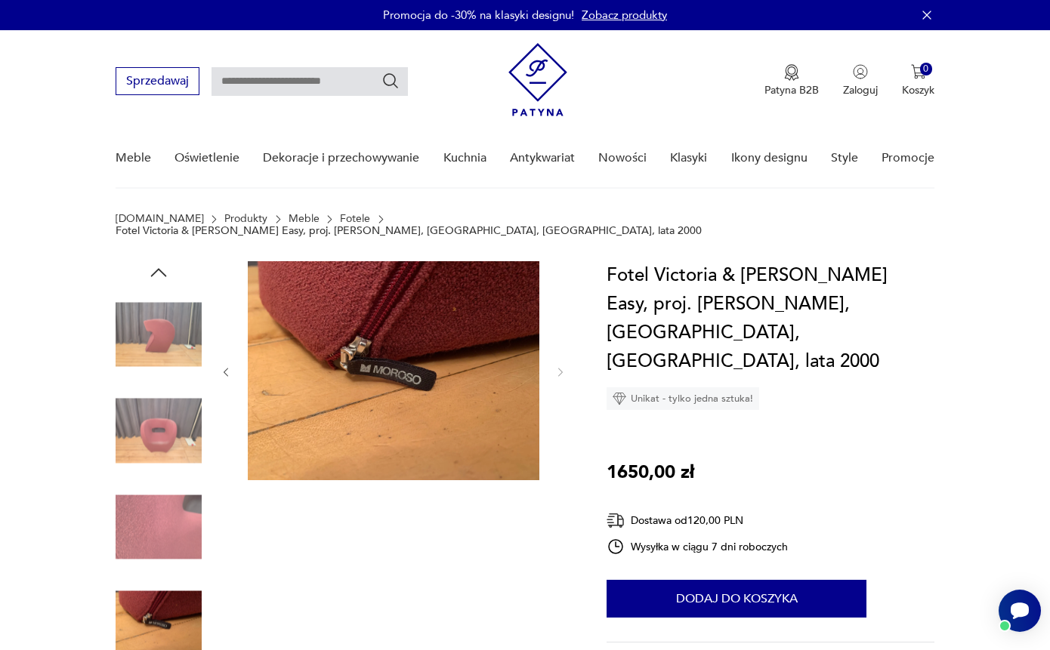
scroll to position [147, 0]
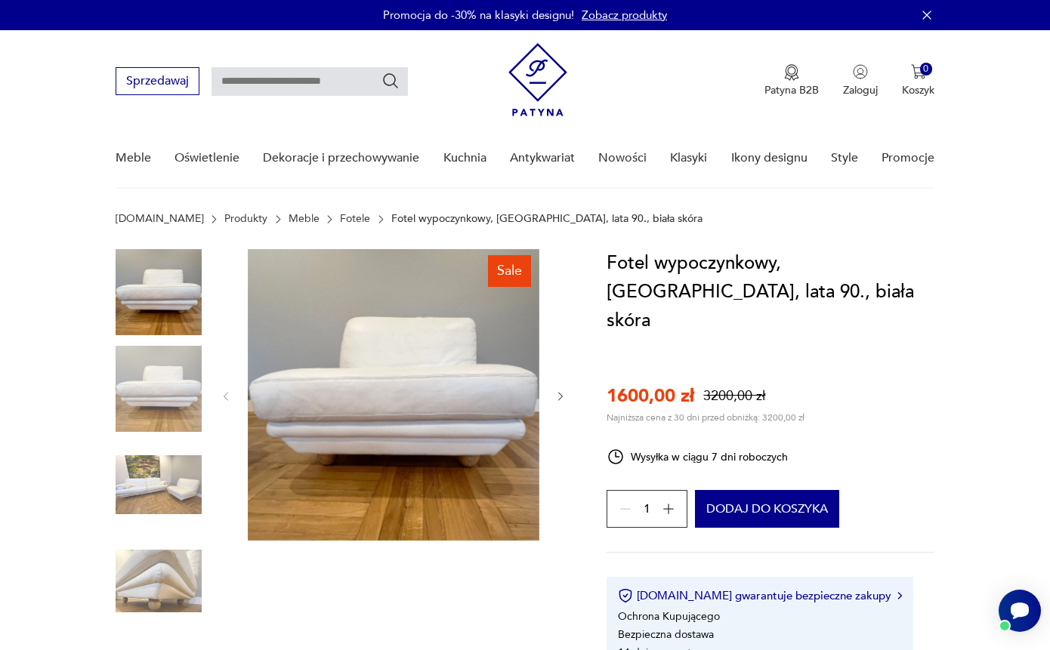
click at [168, 497] on img at bounding box center [159, 485] width 86 height 86
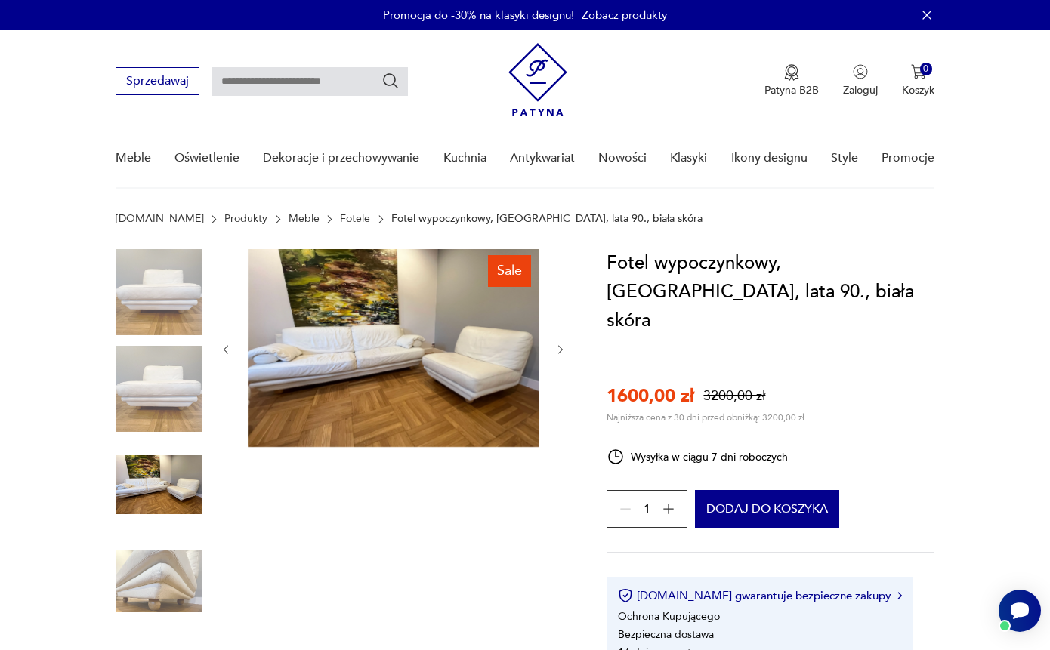
click at [168, 543] on img at bounding box center [159, 582] width 86 height 86
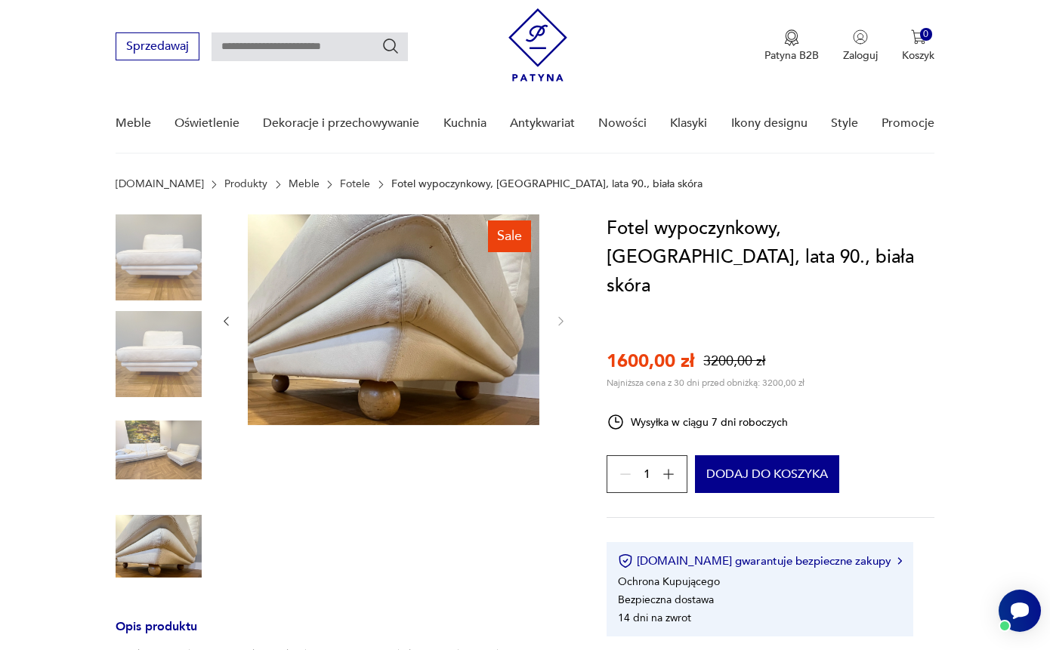
scroll to position [35, 0]
click at [147, 252] on img at bounding box center [159, 258] width 86 height 86
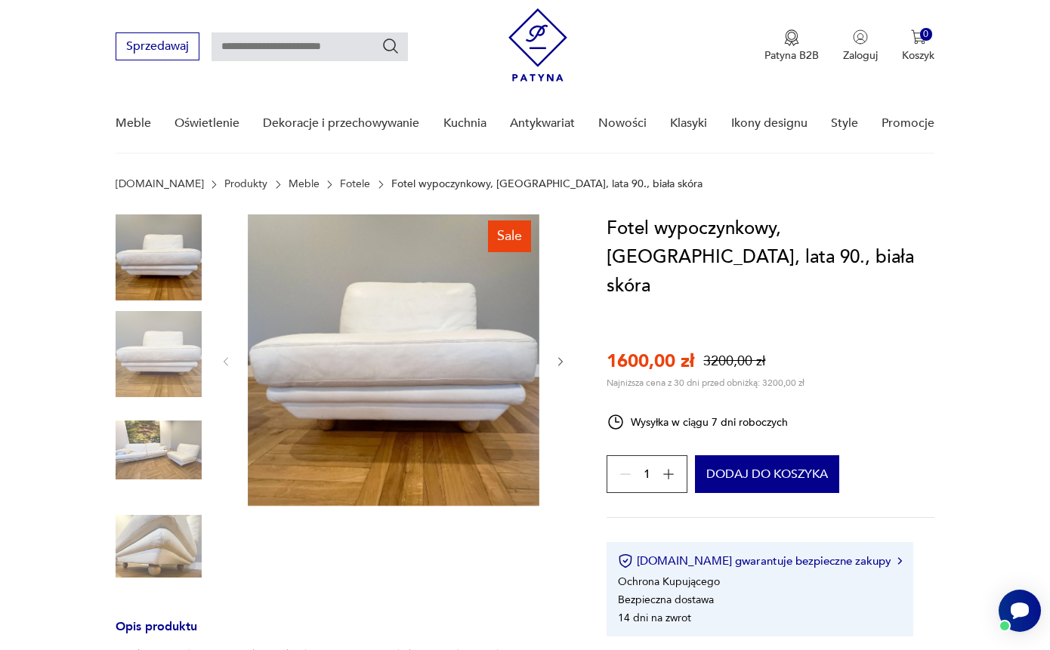
click at [152, 323] on img at bounding box center [159, 354] width 86 height 86
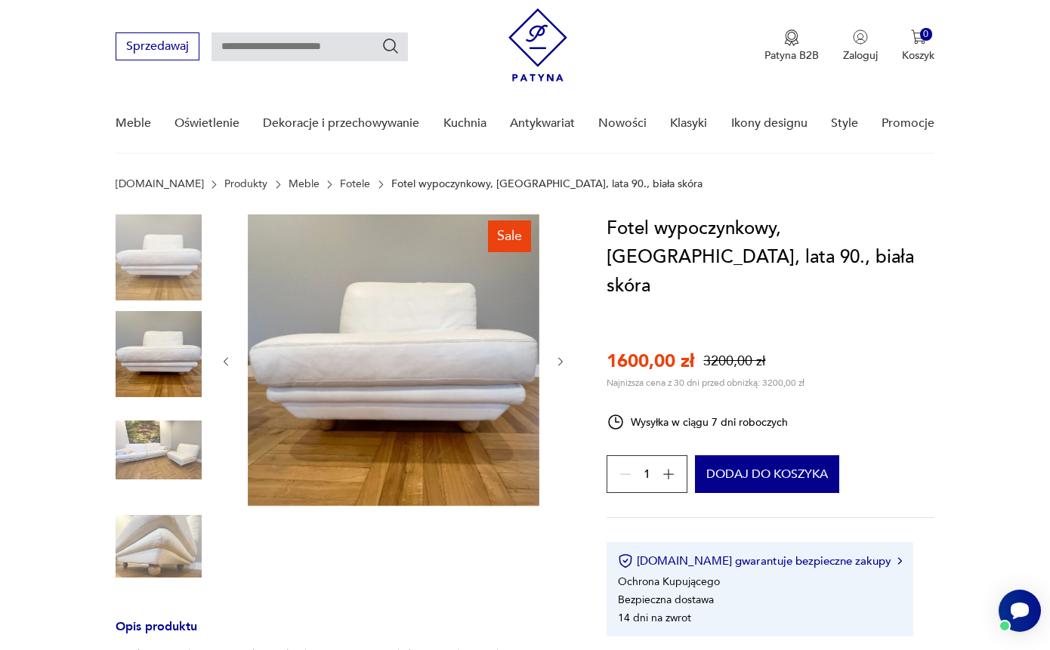
click at [156, 440] on img at bounding box center [159, 450] width 86 height 86
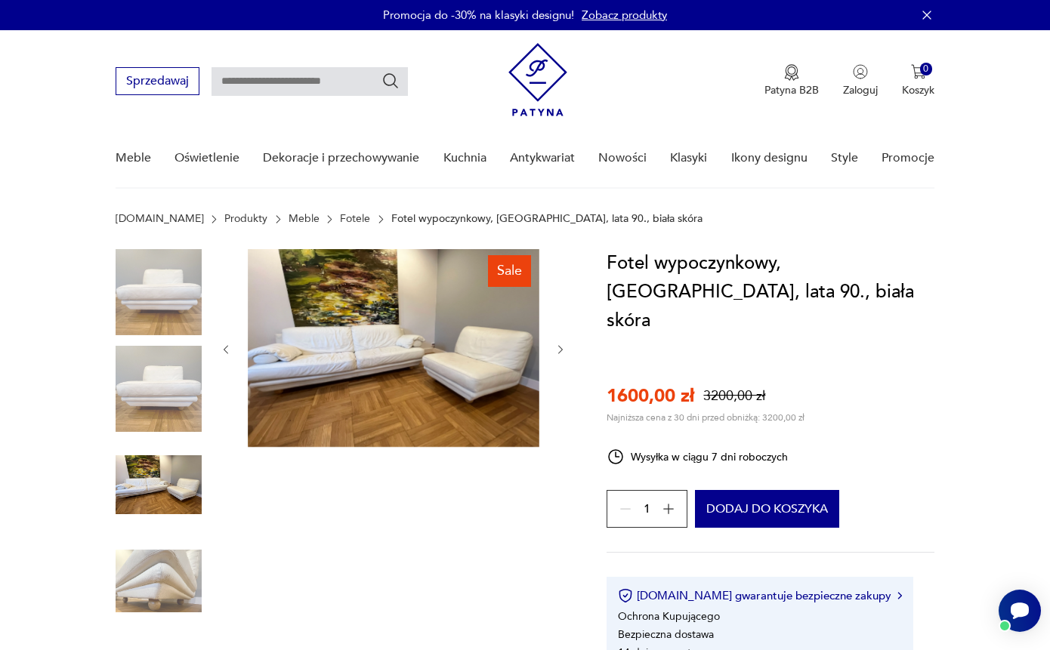
scroll to position [0, 0]
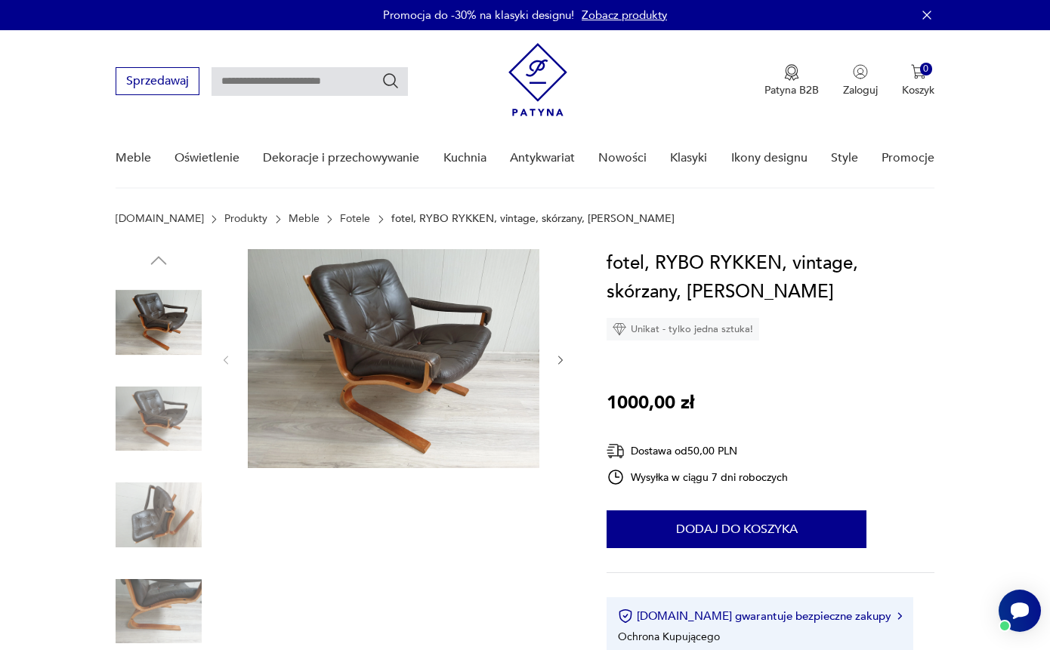
click at [144, 602] on img at bounding box center [159, 612] width 86 height 86
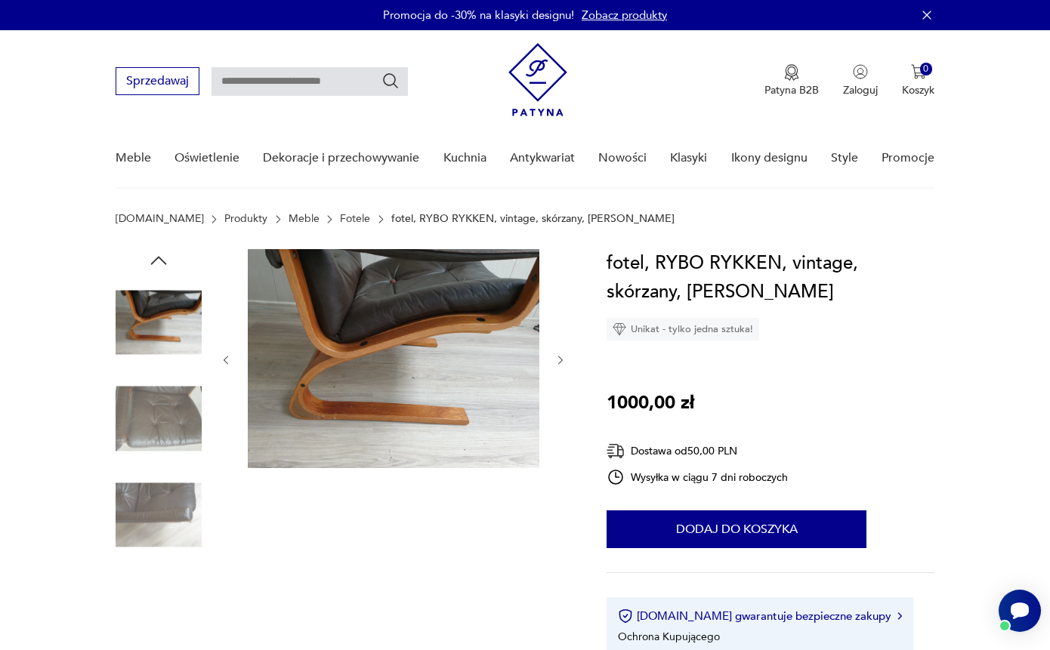
click at [141, 428] on img at bounding box center [159, 419] width 86 height 86
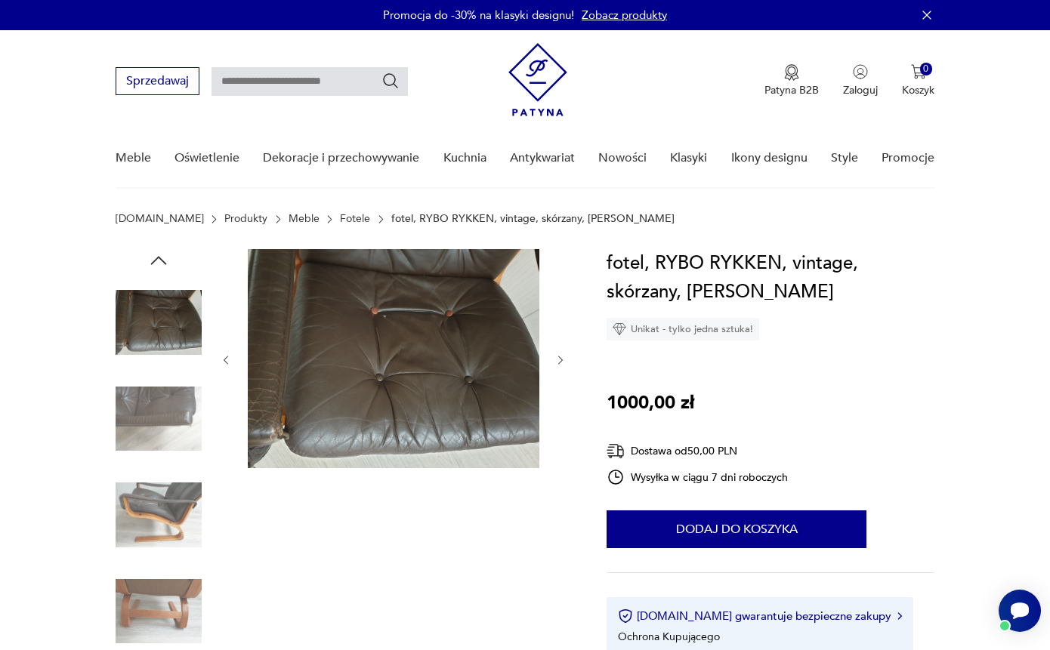
click at [157, 605] on img at bounding box center [159, 612] width 86 height 86
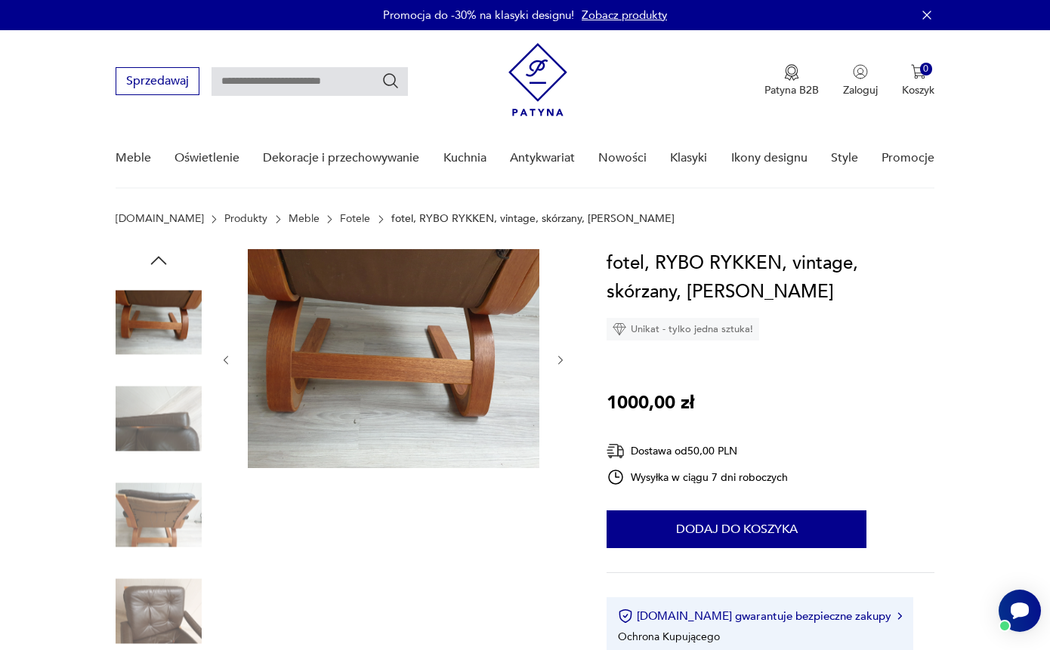
scroll to position [-1, 0]
click at [163, 359] on img at bounding box center [159, 322] width 86 height 86
click at [163, 310] on img at bounding box center [159, 322] width 86 height 86
click at [152, 260] on icon "button" at bounding box center [158, 260] width 23 height 23
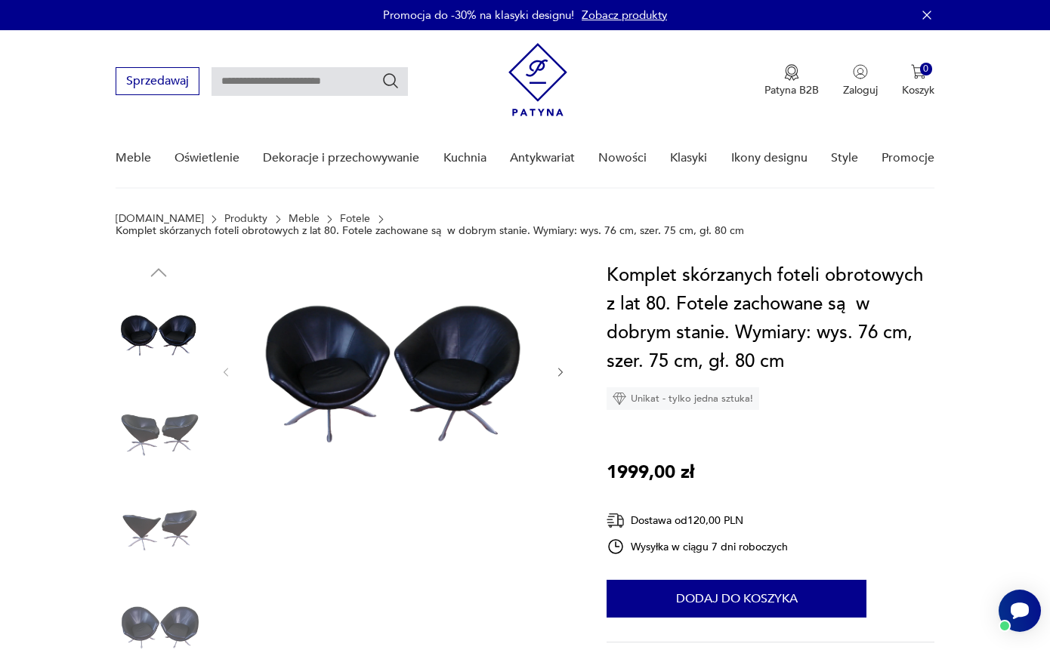
click at [150, 418] on img at bounding box center [159, 431] width 86 height 86
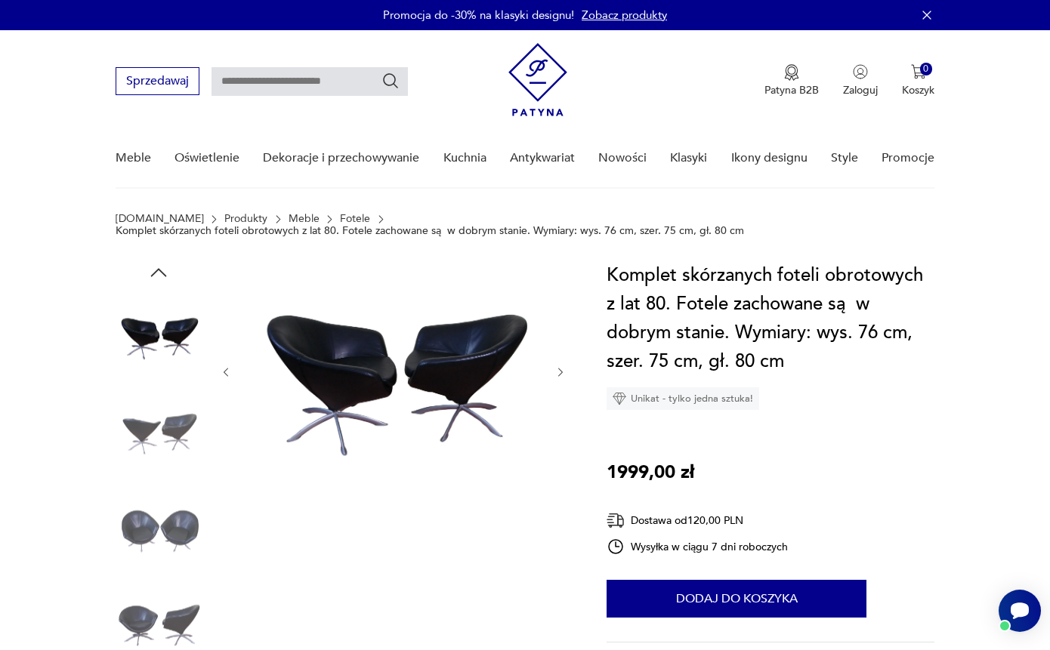
click at [150, 498] on img at bounding box center [159, 527] width 86 height 86
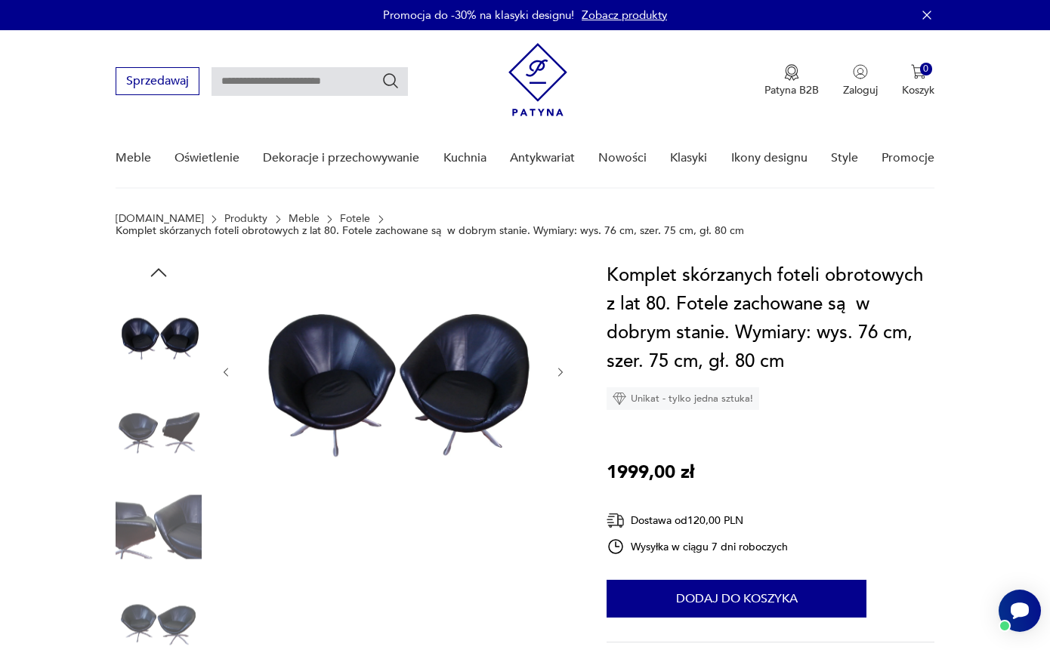
click at [152, 557] on img at bounding box center [159, 527] width 86 height 86
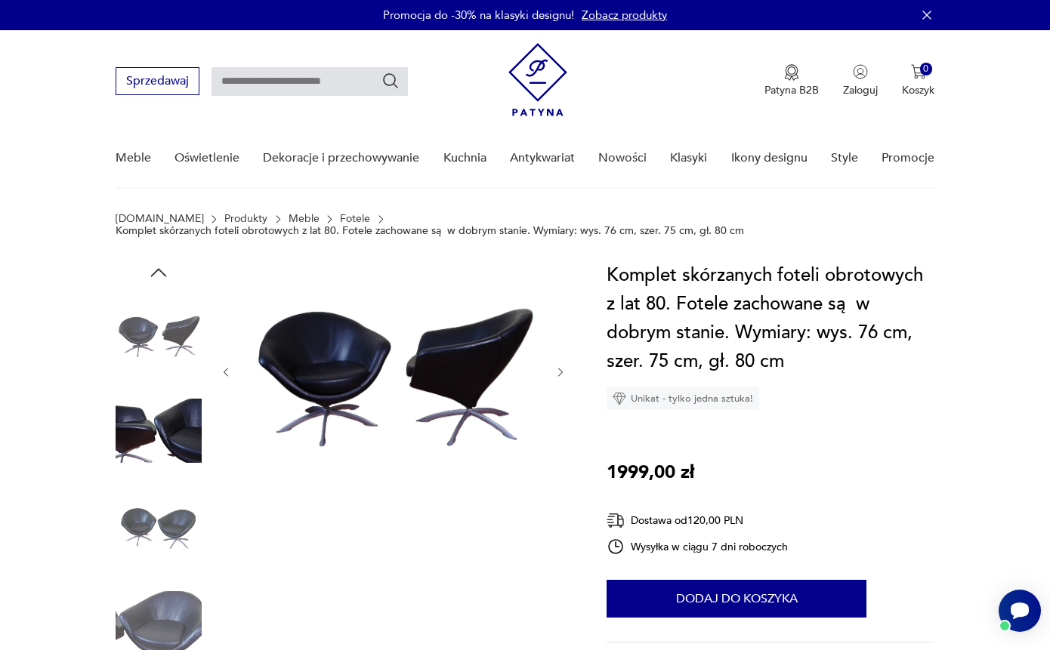
click at [153, 618] on img at bounding box center [159, 624] width 86 height 86
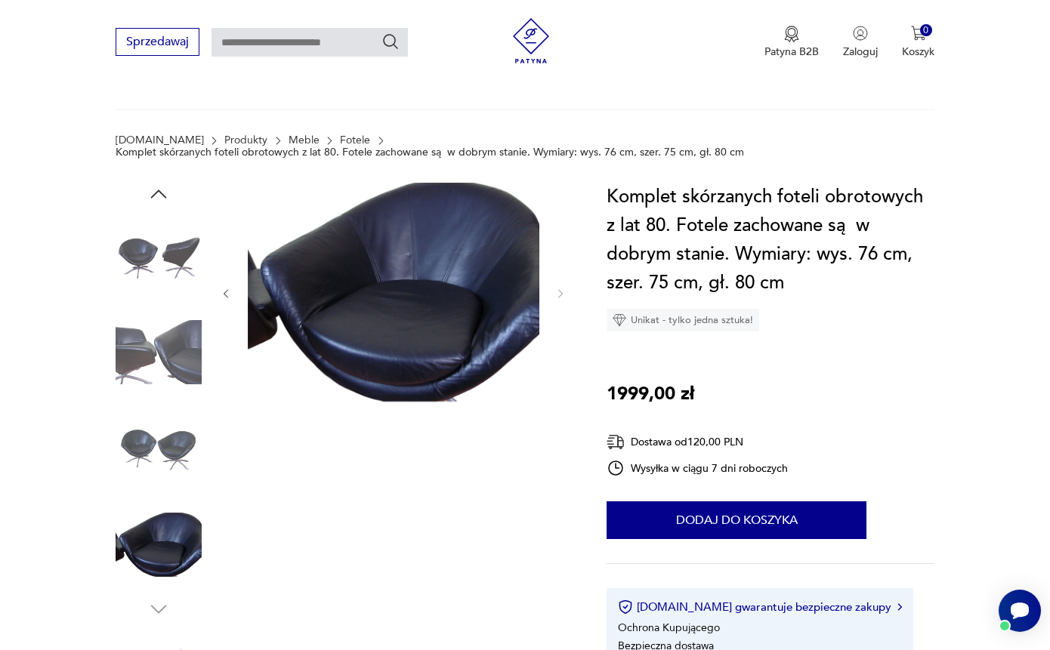
scroll to position [33, 0]
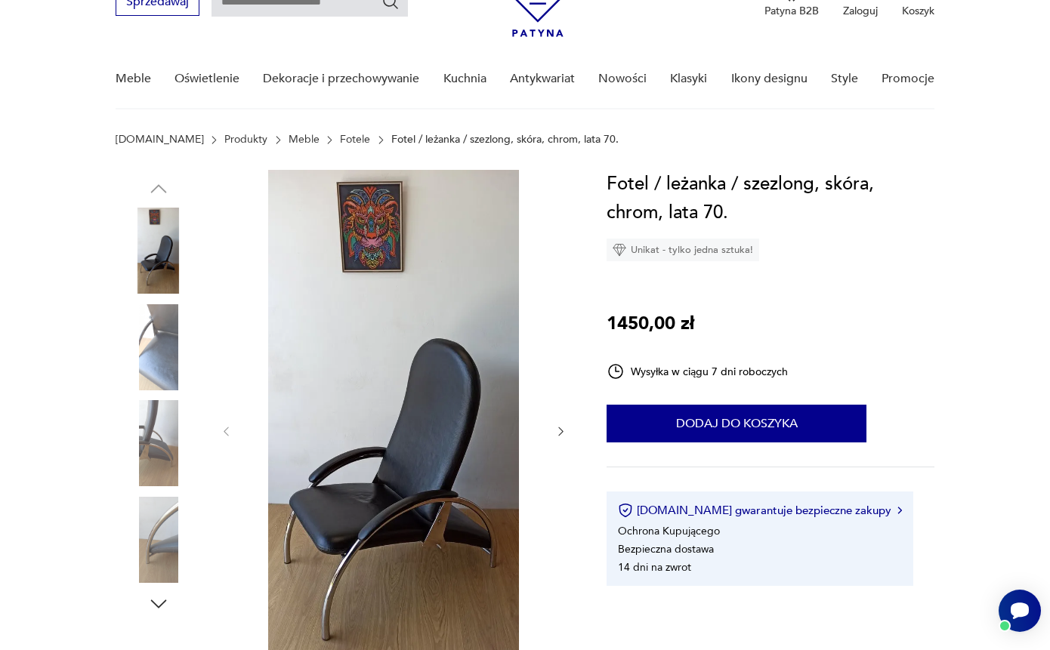
scroll to position [88, 0]
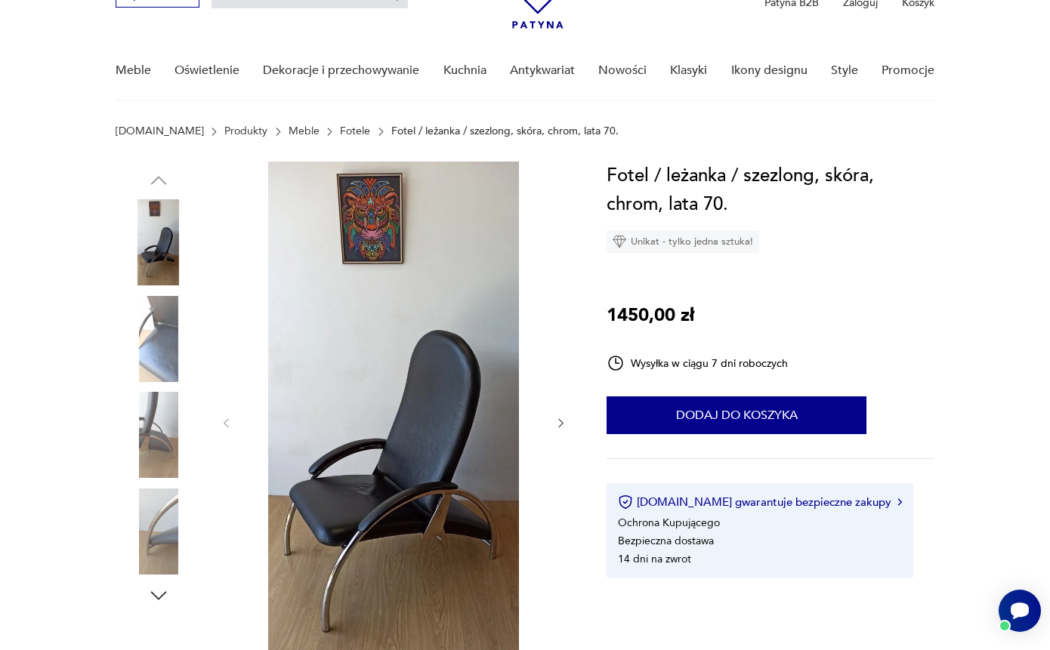
click at [153, 351] on img at bounding box center [159, 339] width 86 height 86
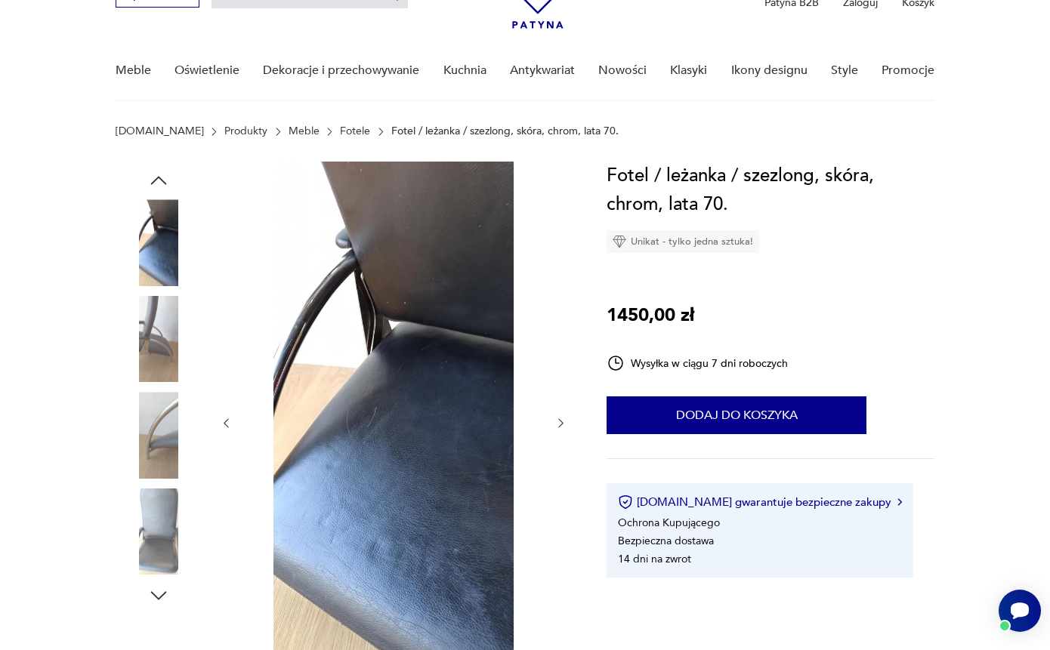
click at [155, 417] on img at bounding box center [159, 435] width 86 height 86
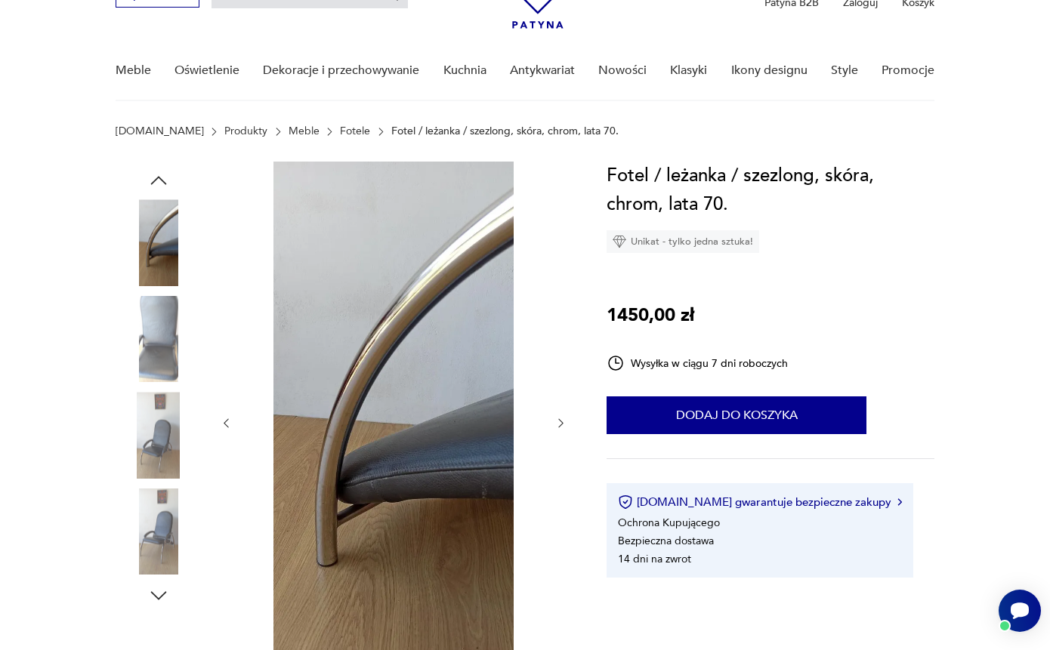
click at [155, 509] on img at bounding box center [159, 532] width 86 height 86
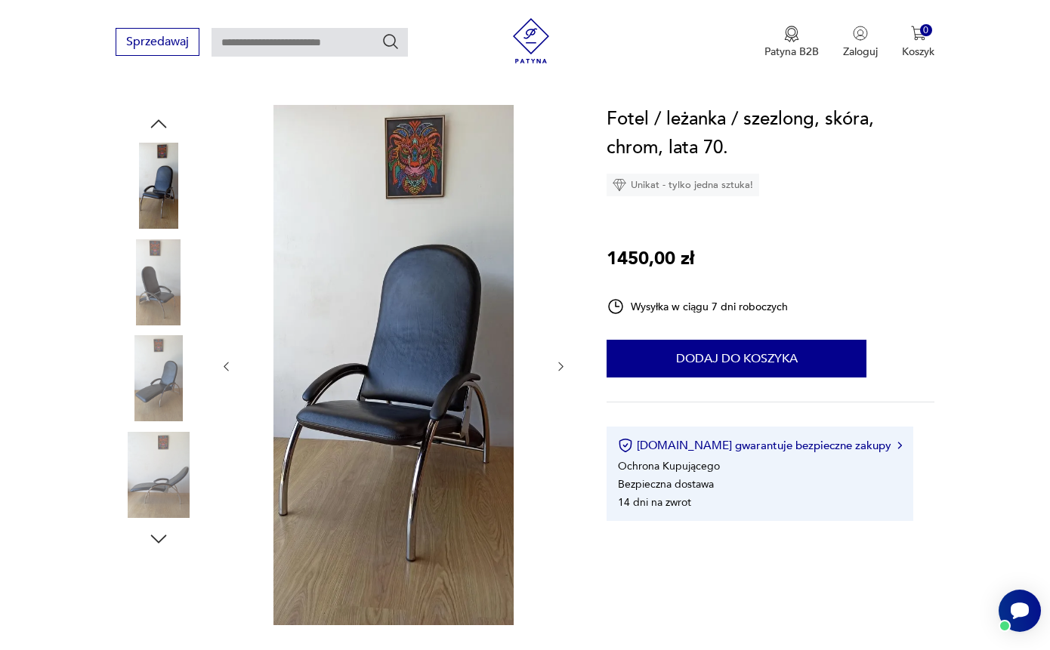
scroll to position [216, 0]
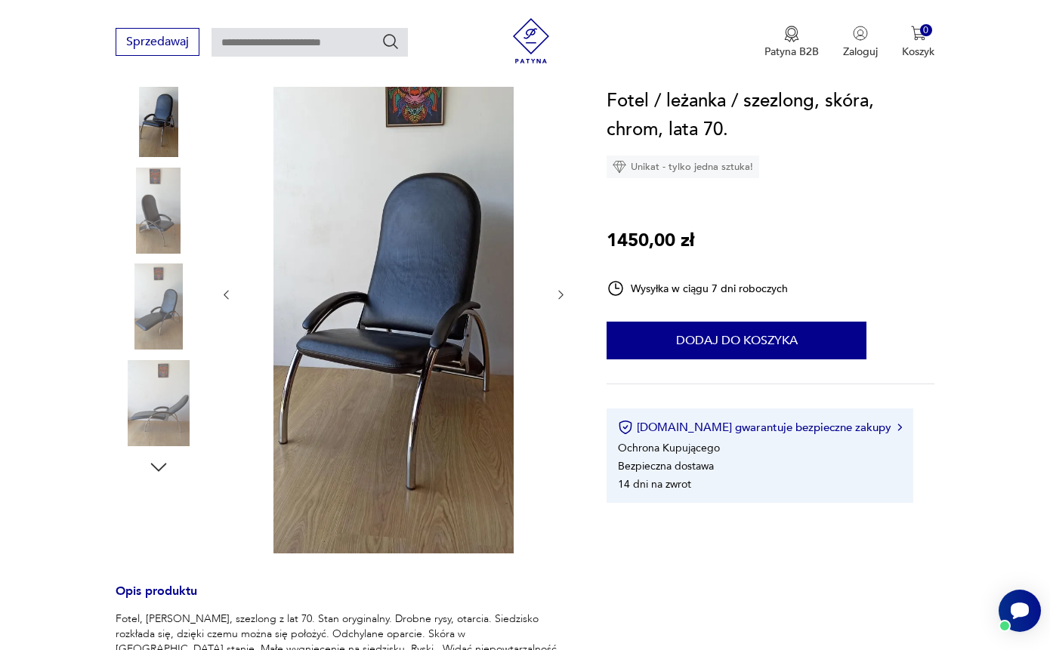
click at [158, 469] on icon "button" at bounding box center [158, 467] width 23 height 23
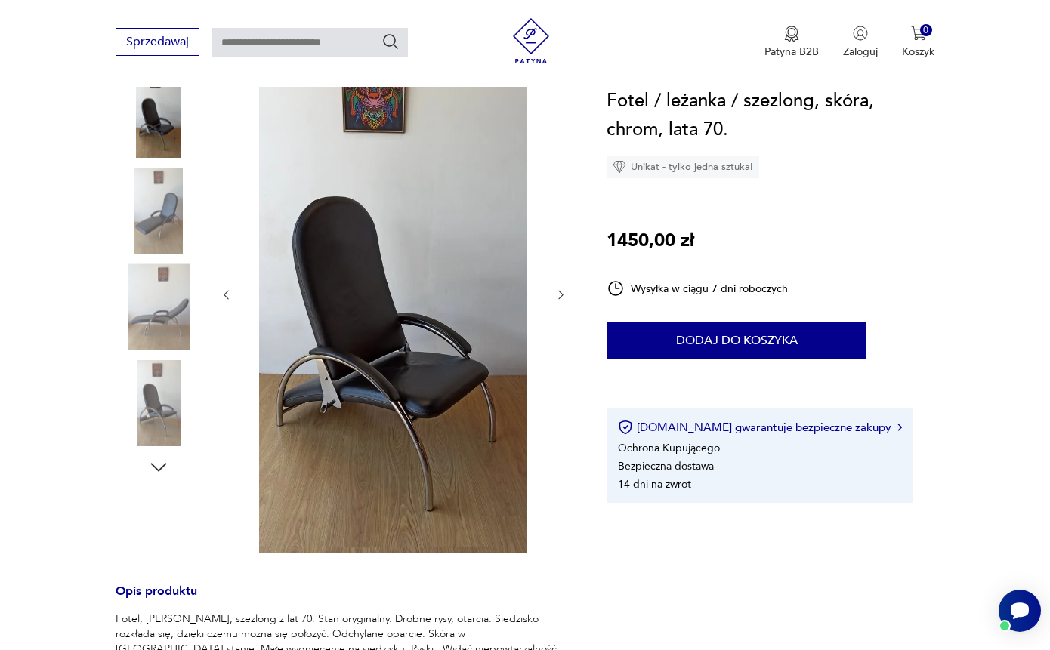
click at [162, 328] on img at bounding box center [159, 307] width 86 height 86
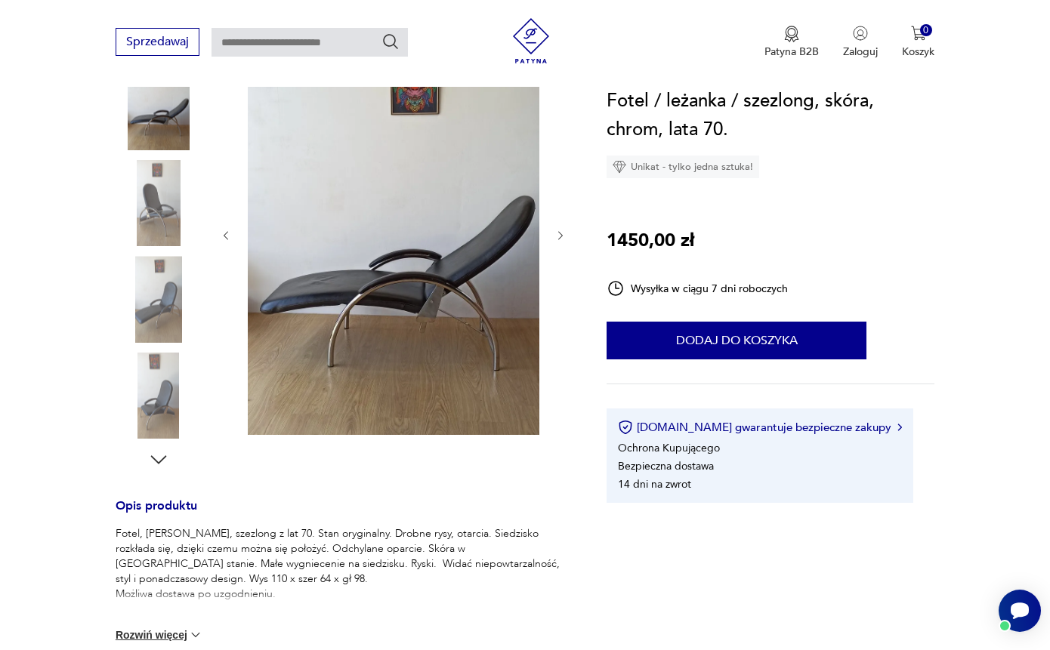
click at [160, 371] on img at bounding box center [159, 396] width 86 height 86
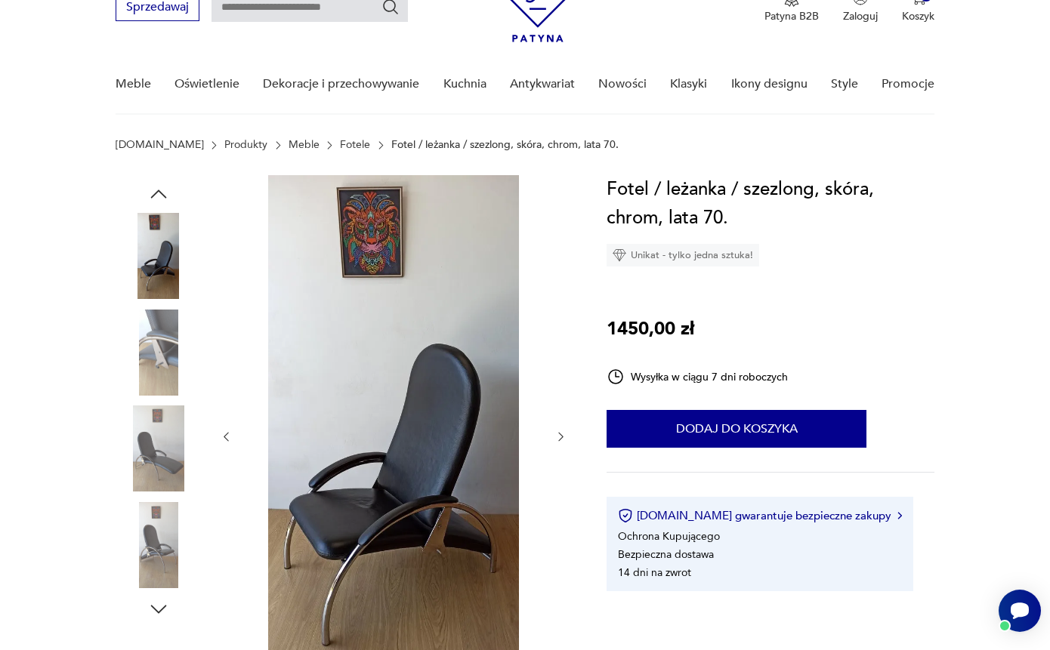
scroll to position [60, 0]
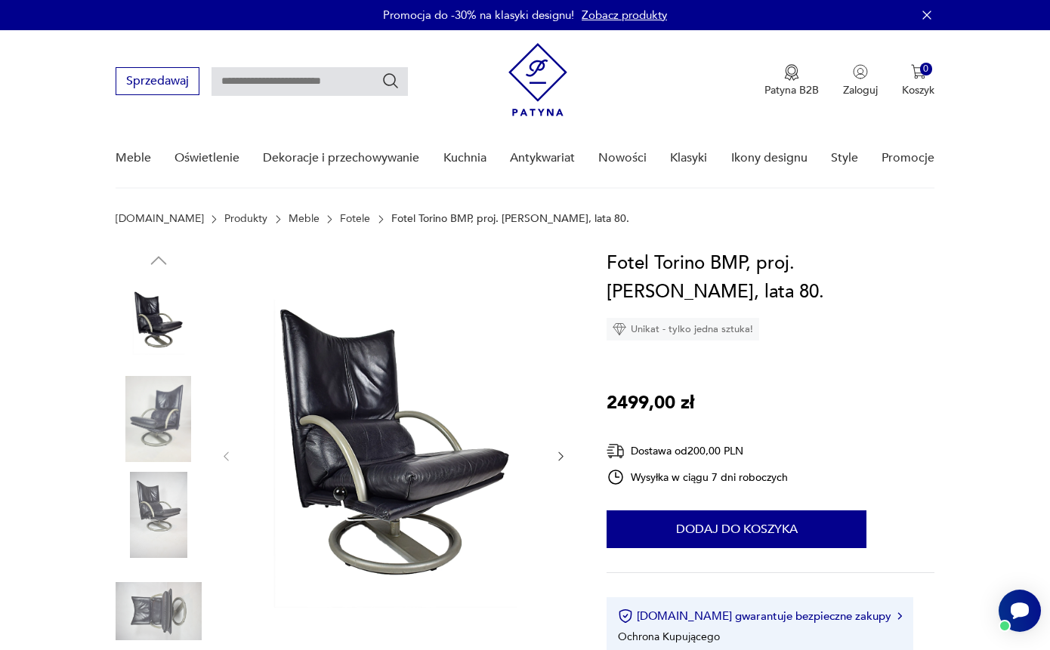
click at [154, 415] on img at bounding box center [159, 419] width 86 height 86
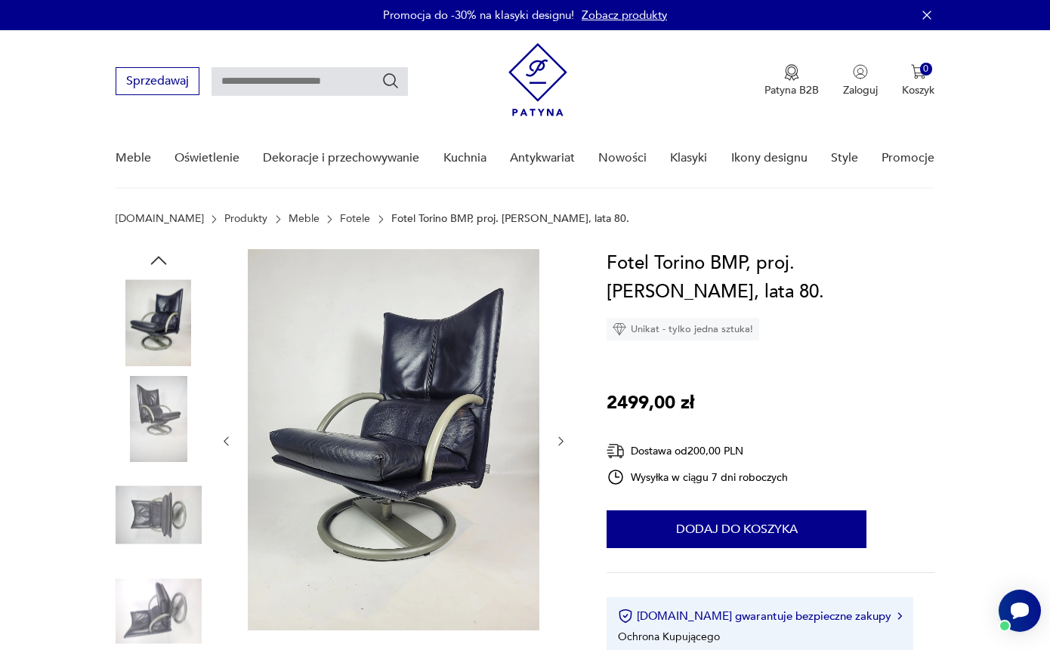
click at [155, 480] on img at bounding box center [159, 515] width 86 height 86
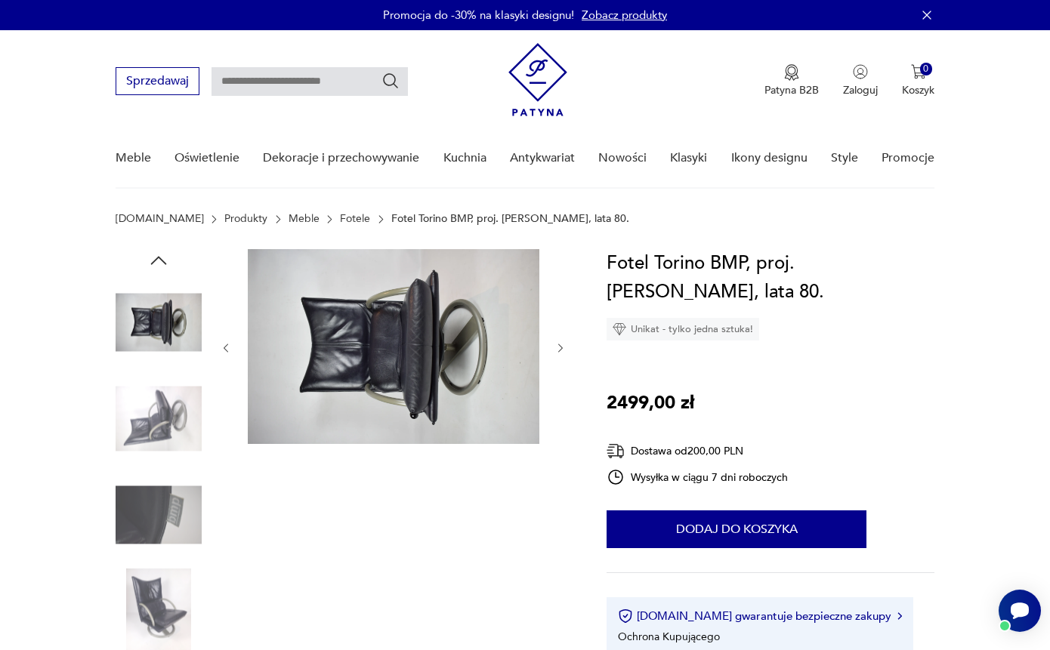
click at [159, 548] on img at bounding box center [159, 515] width 86 height 86
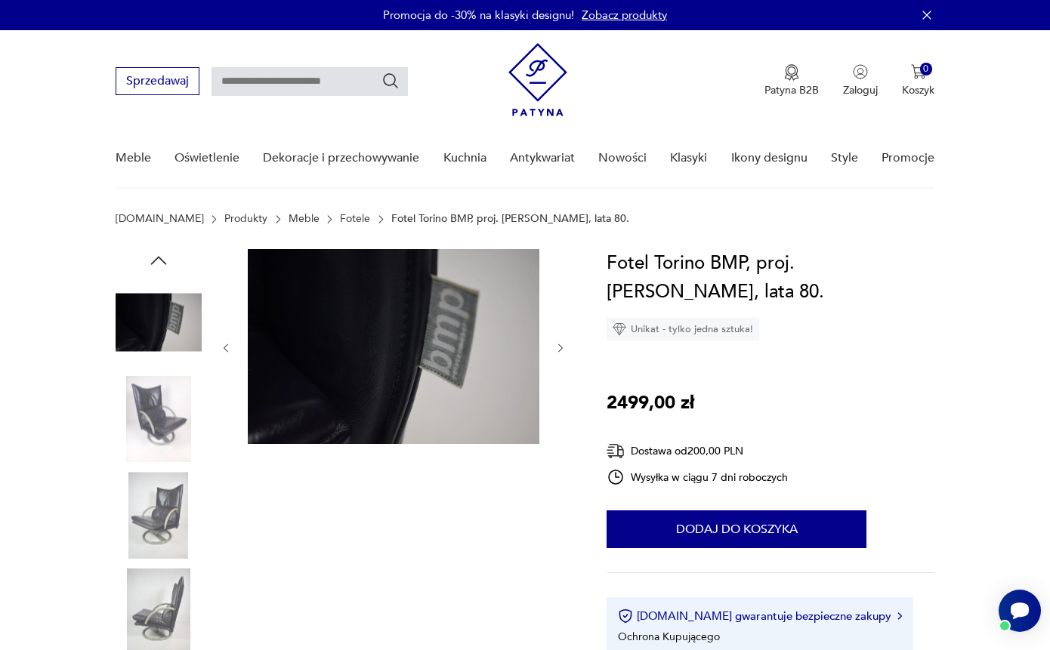
scroll to position [104, 0]
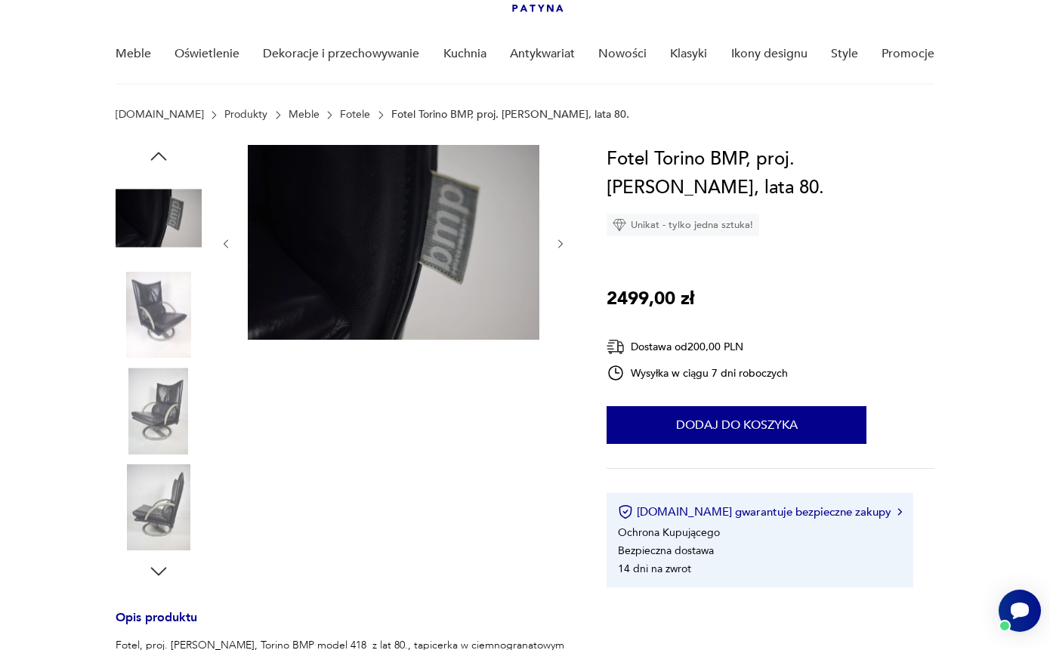
click at [159, 506] on img at bounding box center [159, 508] width 86 height 86
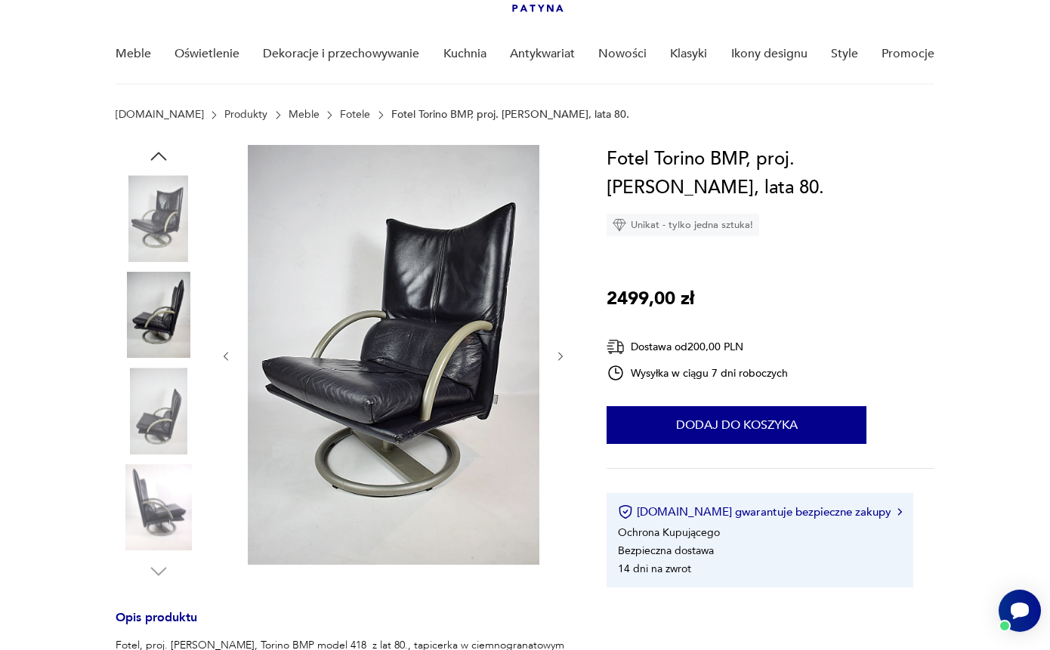
click at [159, 419] on img at bounding box center [159, 411] width 86 height 86
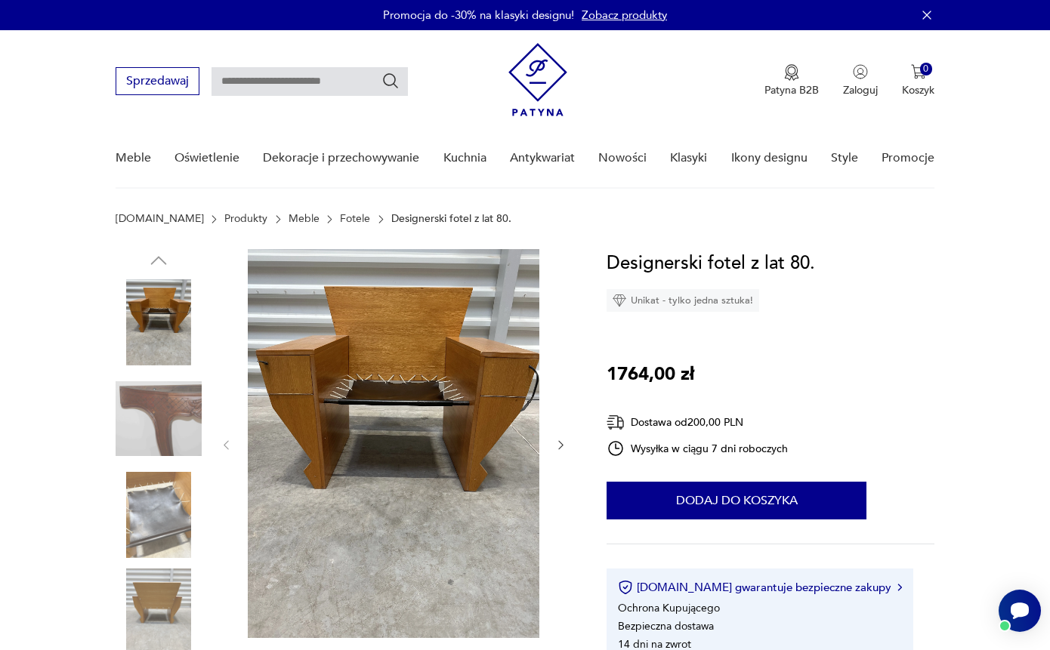
click at [158, 606] on img at bounding box center [159, 612] width 86 height 86
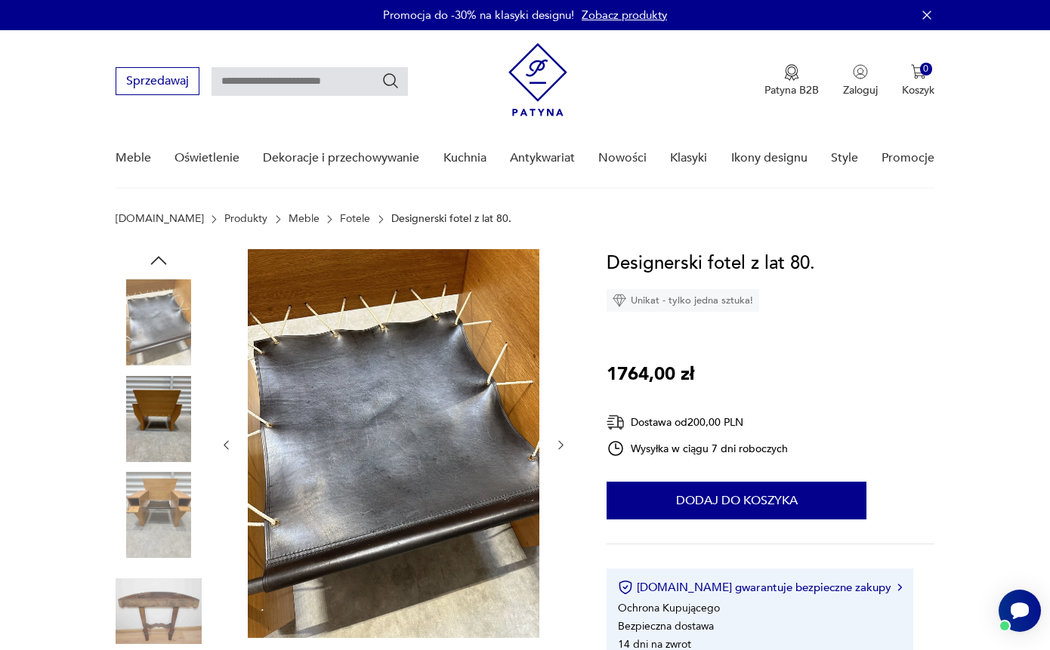
click at [162, 399] on img at bounding box center [159, 419] width 86 height 86
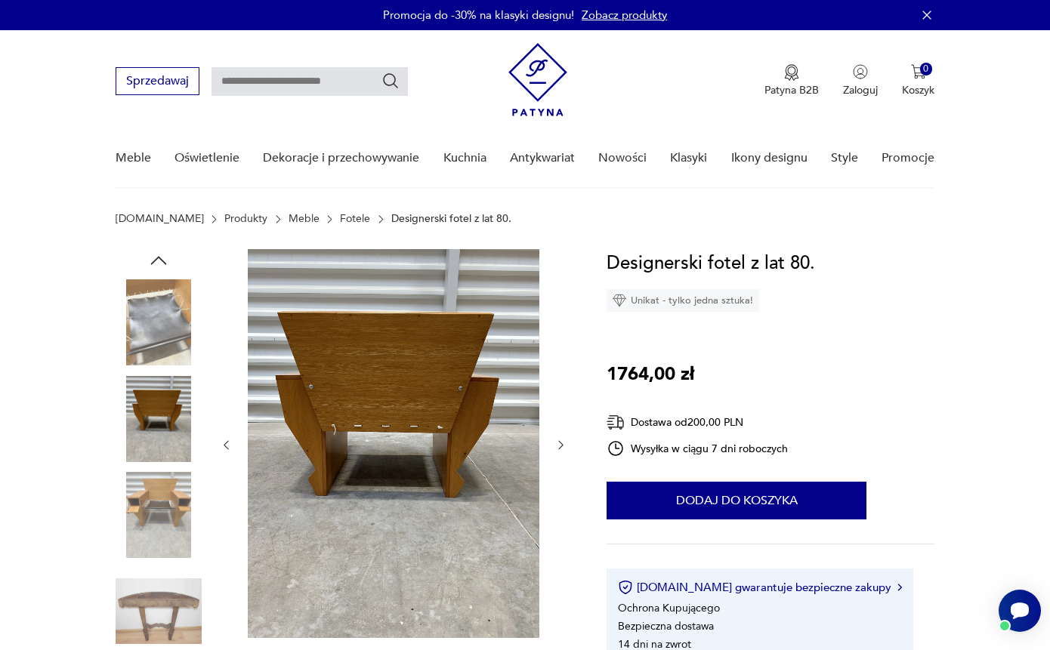
click at [157, 342] on img at bounding box center [159, 322] width 86 height 86
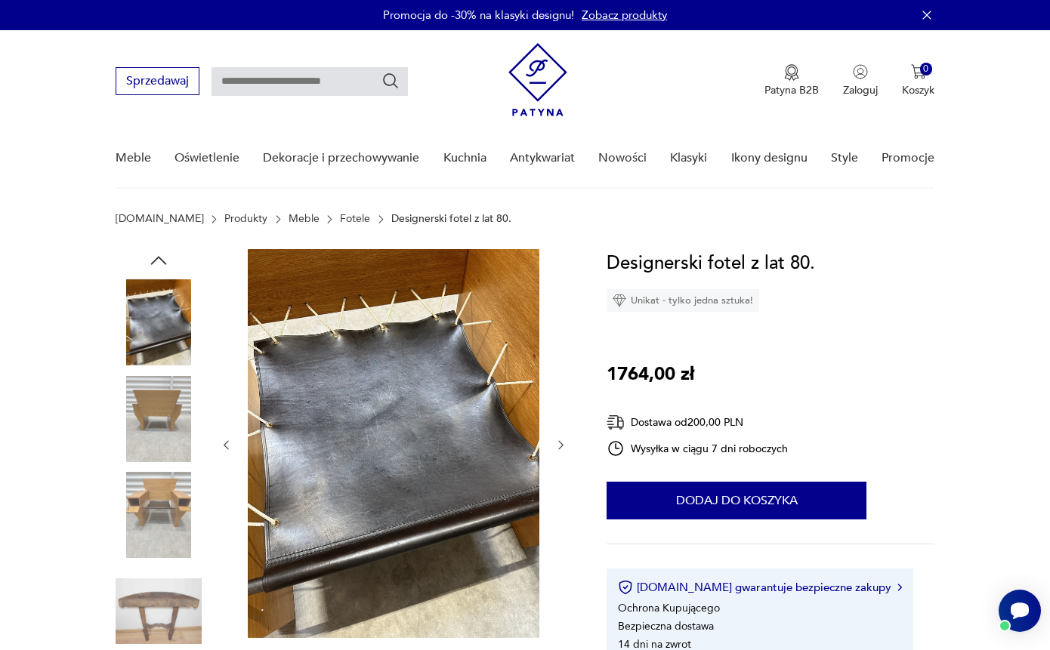
click at [158, 260] on icon "button" at bounding box center [158, 260] width 23 height 23
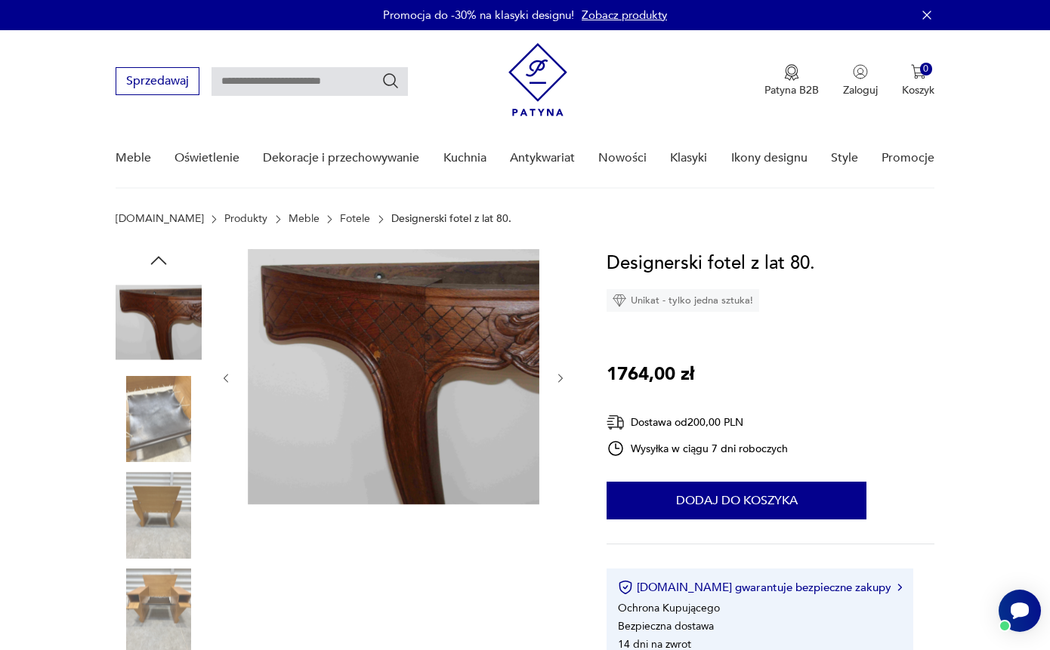
click at [171, 605] on img at bounding box center [159, 612] width 86 height 86
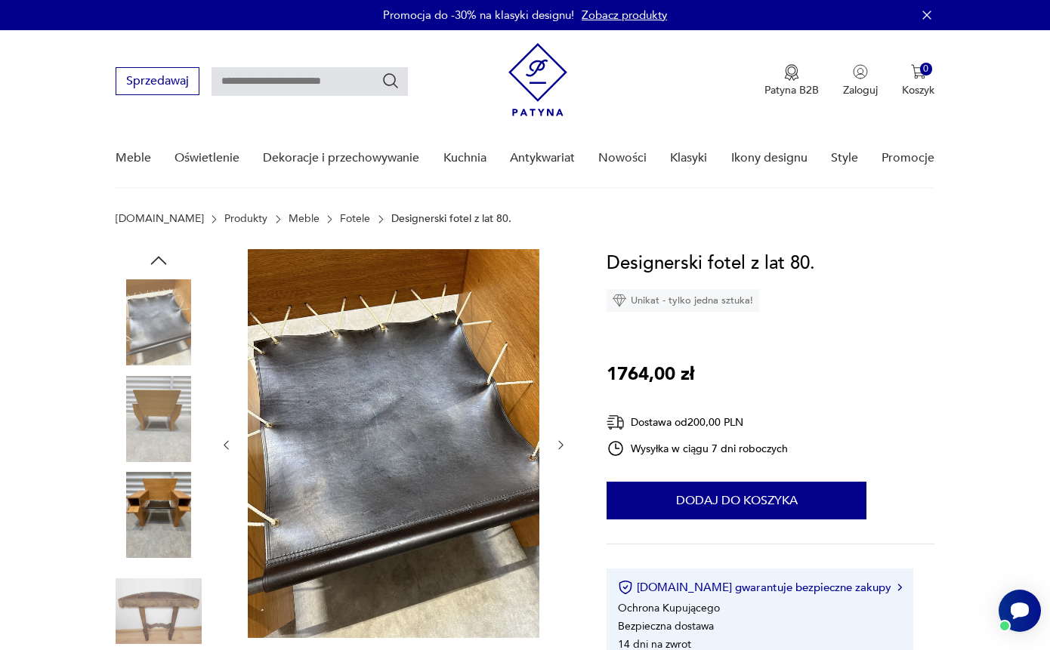
click at [160, 483] on img at bounding box center [159, 515] width 86 height 86
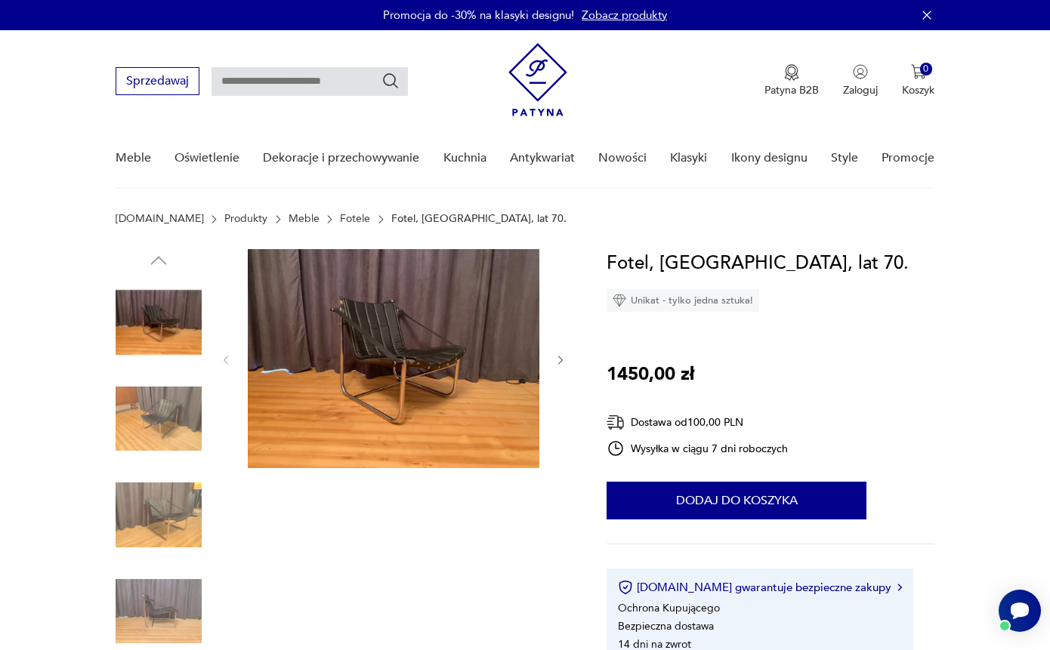
click at [155, 430] on img at bounding box center [159, 419] width 86 height 86
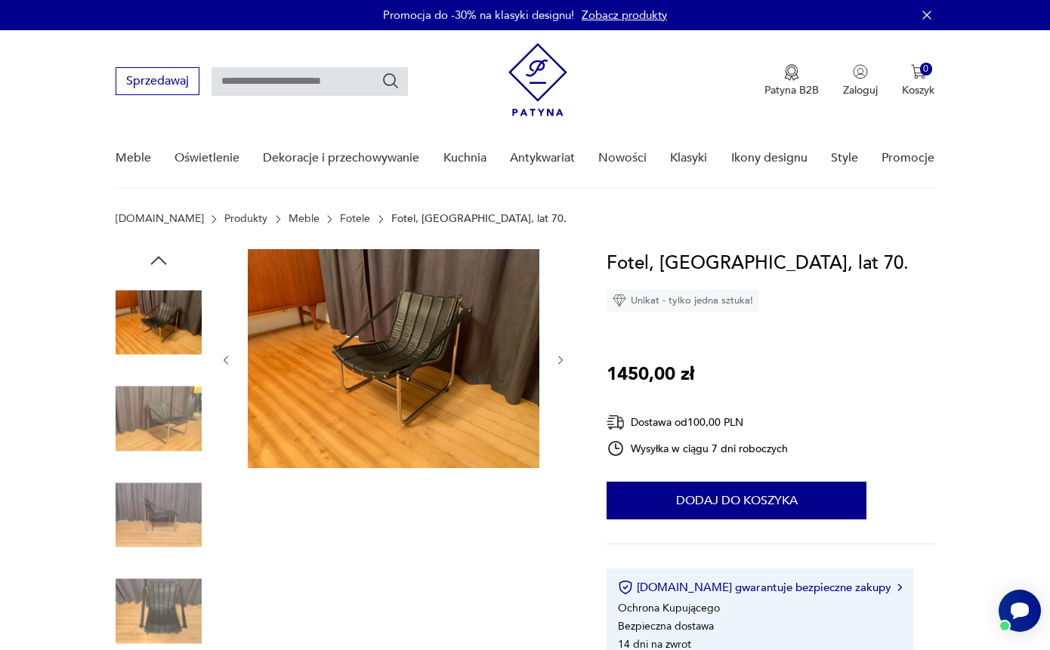
click at [152, 454] on img at bounding box center [159, 419] width 86 height 86
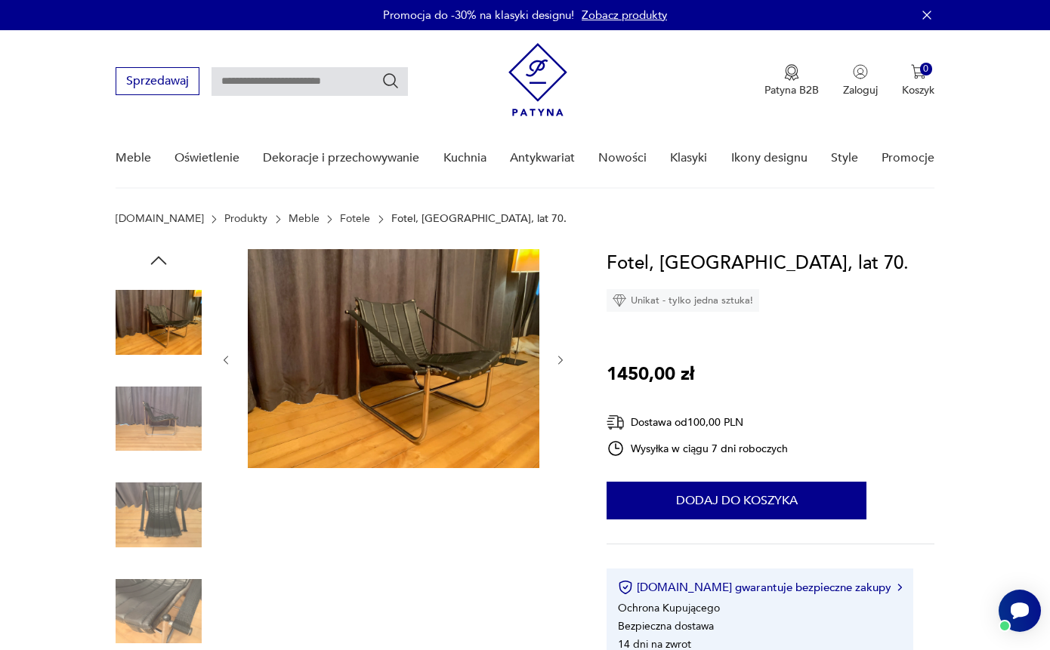
click at [152, 500] on img at bounding box center [159, 515] width 86 height 86
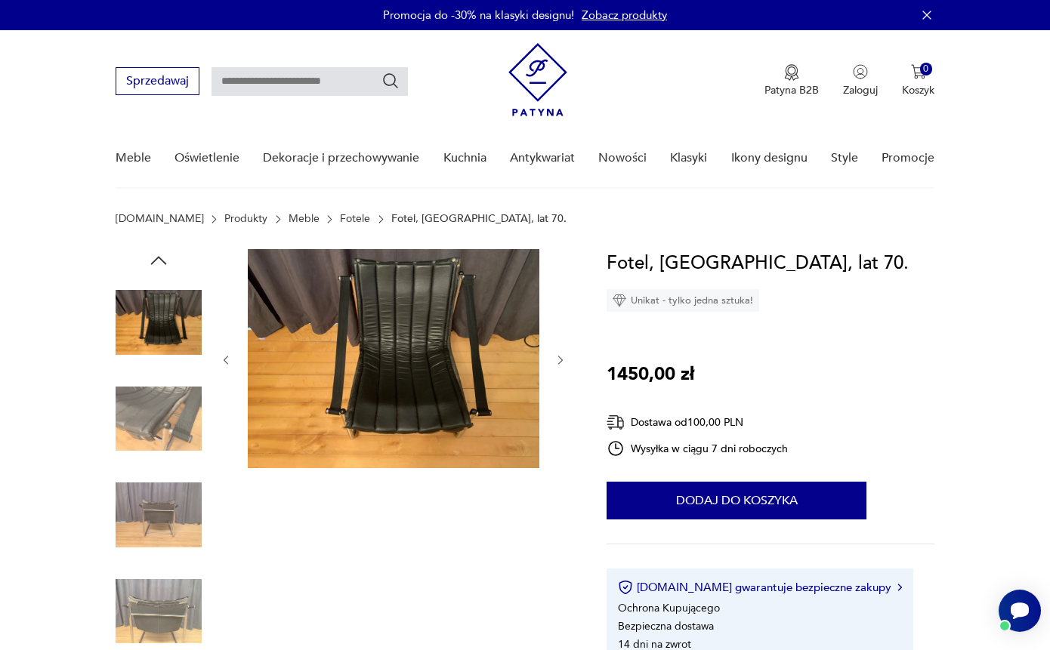
click at [156, 536] on img at bounding box center [159, 515] width 86 height 86
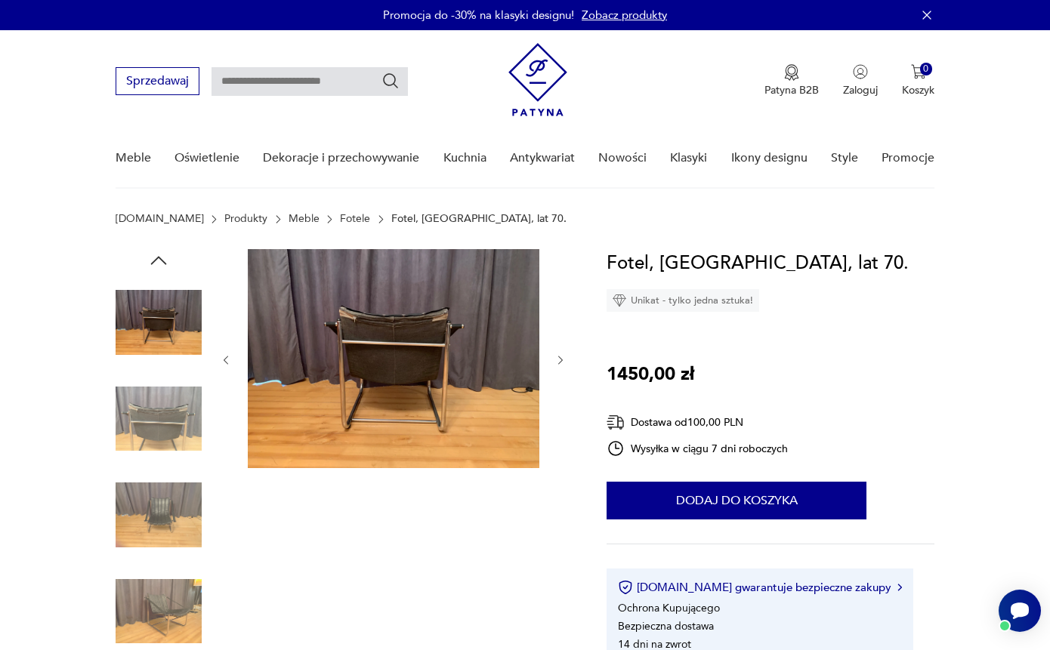
click at [156, 580] on img at bounding box center [159, 612] width 86 height 86
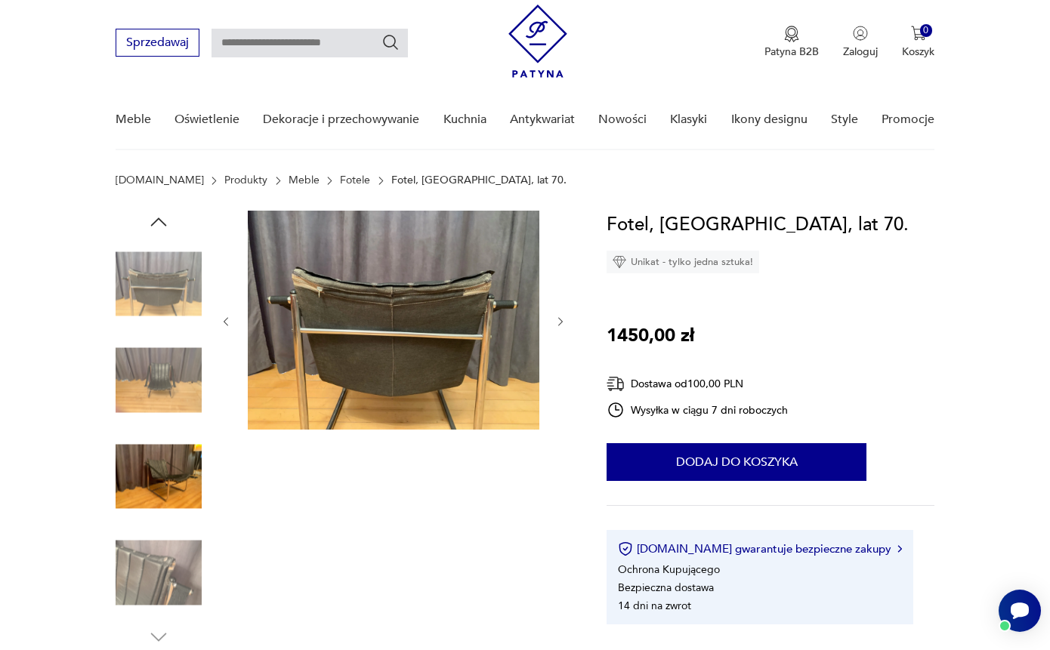
scroll to position [41, 0]
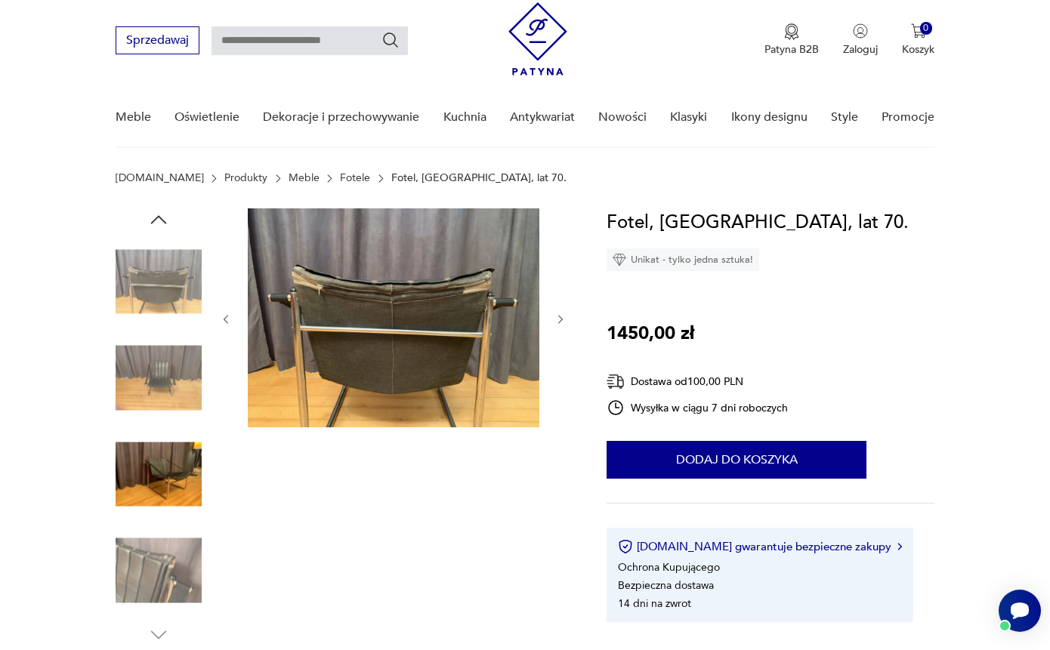
click at [159, 585] on img at bounding box center [159, 571] width 86 height 86
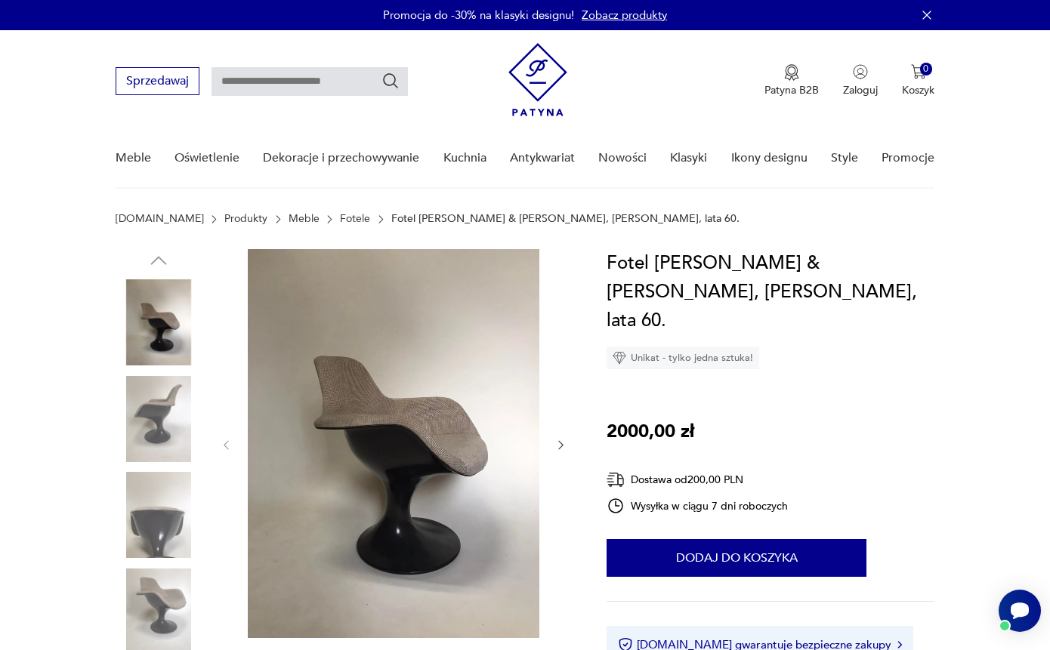
click at [162, 414] on img at bounding box center [159, 419] width 86 height 86
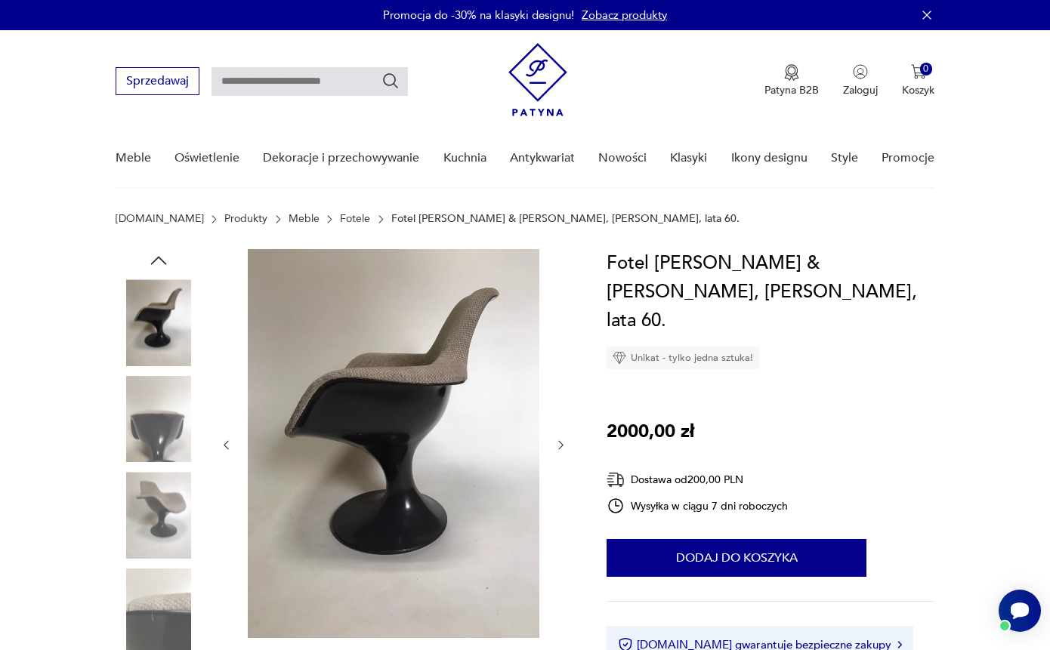
click at [161, 453] on img at bounding box center [159, 419] width 86 height 86
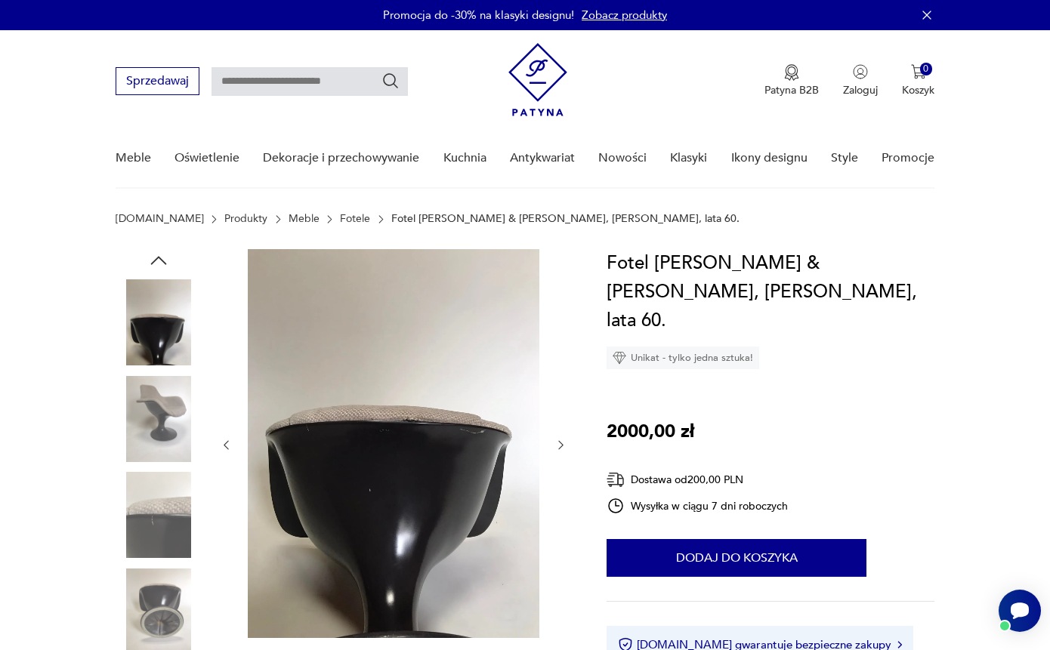
click at [161, 498] on img at bounding box center [159, 515] width 86 height 86
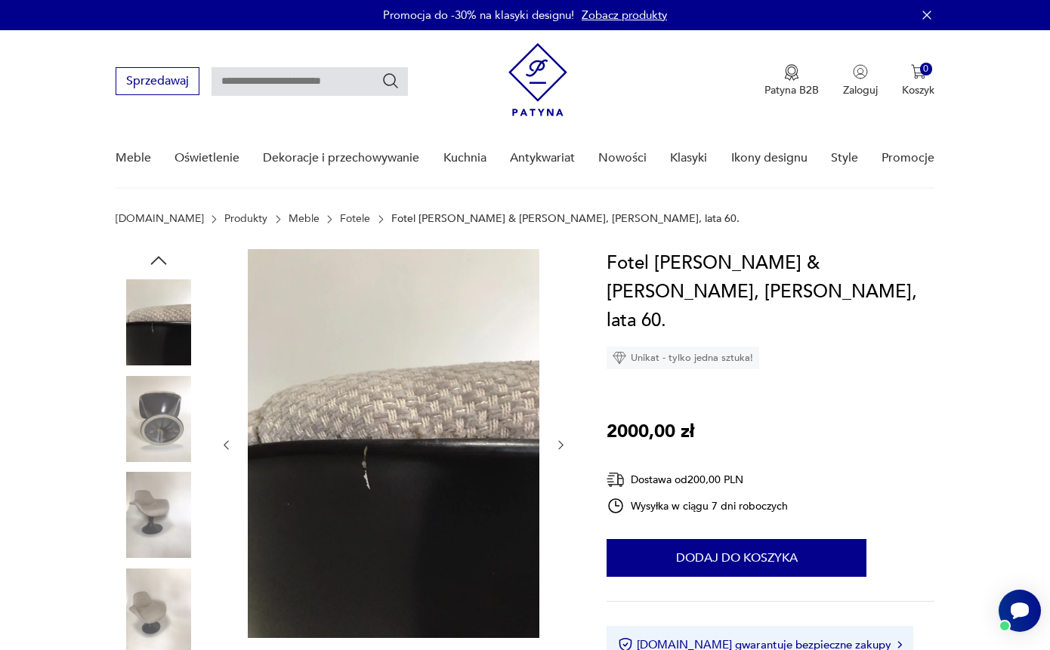
click at [158, 606] on img at bounding box center [159, 612] width 86 height 86
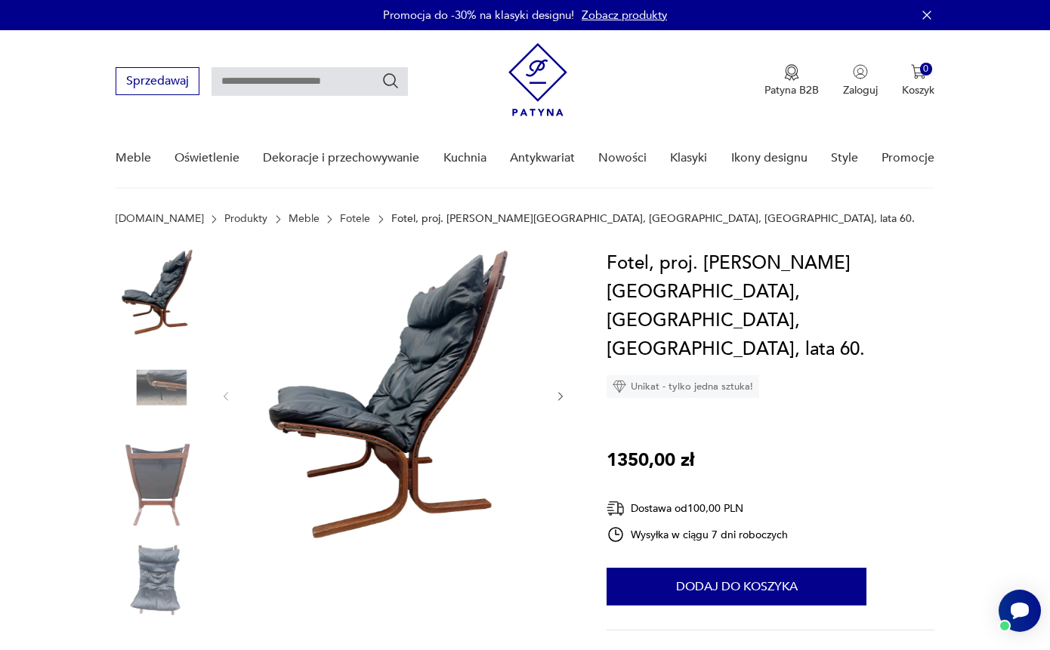
click at [167, 597] on img at bounding box center [159, 582] width 86 height 86
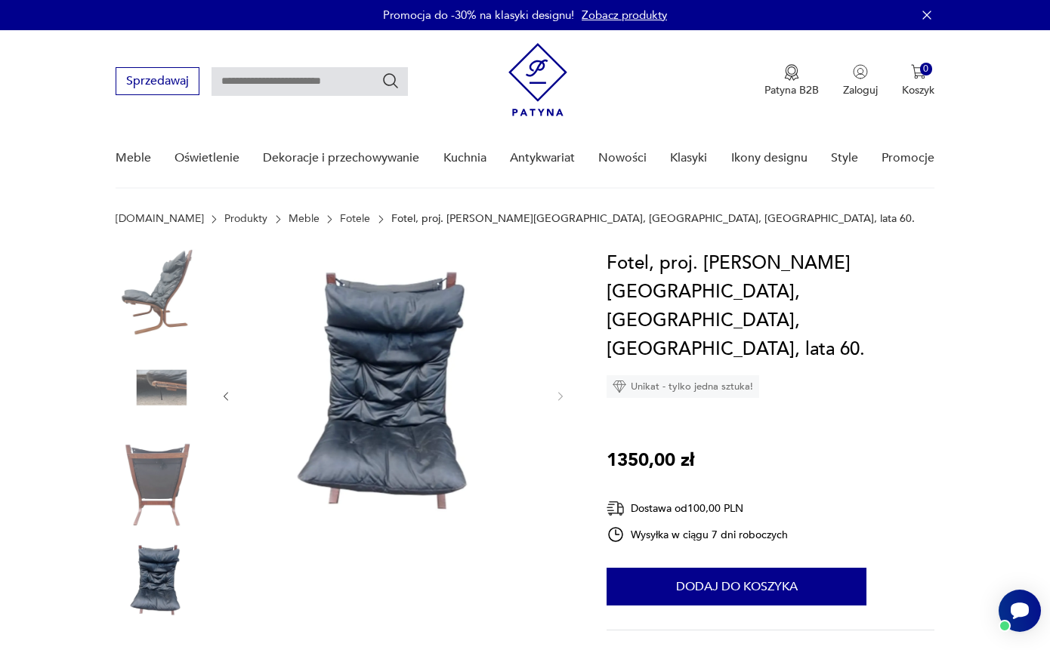
click at [181, 459] on img at bounding box center [159, 485] width 86 height 86
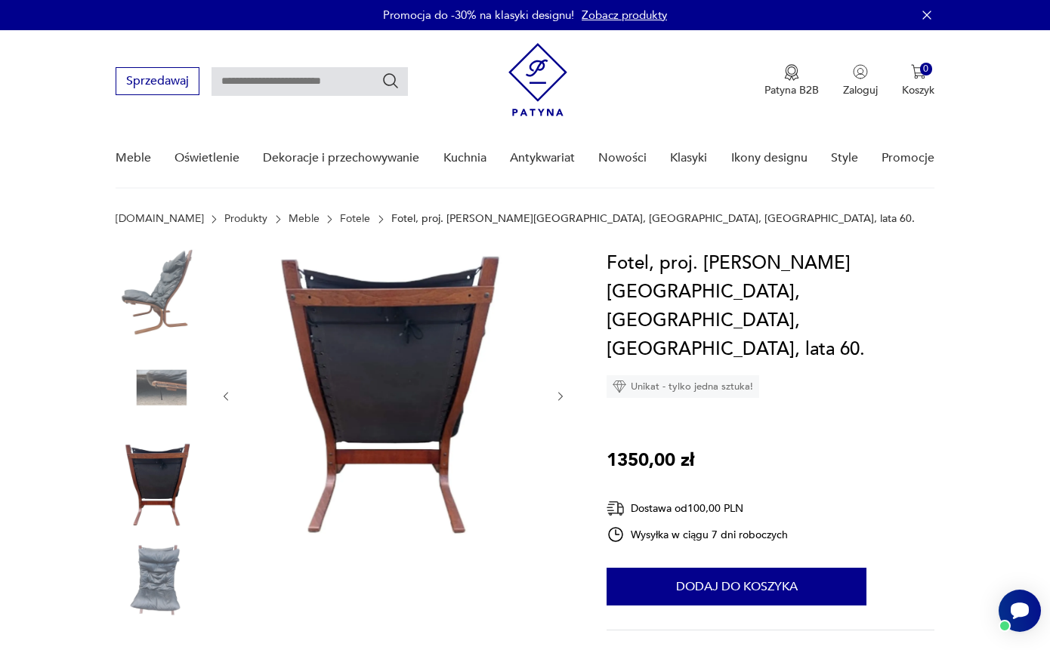
click at [159, 381] on img at bounding box center [159, 389] width 86 height 86
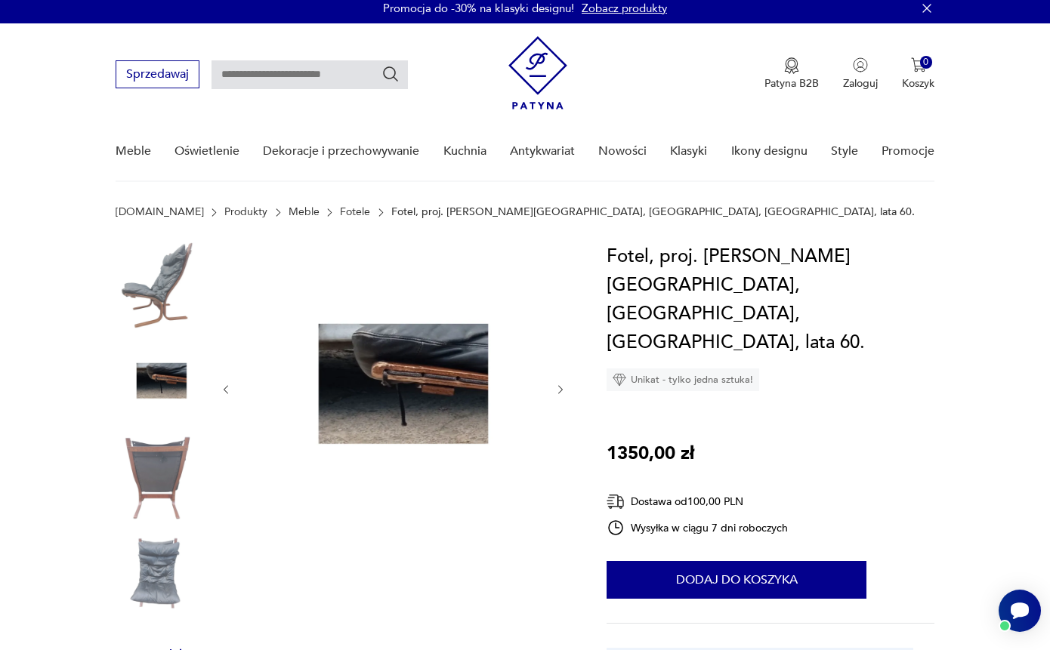
scroll to position [228, 0]
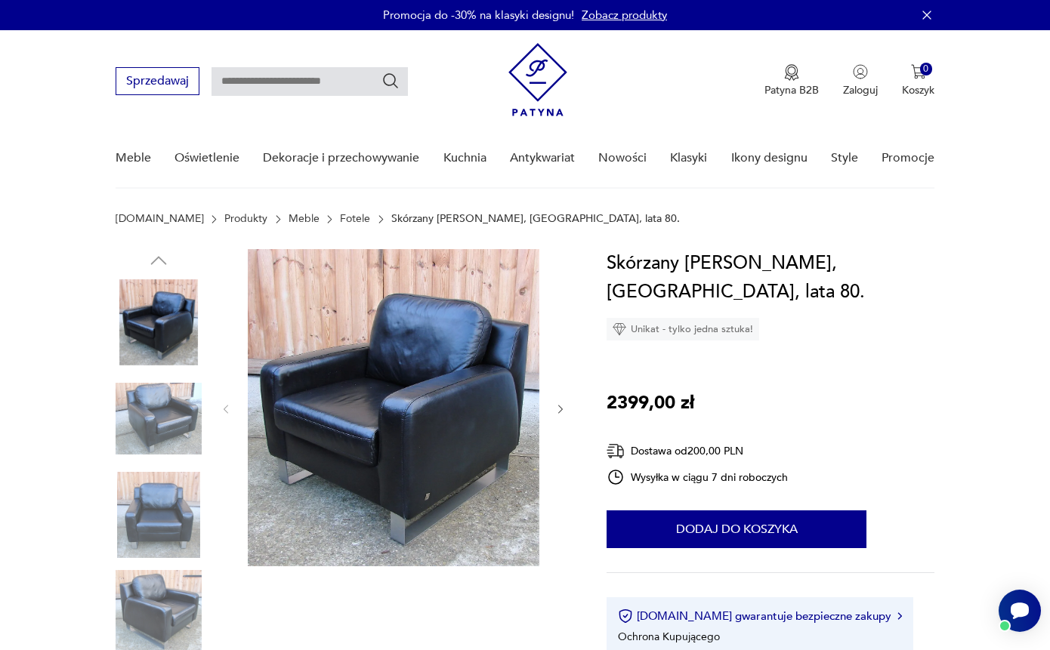
click at [179, 605] on img at bounding box center [159, 612] width 86 height 86
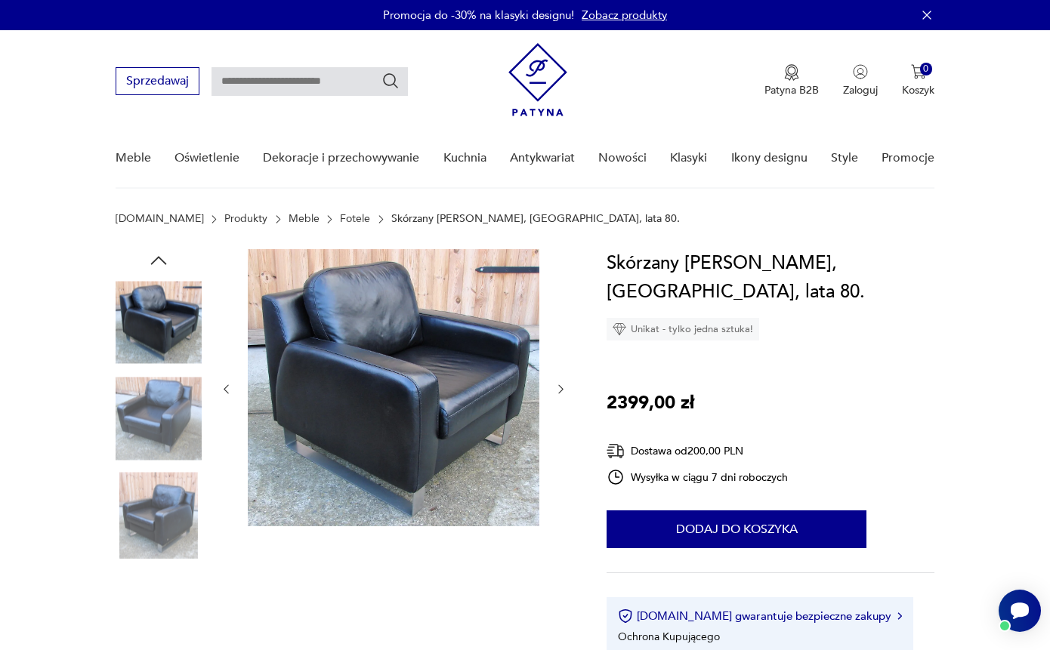
click at [153, 440] on img at bounding box center [159, 419] width 86 height 86
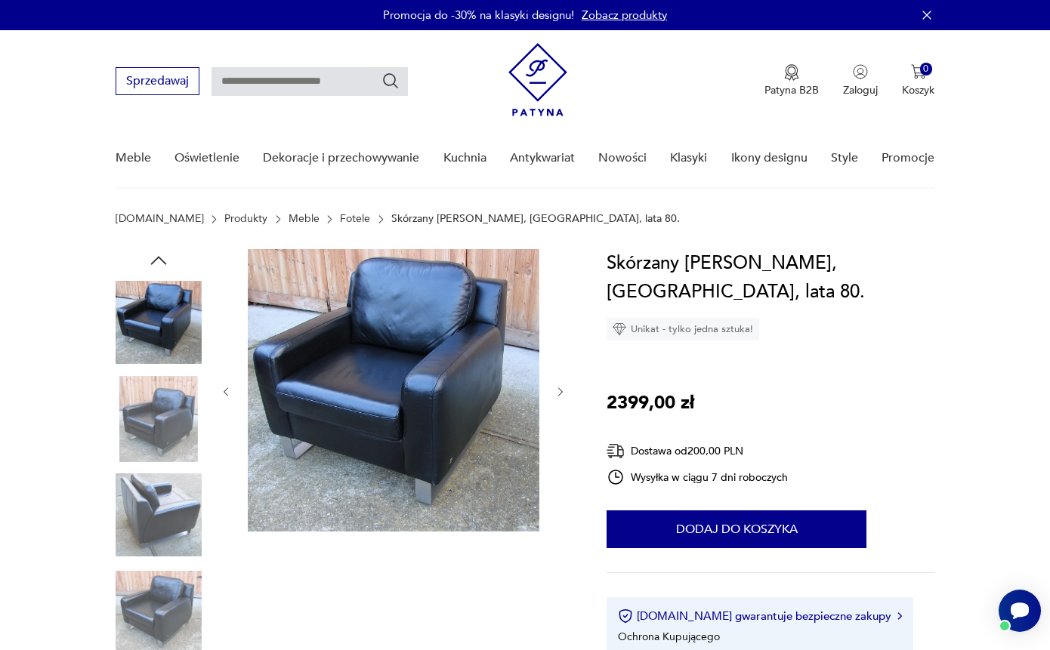
click at [155, 344] on img at bounding box center [159, 322] width 86 height 86
click at [154, 456] on img at bounding box center [159, 419] width 86 height 86
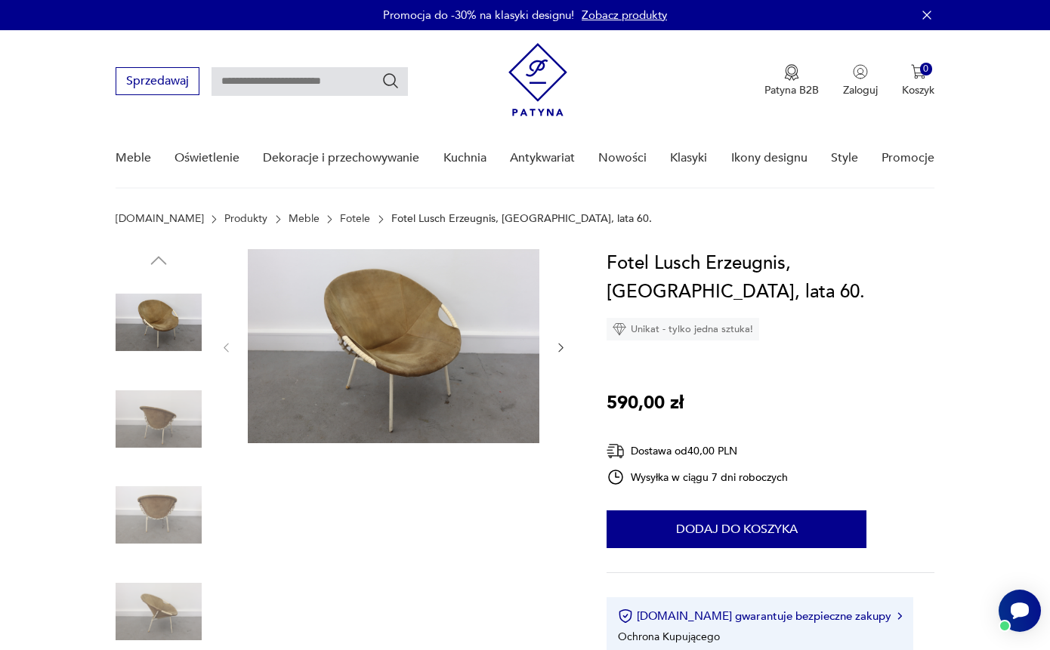
click at [170, 595] on img at bounding box center [159, 612] width 86 height 86
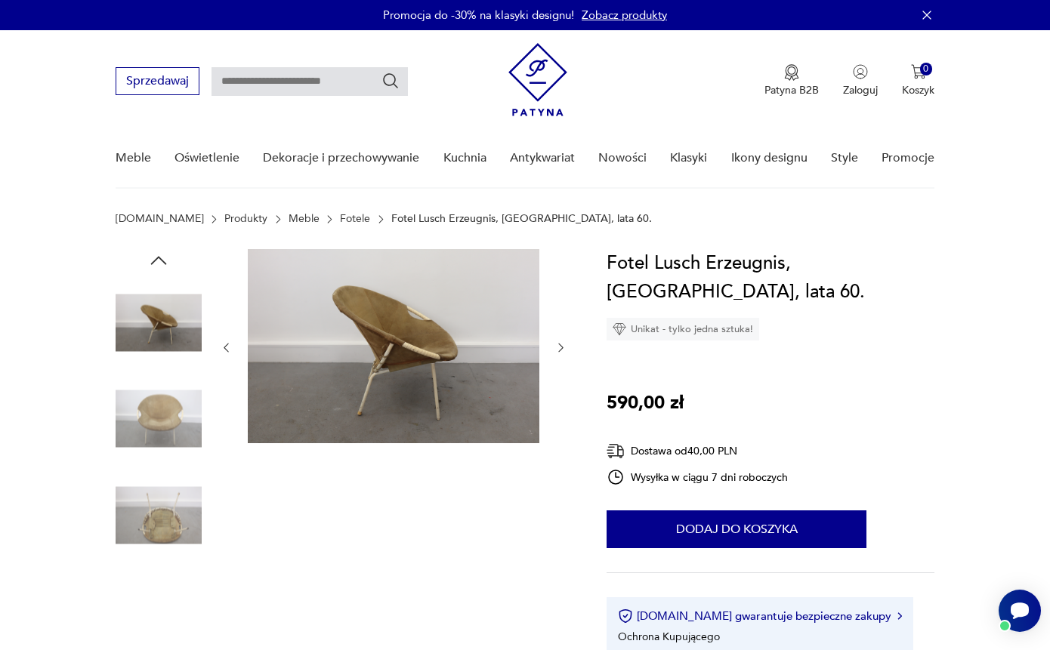
click at [161, 474] on img at bounding box center [159, 515] width 86 height 86
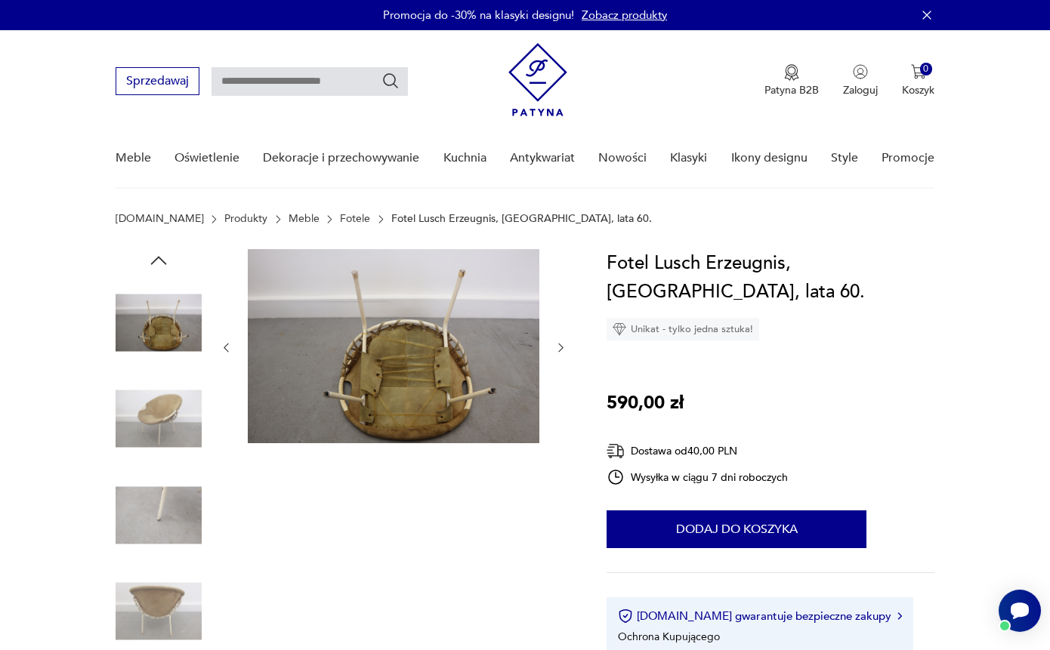
click at [161, 480] on img at bounding box center [159, 515] width 86 height 86
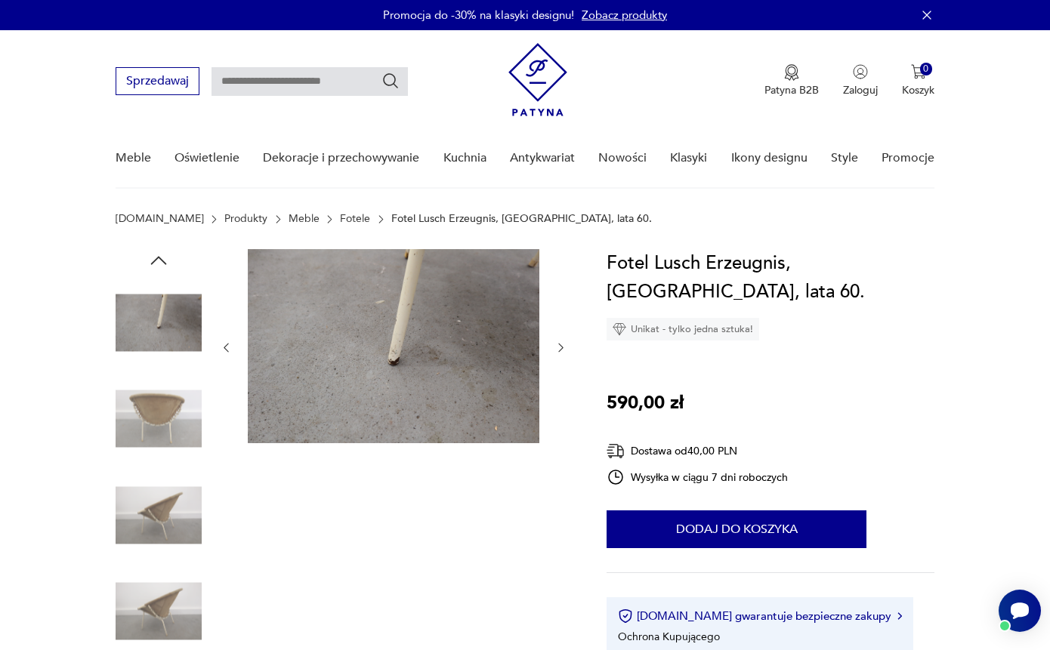
click at [161, 549] on img at bounding box center [159, 515] width 86 height 86
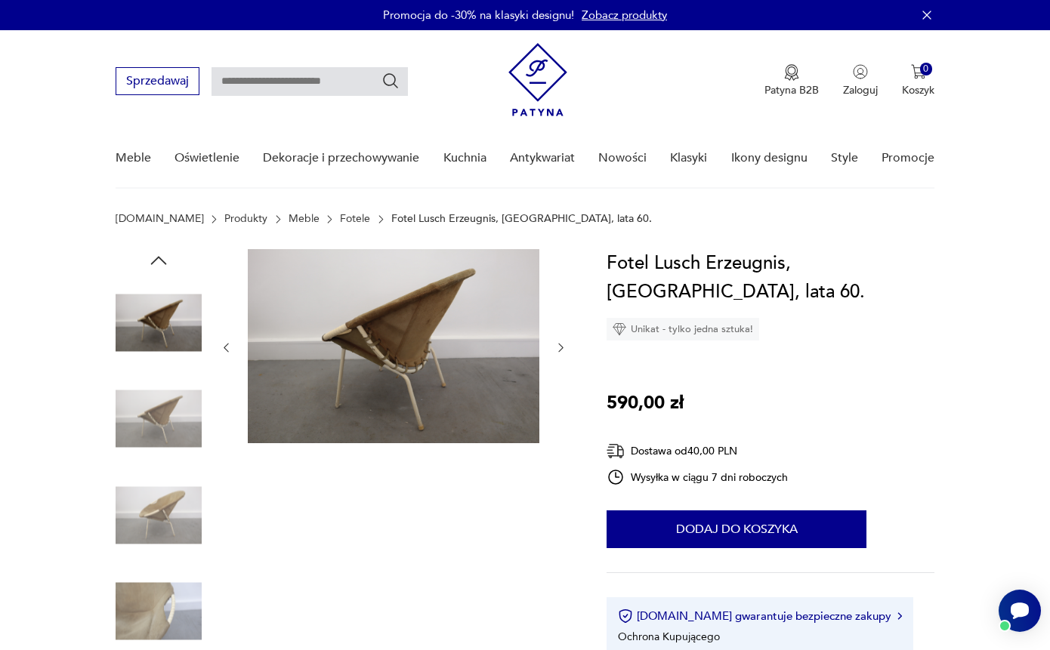
click at [161, 549] on img at bounding box center [159, 515] width 86 height 86
